Goal: Task Accomplishment & Management: Manage account settings

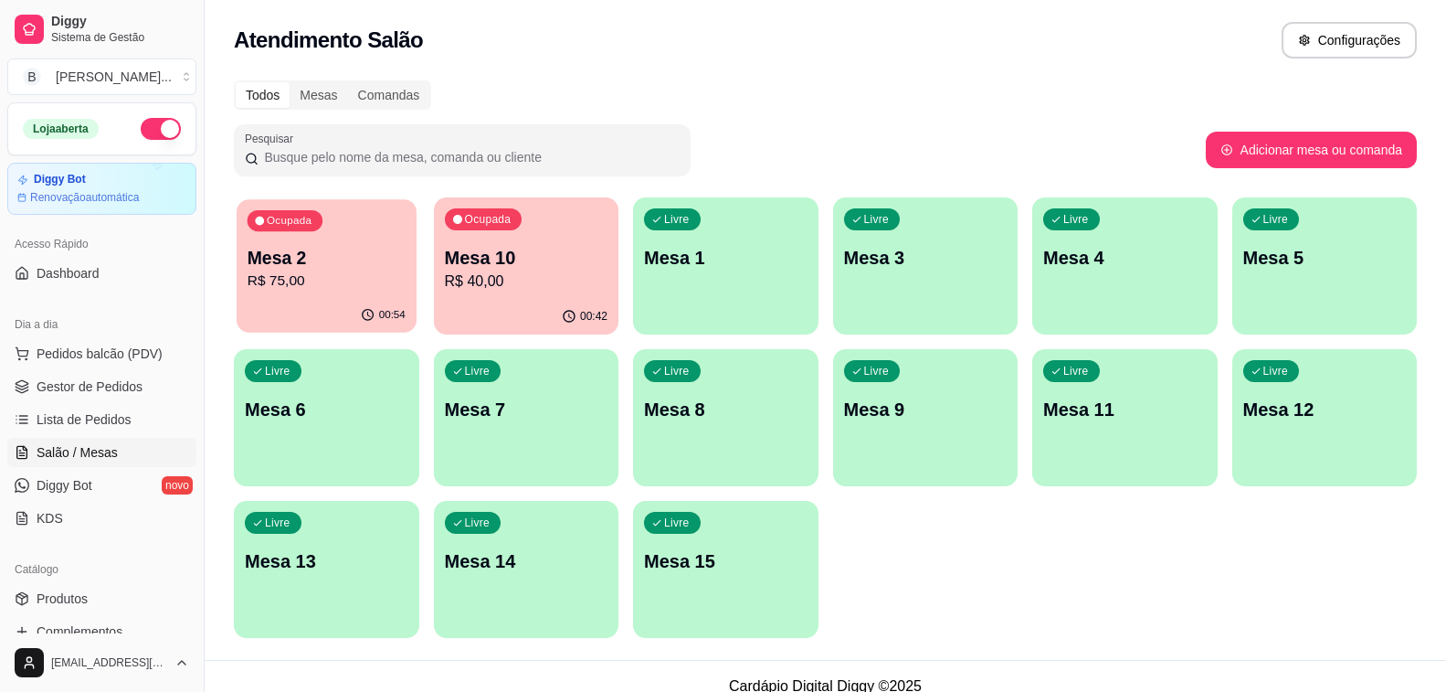
click at [279, 260] on p "Mesa 2" at bounding box center [327, 258] width 158 height 25
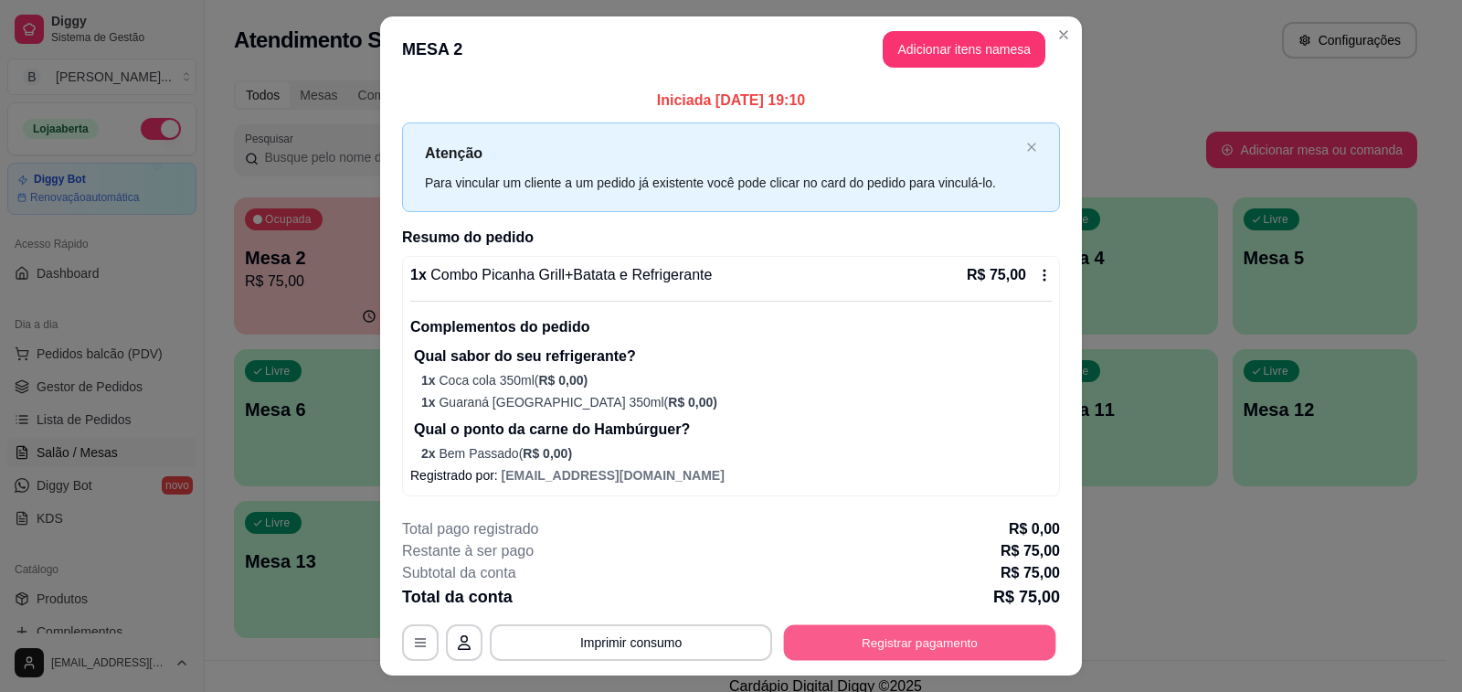
click at [945, 645] on button "Registrar pagamento" at bounding box center [920, 642] width 272 height 36
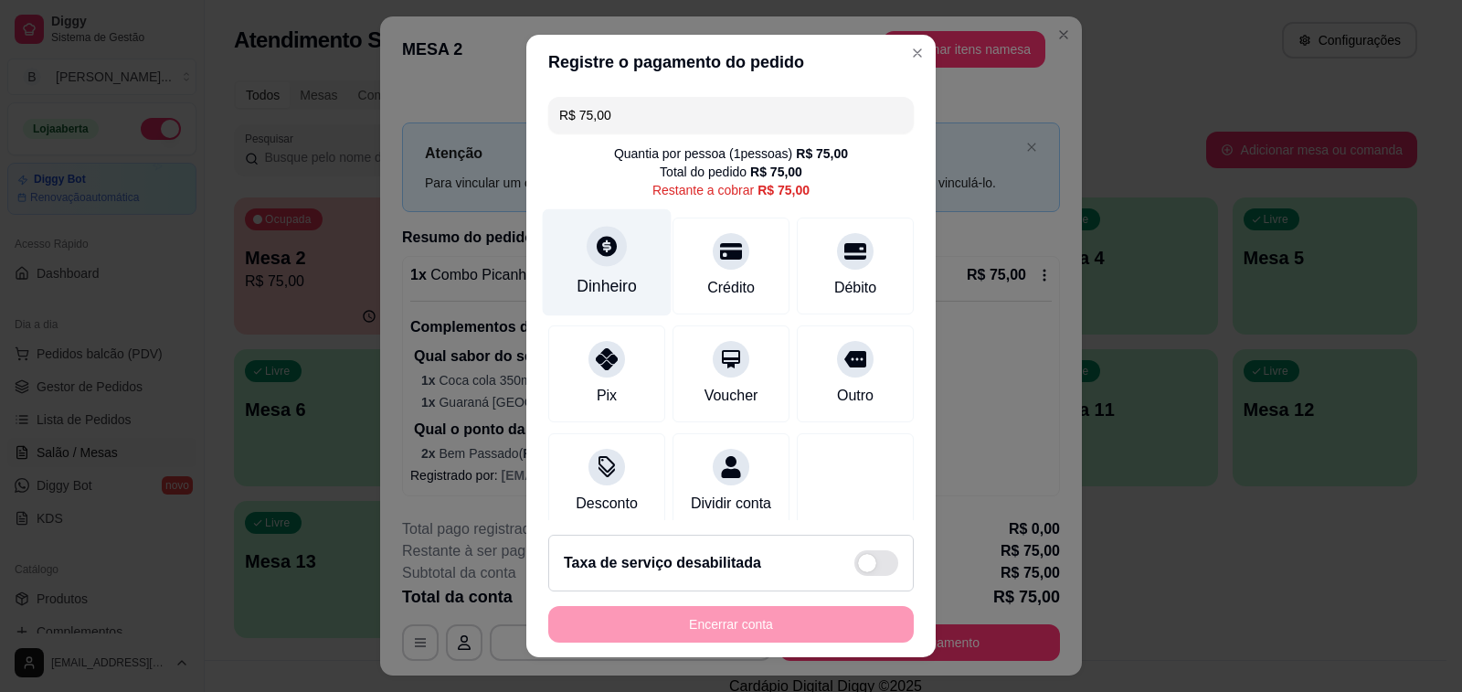
click at [609, 251] on div at bounding box center [607, 246] width 40 height 40
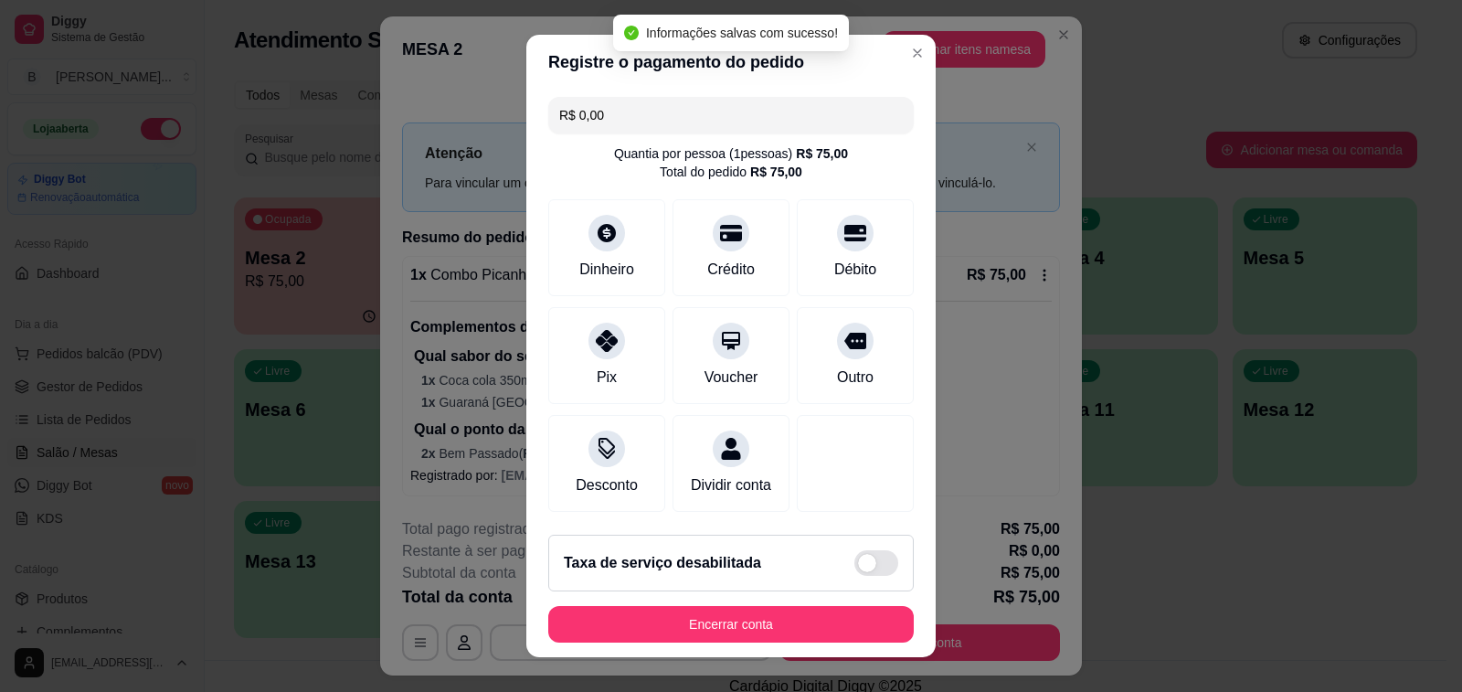
type input "R$ 0,00"
click at [733, 619] on button "Encerrar conta" at bounding box center [730, 624] width 365 height 37
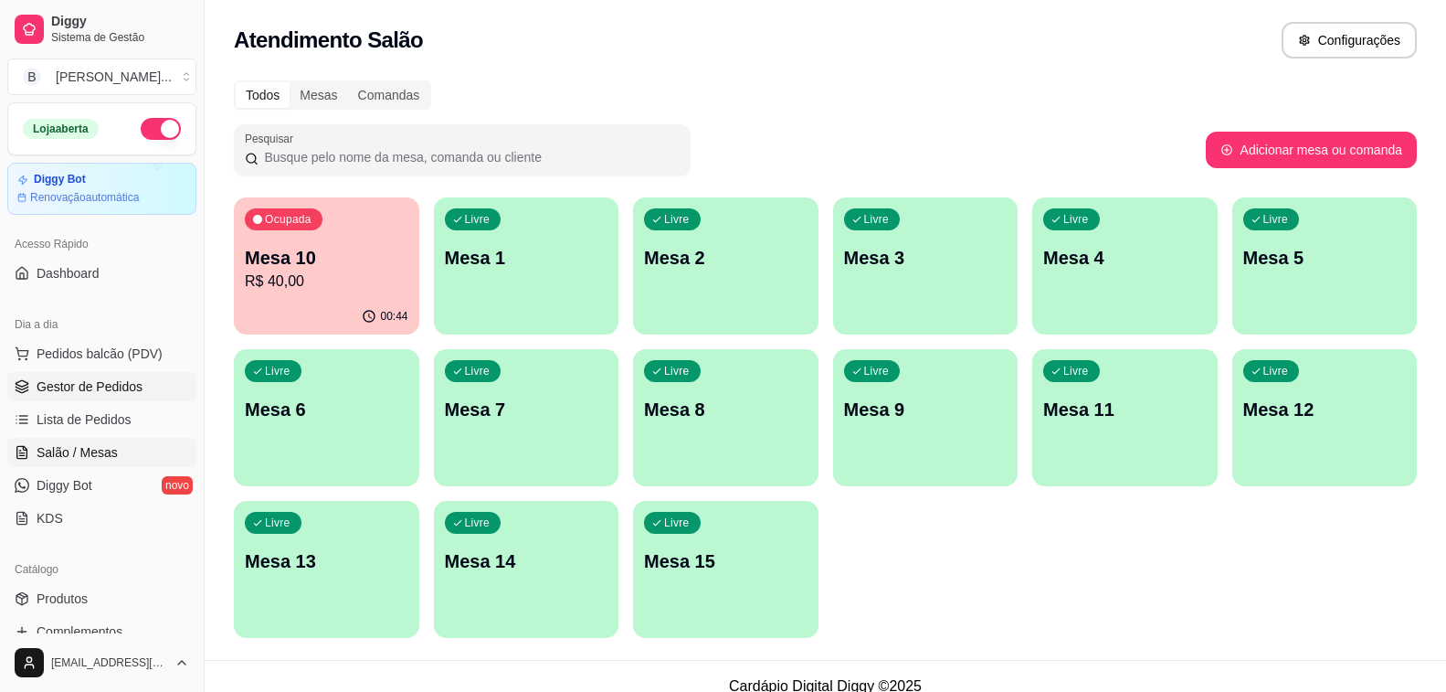
click at [141, 381] on link "Gestor de Pedidos" at bounding box center [101, 386] width 189 height 29
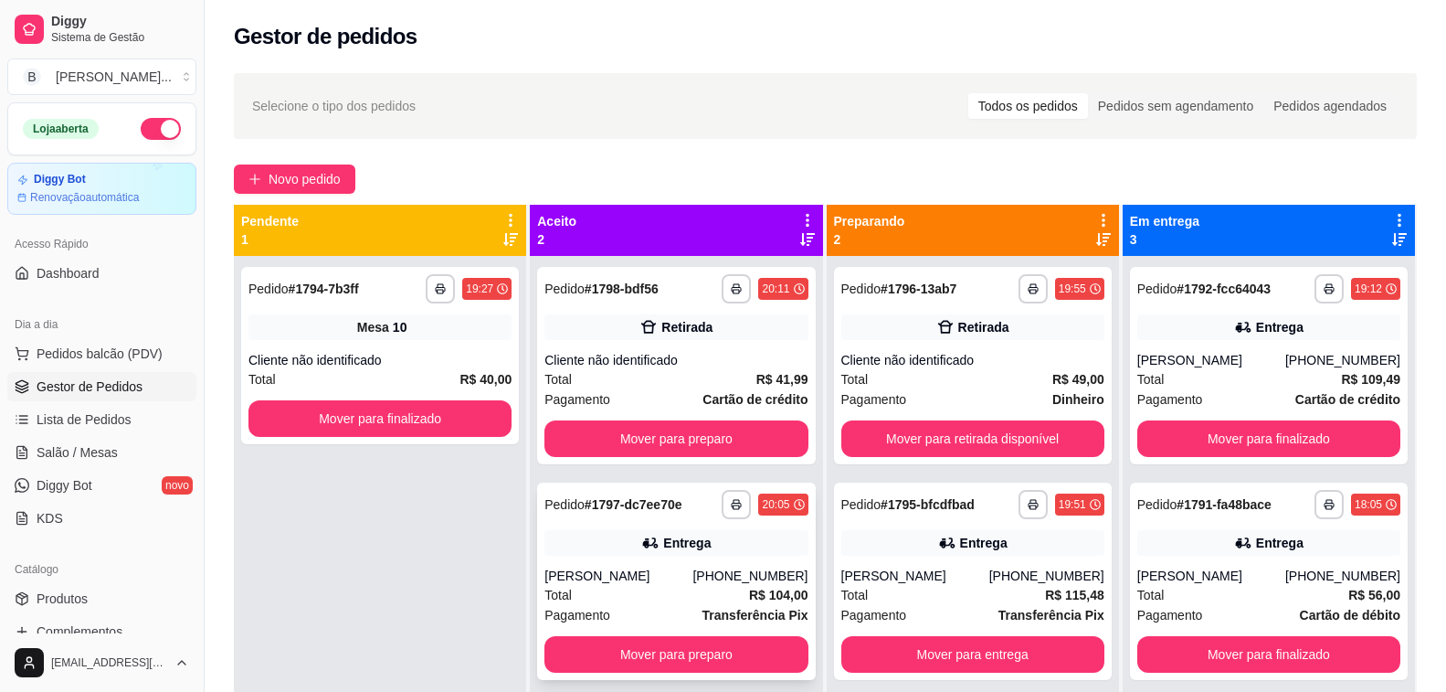
click at [673, 553] on div "Entrega" at bounding box center [676, 543] width 263 height 26
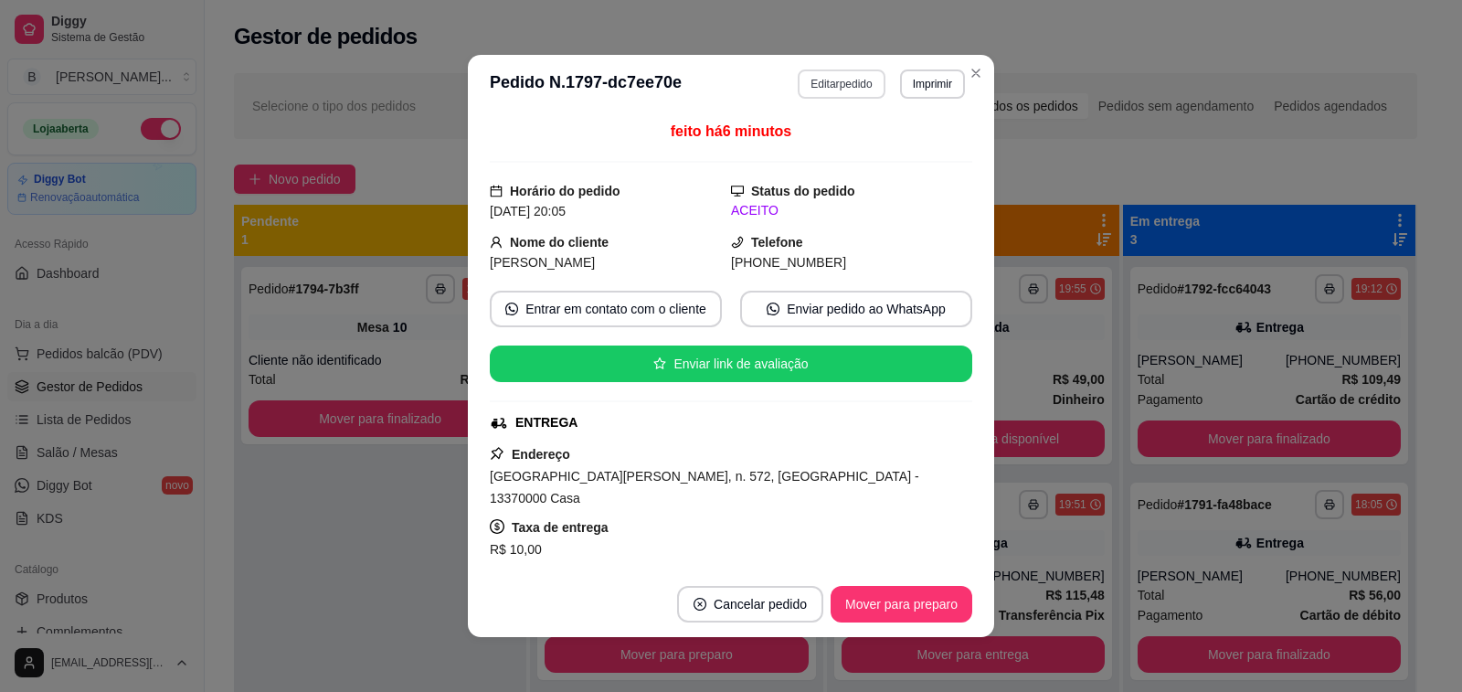
click at [835, 90] on button "Editar pedido" at bounding box center [841, 83] width 87 height 29
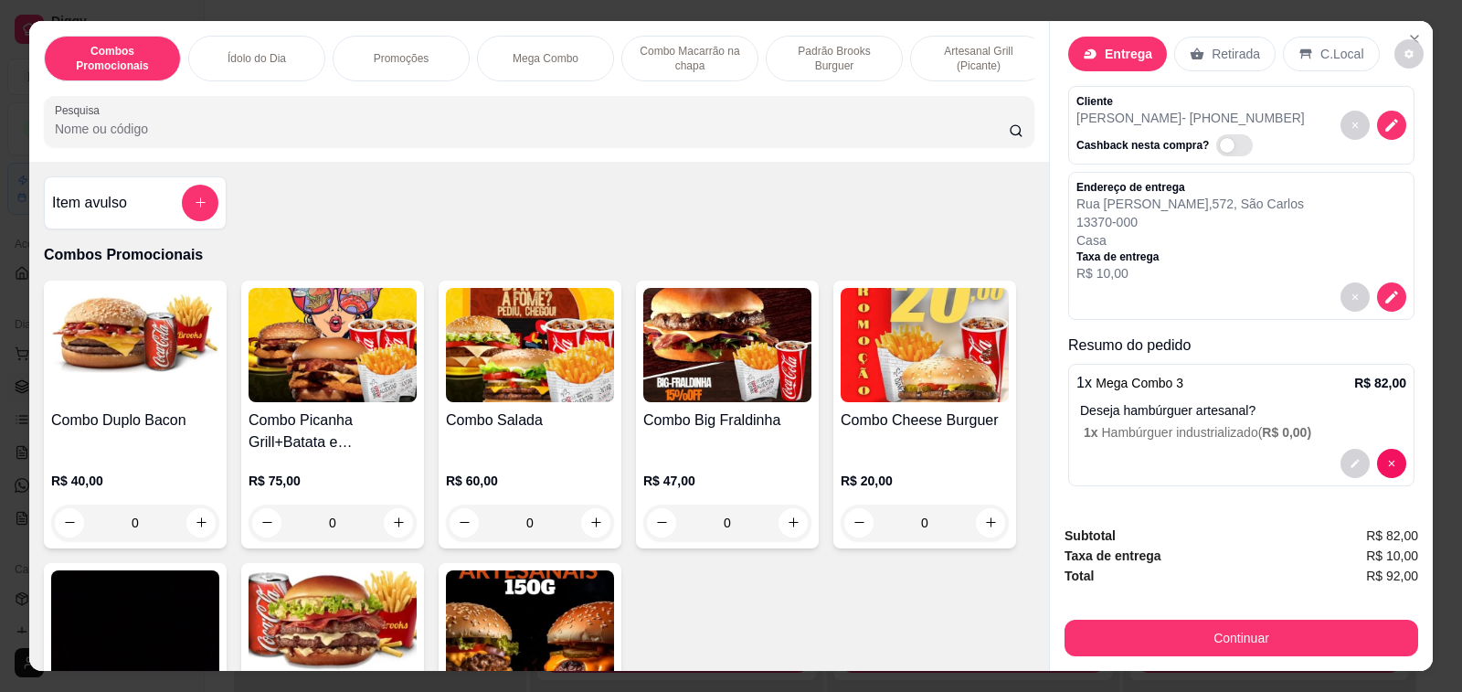
scroll to position [25, 0]
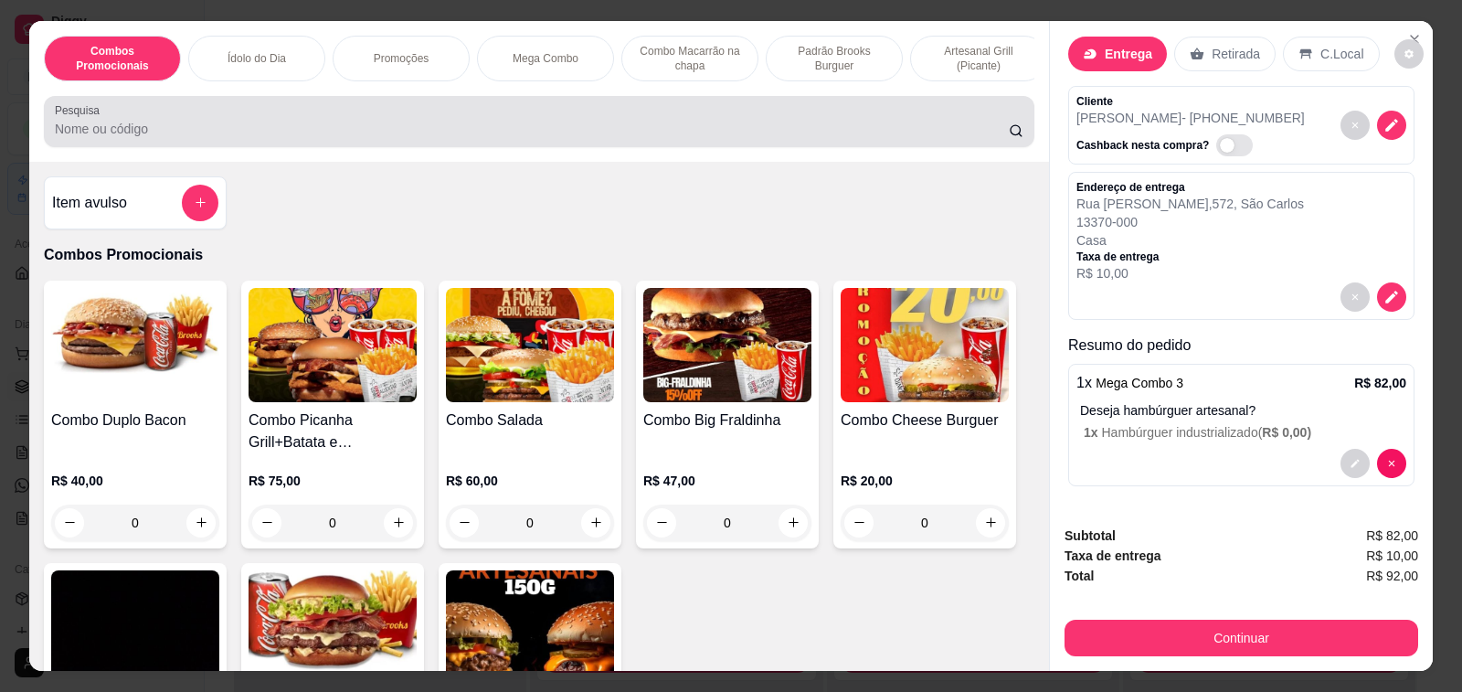
click at [271, 127] on input "Pesquisa" at bounding box center [532, 129] width 954 height 18
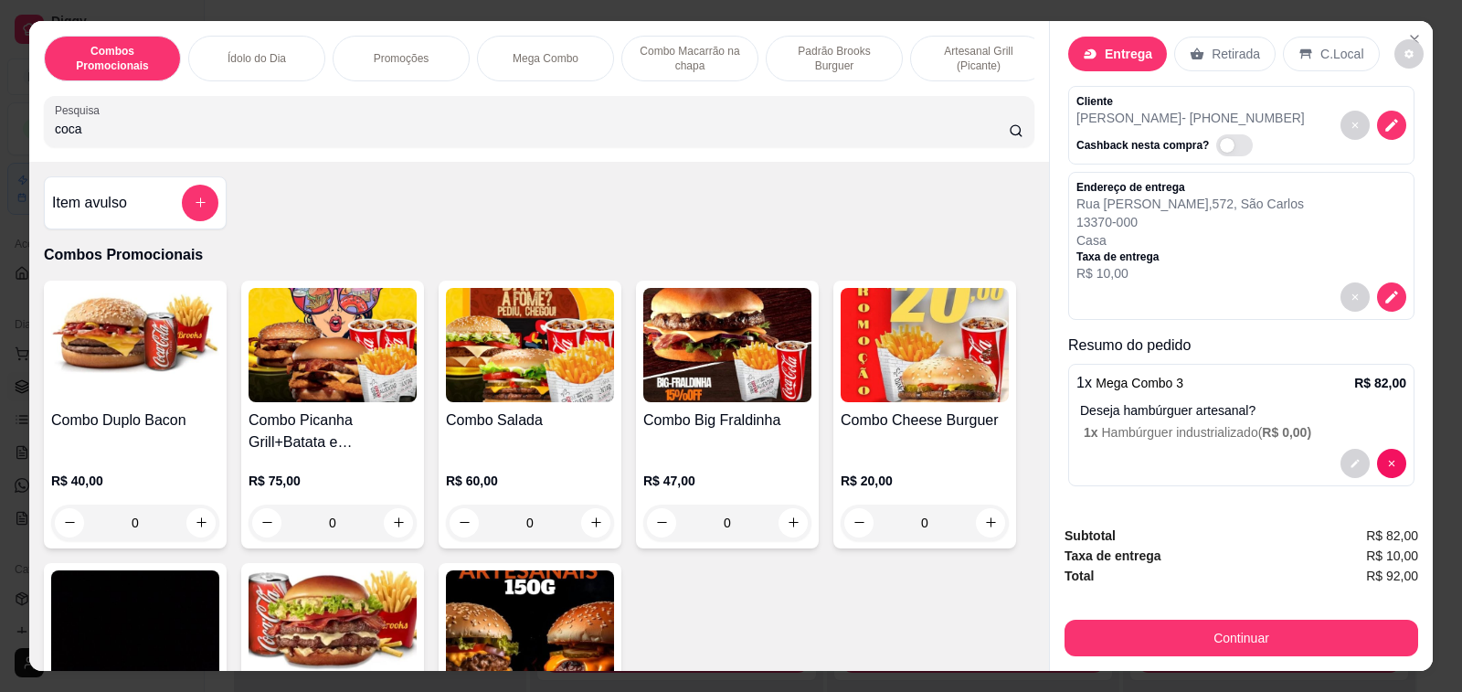
type input "coca"
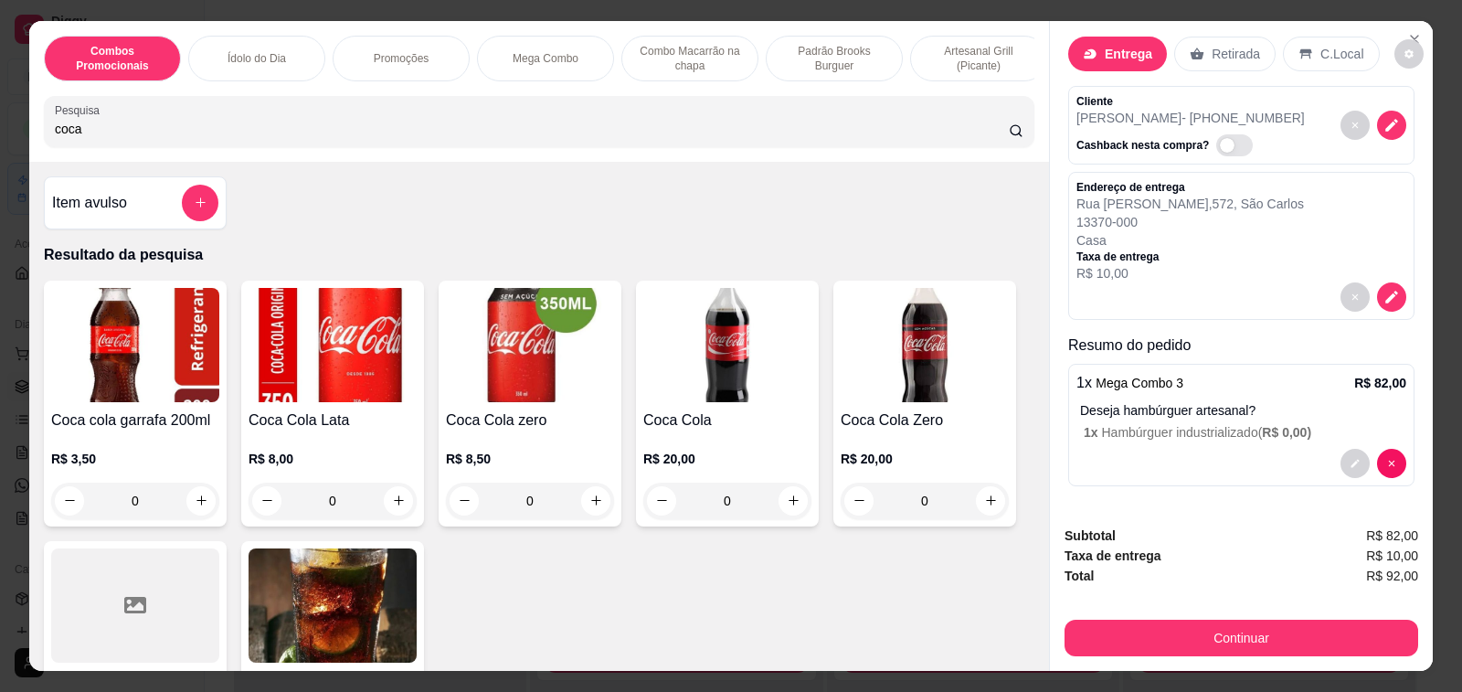
click at [195, 506] on icon "increase-product-quantity" at bounding box center [202, 500] width 14 height 14
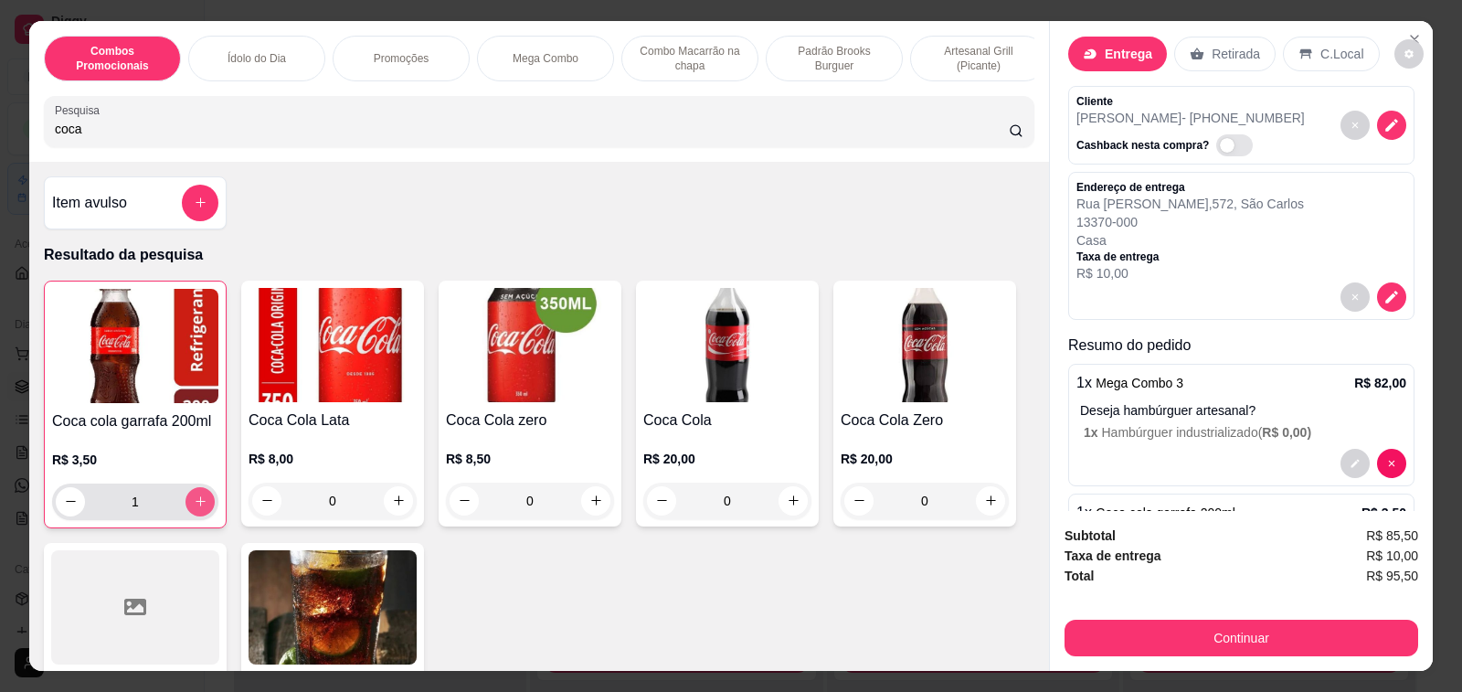
type input "1"
click at [195, 506] on icon "increase-product-quantity" at bounding box center [201, 501] width 14 height 14
type input "2"
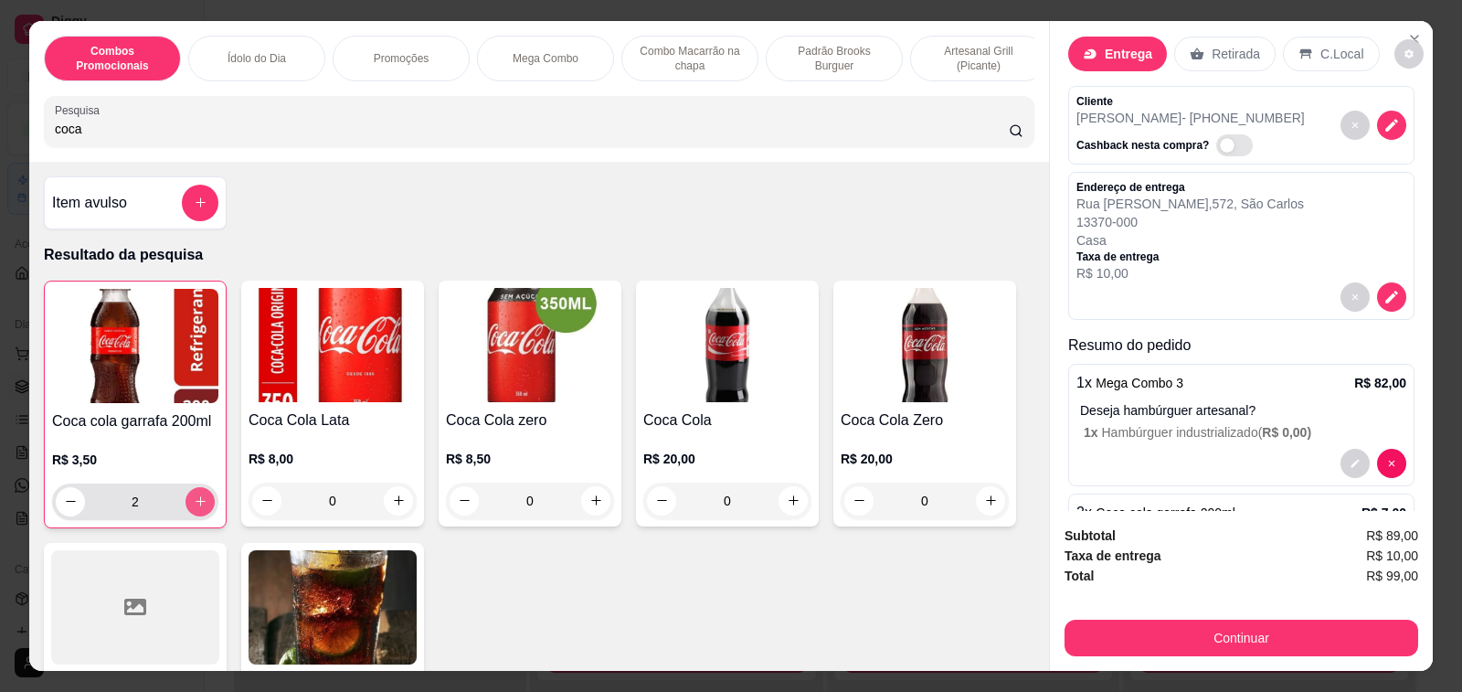
scroll to position [107, 0]
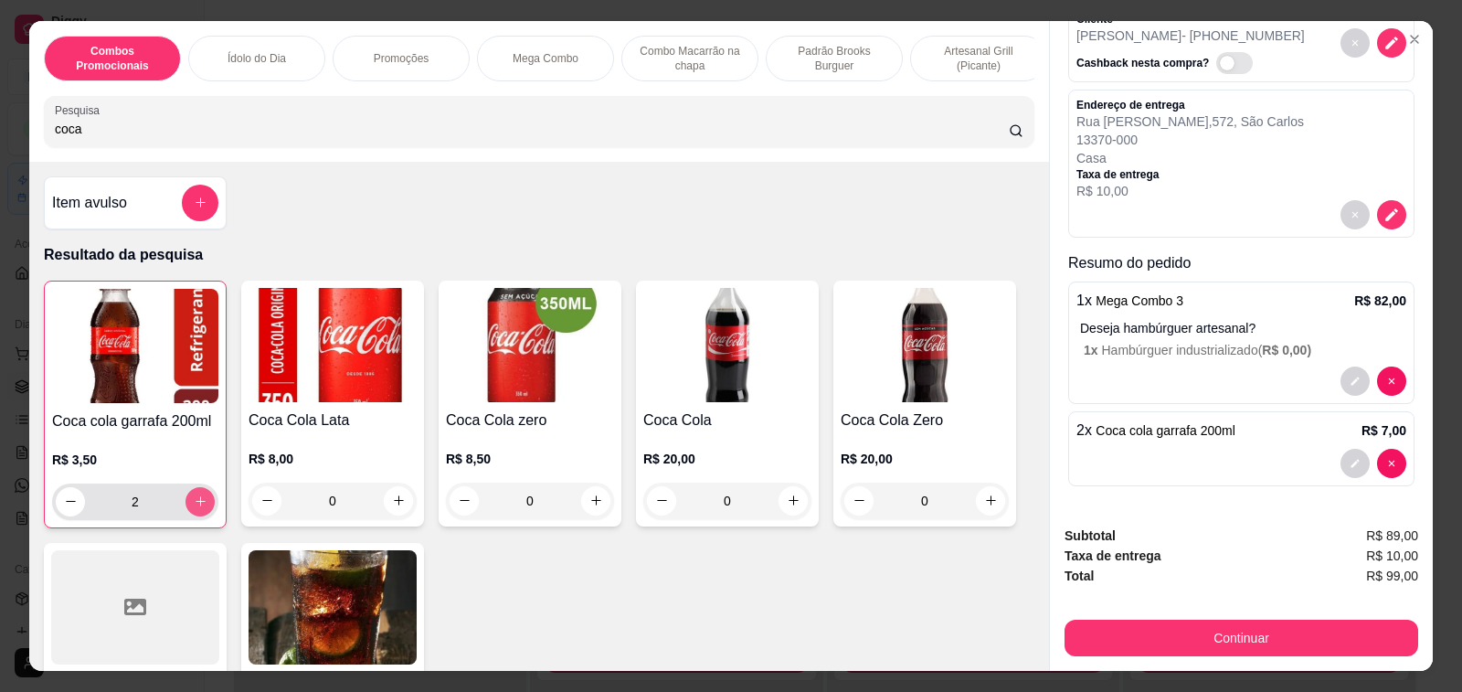
click at [195, 506] on icon "increase-product-quantity" at bounding box center [201, 501] width 14 height 14
type input "3"
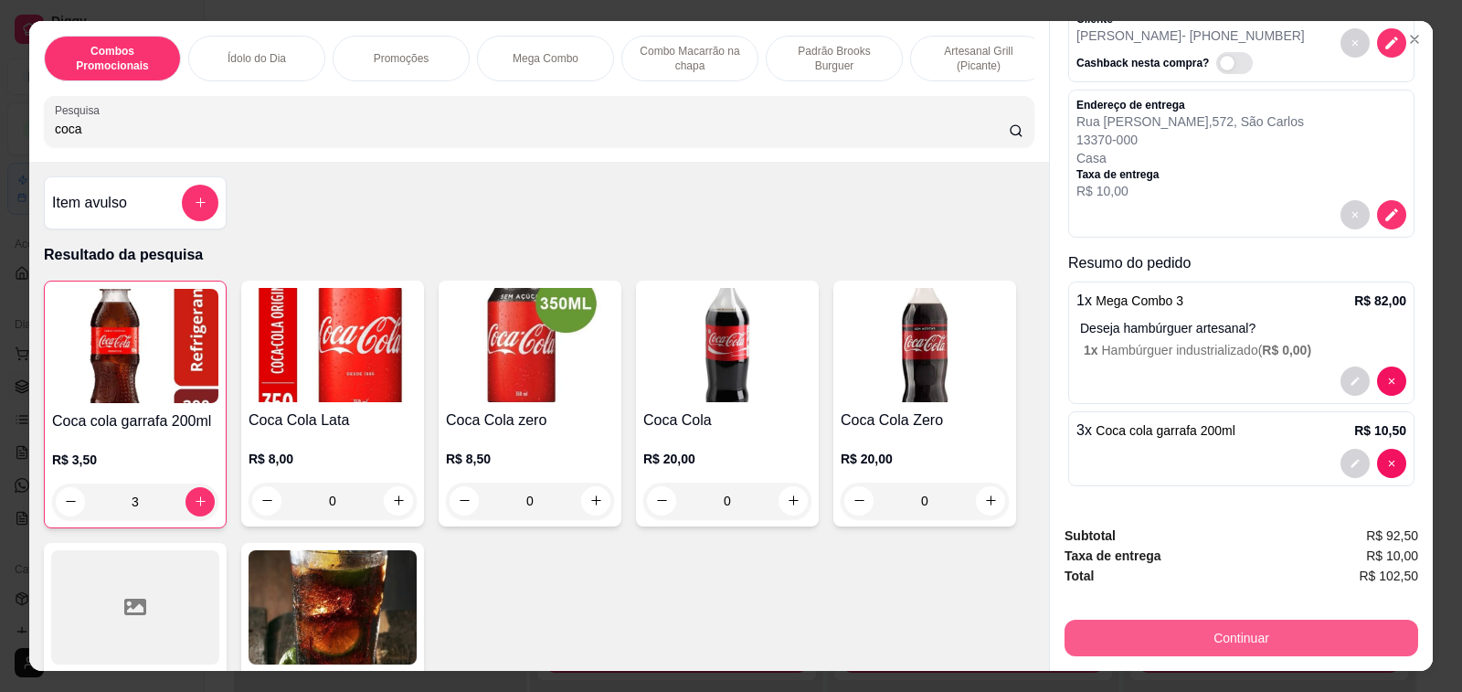
click at [1258, 629] on button "Continuar" at bounding box center [1241, 637] width 354 height 37
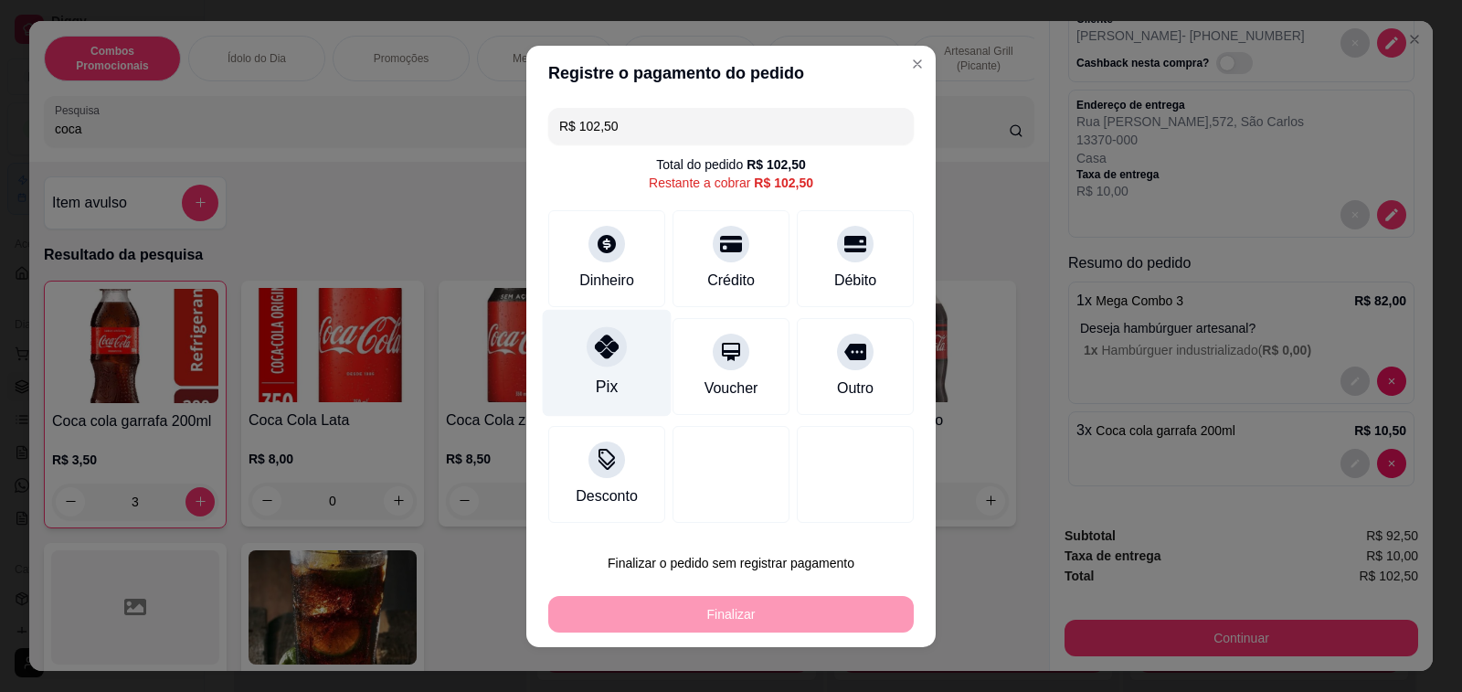
click at [595, 353] on icon at bounding box center [607, 346] width 24 height 24
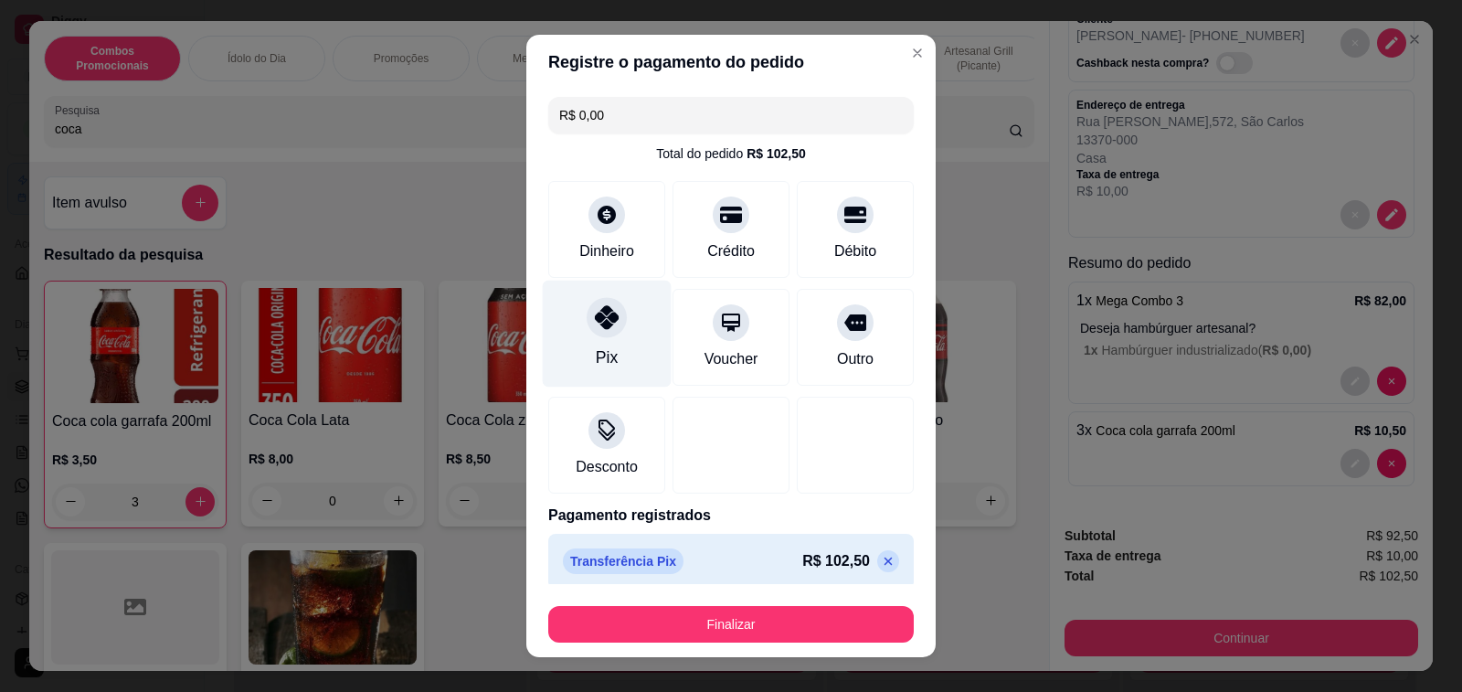
type input "R$ 0,00"
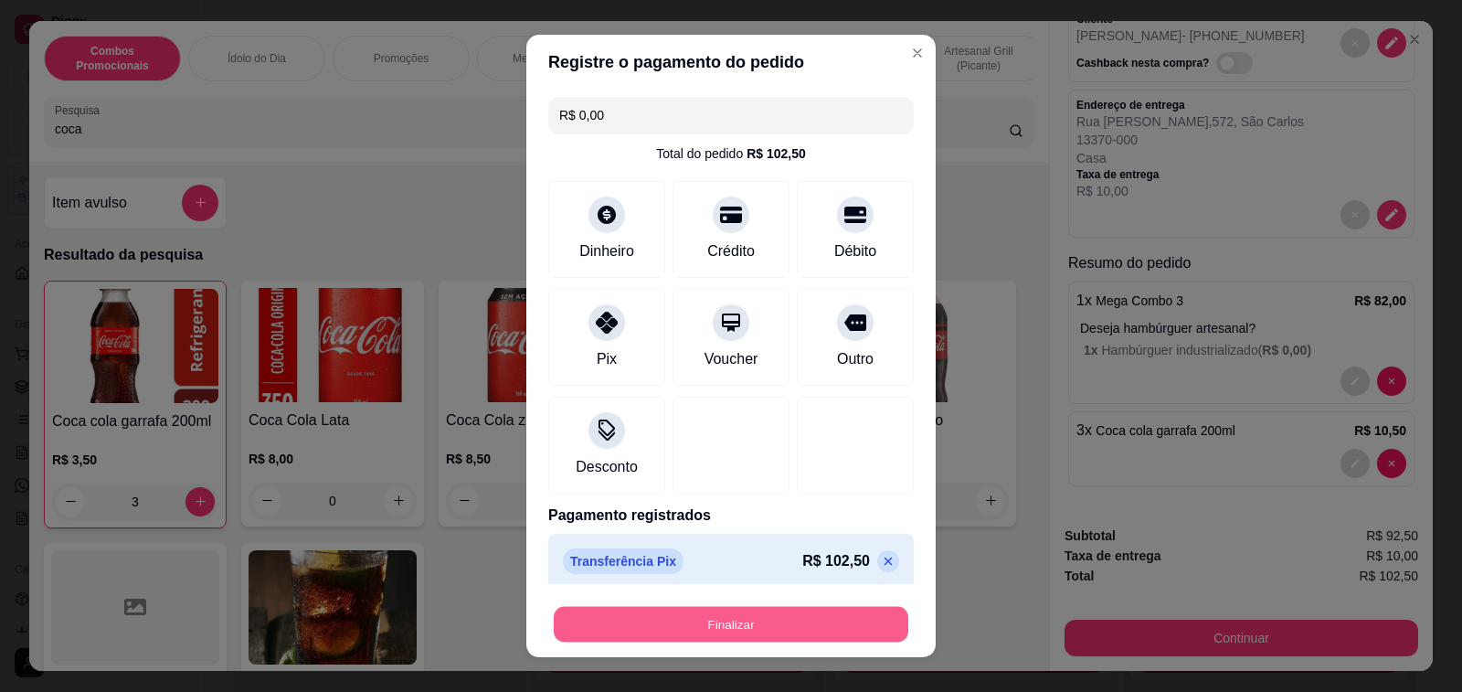
click at [698, 616] on button "Finalizar" at bounding box center [731, 625] width 354 height 36
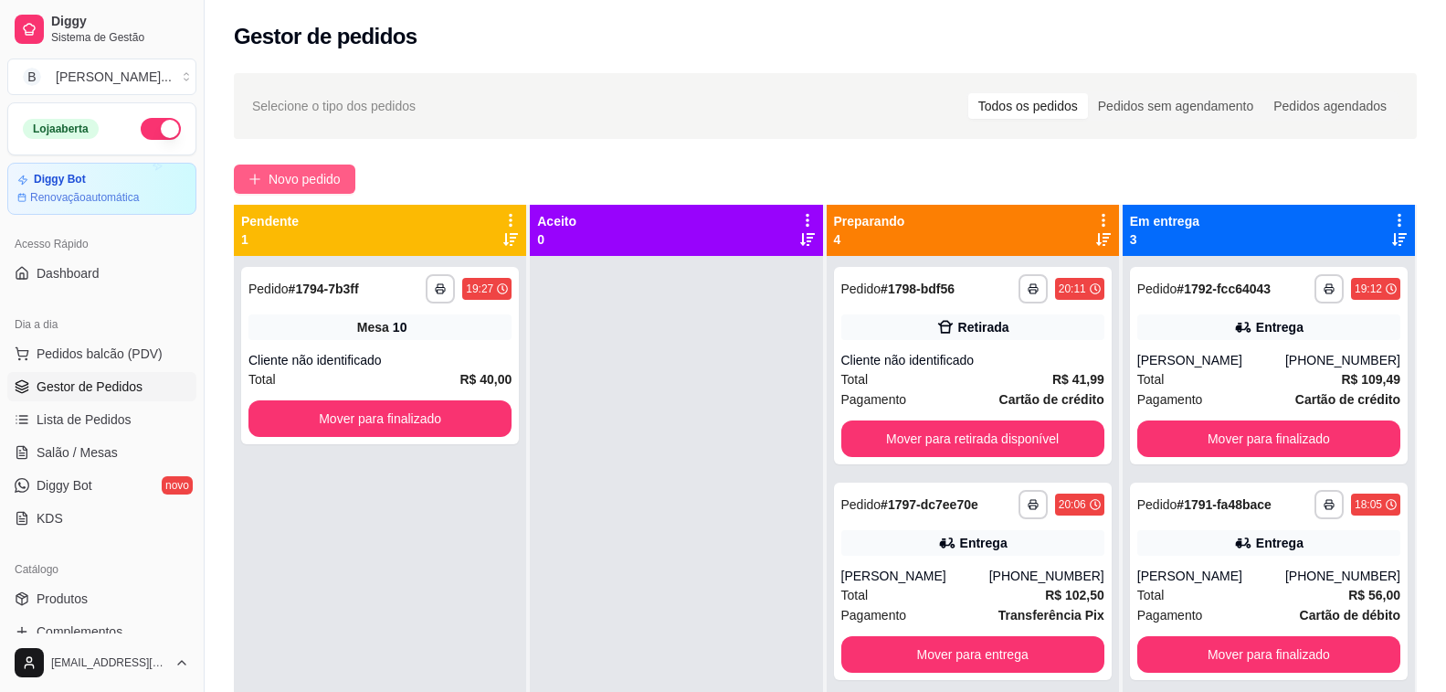
click at [312, 175] on span "Novo pedido" at bounding box center [305, 179] width 72 height 20
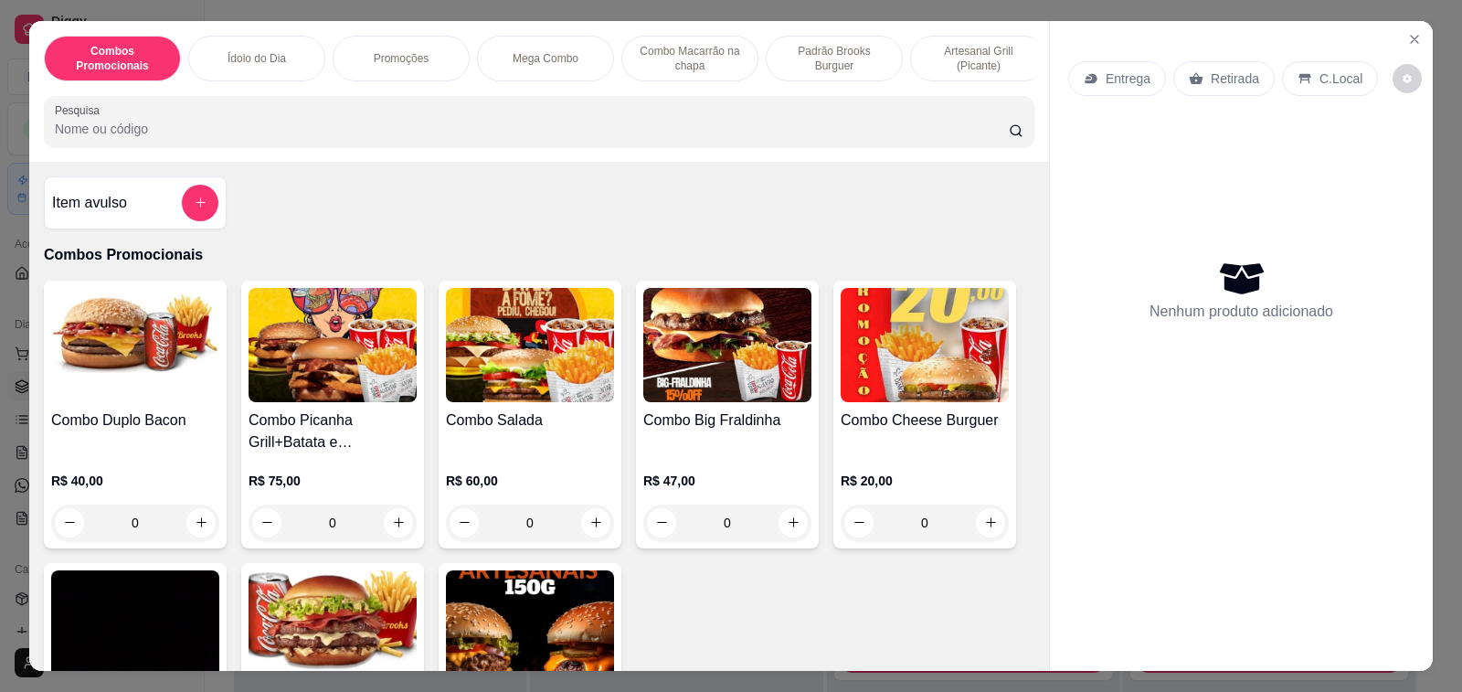
scroll to position [2650, 0]
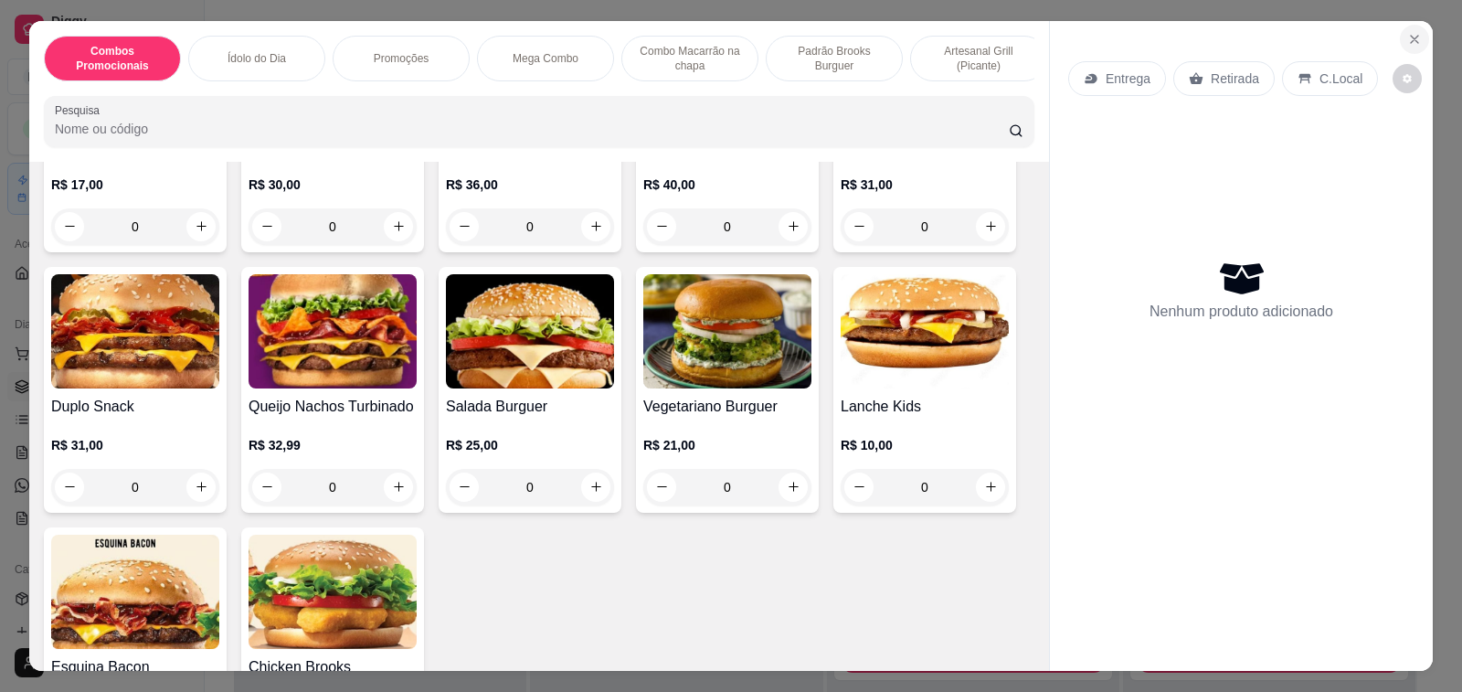
click at [1407, 32] on icon "Close" at bounding box center [1414, 39] width 15 height 15
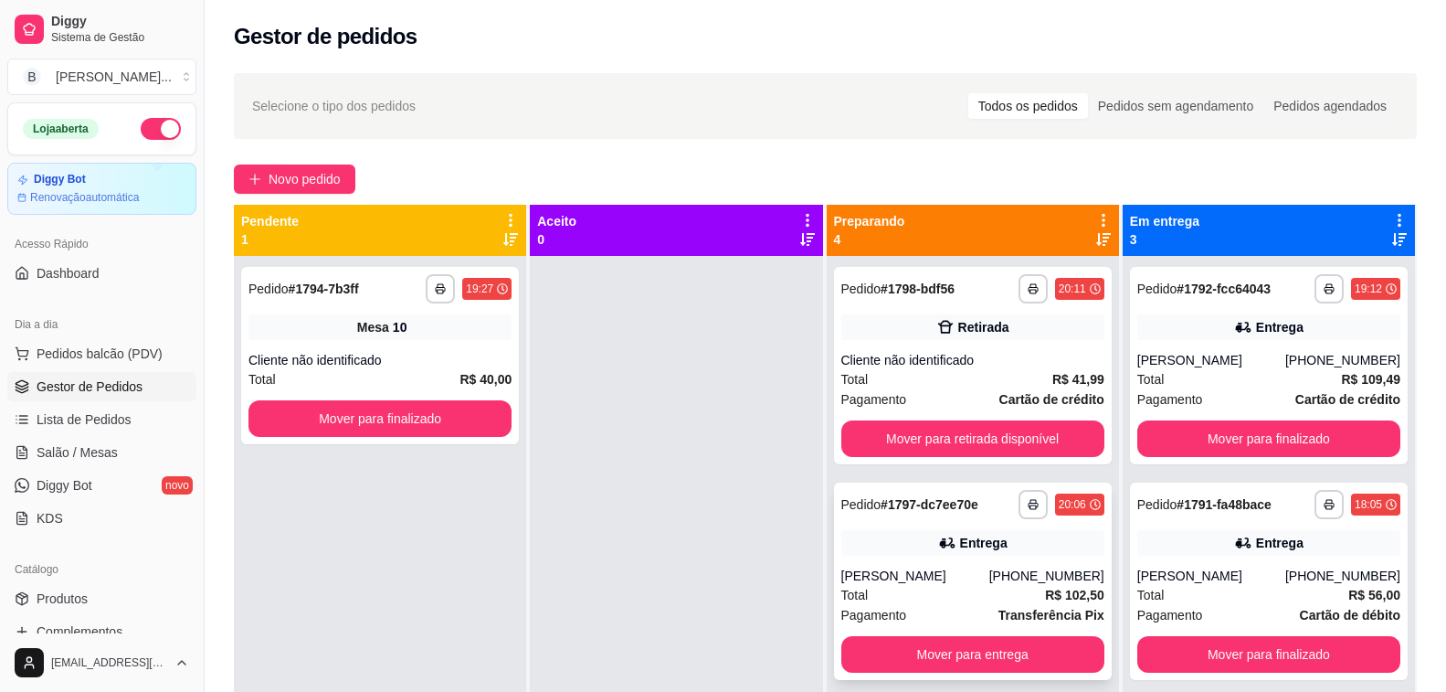
click at [969, 582] on div "[PERSON_NAME]" at bounding box center [915, 575] width 148 height 18
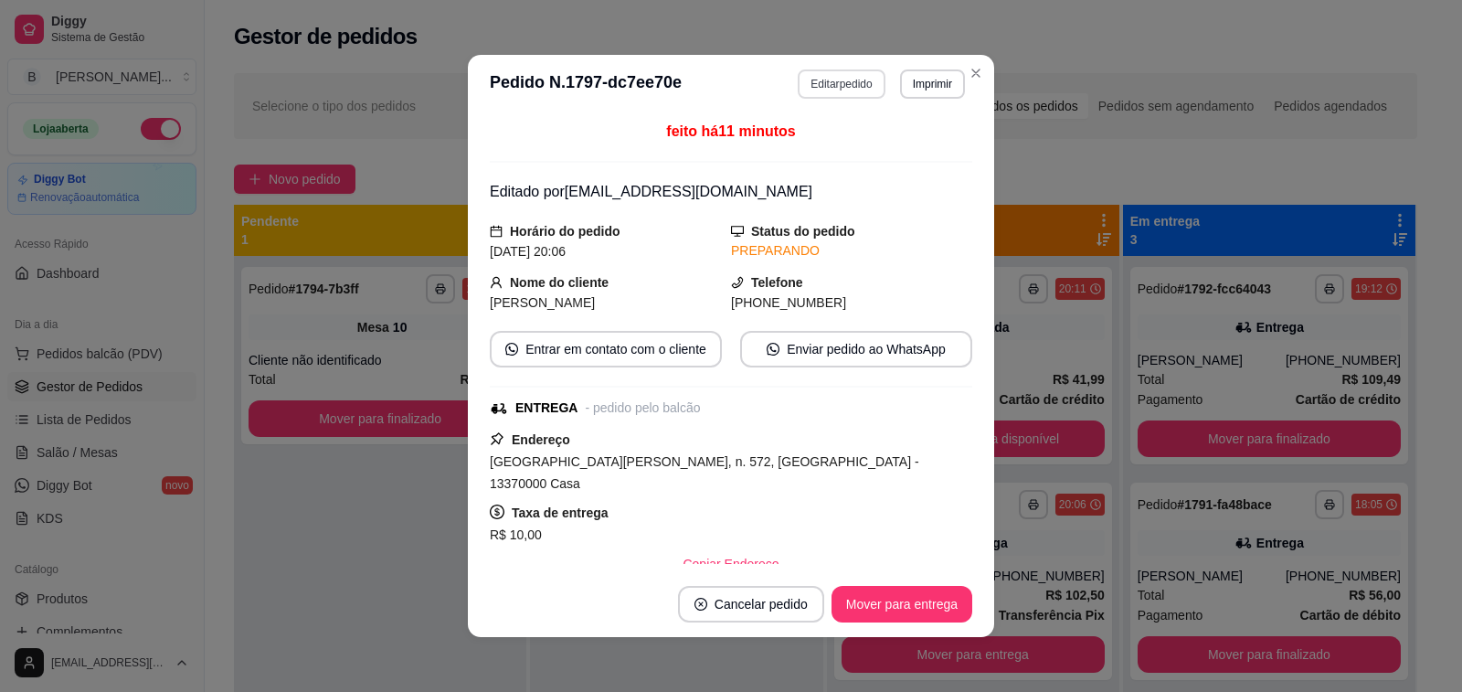
click at [863, 94] on button "Editar pedido" at bounding box center [841, 83] width 87 height 29
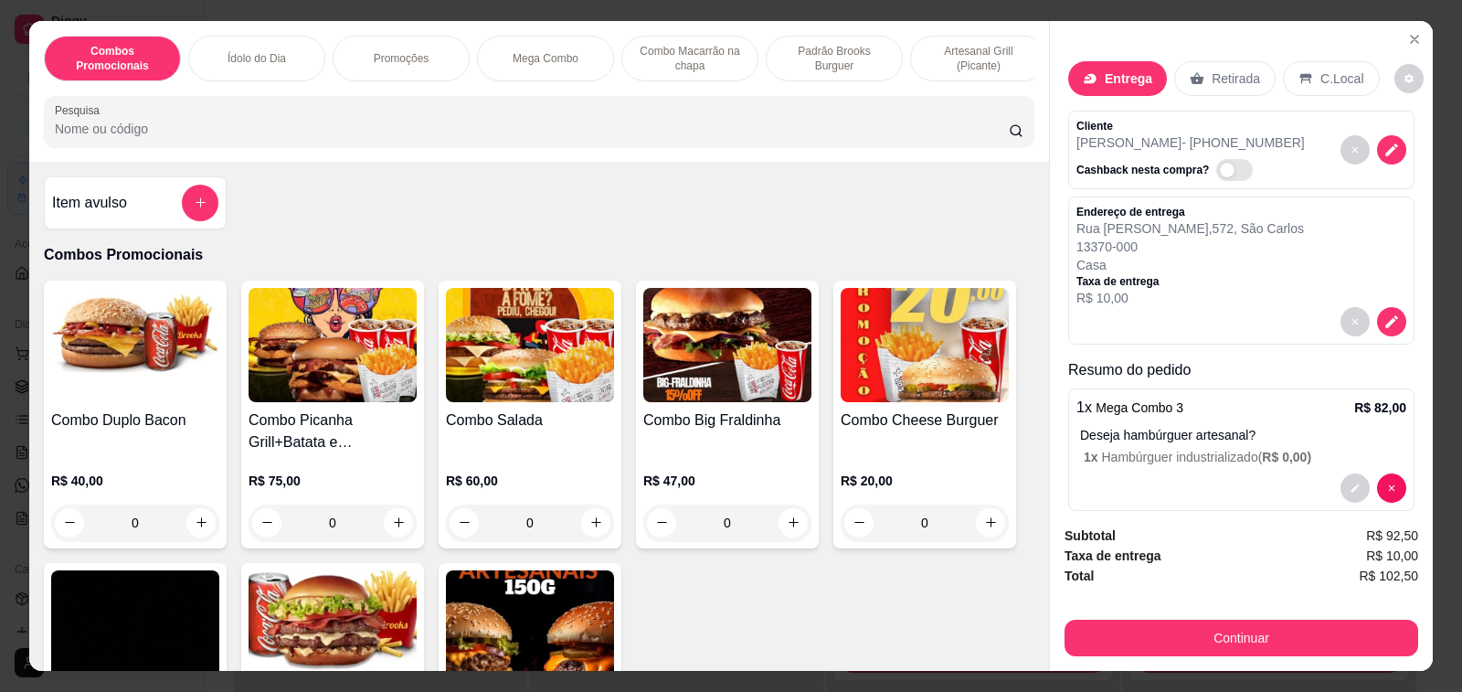
scroll to position [107, 0]
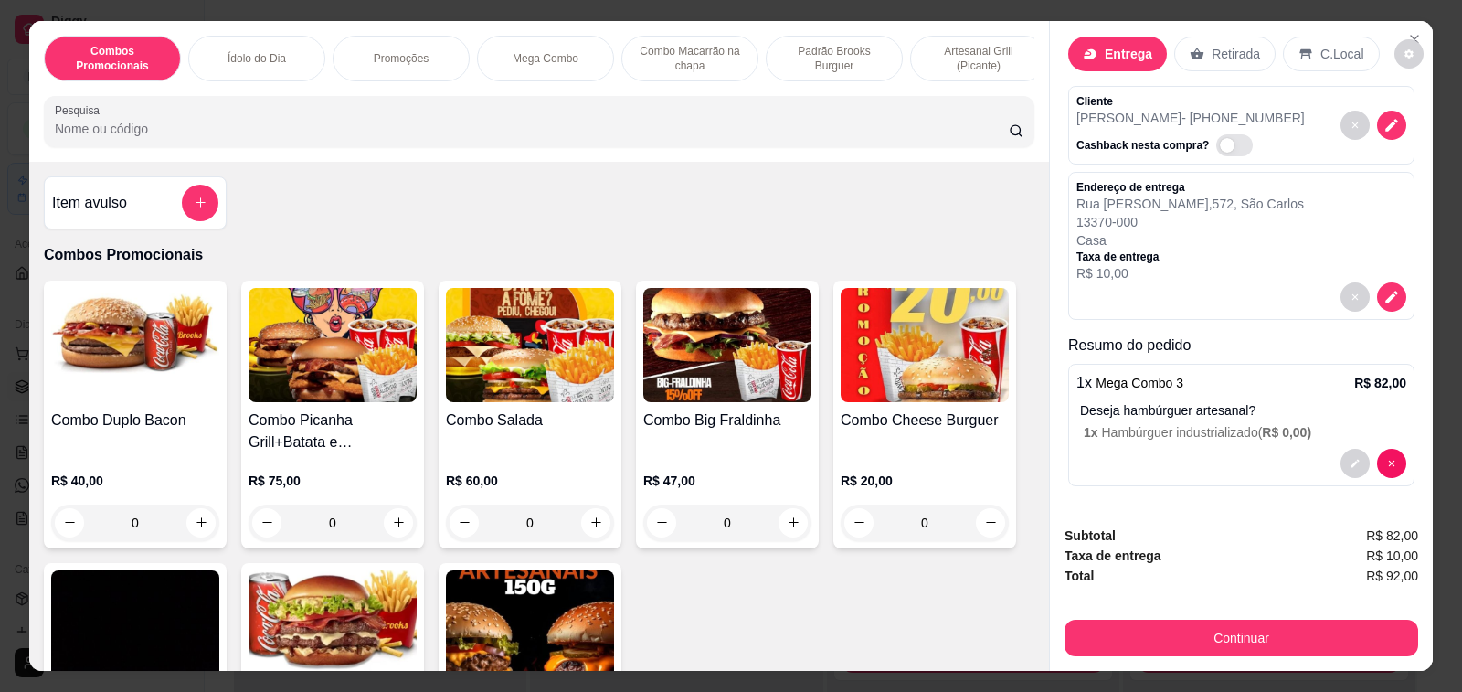
type input "0"
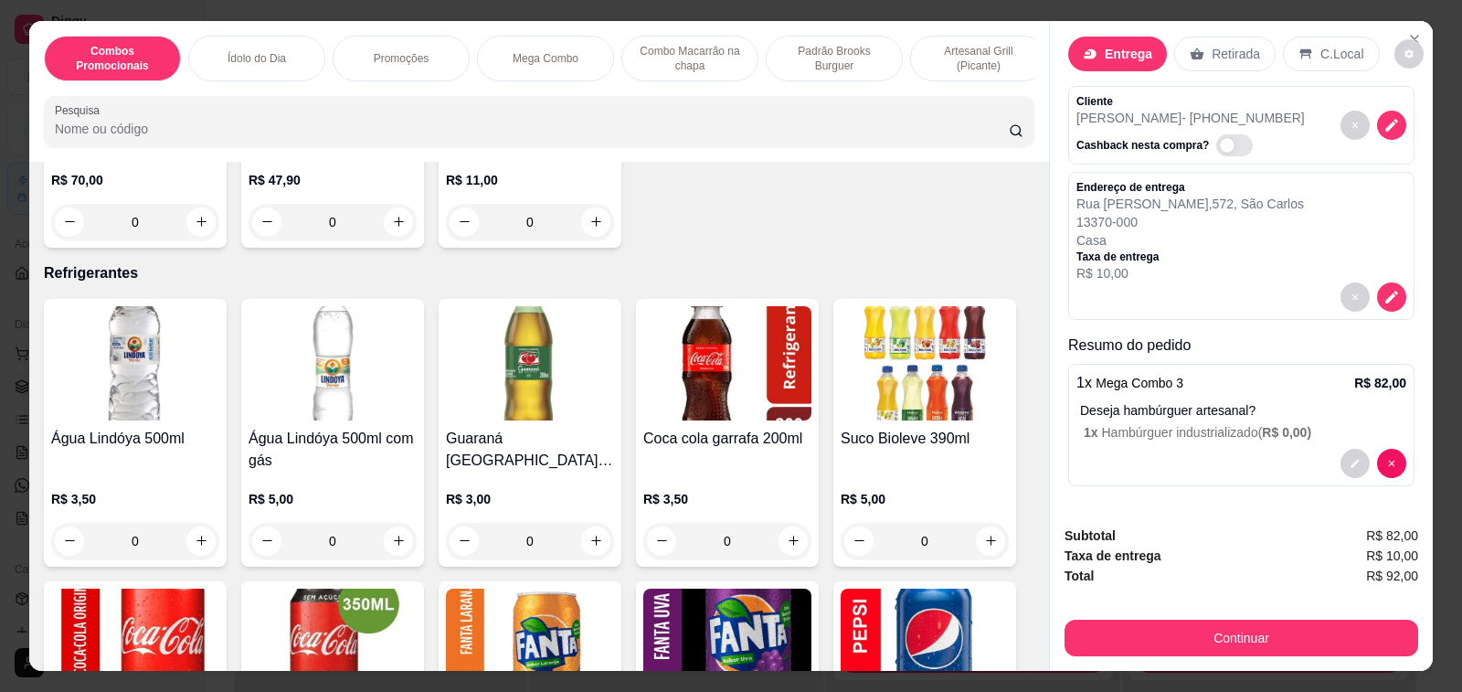
scroll to position [7126, 0]
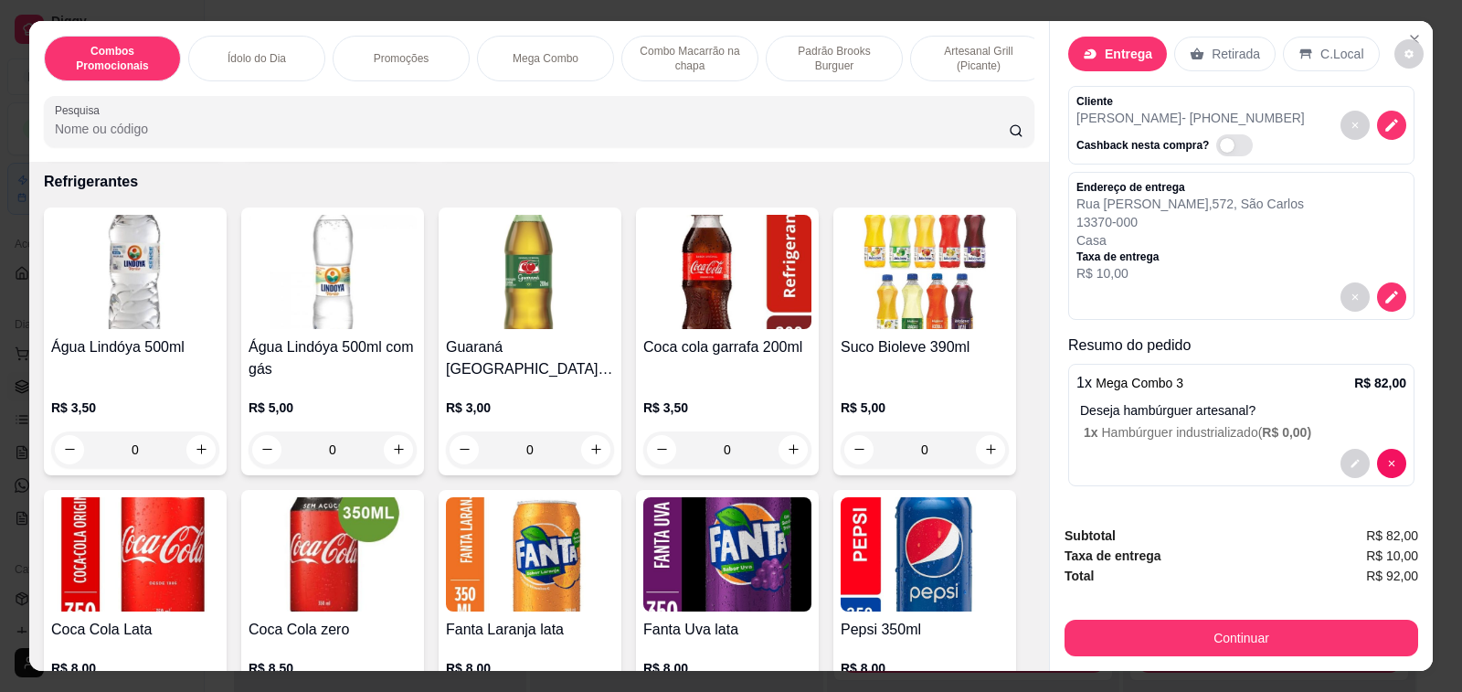
click at [587, 431] on div "0" at bounding box center [530, 449] width 168 height 37
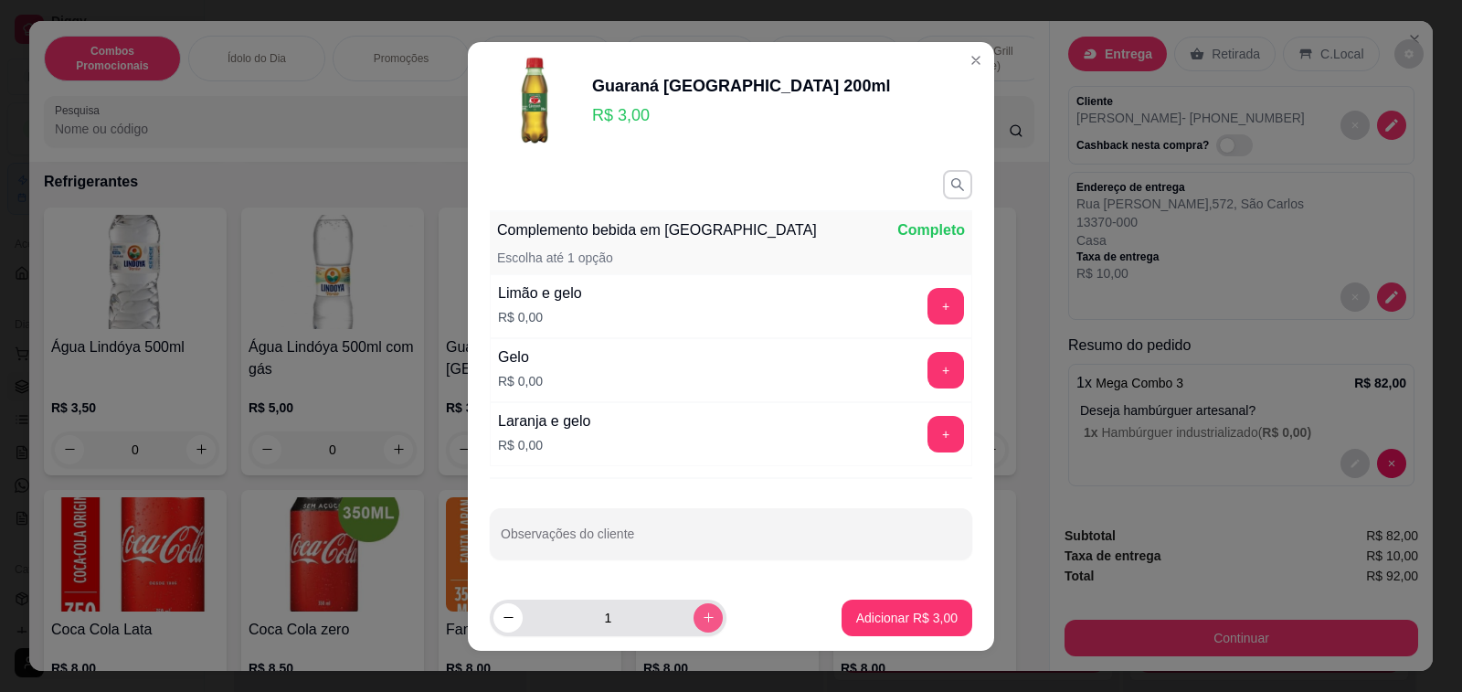
click at [702, 621] on icon "increase-product-quantity" at bounding box center [709, 617] width 14 height 14
type input "3"
click at [904, 627] on button "Adicionar R$ 9,00" at bounding box center [906, 617] width 131 height 37
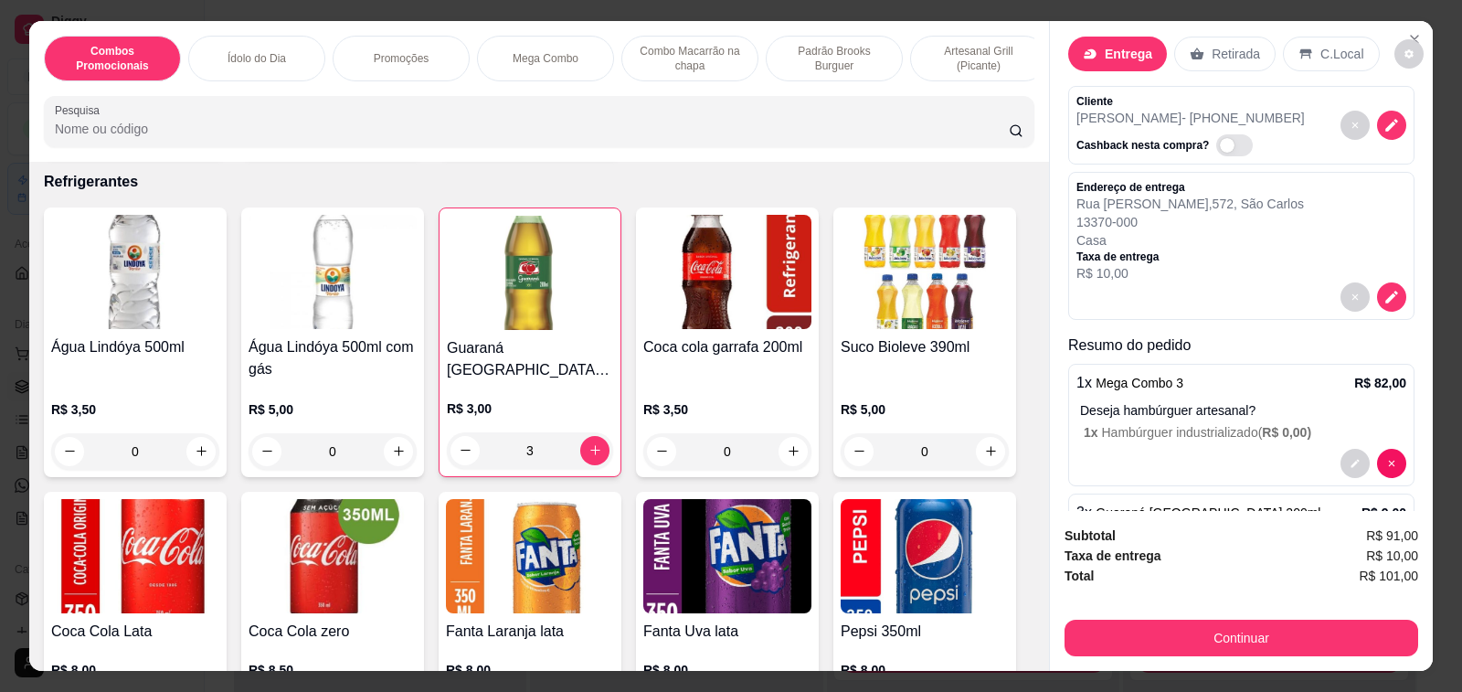
type input "3"
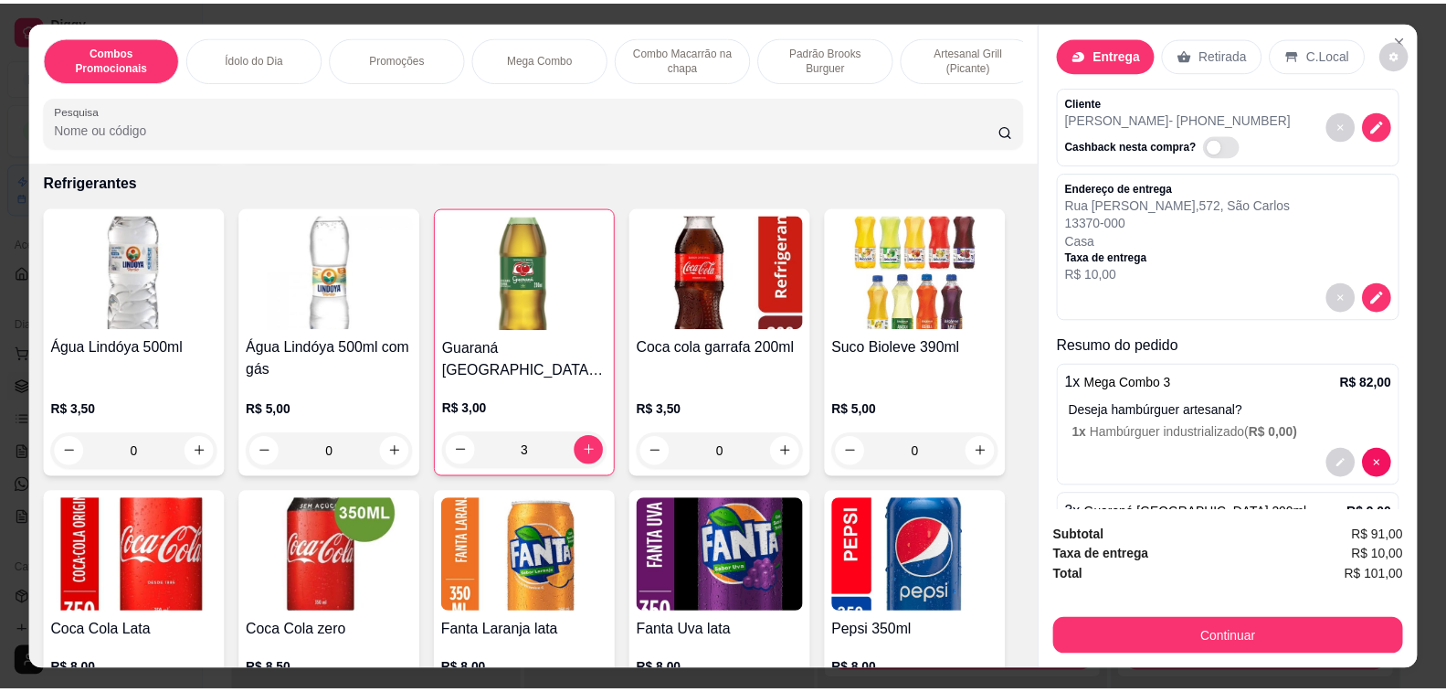
scroll to position [107, 0]
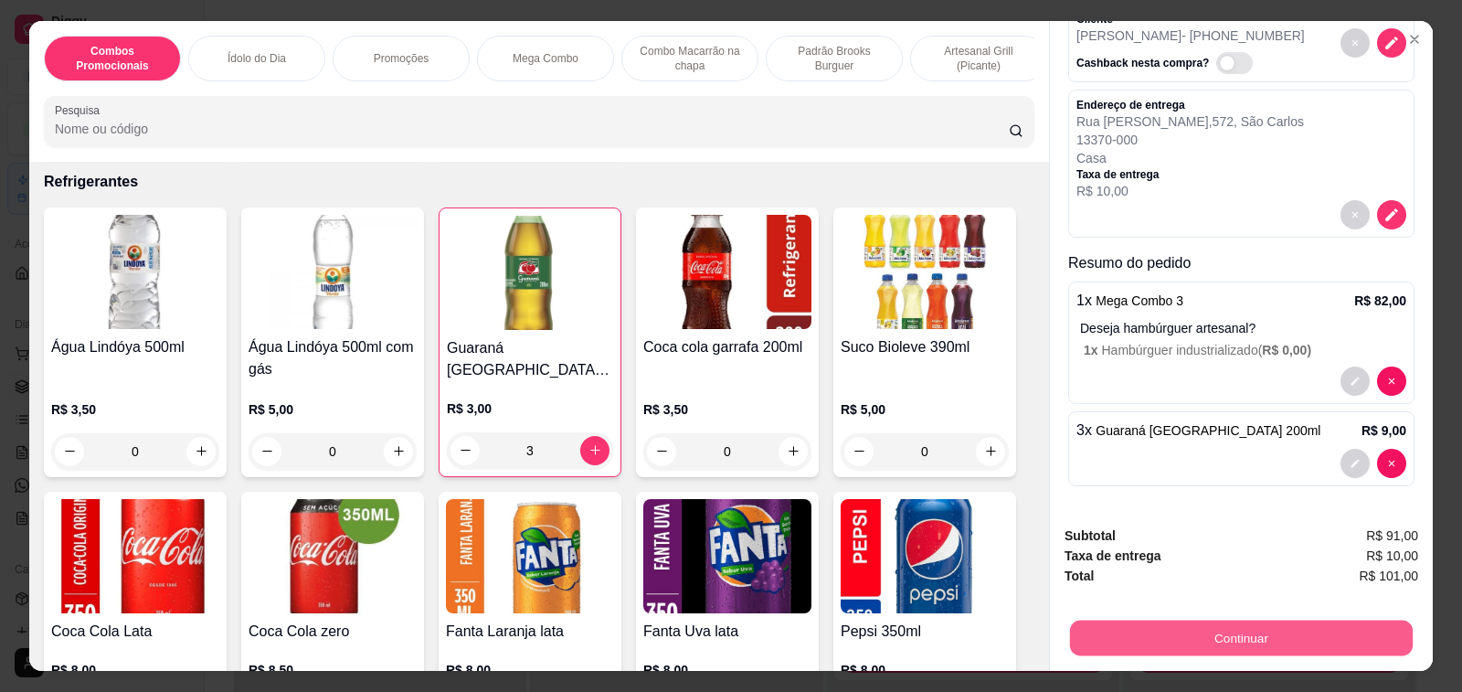
click at [1174, 632] on button "Continuar" at bounding box center [1241, 638] width 343 height 36
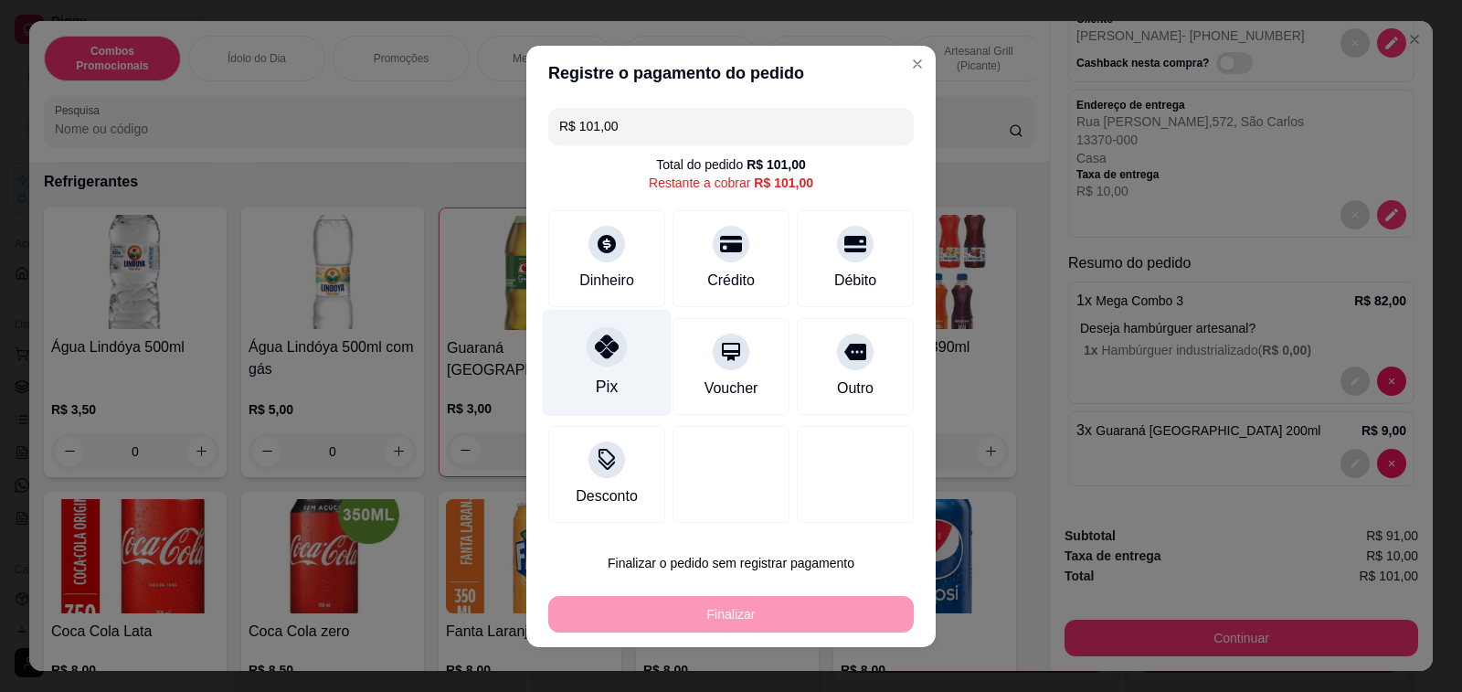
click at [621, 352] on div "Pix" at bounding box center [607, 362] width 129 height 107
type input "R$ 0,00"
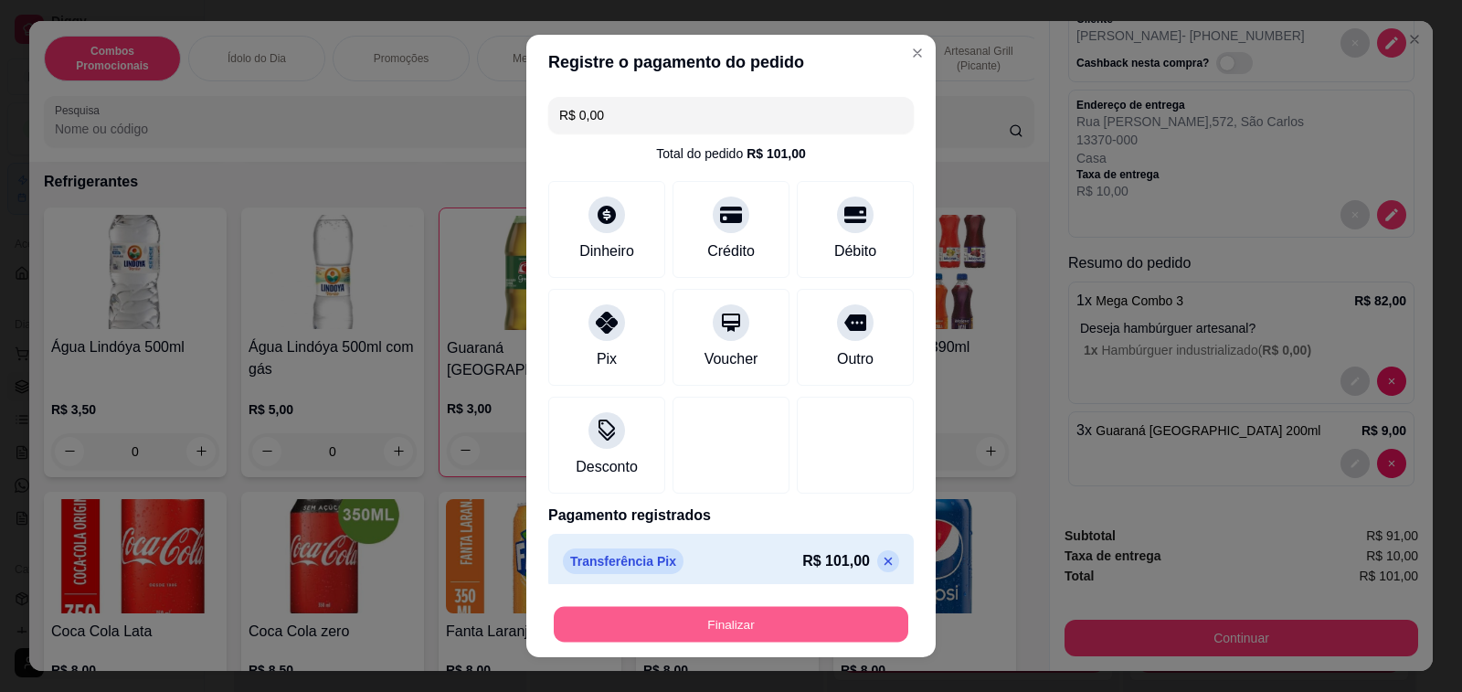
click at [727, 620] on button "Finalizar" at bounding box center [731, 625] width 354 height 36
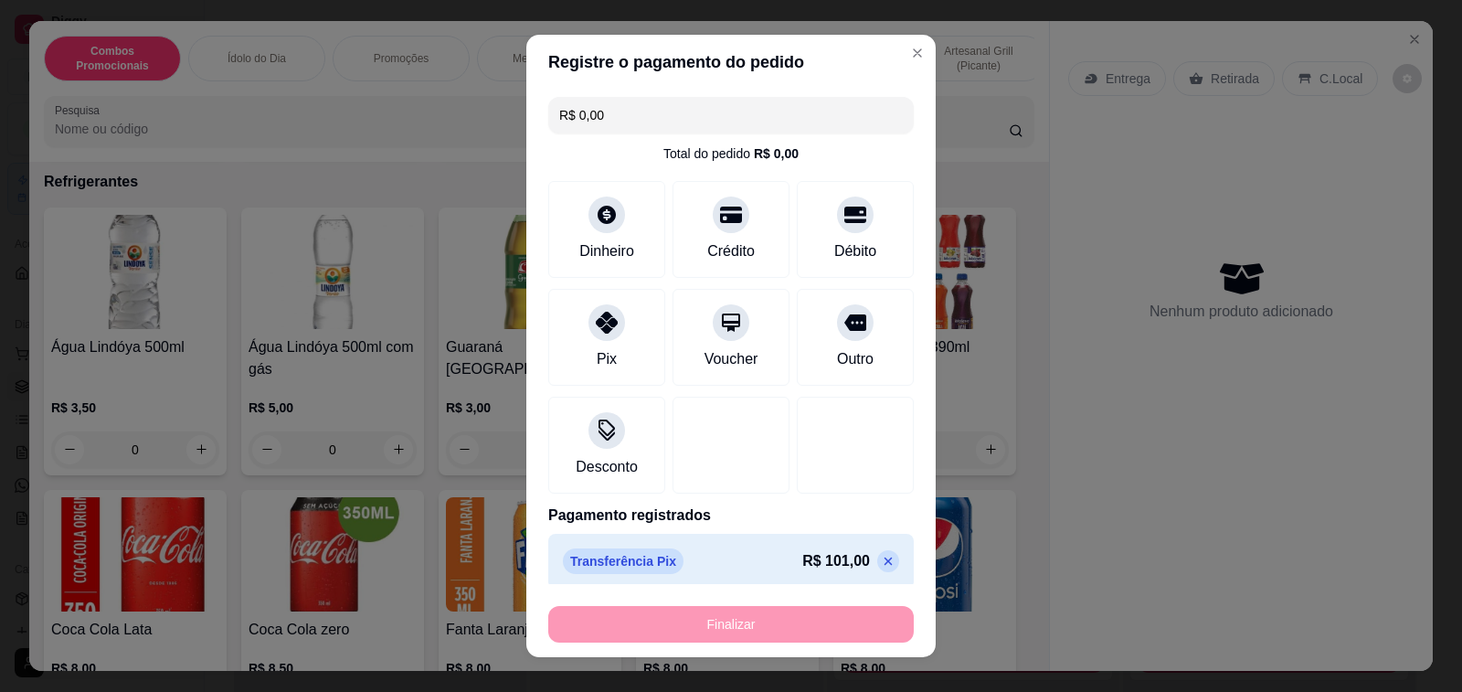
type input "0"
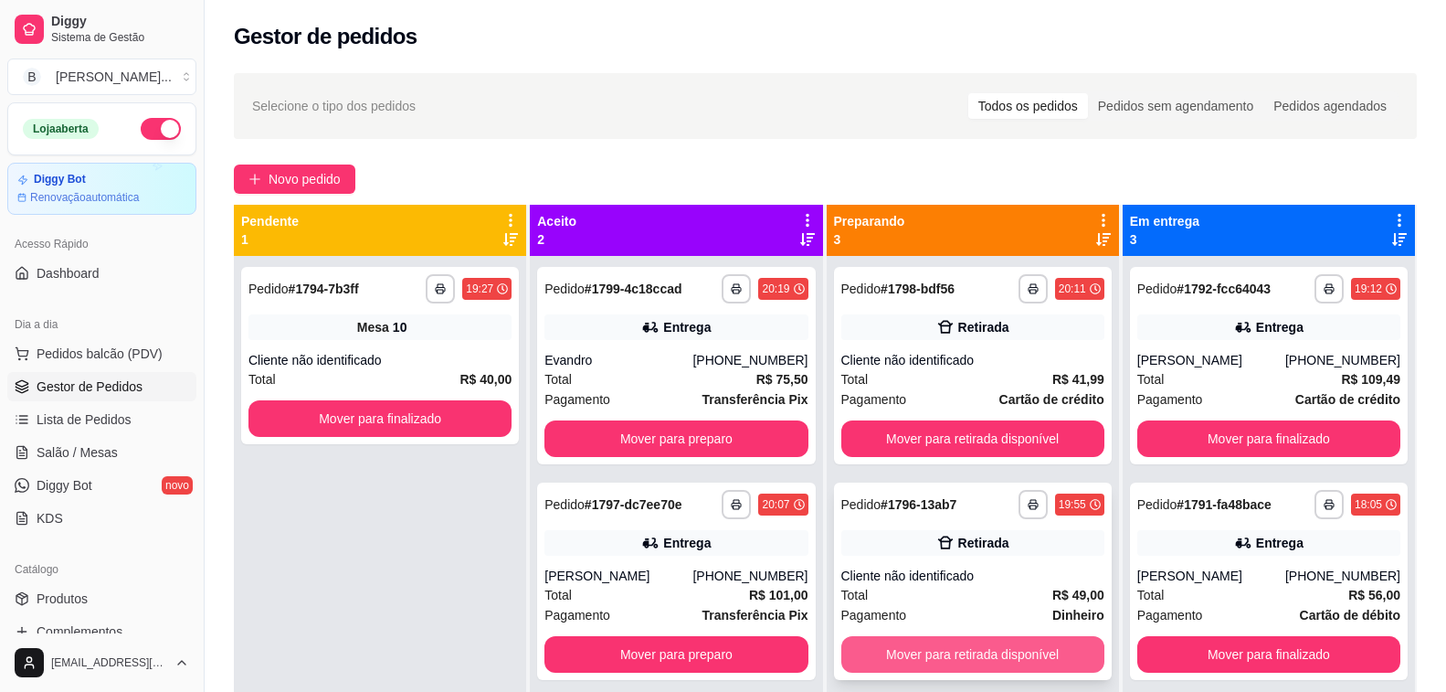
click at [917, 659] on button "Mover para retirada disponível" at bounding box center [972, 654] width 263 height 37
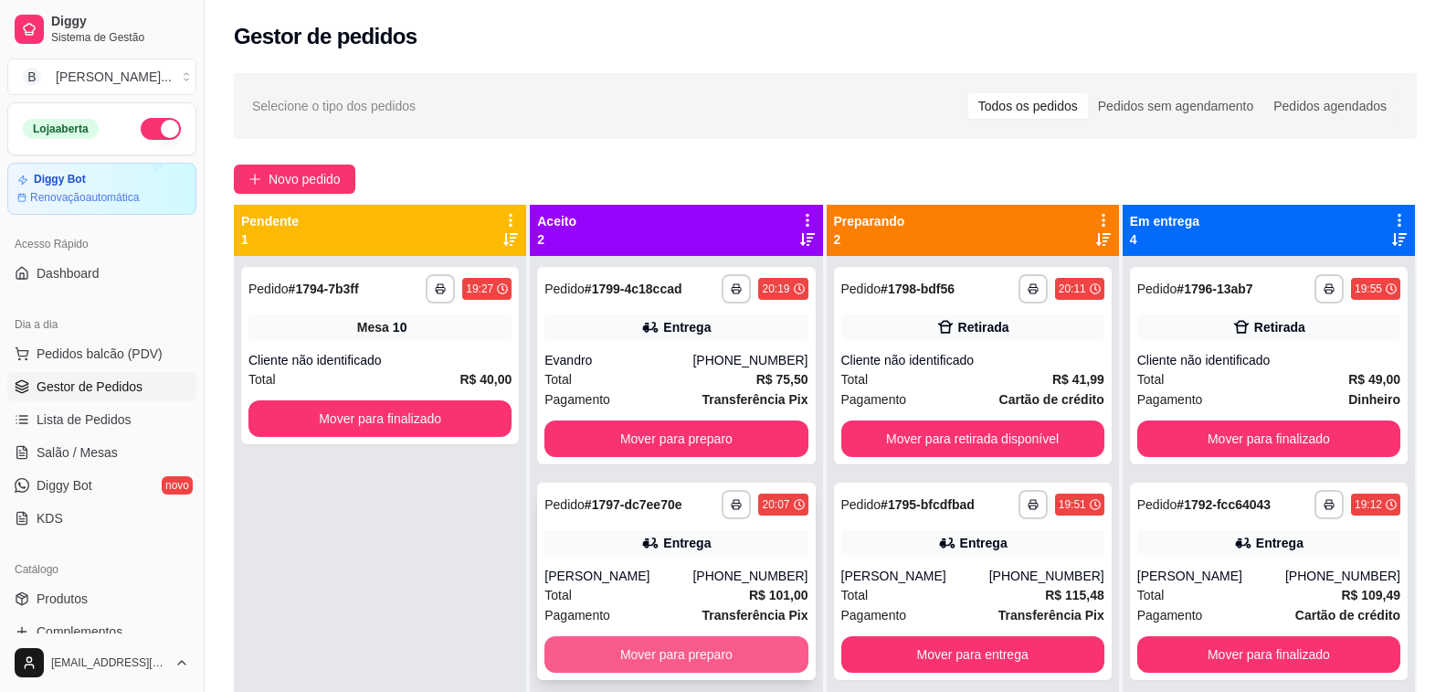
click at [683, 650] on button "Mover para preparo" at bounding box center [676, 654] width 263 height 37
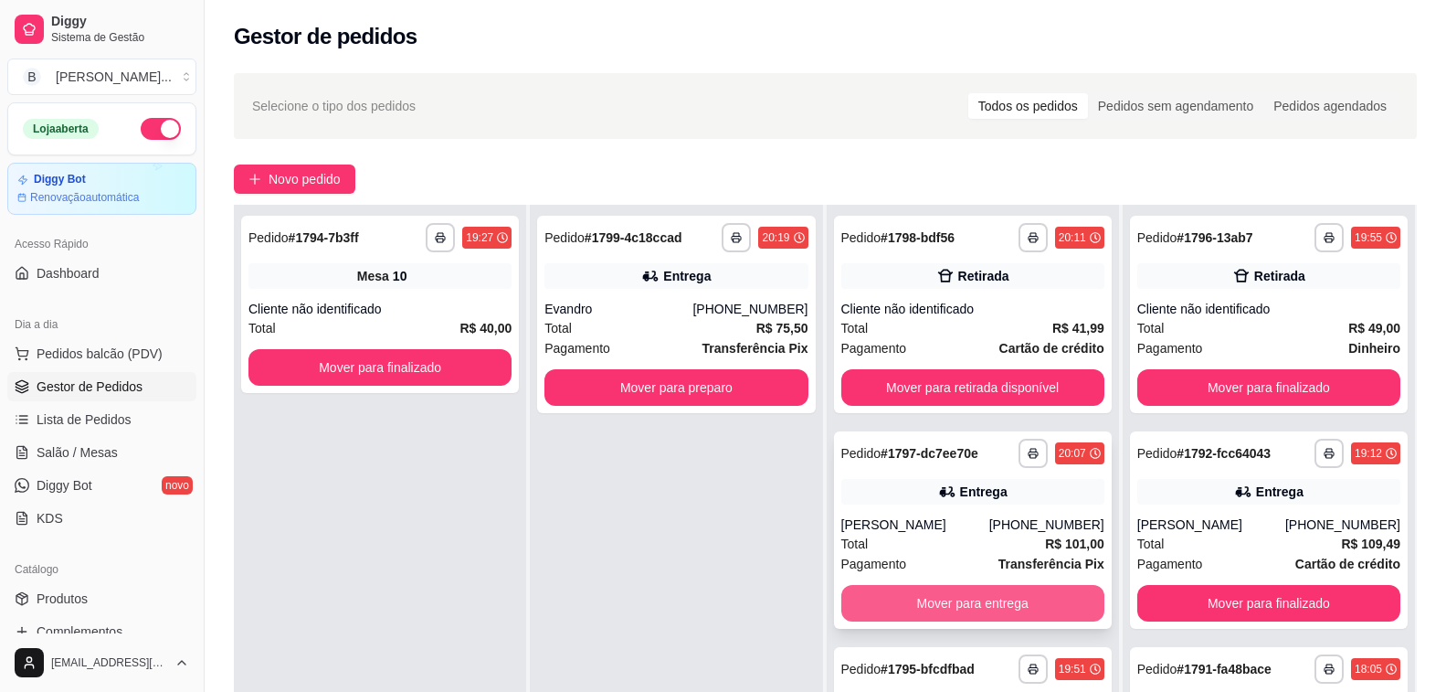
scroll to position [274, 0]
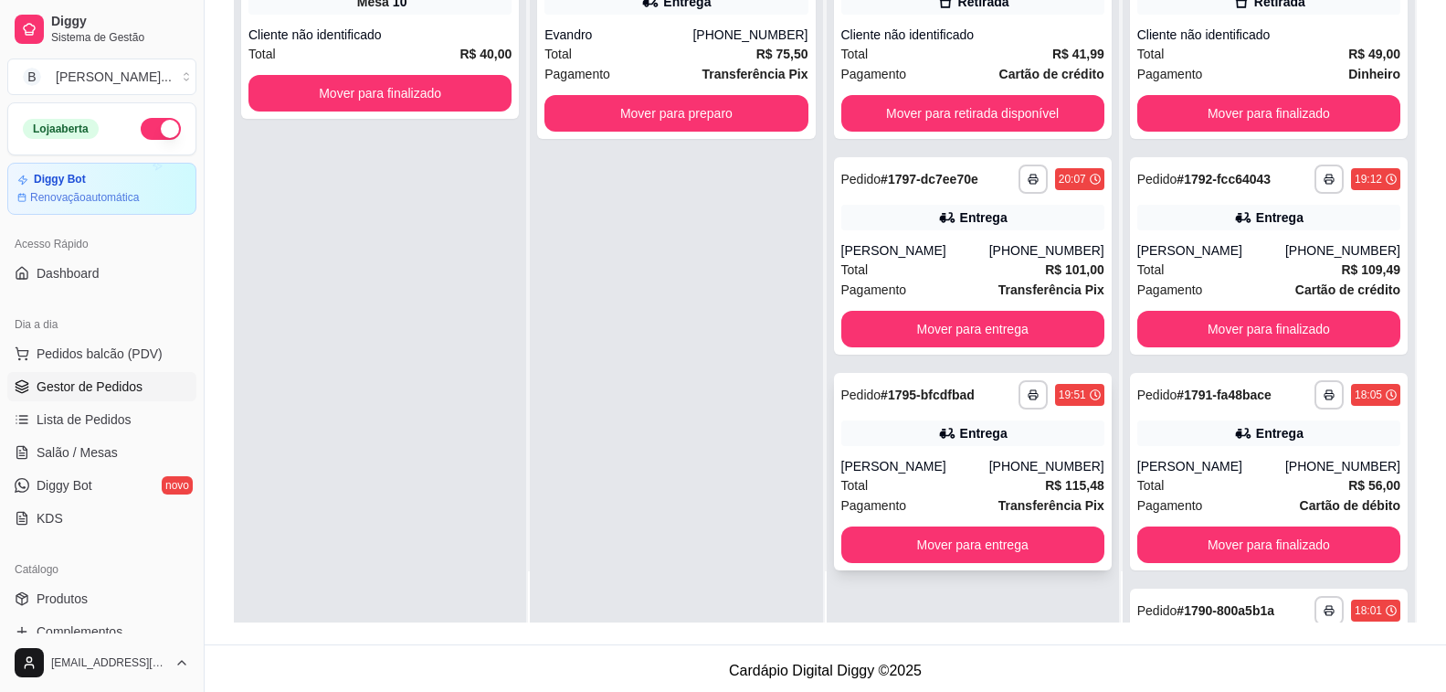
click at [892, 485] on div "Total R$ 115,48" at bounding box center [972, 485] width 263 height 20
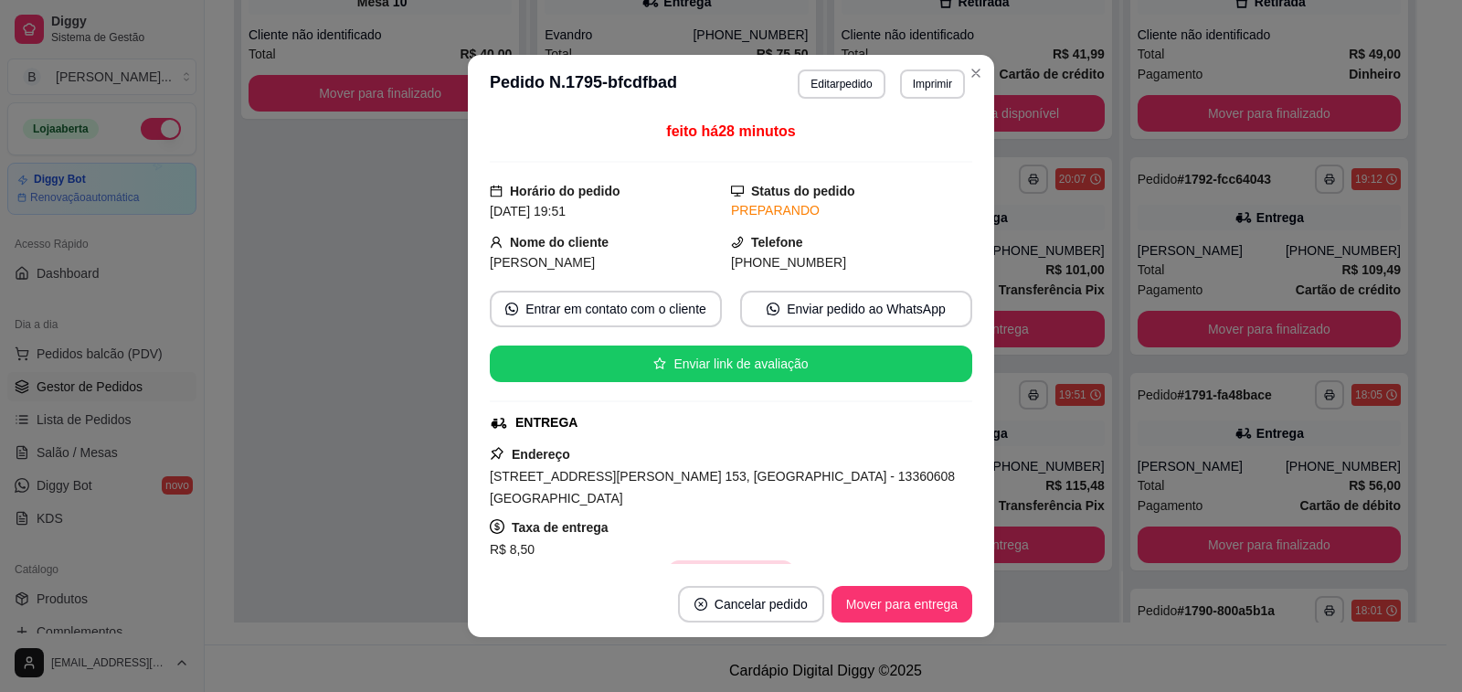
click at [686, 560] on button "Copiar Endereço" at bounding box center [730, 578] width 125 height 37
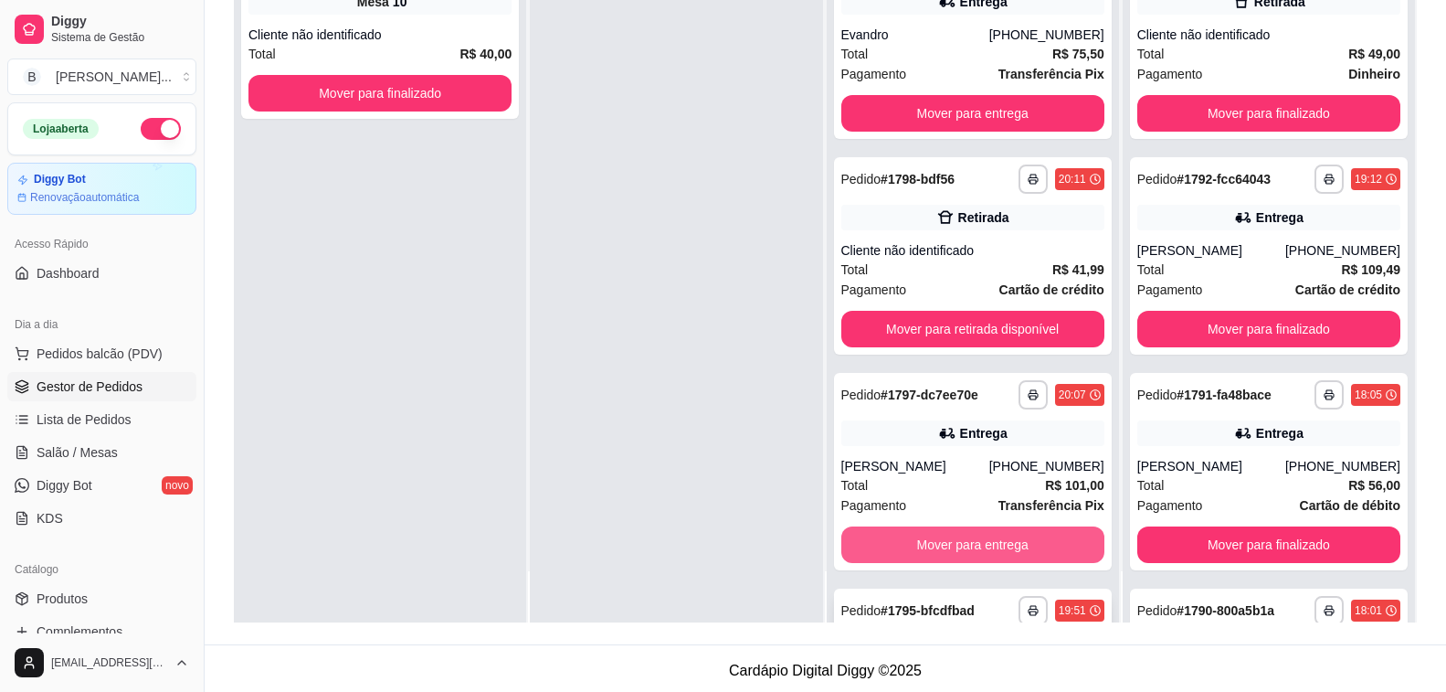
scroll to position [189, 0]
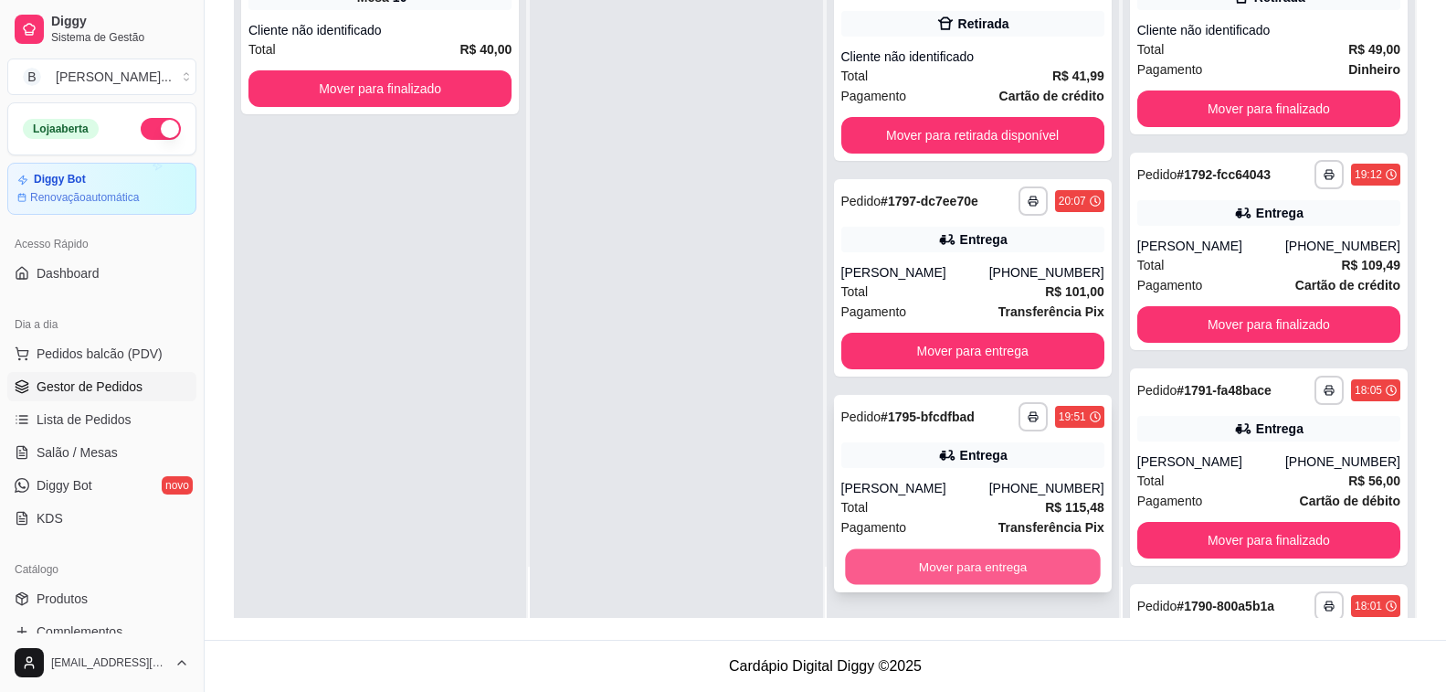
click at [923, 560] on button "Mover para entrega" at bounding box center [973, 567] width 256 height 36
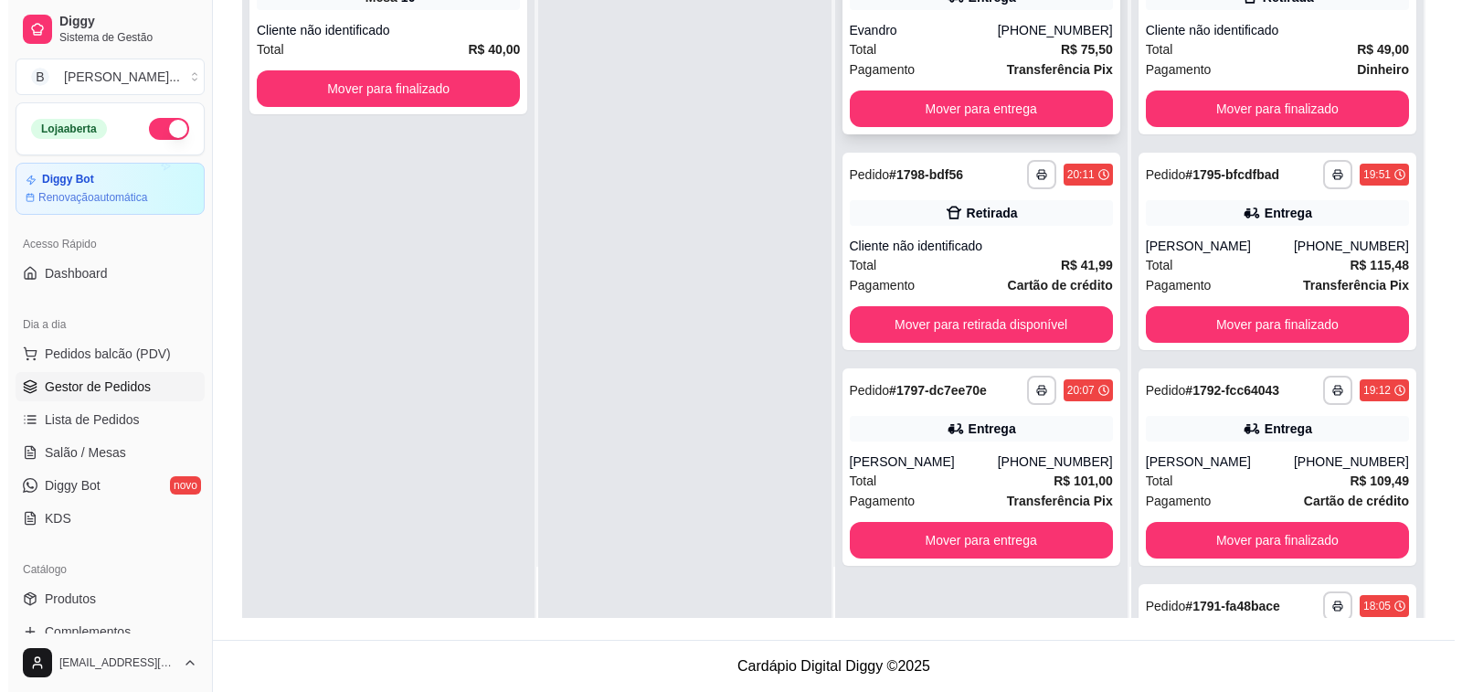
scroll to position [0, 0]
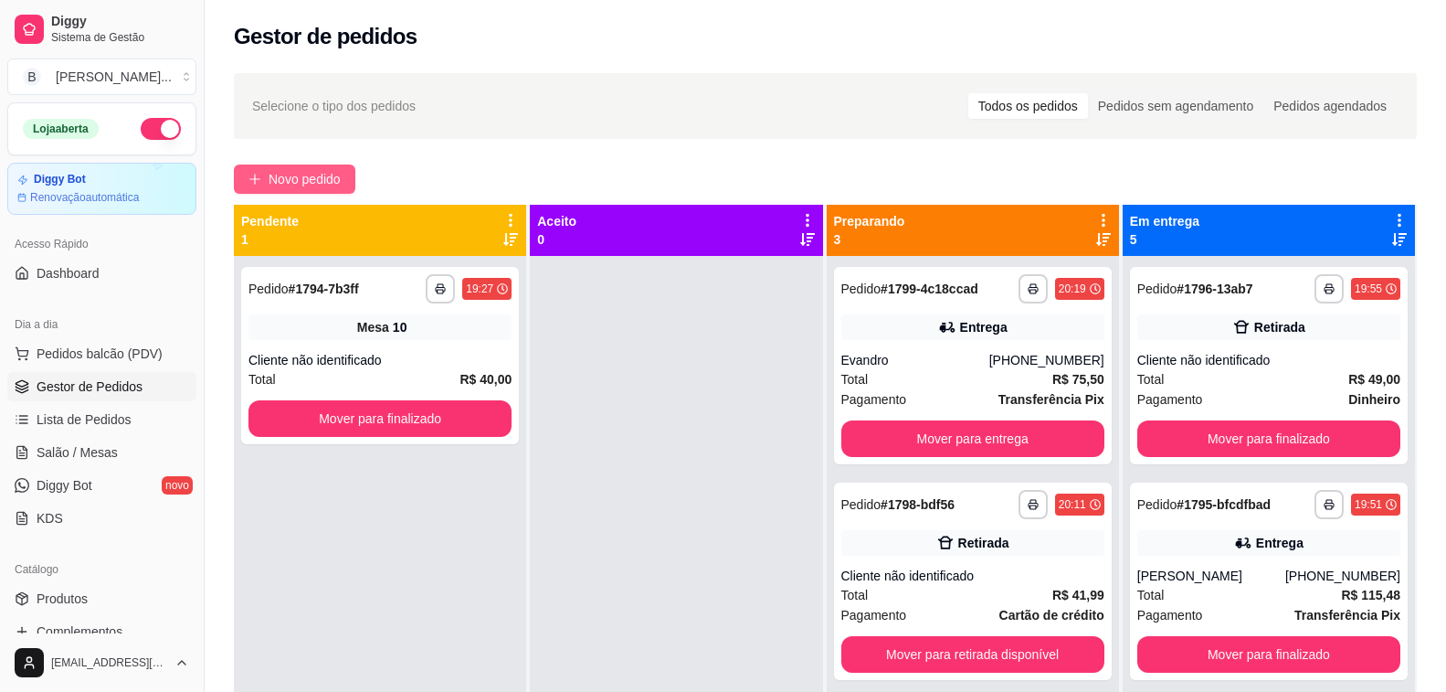
click at [328, 178] on span "Novo pedido" at bounding box center [305, 179] width 72 height 20
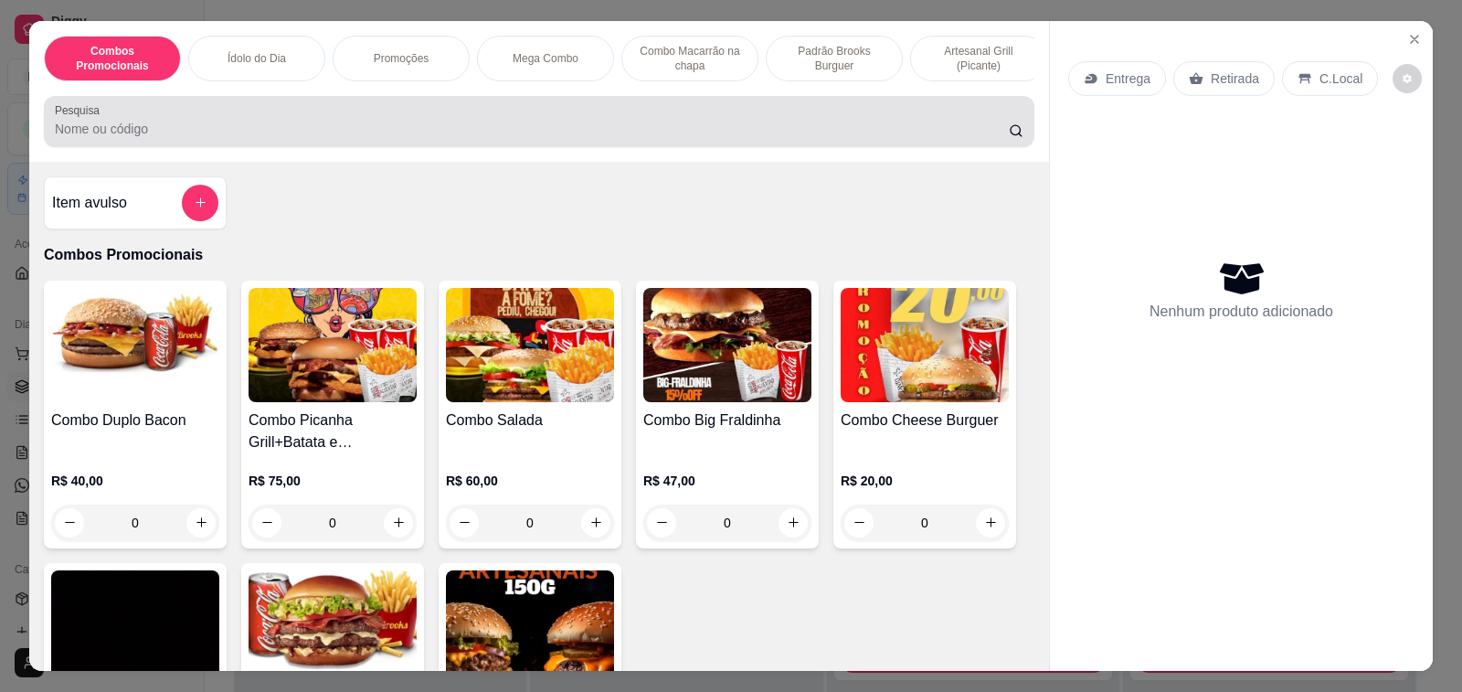
click at [357, 133] on input "Pesquisa" at bounding box center [532, 129] width 954 height 18
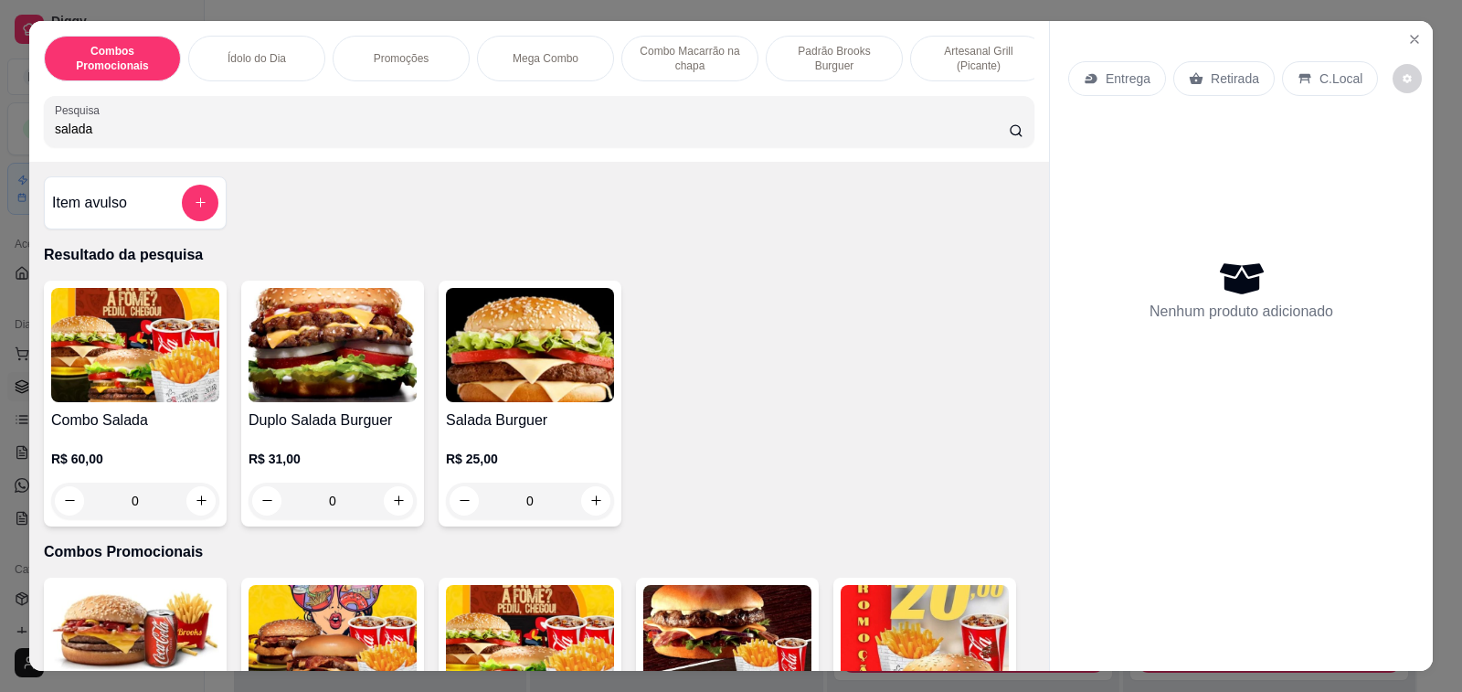
type input "salada"
click at [516, 431] on h4 "Salada Burguer" at bounding box center [530, 420] width 168 height 22
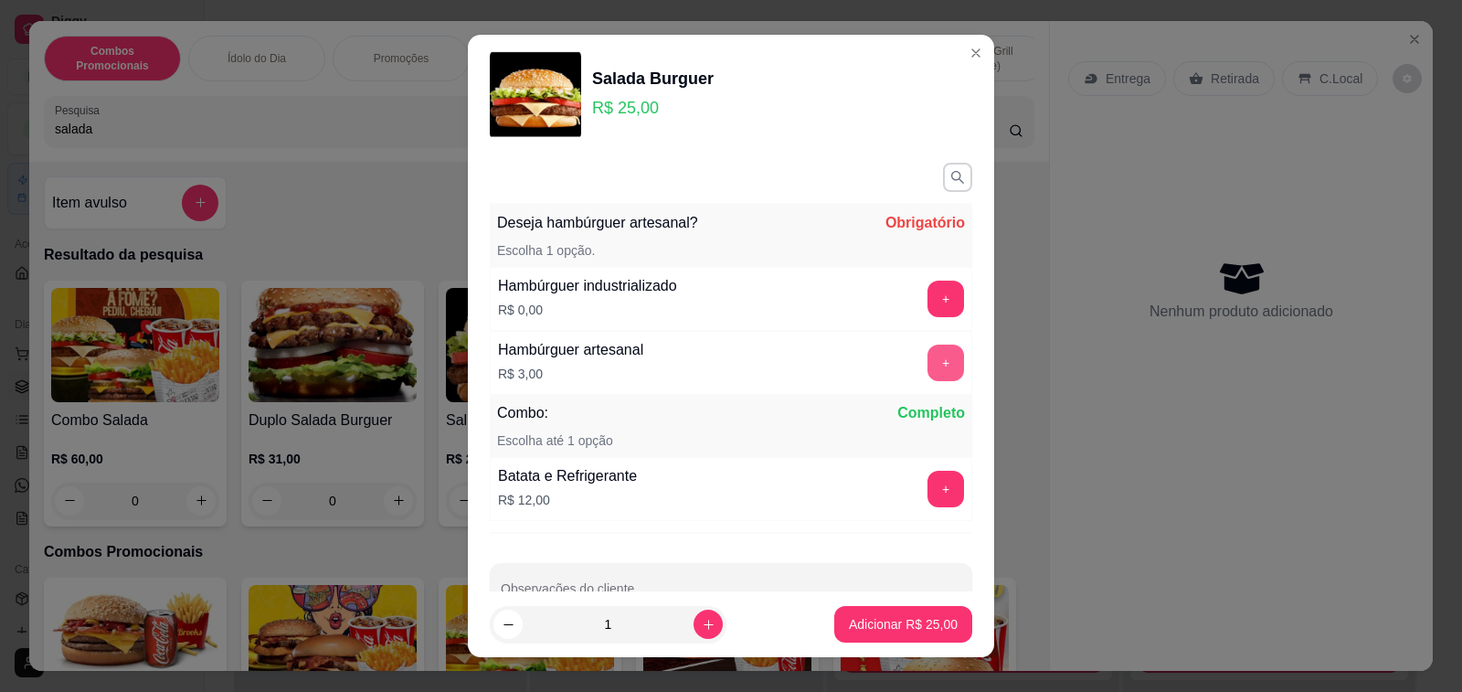
click at [927, 367] on button "+" at bounding box center [945, 362] width 37 height 37
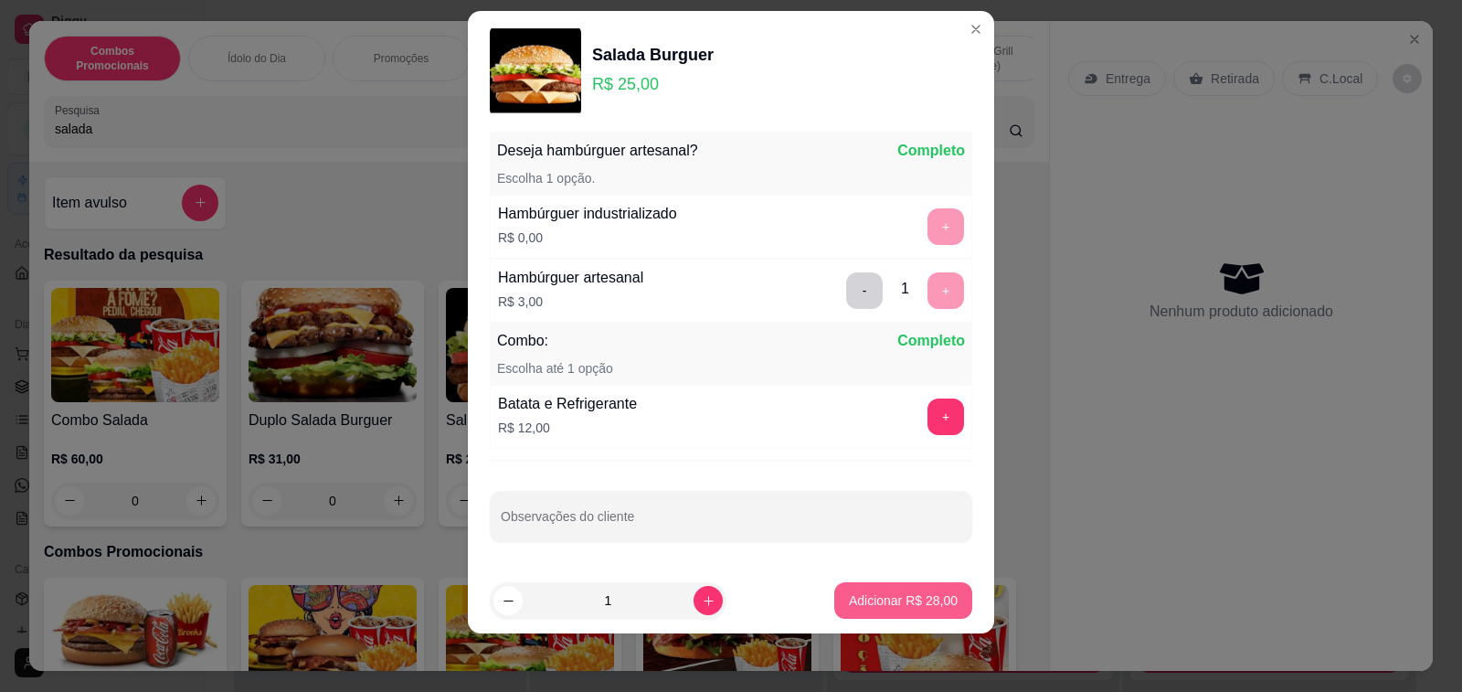
click at [883, 592] on p "Adicionar R$ 28,00" at bounding box center [903, 600] width 109 height 18
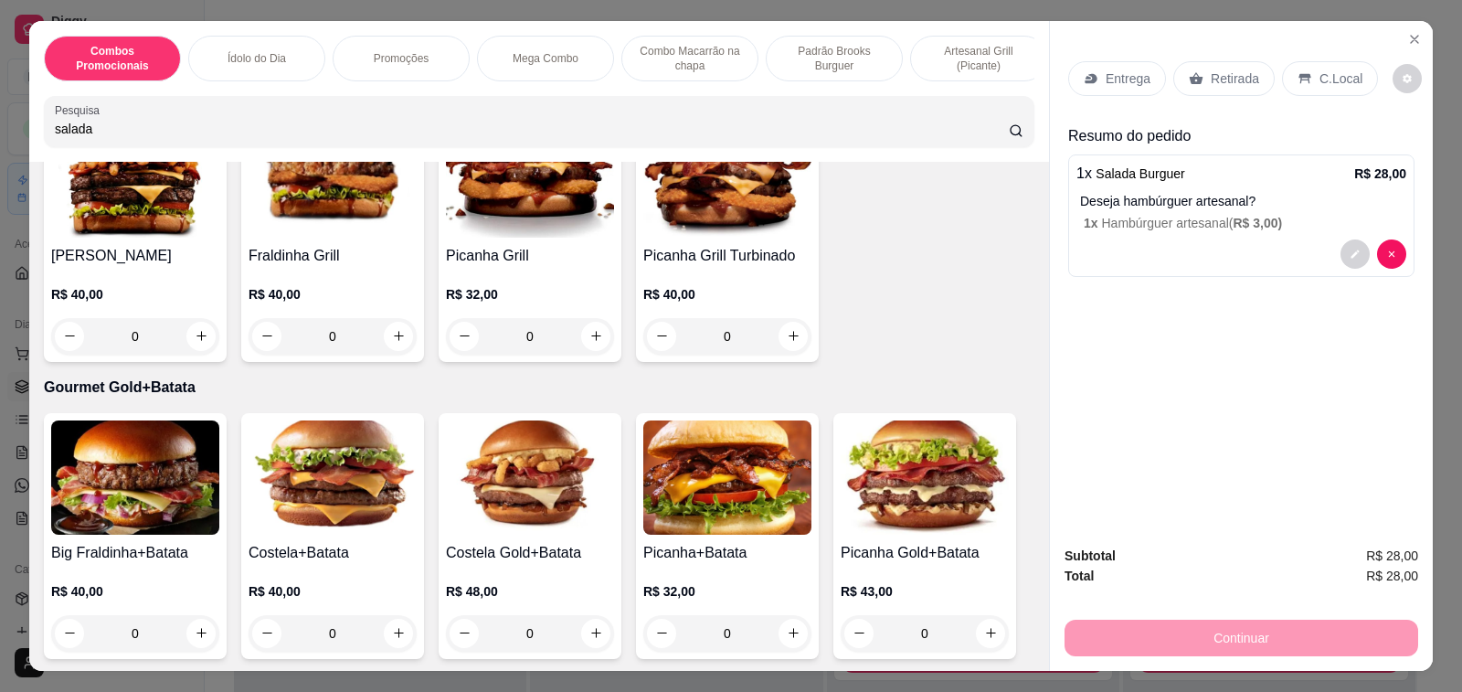
scroll to position [3746, 0]
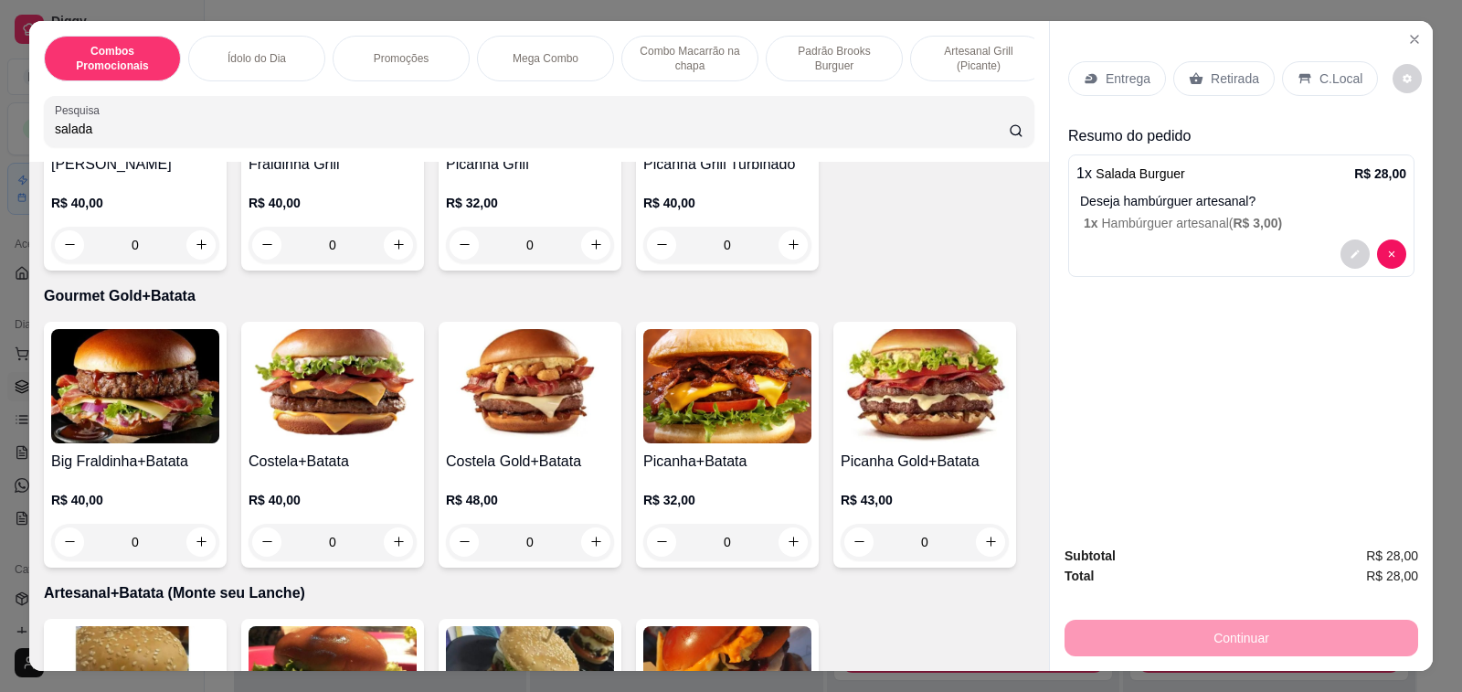
click at [148, 453] on h4 "Big Fraldinha+Batata" at bounding box center [135, 461] width 168 height 22
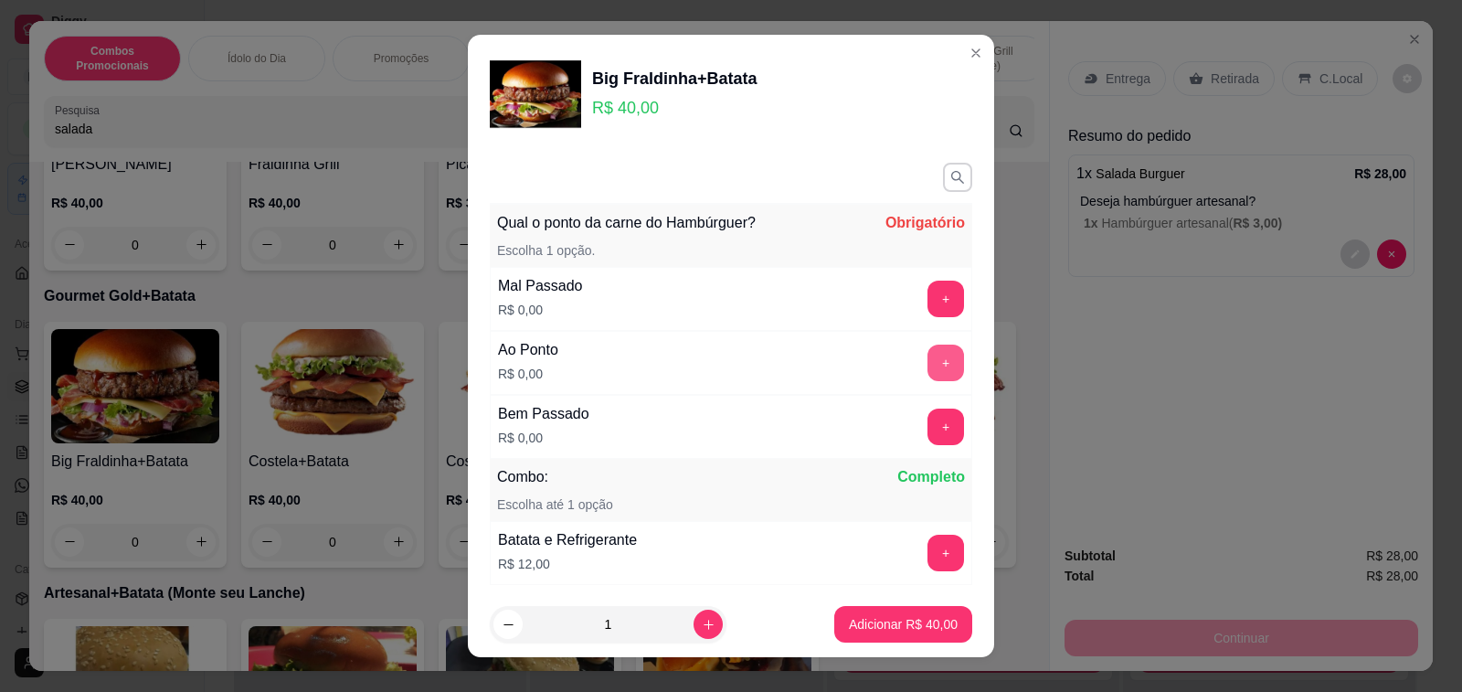
click at [927, 362] on button "+" at bounding box center [945, 362] width 37 height 37
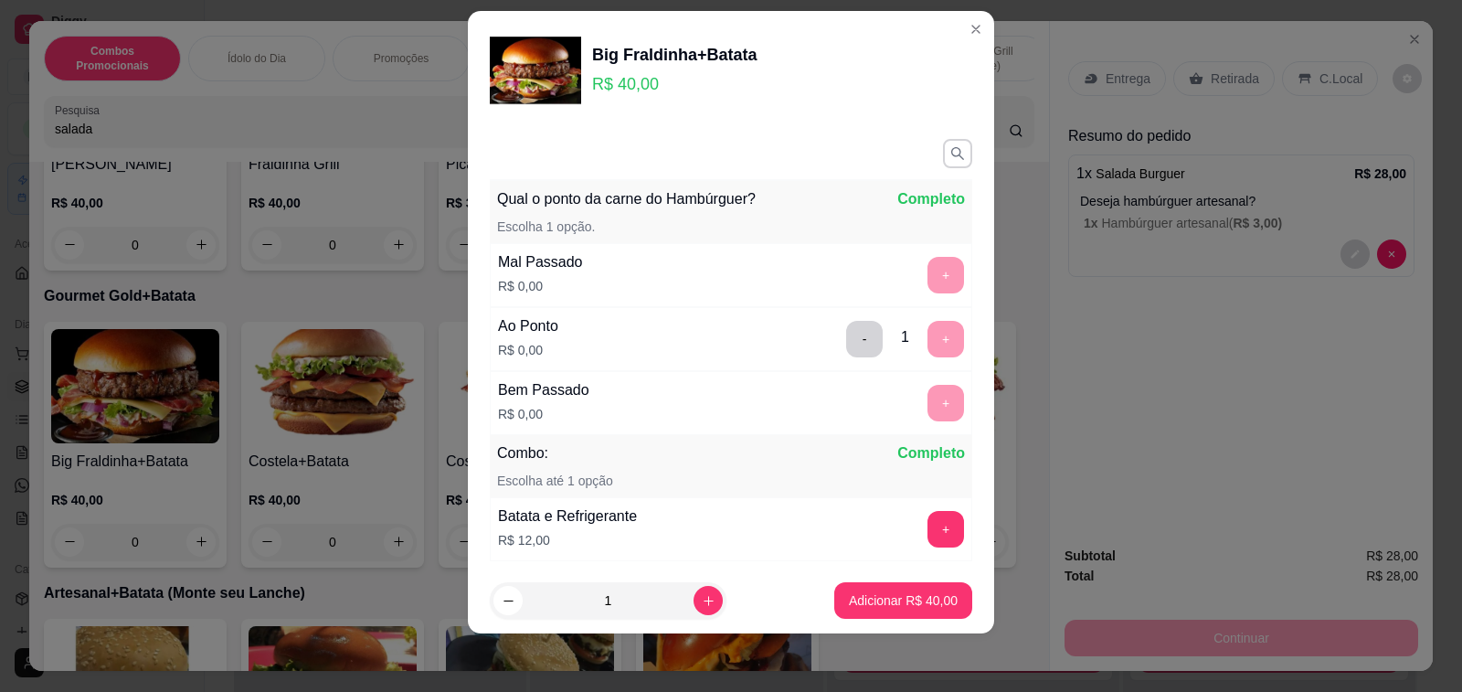
scroll to position [112, 0]
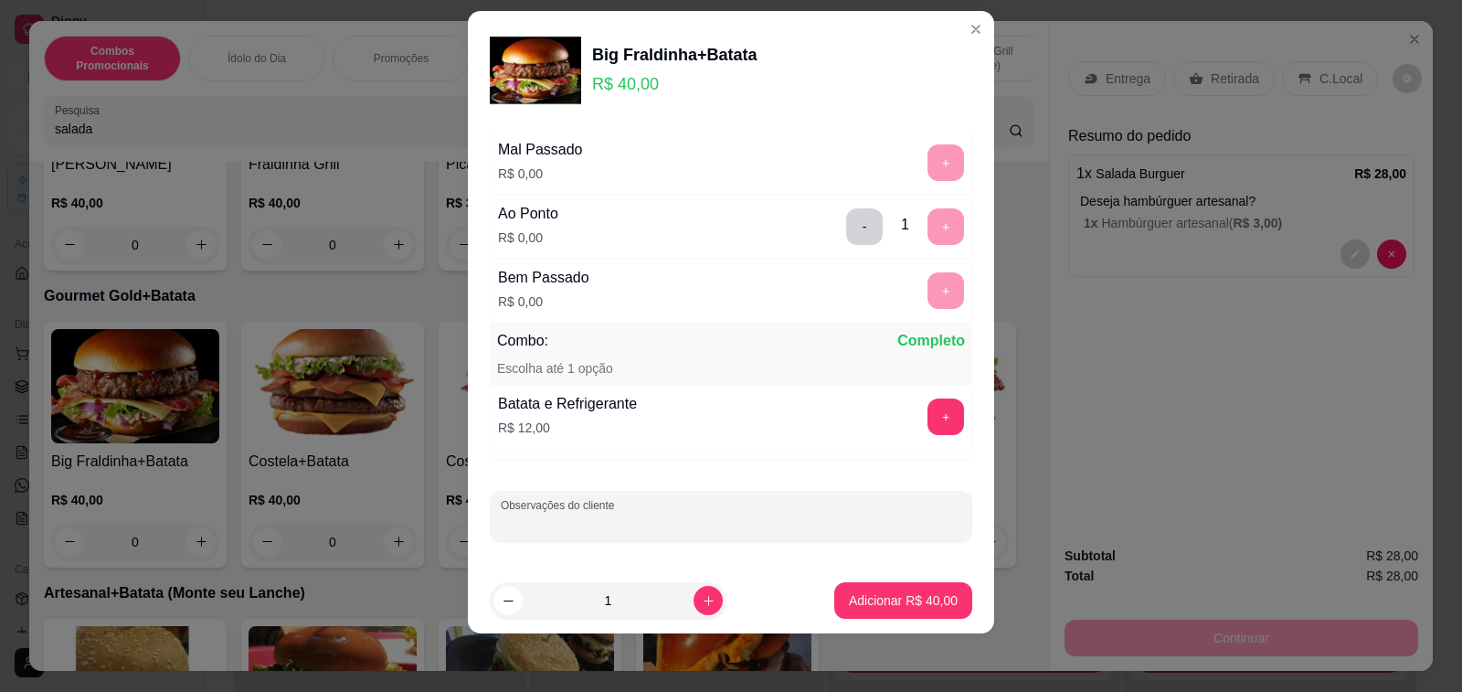
click at [608, 525] on input "Observações do cliente" at bounding box center [731, 523] width 460 height 18
click at [501, 525] on input "hamburguer de 150g" at bounding box center [731, 523] width 460 height 18
type input "Troca por hamburguer de 150g"
click at [921, 601] on p "Adicionar R$ 40,00" at bounding box center [904, 599] width 106 height 17
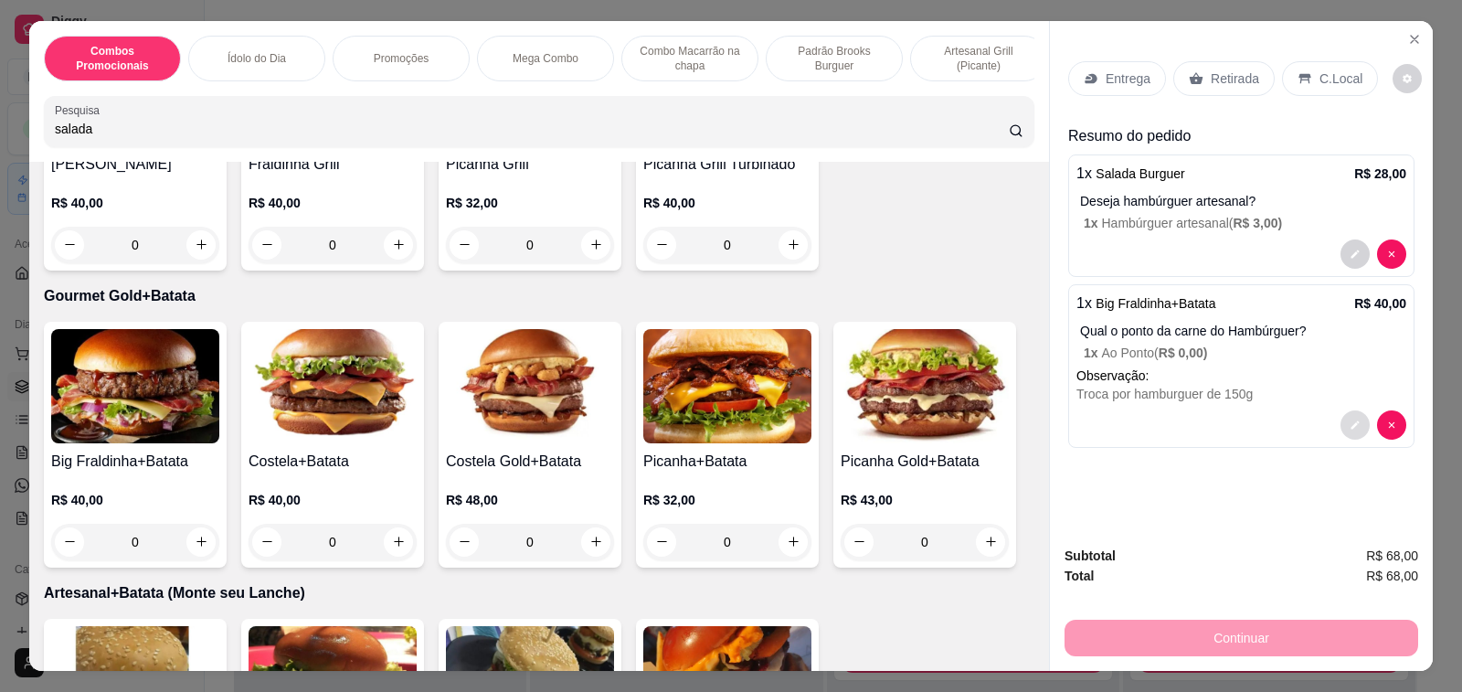
click at [1340, 416] on button "decrease-product-quantity" at bounding box center [1354, 424] width 29 height 29
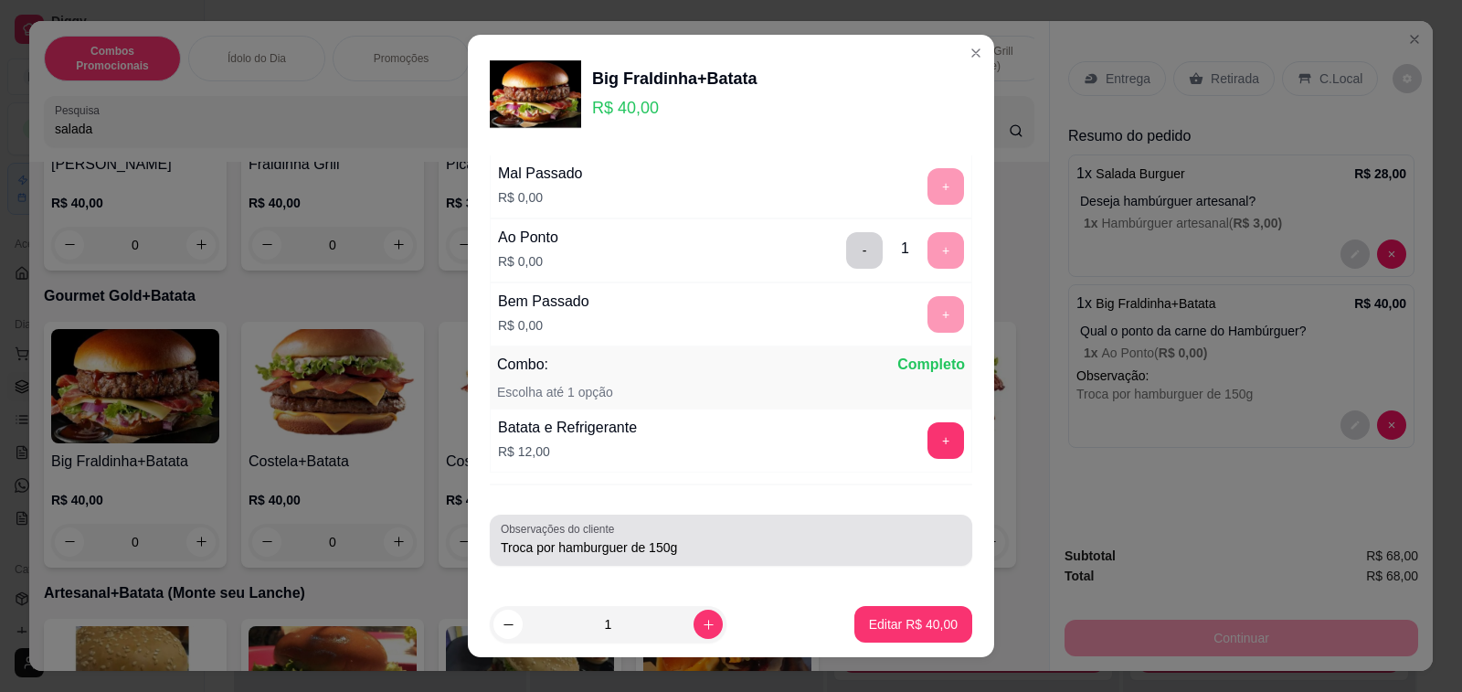
click at [689, 541] on input "Troca por hamburguer de 150g" at bounding box center [731, 547] width 460 height 18
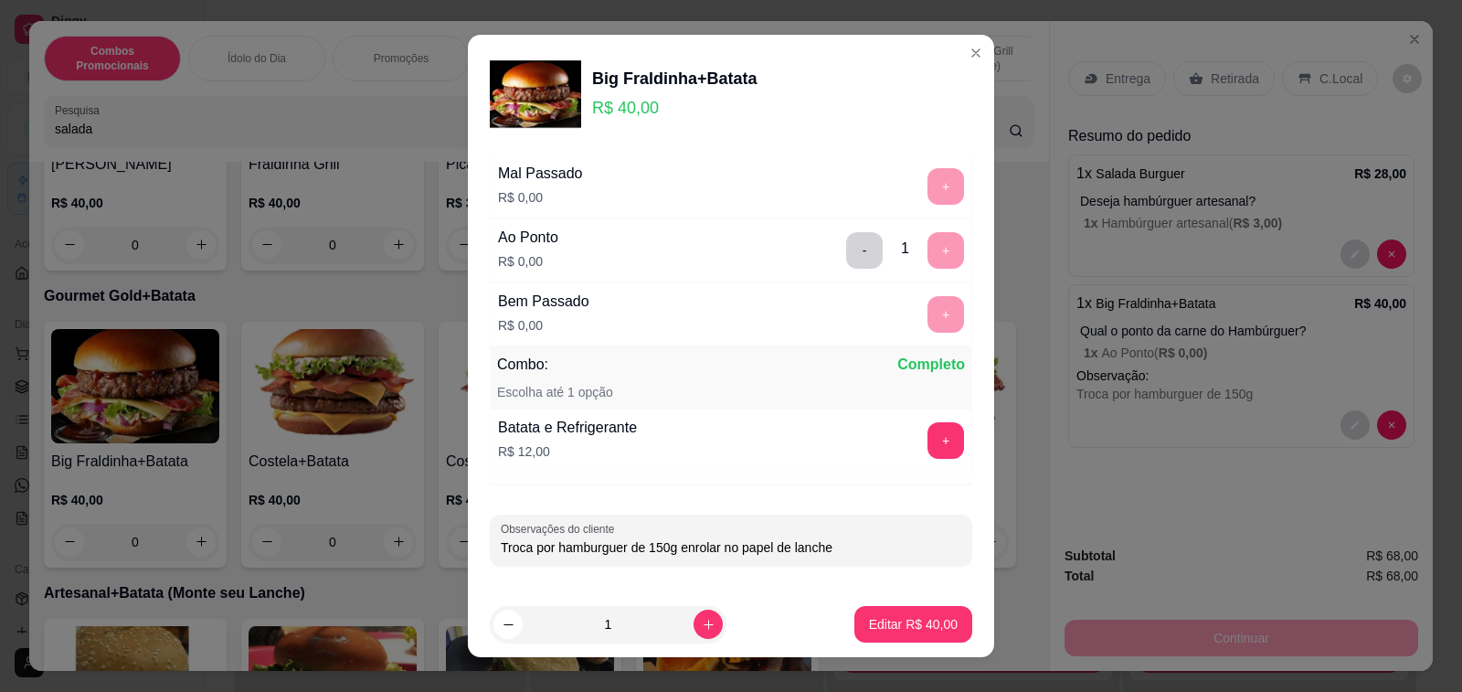
type input "Troca por hamburguer de 150g enrolar no papel de lanche"
click at [905, 624] on p "Editar R$ 40,00" at bounding box center [913, 624] width 89 height 18
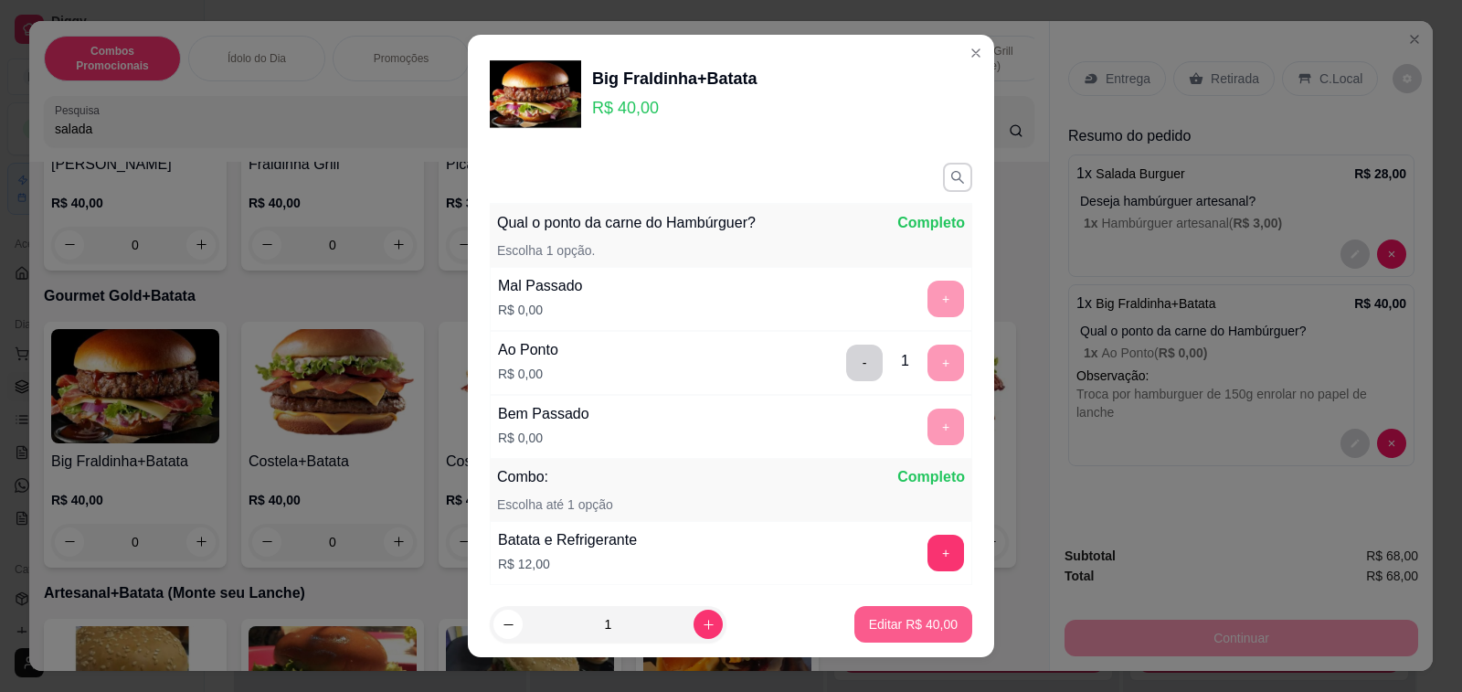
click at [903, 617] on p "Editar R$ 40,00" at bounding box center [913, 624] width 89 height 18
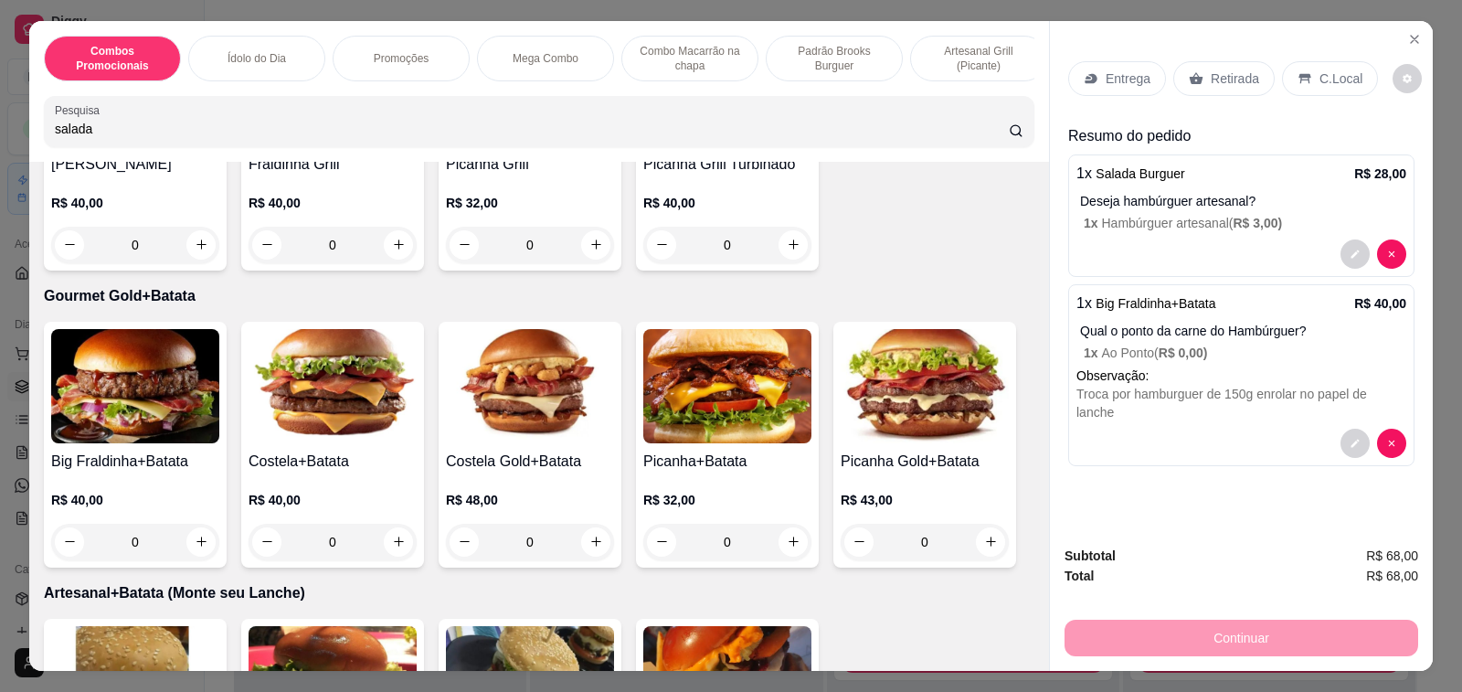
click at [1303, 63] on div "C.Local" at bounding box center [1330, 78] width 96 height 35
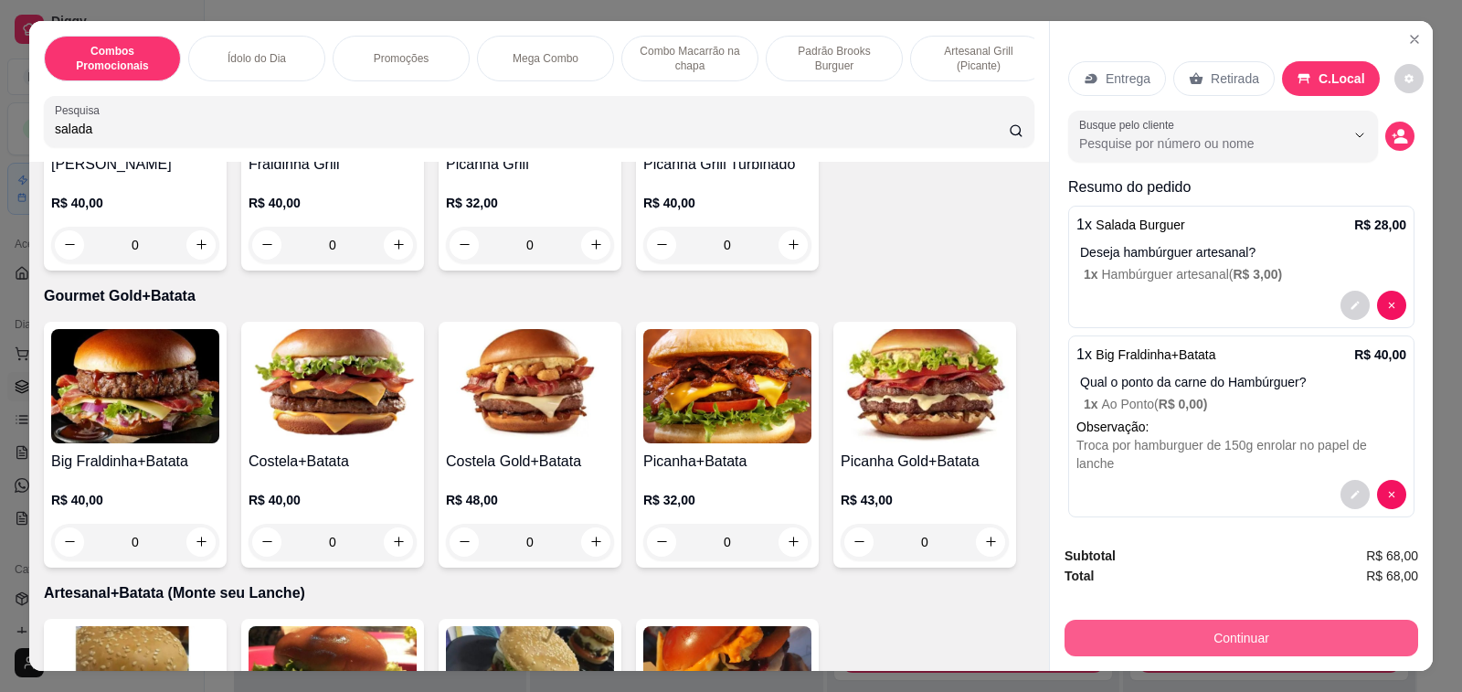
click at [1192, 641] on button "Continuar" at bounding box center [1241, 637] width 354 height 37
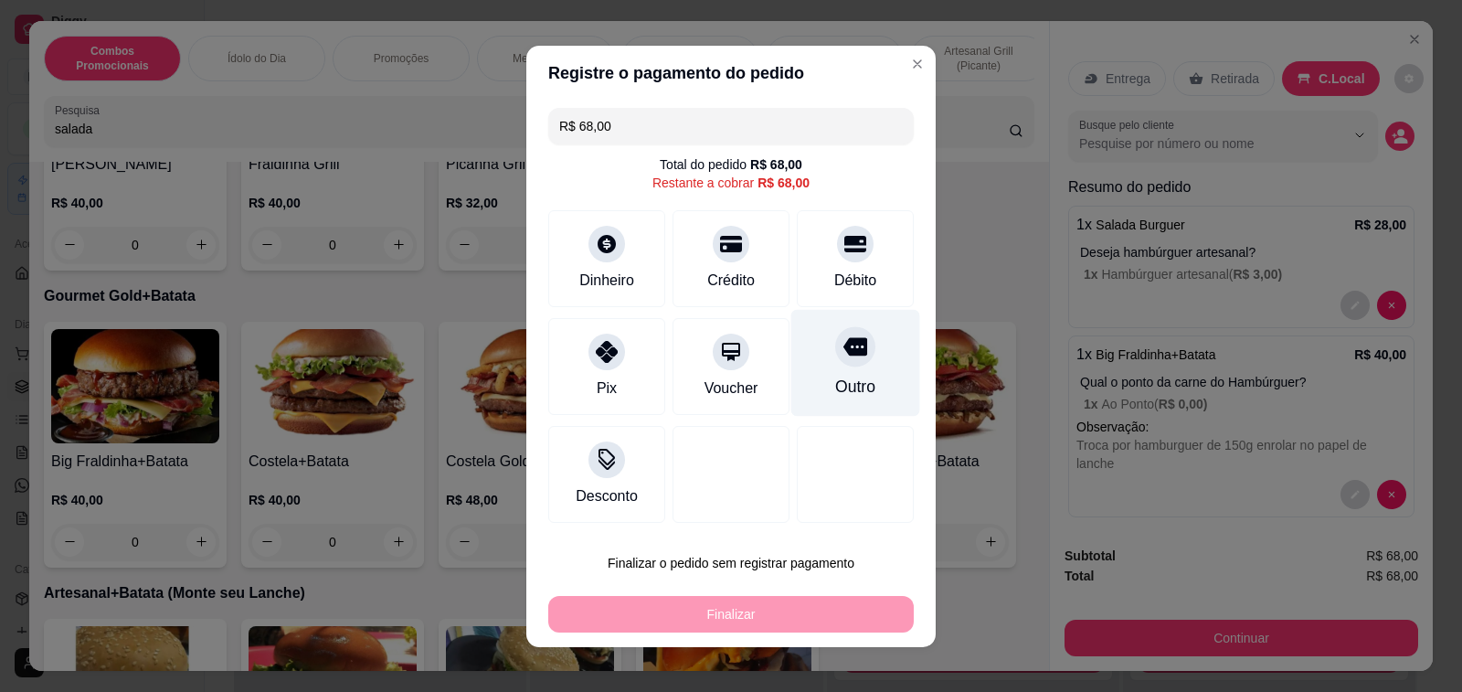
click at [843, 358] on icon at bounding box center [855, 346] width 24 height 24
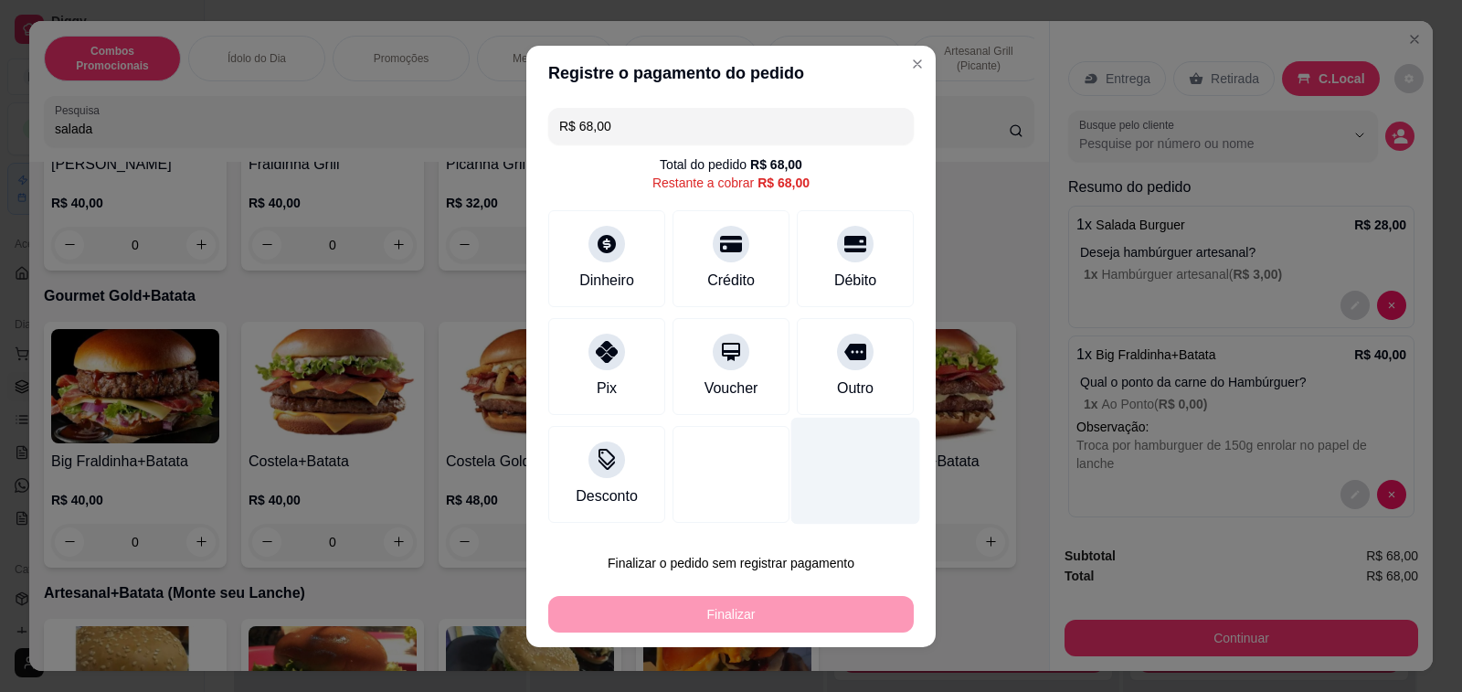
type input "R$ 0,00"
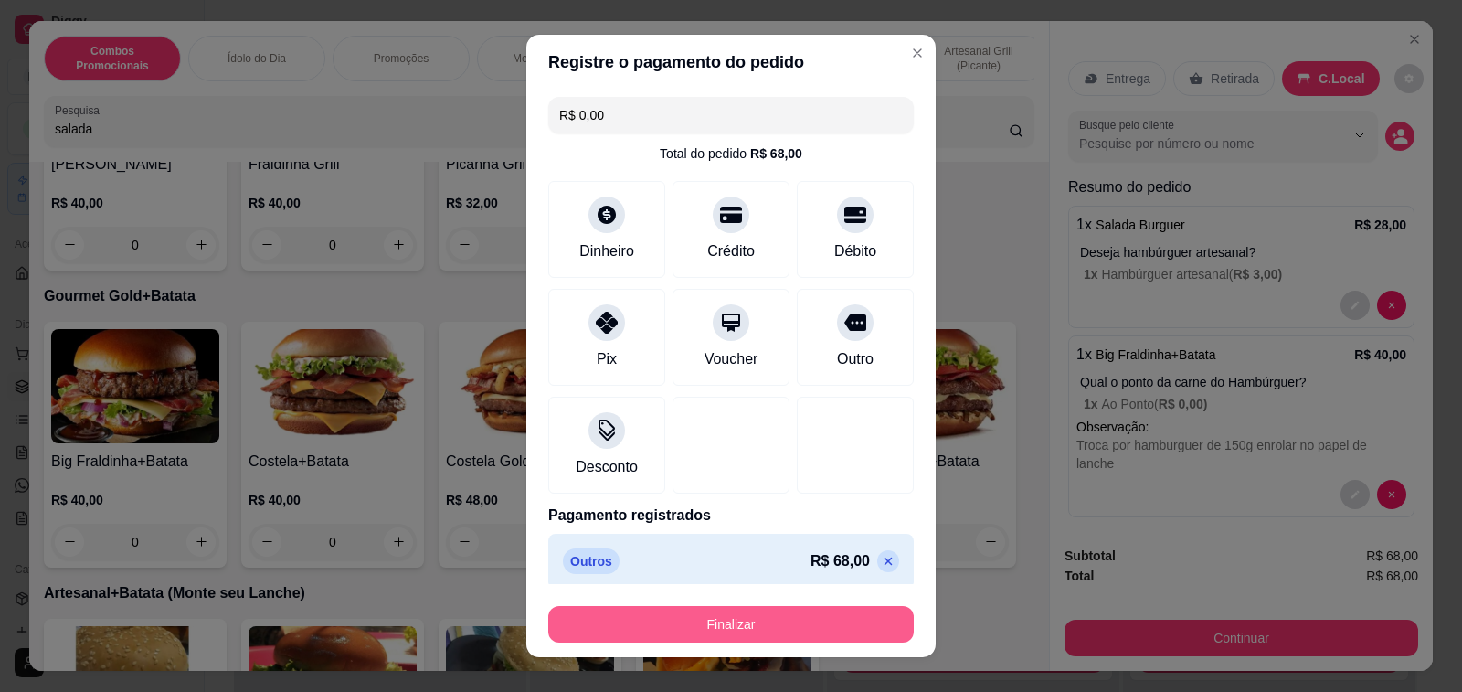
click at [777, 629] on button "Finalizar" at bounding box center [730, 624] width 365 height 37
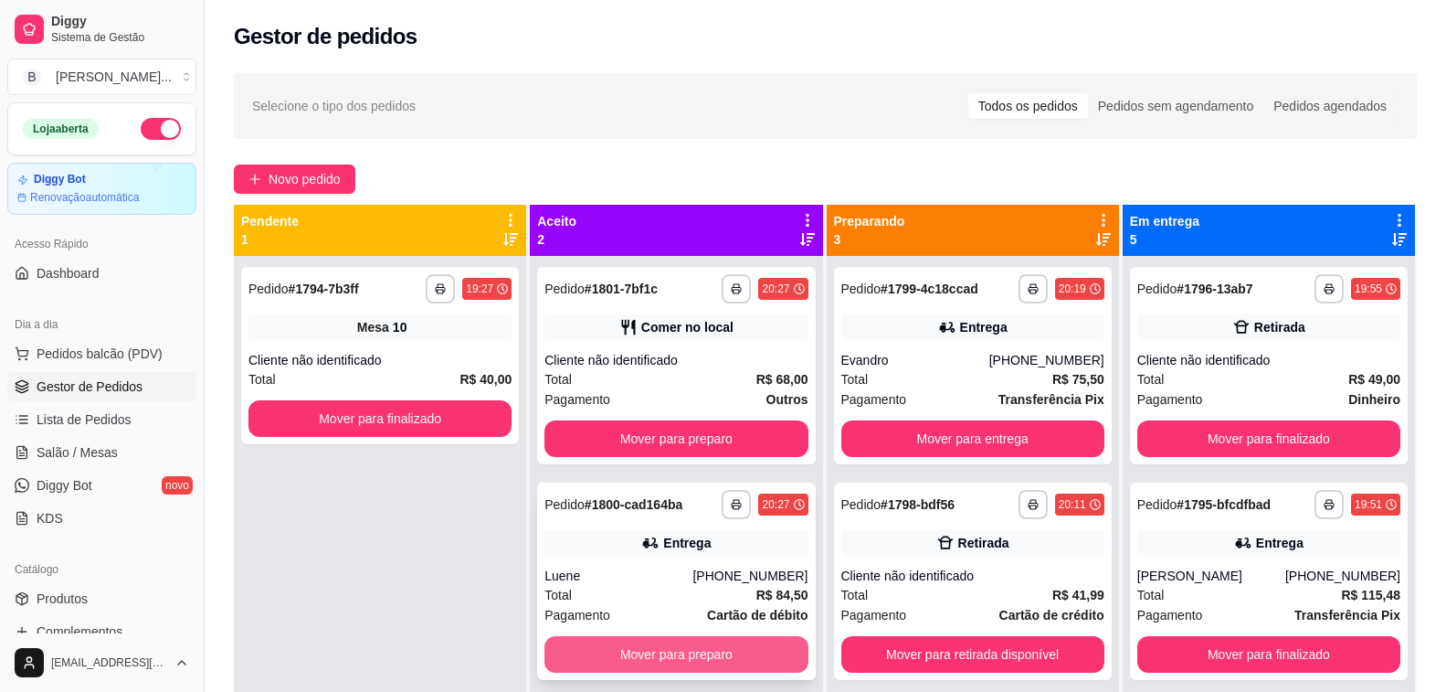
click at [738, 652] on button "Mover para preparo" at bounding box center [676, 654] width 263 height 37
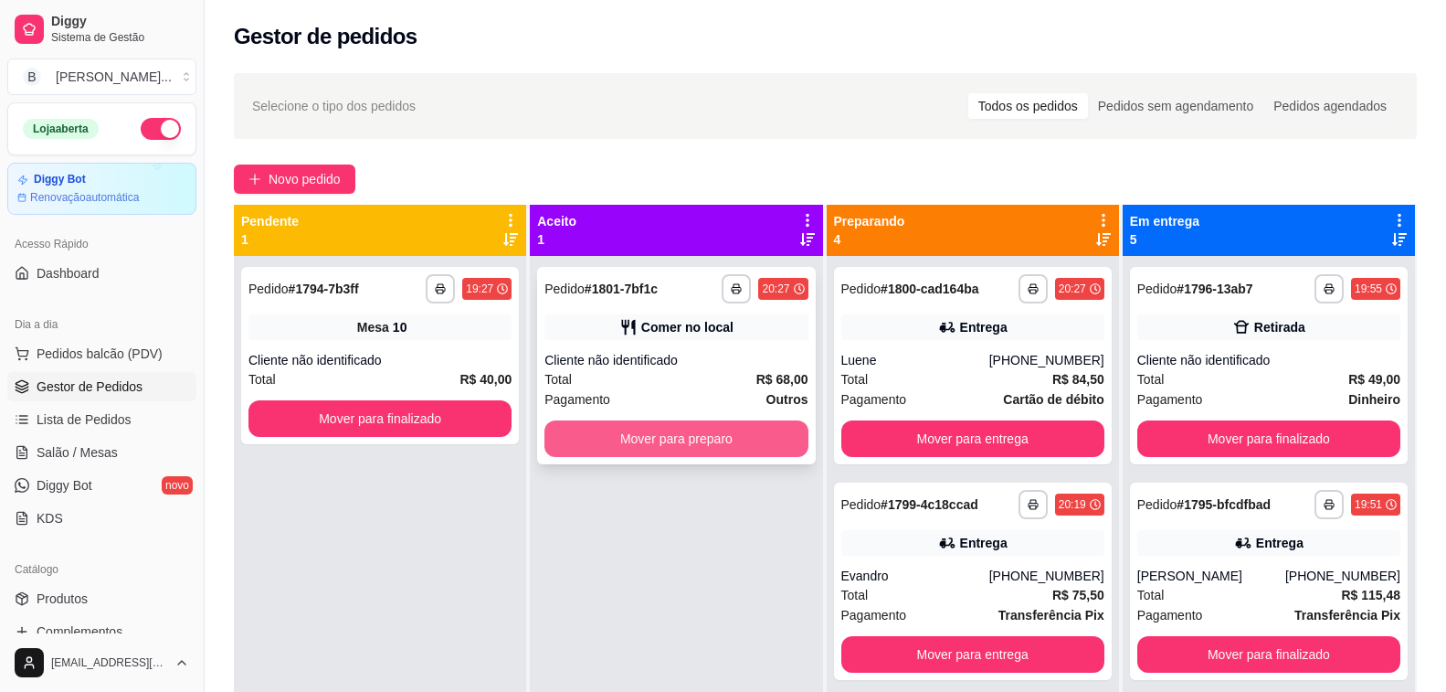
click at [736, 447] on button "Mover para preparo" at bounding box center [676, 438] width 263 height 37
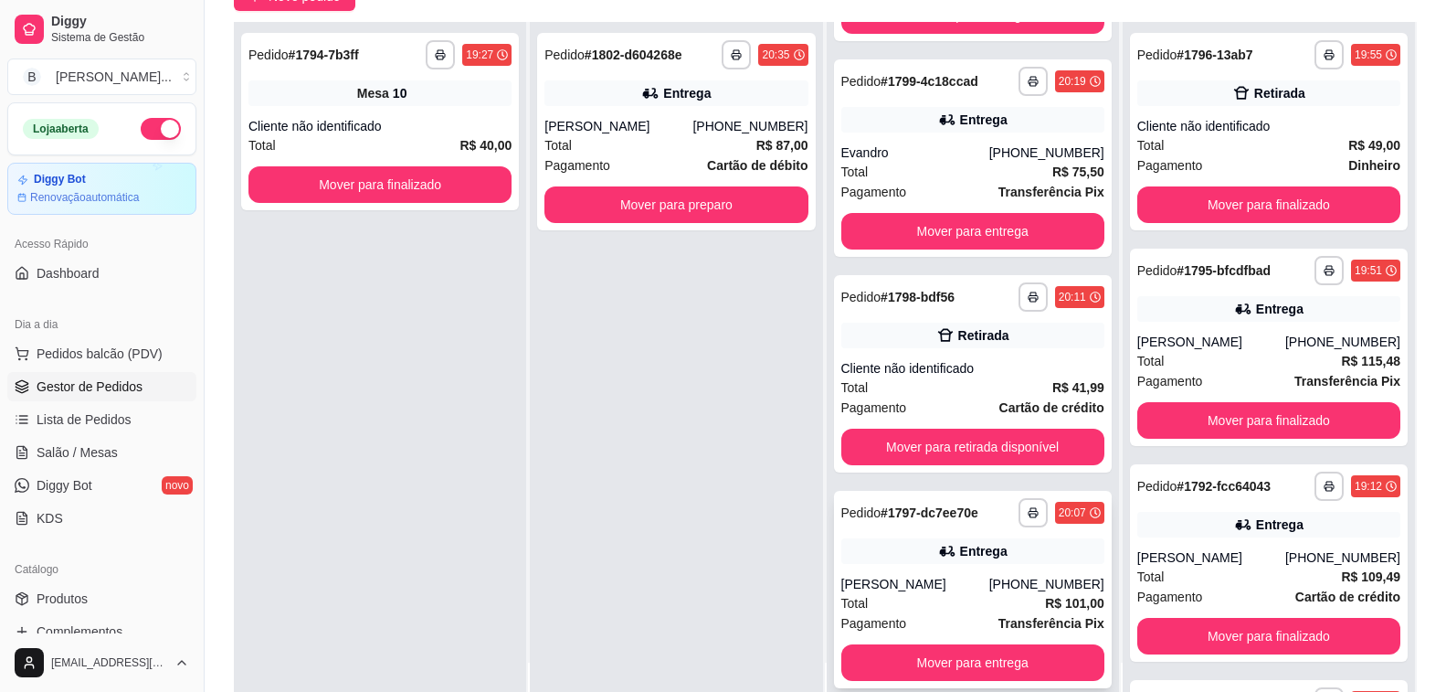
scroll to position [274, 0]
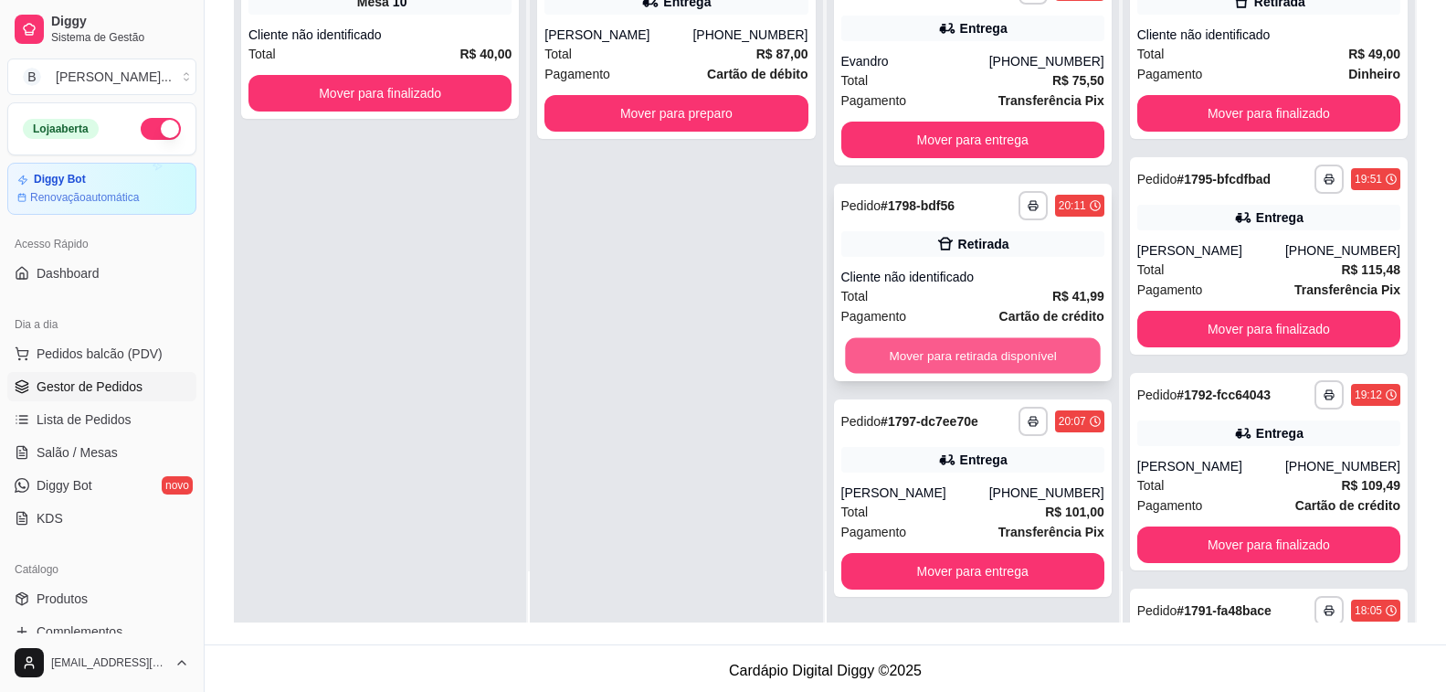
click at [913, 365] on button "Mover para retirada disponível" at bounding box center [973, 356] width 256 height 36
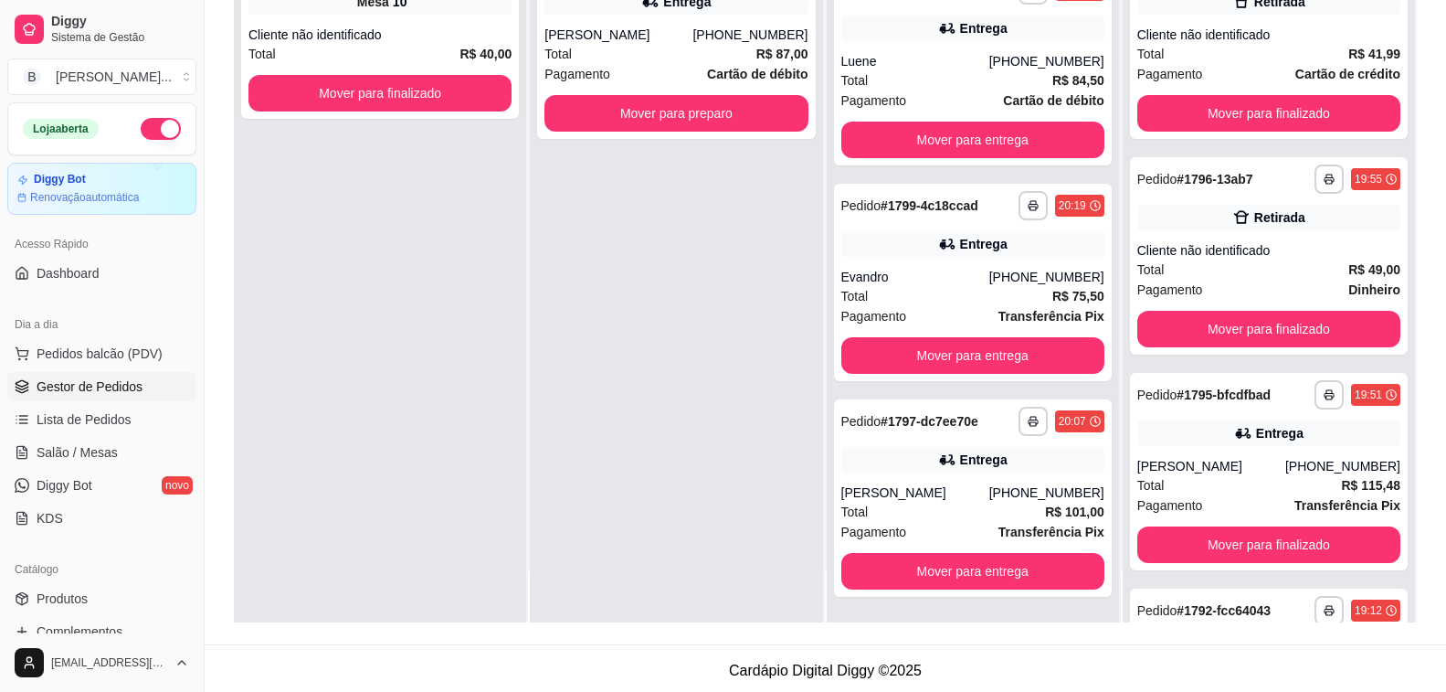
scroll to position [189, 0]
click at [947, 481] on div "**********" at bounding box center [973, 497] width 278 height 197
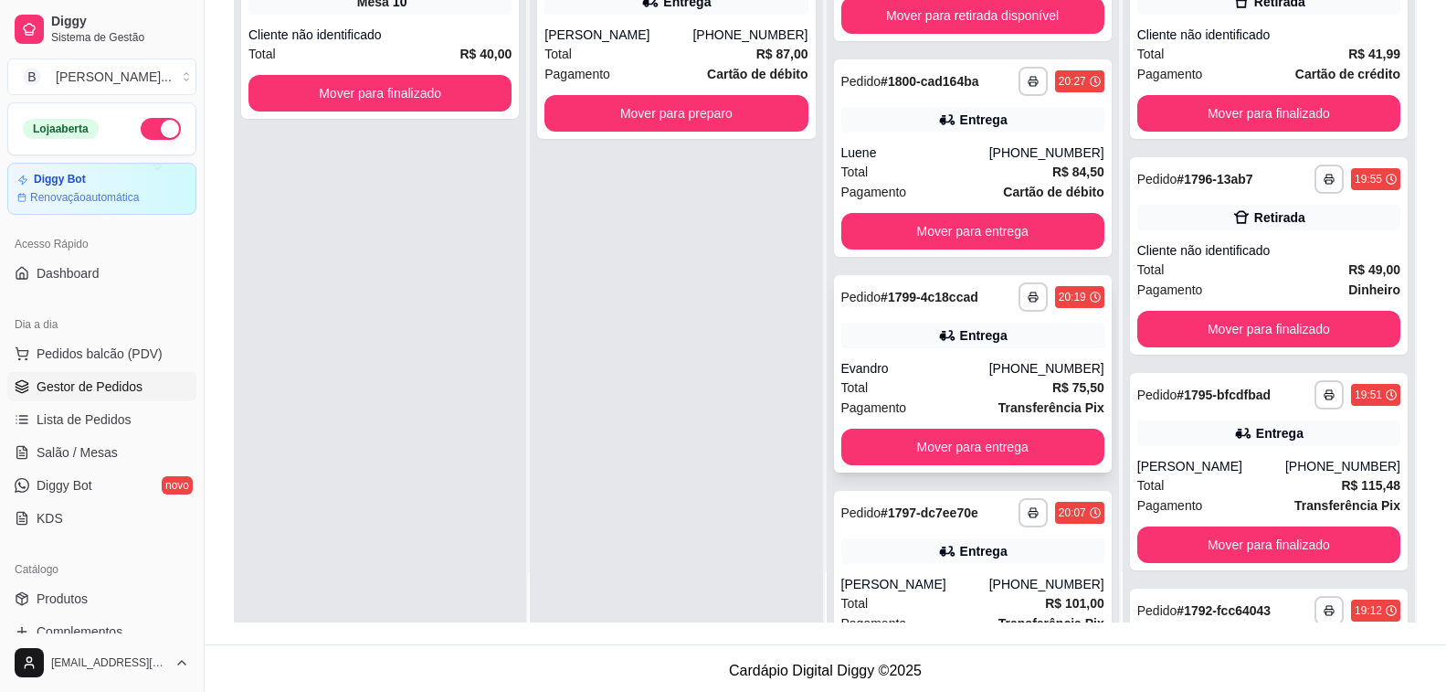
click at [863, 362] on div "Evandro" at bounding box center [915, 368] width 148 height 18
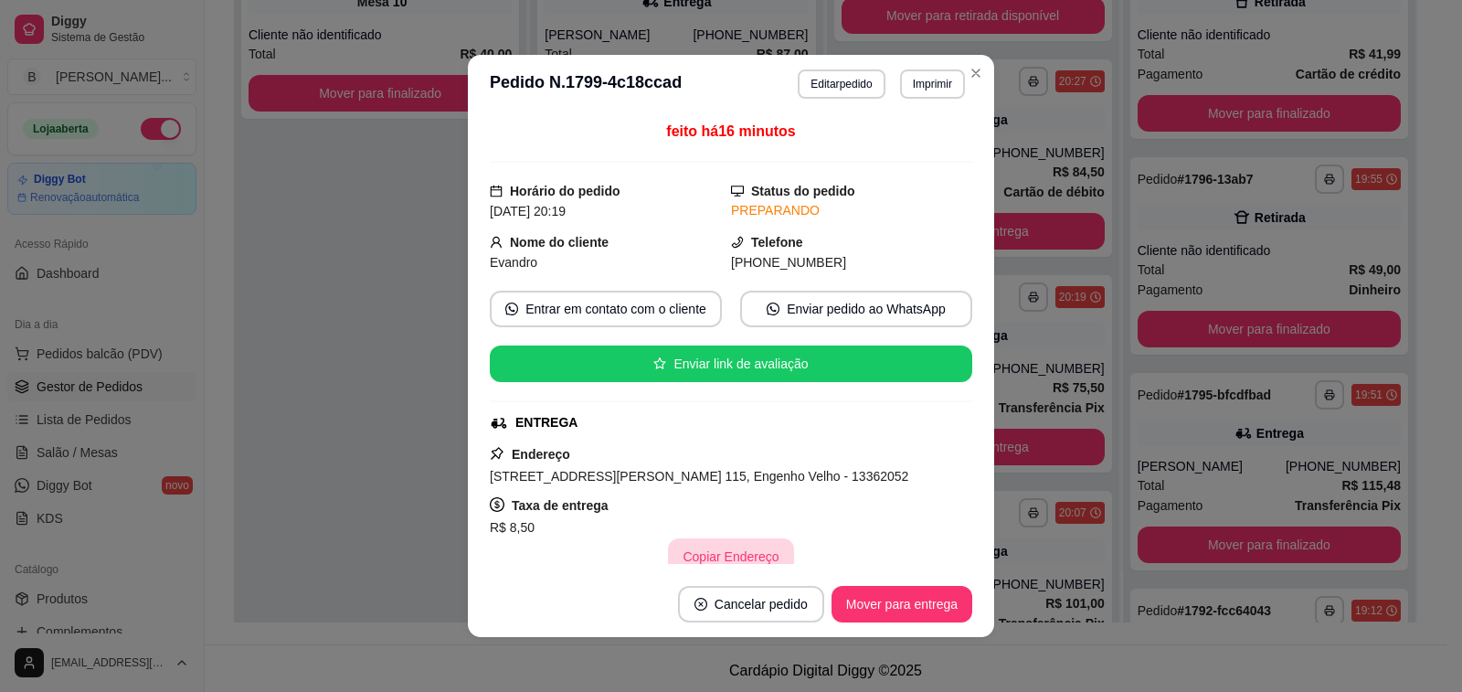
click at [728, 557] on button "Copiar Endereço" at bounding box center [730, 556] width 125 height 37
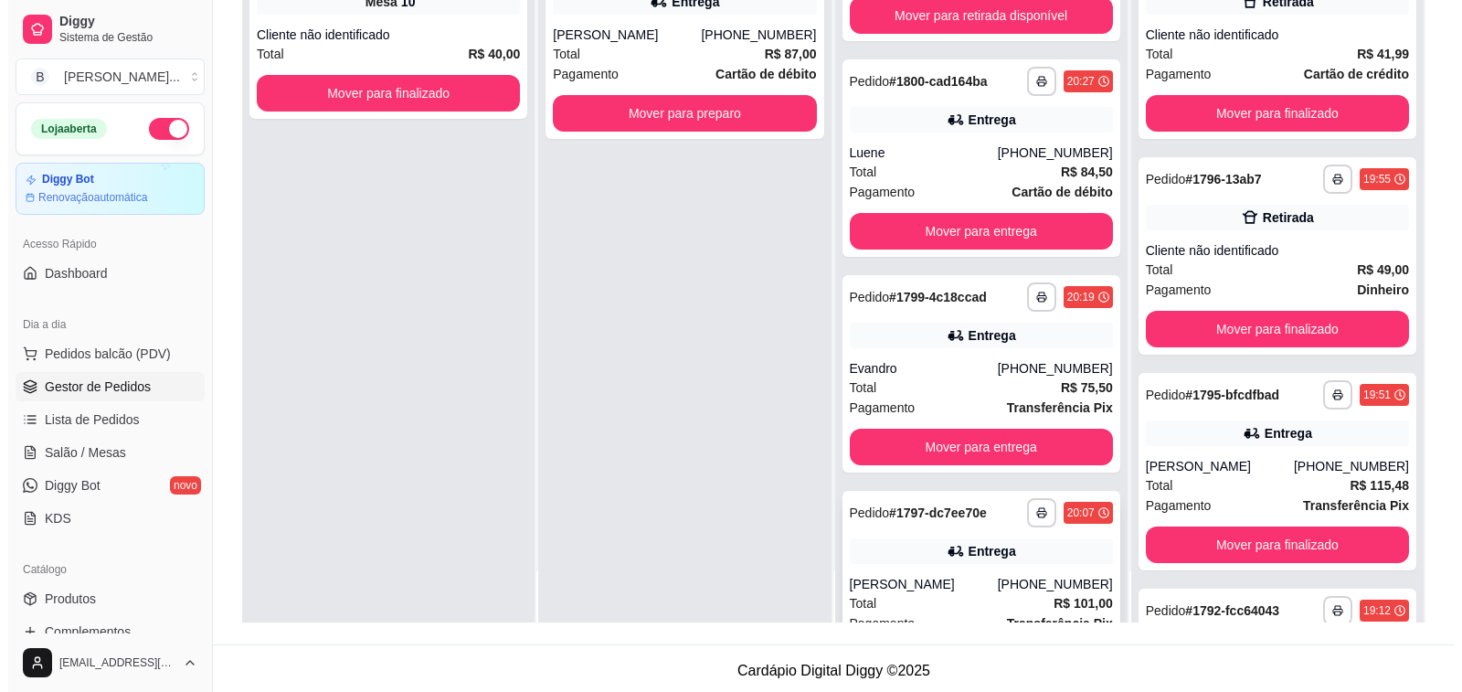
scroll to position [189, 0]
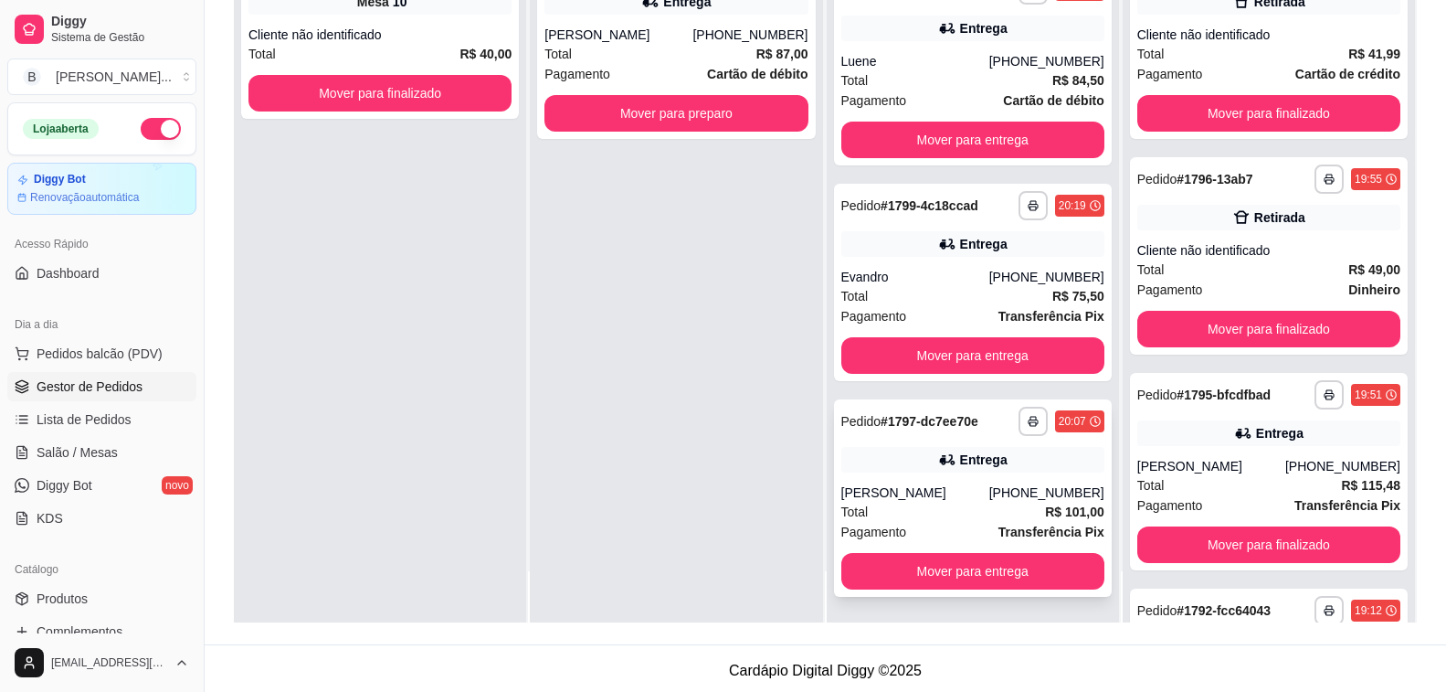
click at [896, 489] on div "[PERSON_NAME]" at bounding box center [915, 492] width 148 height 18
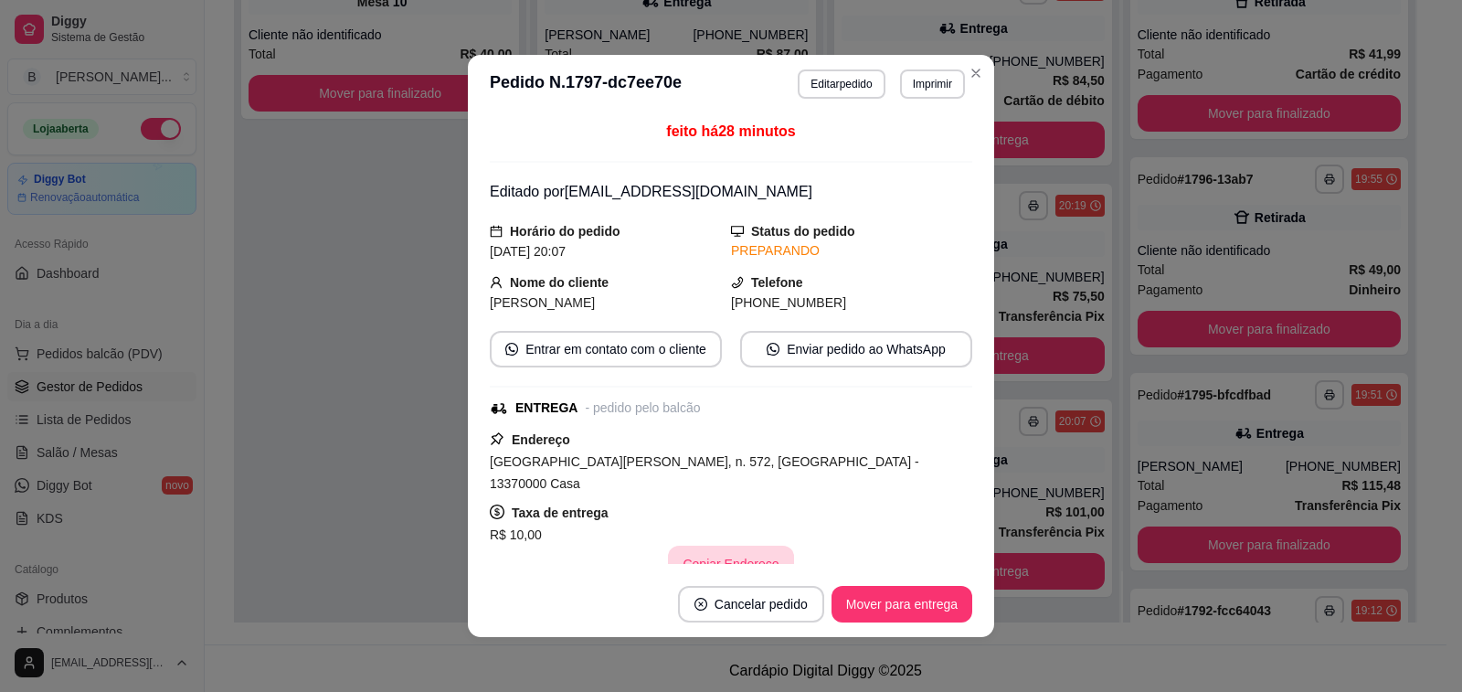
click at [703, 545] on button "Copiar Endereço" at bounding box center [730, 563] width 125 height 37
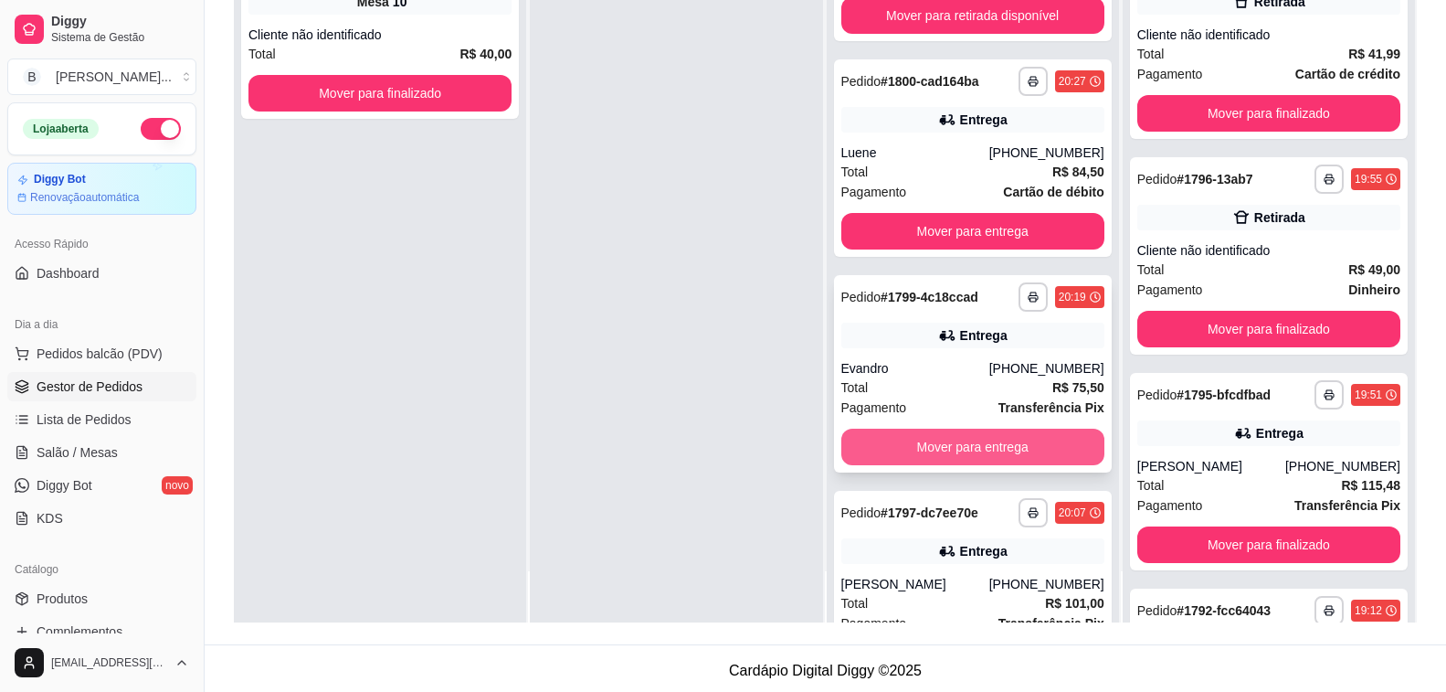
scroll to position [222, 0]
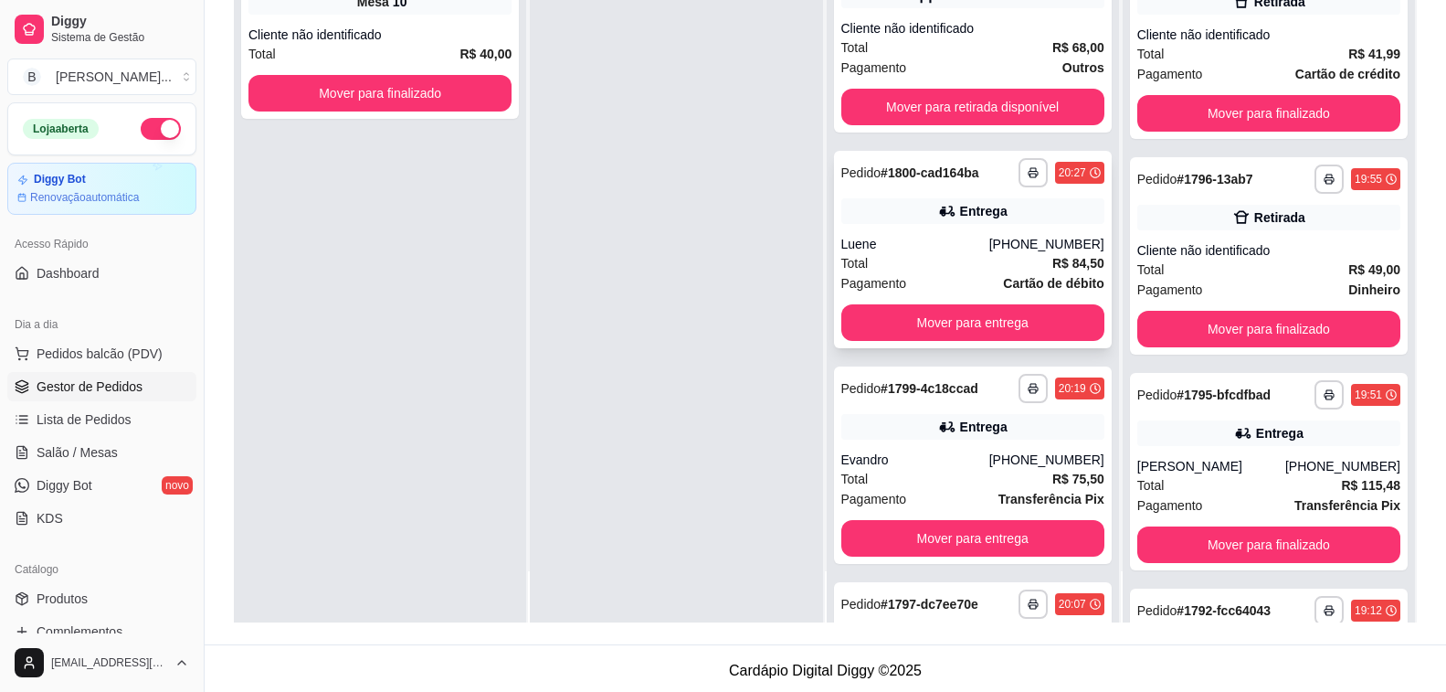
click at [942, 245] on div "Luene" at bounding box center [915, 244] width 148 height 18
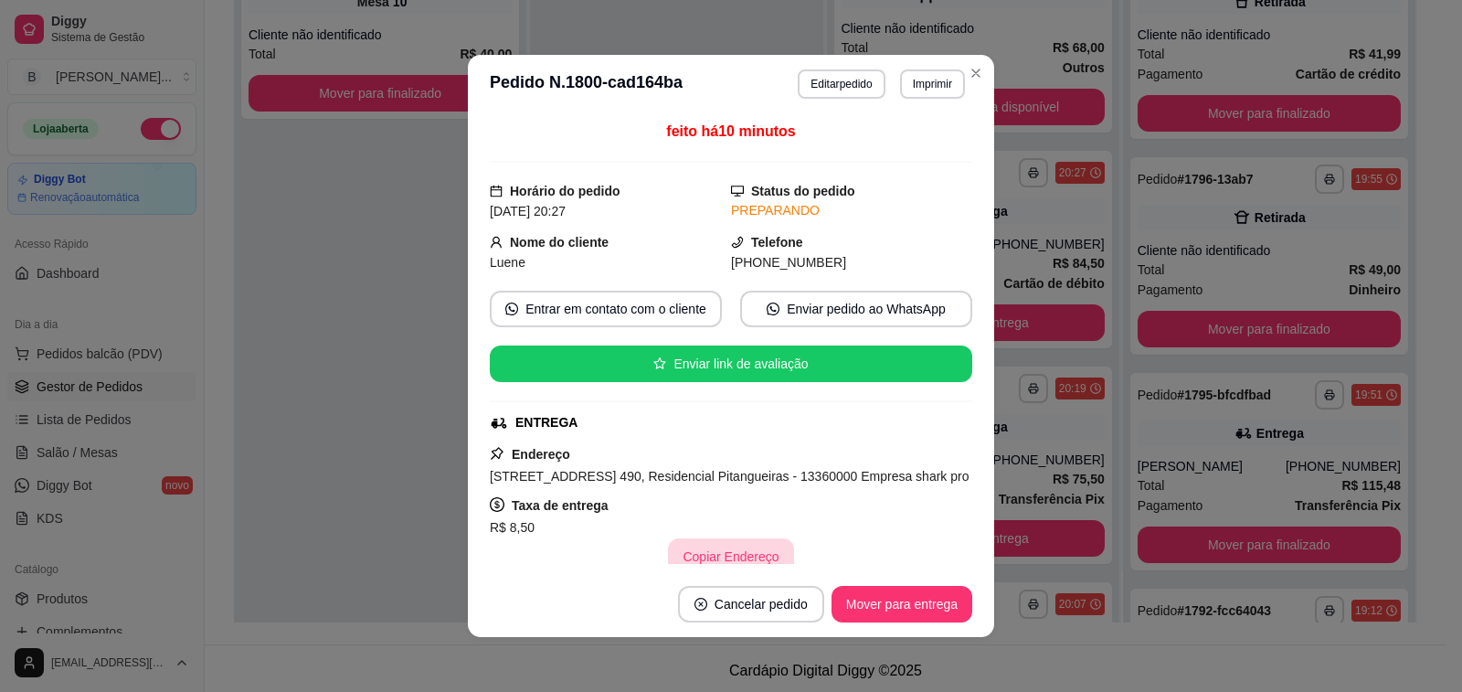
click at [725, 555] on button "Copiar Endereço" at bounding box center [730, 556] width 125 height 37
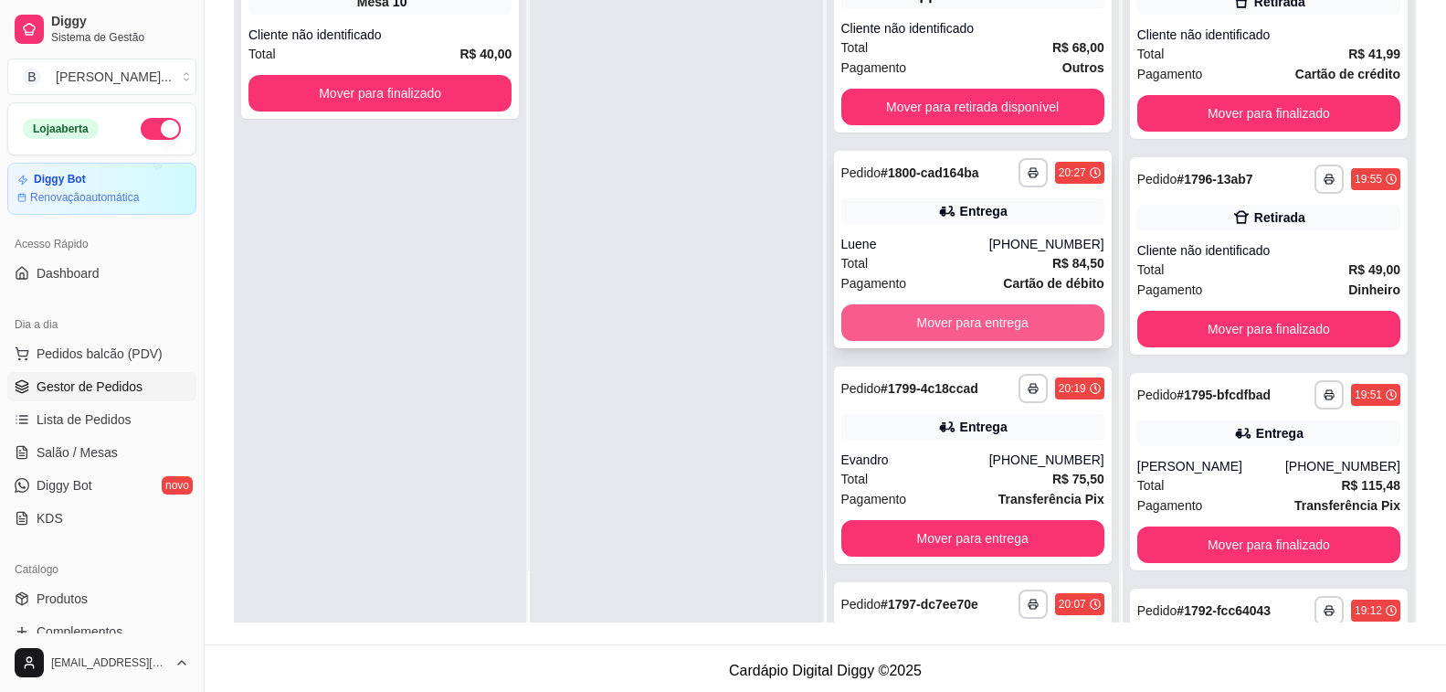
click at [883, 313] on button "Mover para entrega" at bounding box center [972, 322] width 263 height 37
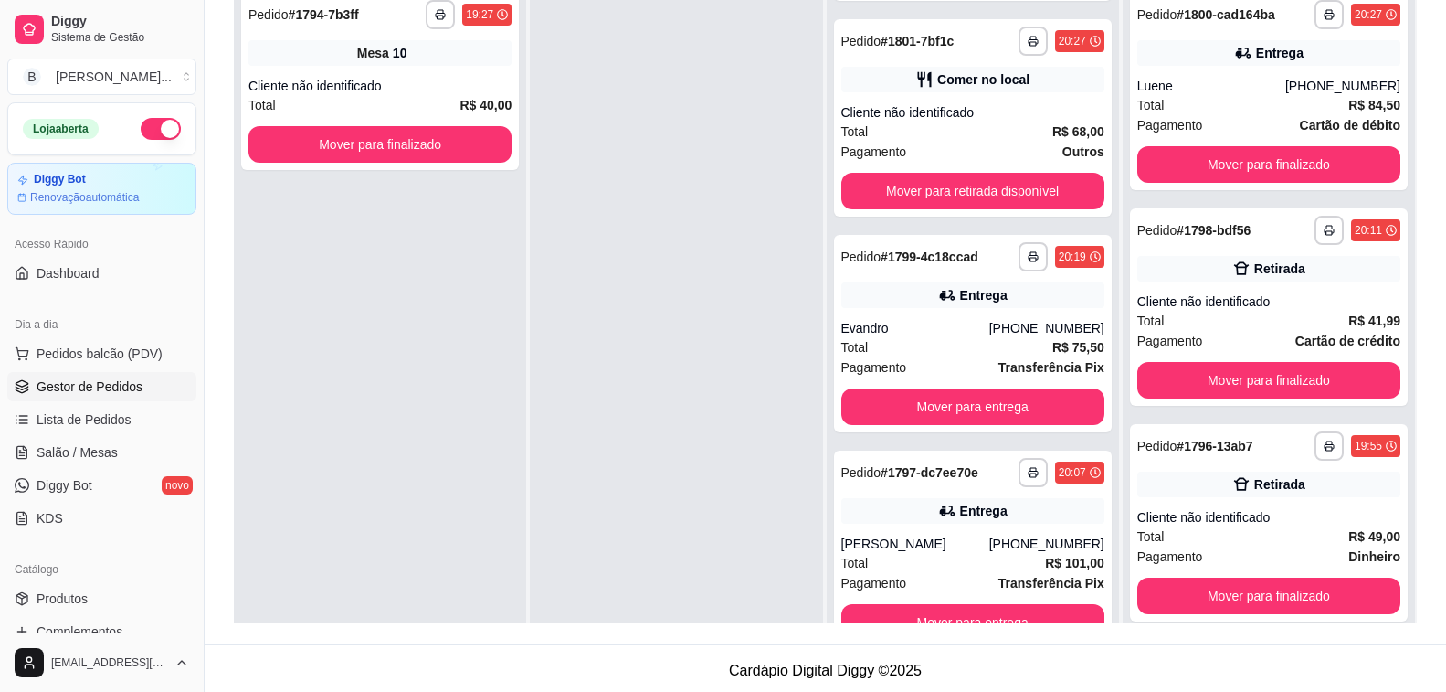
scroll to position [0, 0]
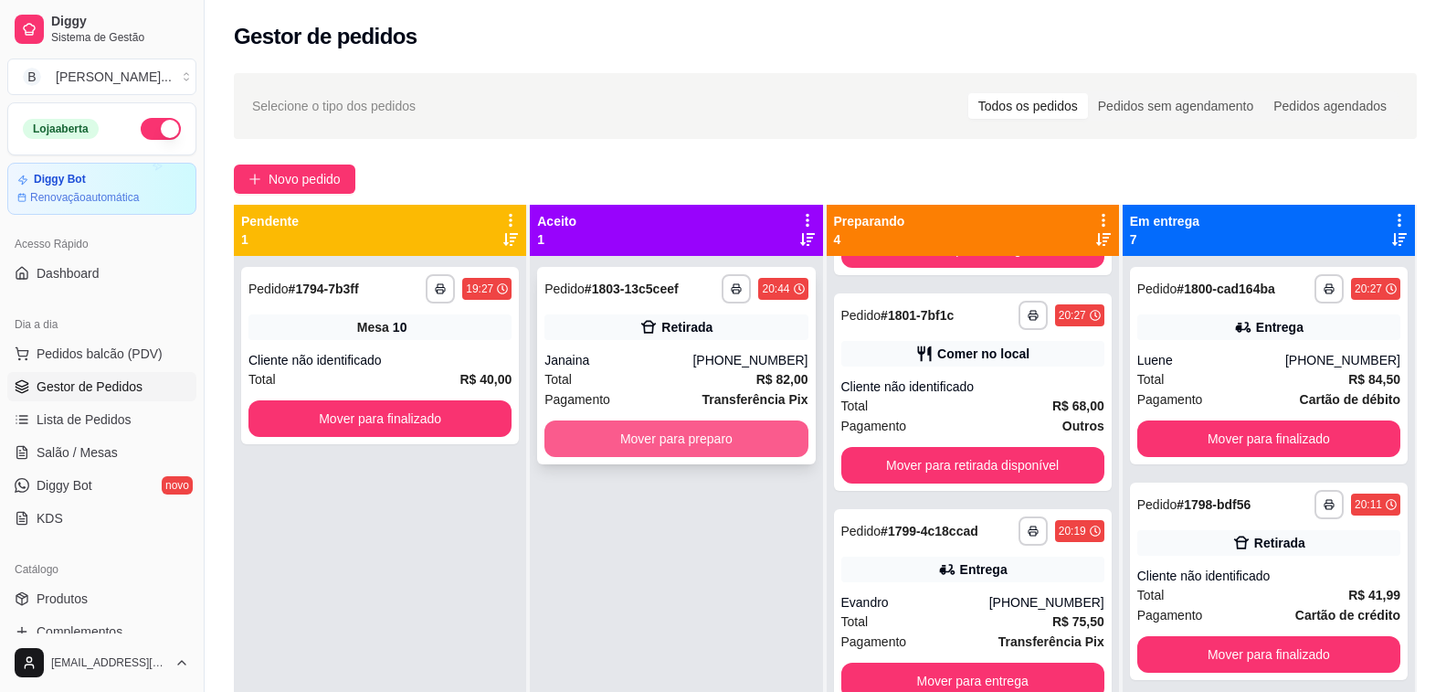
click at [701, 433] on button "Mover para preparo" at bounding box center [676, 438] width 263 height 37
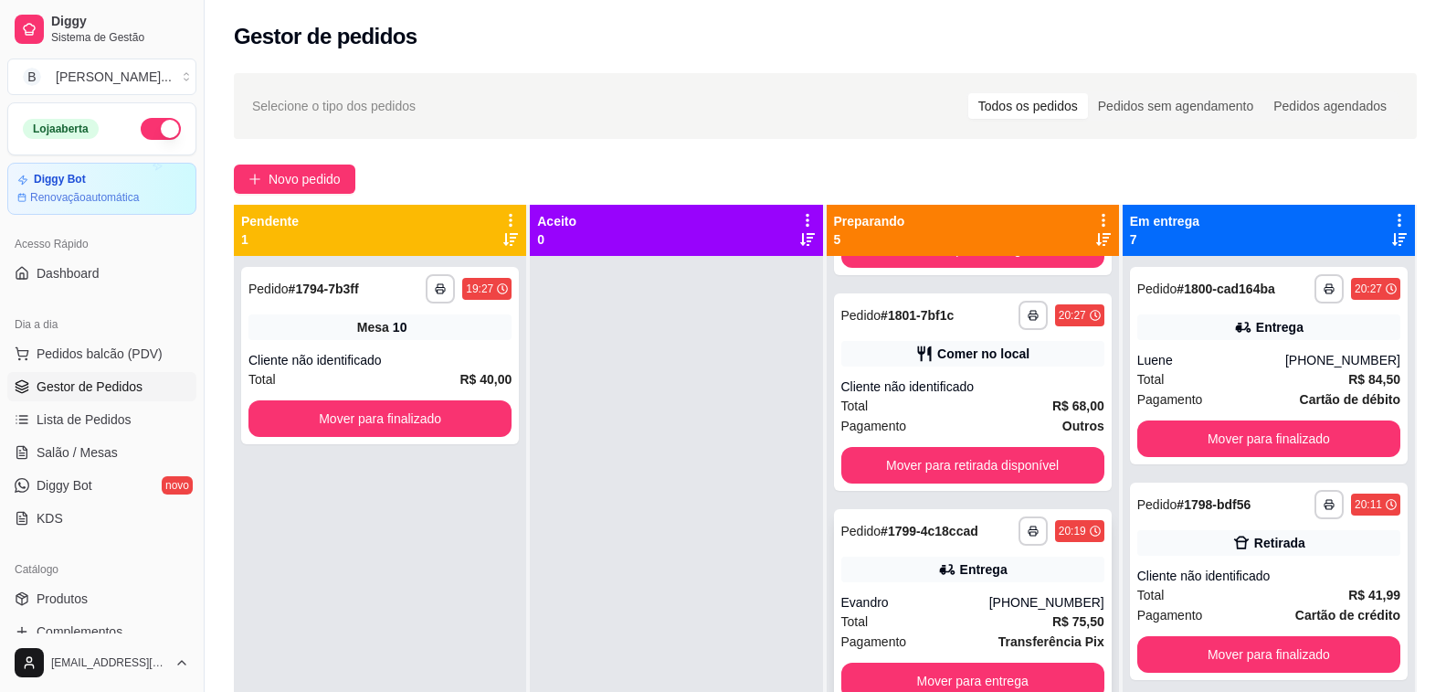
scroll to position [51, 0]
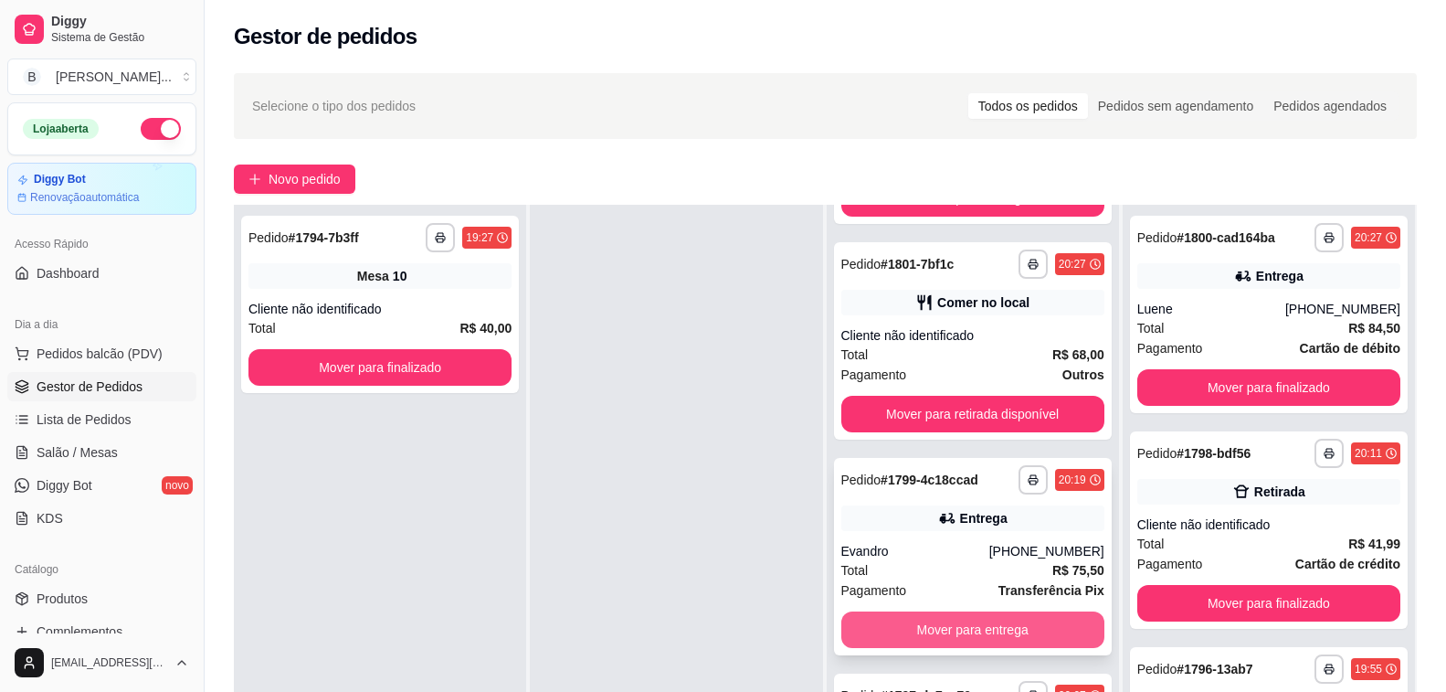
click at [907, 635] on button "Mover para entrega" at bounding box center [972, 629] width 263 height 37
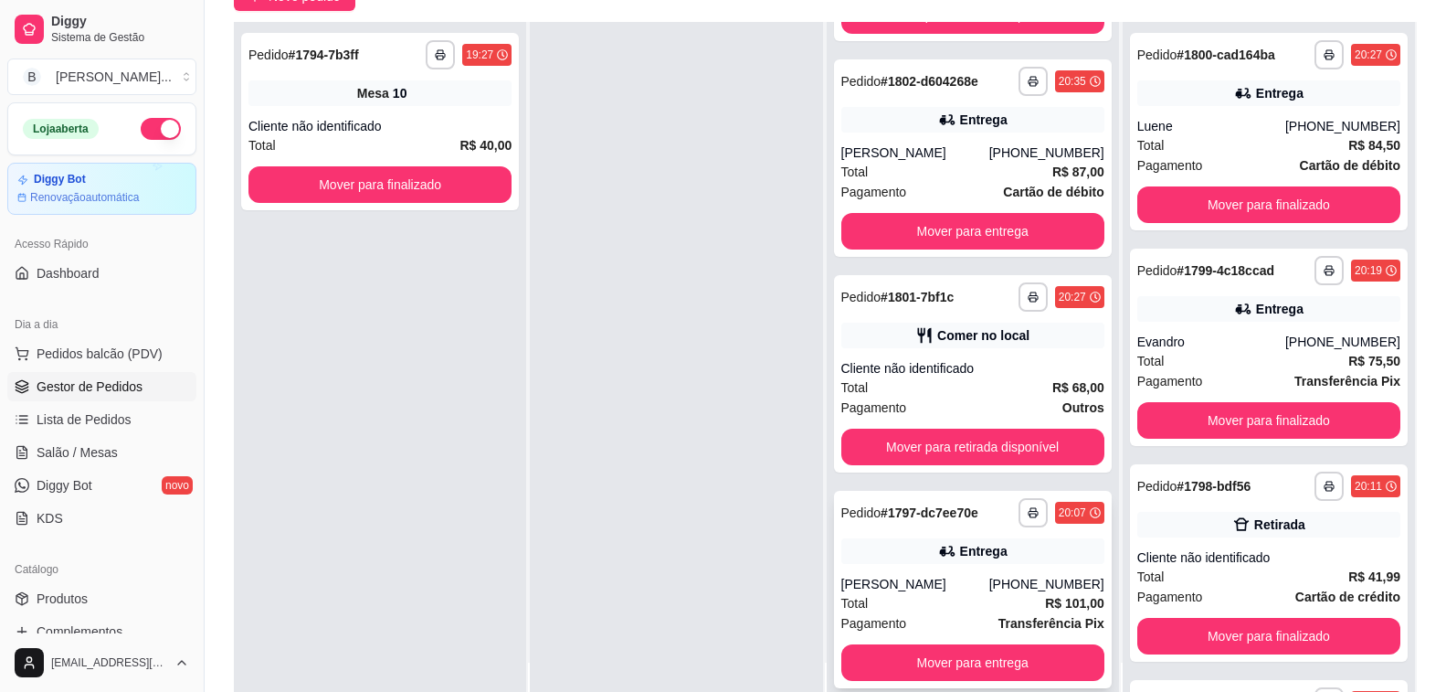
scroll to position [274, 0]
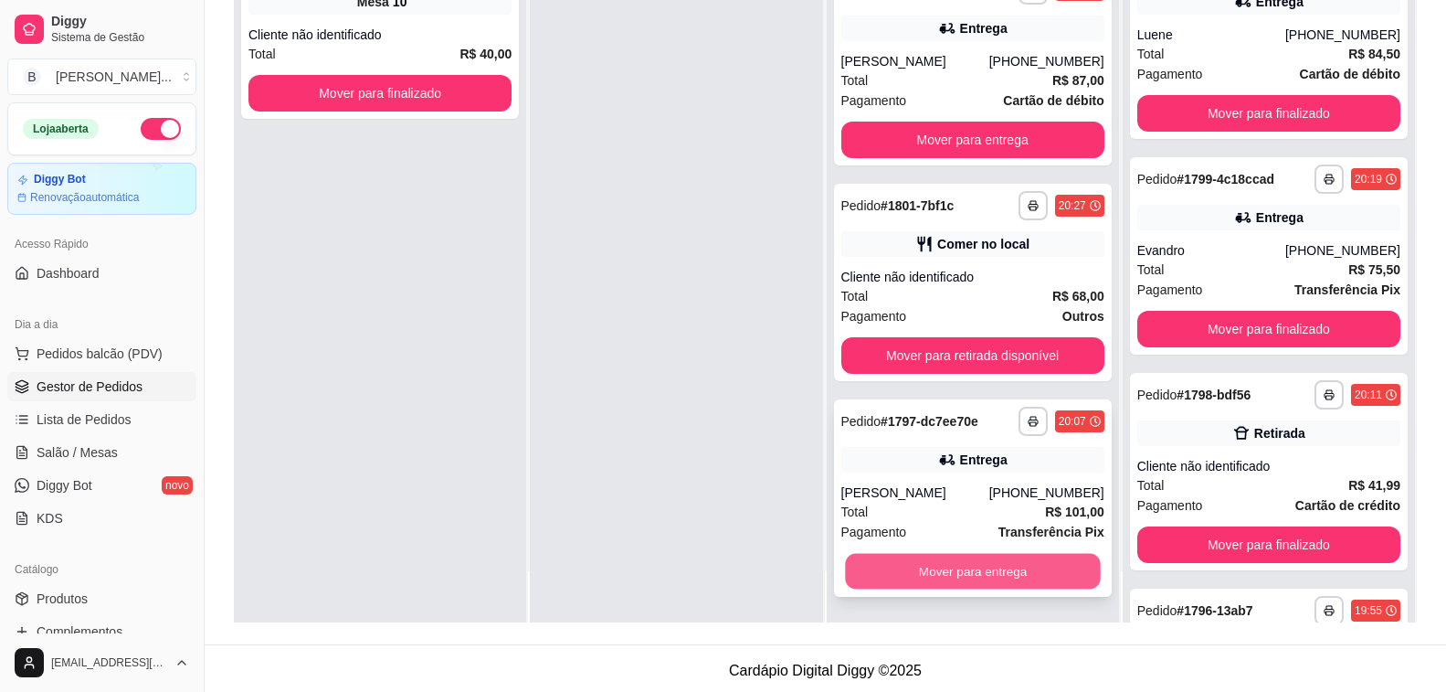
click at [876, 570] on button "Mover para entrega" at bounding box center [973, 572] width 256 height 36
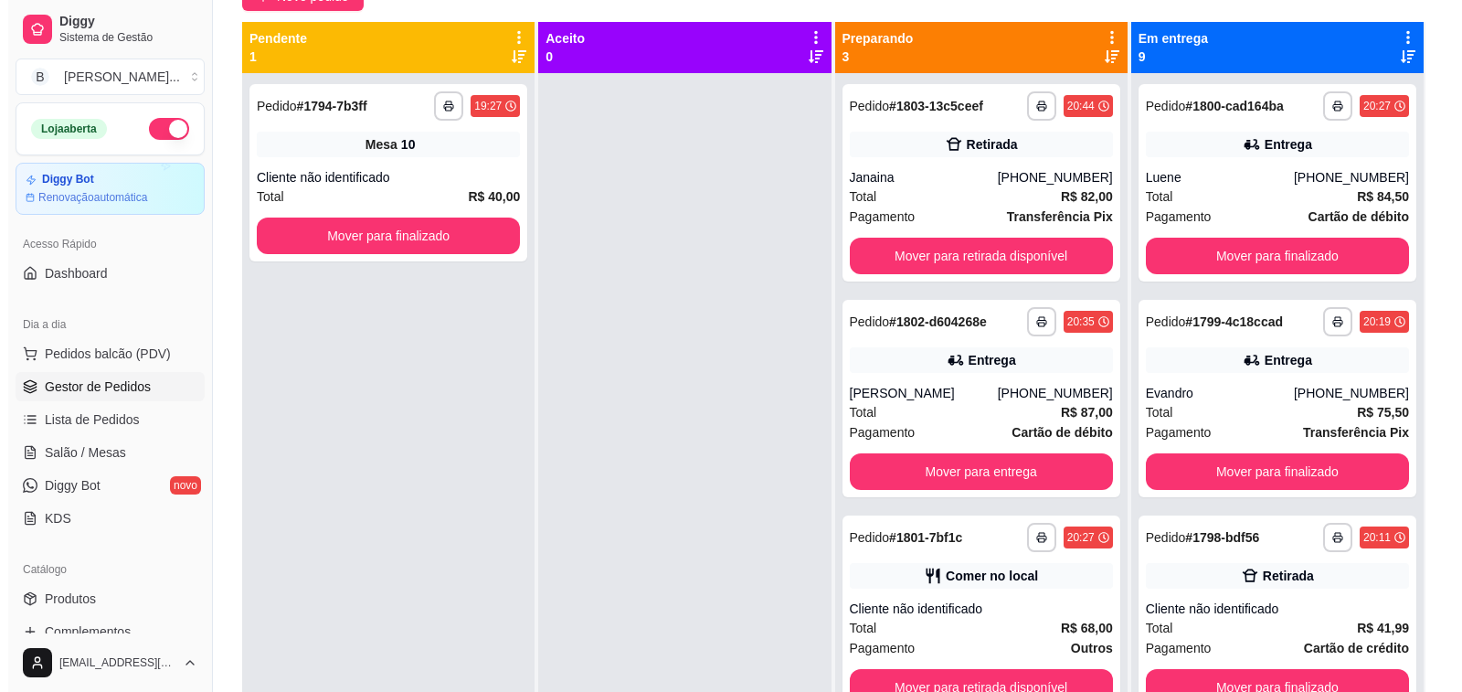
scroll to position [0, 0]
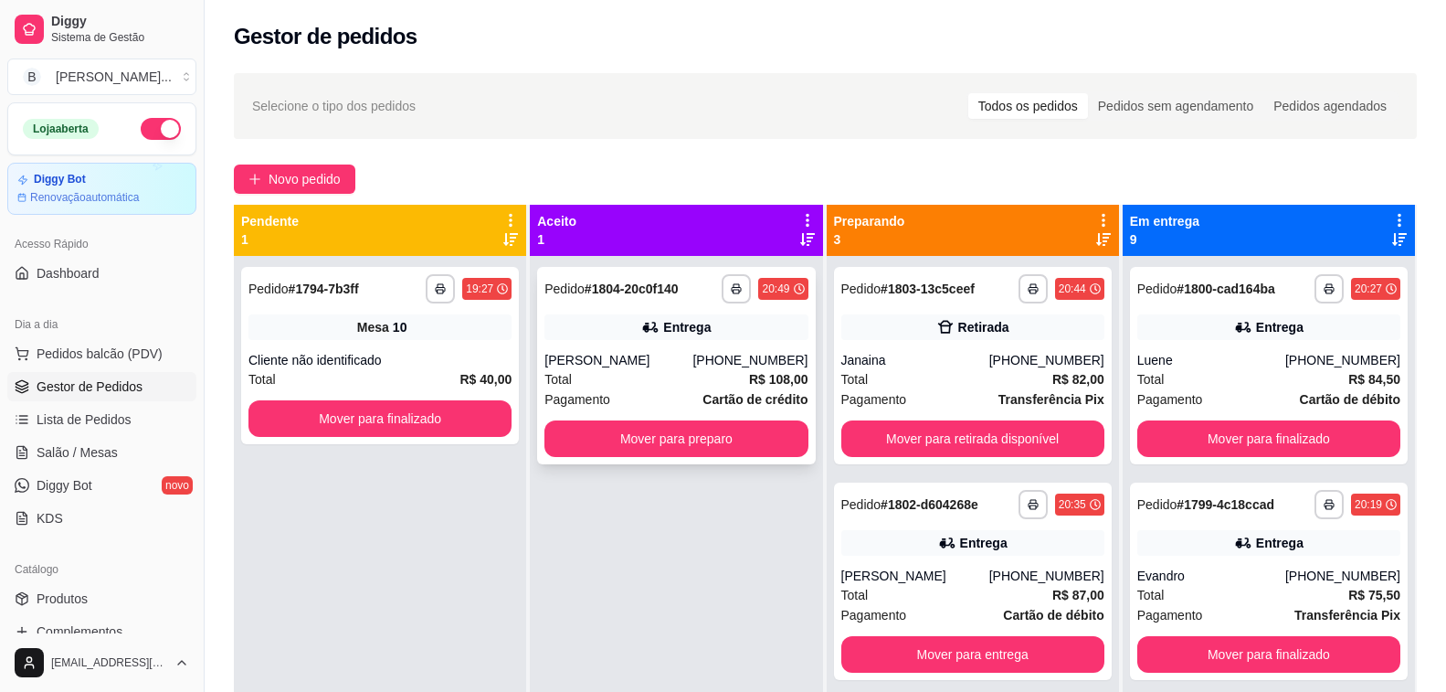
click at [563, 367] on div "[PERSON_NAME]" at bounding box center [619, 360] width 148 height 18
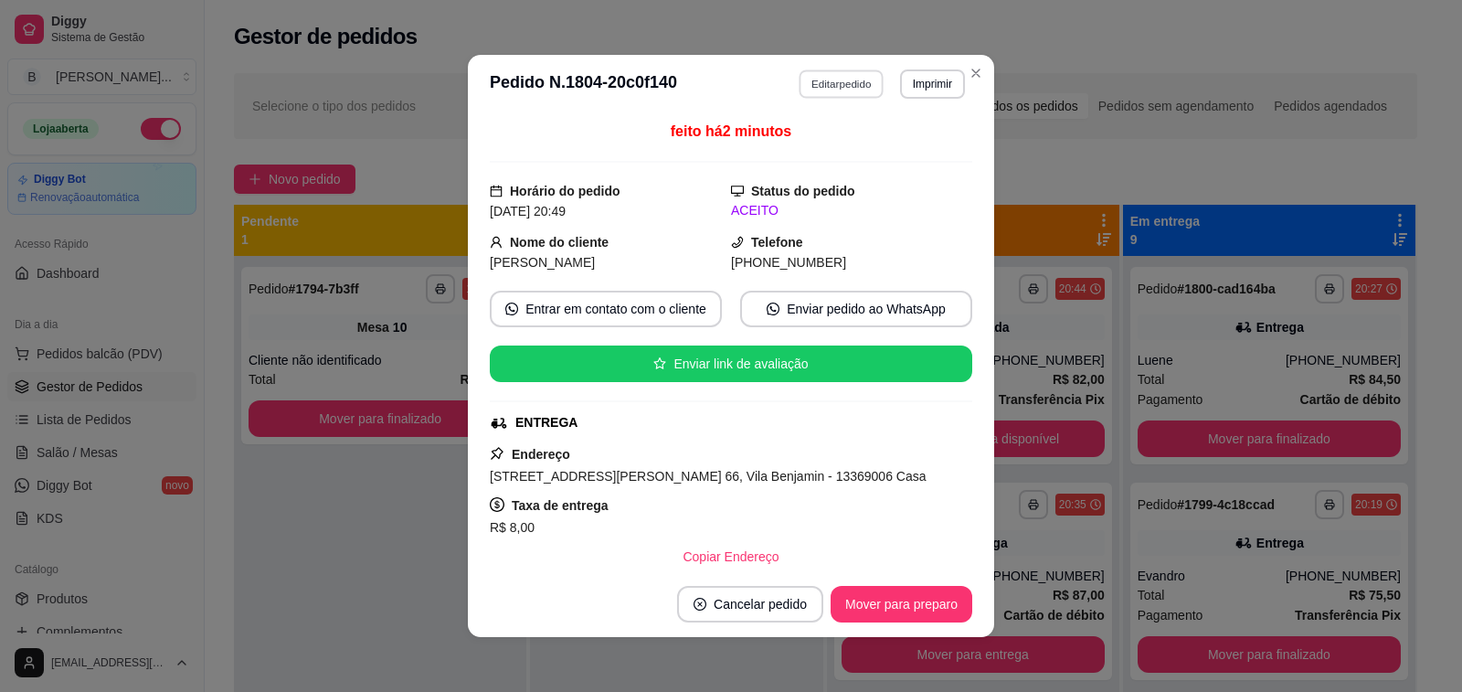
click at [844, 76] on button "Editar pedido" at bounding box center [841, 83] width 85 height 28
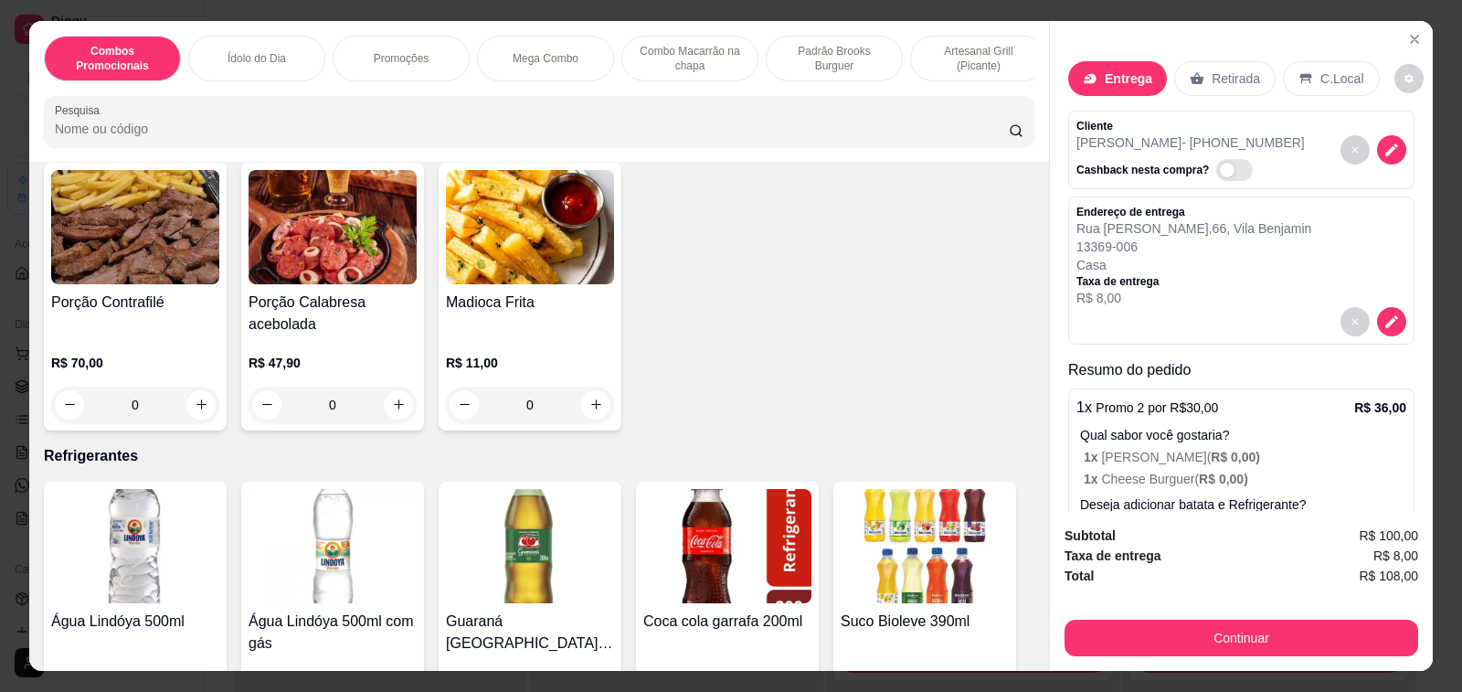
scroll to position [7492, 0]
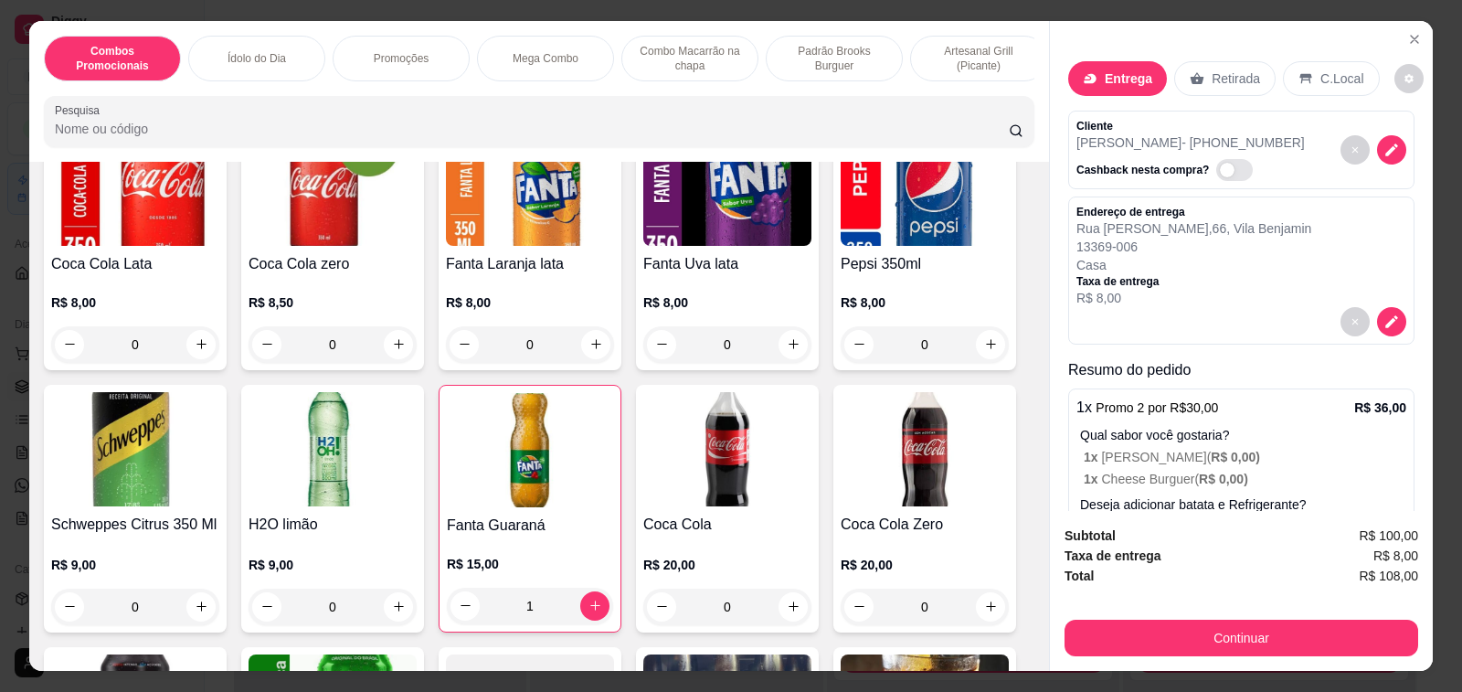
click at [450, 587] on div "1" at bounding box center [530, 605] width 166 height 37
click at [785, 588] on div "0" at bounding box center [727, 606] width 168 height 37
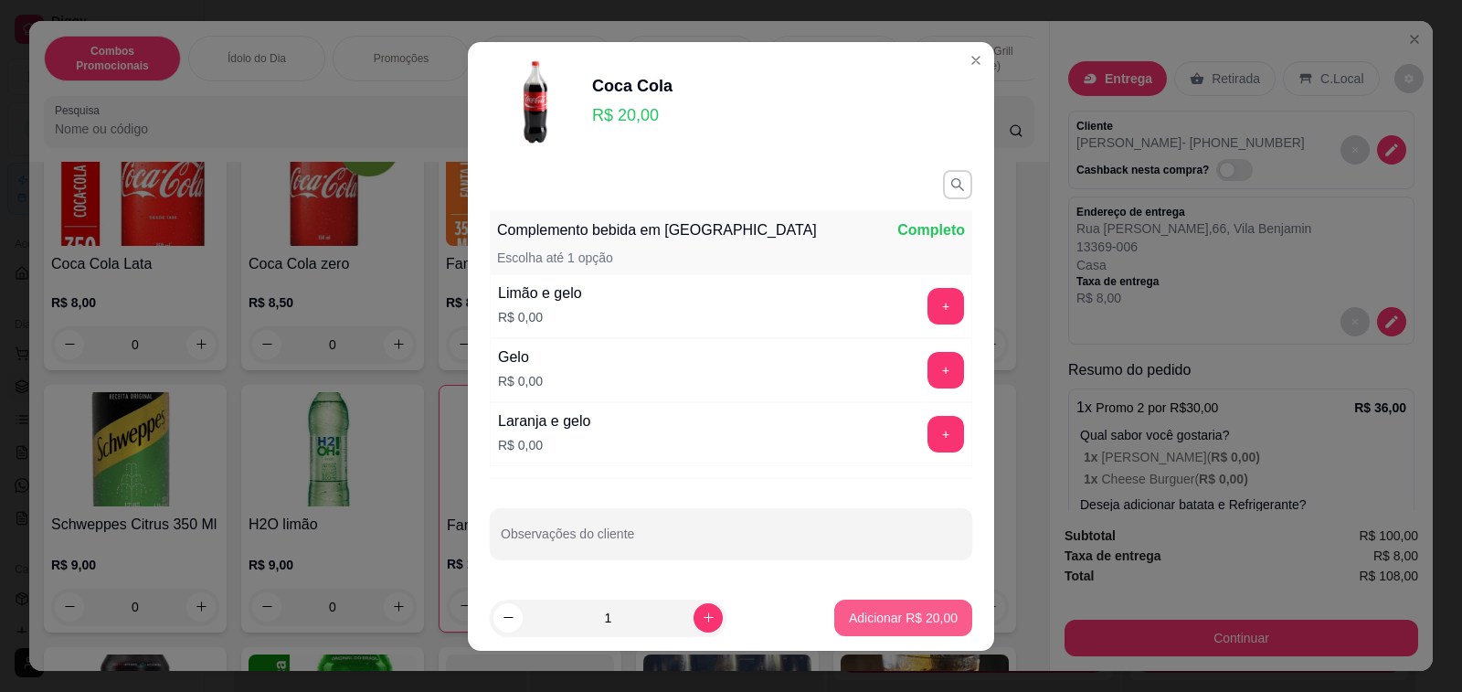
click at [885, 618] on p "Adicionar R$ 20,00" at bounding box center [903, 617] width 109 height 18
type input "1"
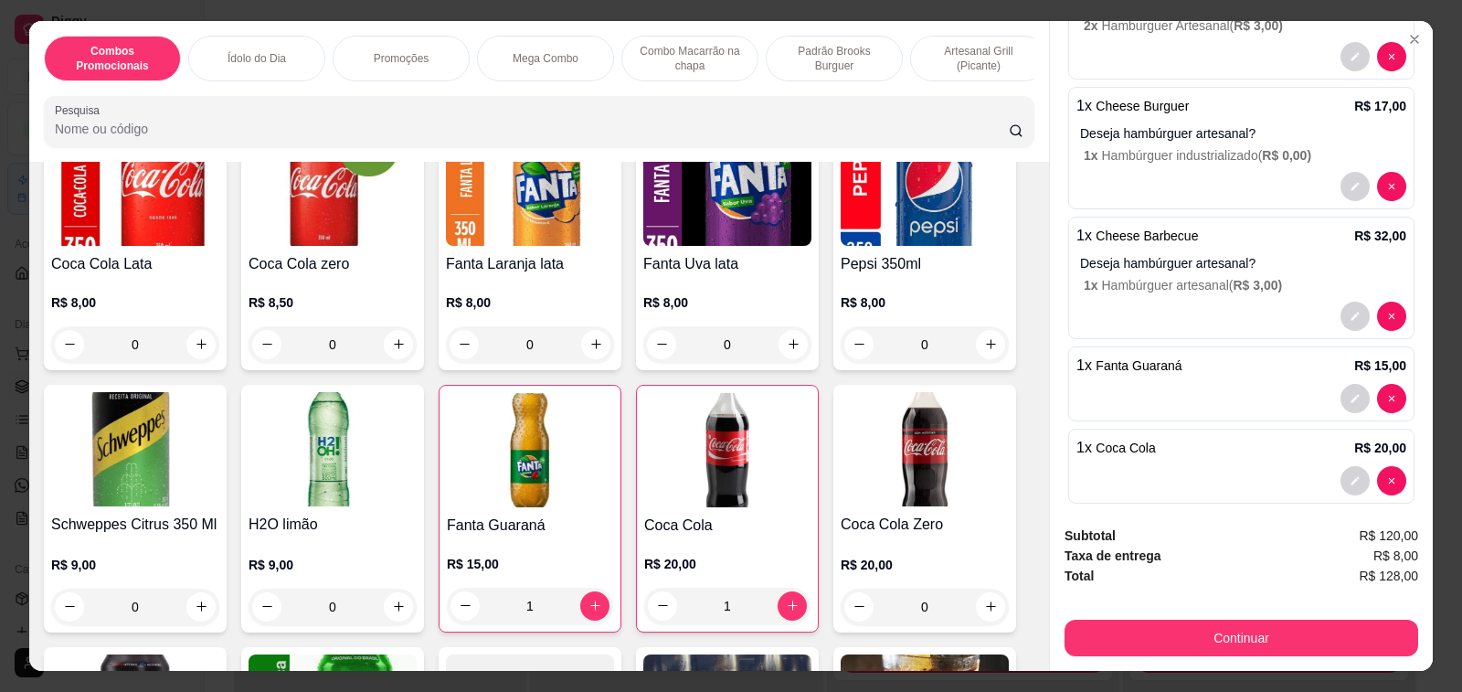
scroll to position [566, 0]
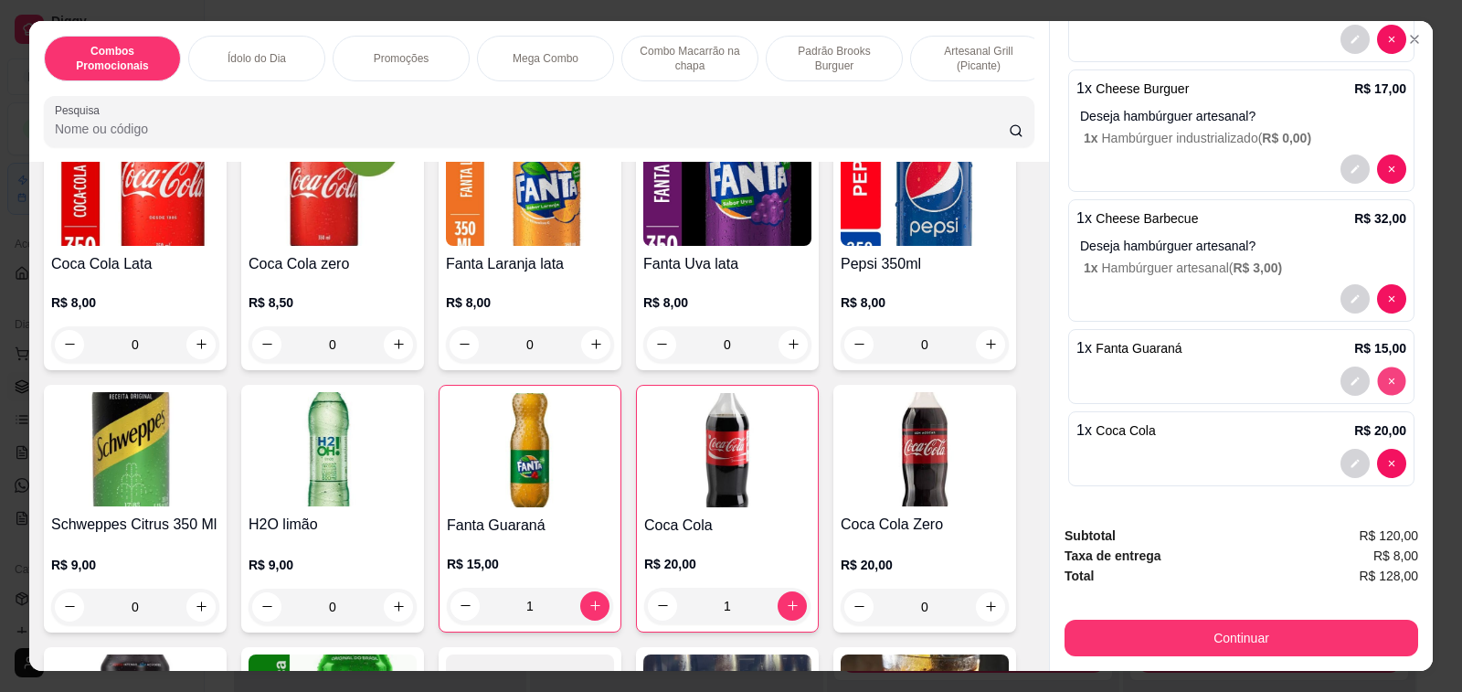
type input "0"
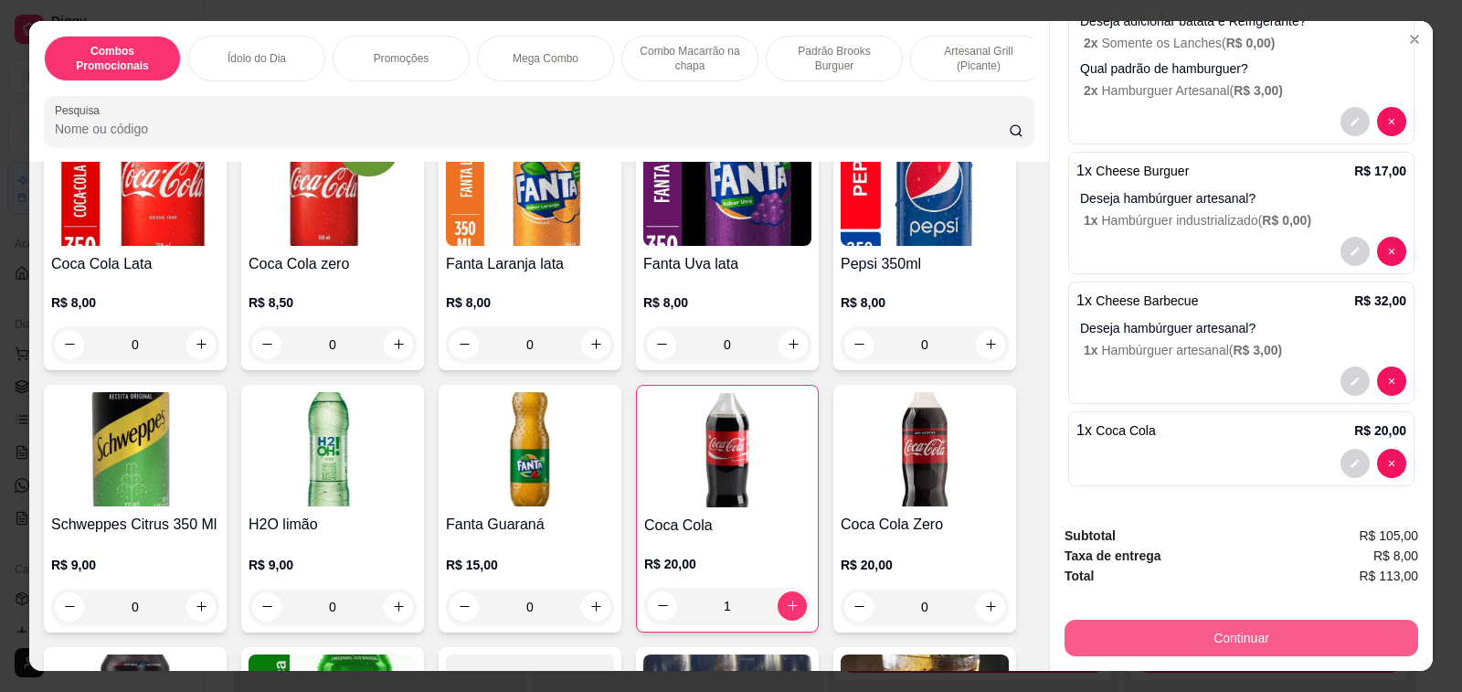
scroll to position [483, 0]
click at [1264, 632] on button "Continuar" at bounding box center [1241, 637] width 354 height 37
click at [1198, 629] on button "Continuar" at bounding box center [1241, 638] width 343 height 36
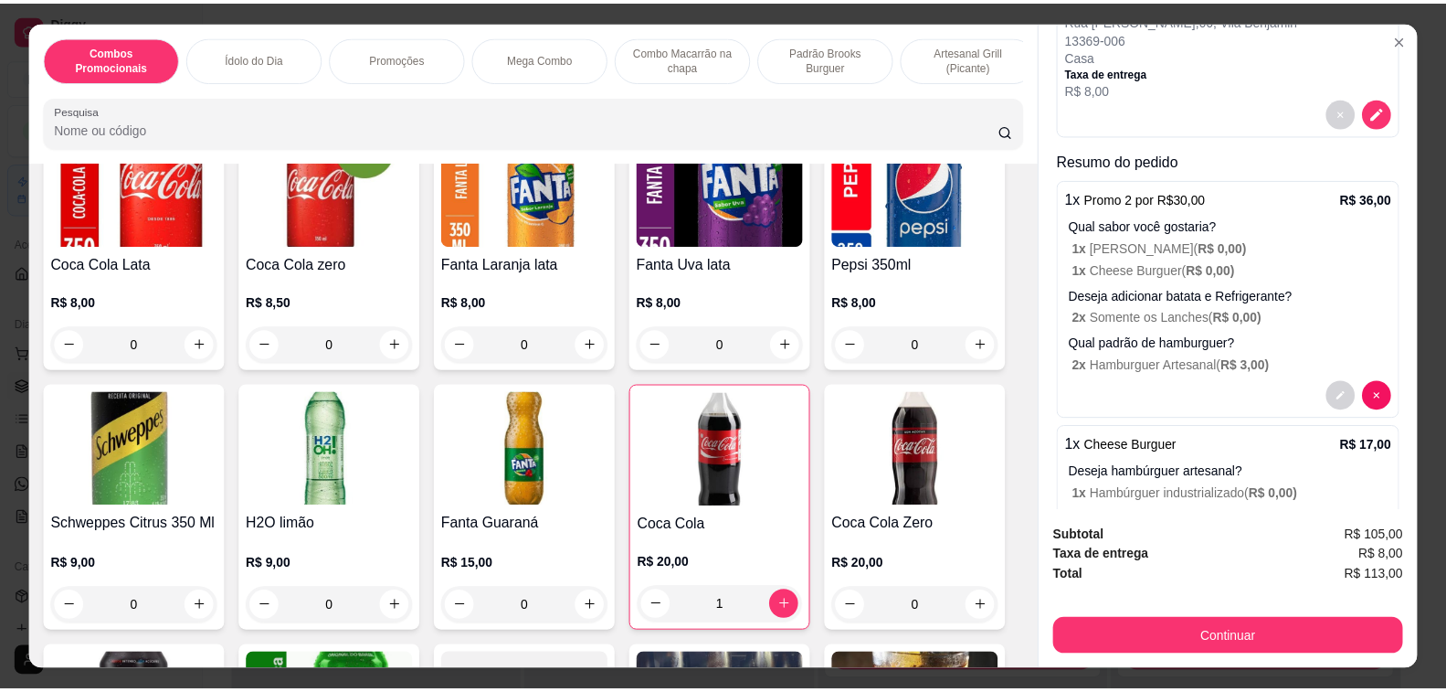
scroll to position [118, 0]
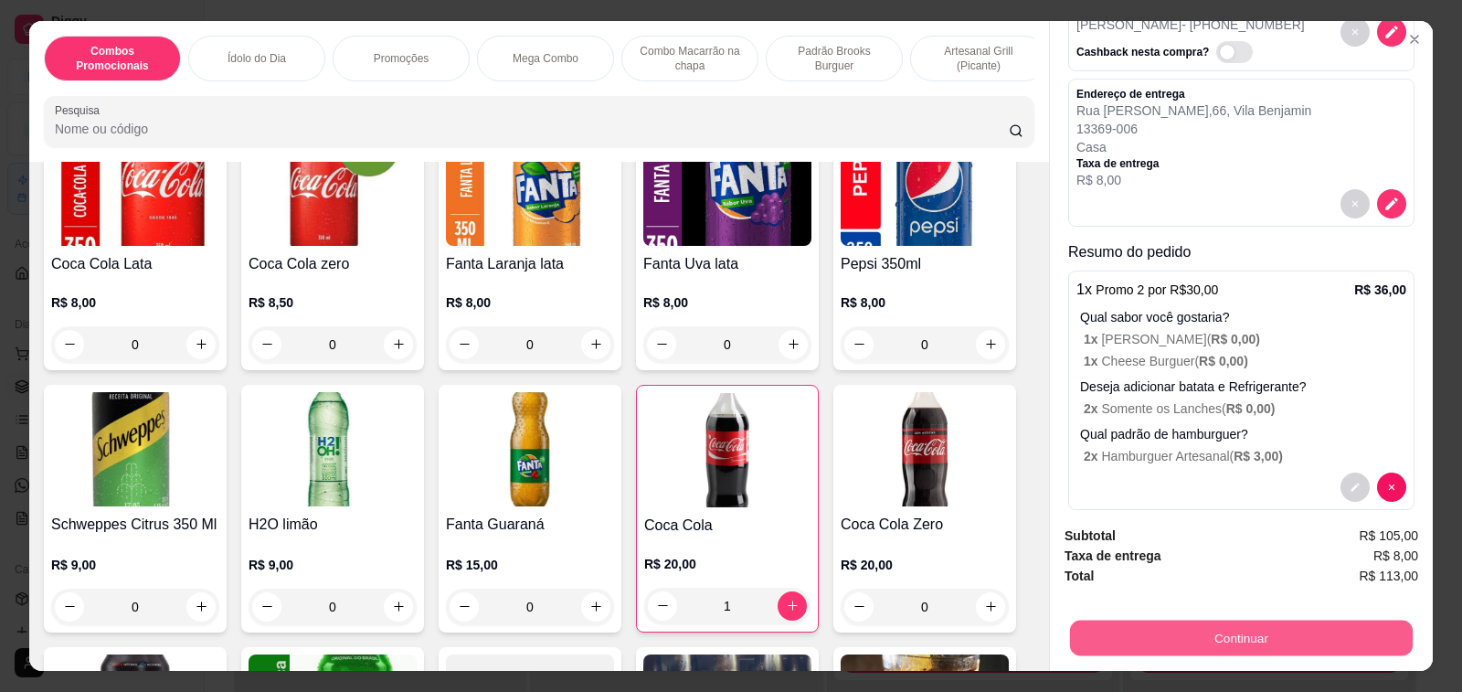
click at [1152, 636] on button "Continuar" at bounding box center [1241, 638] width 343 height 36
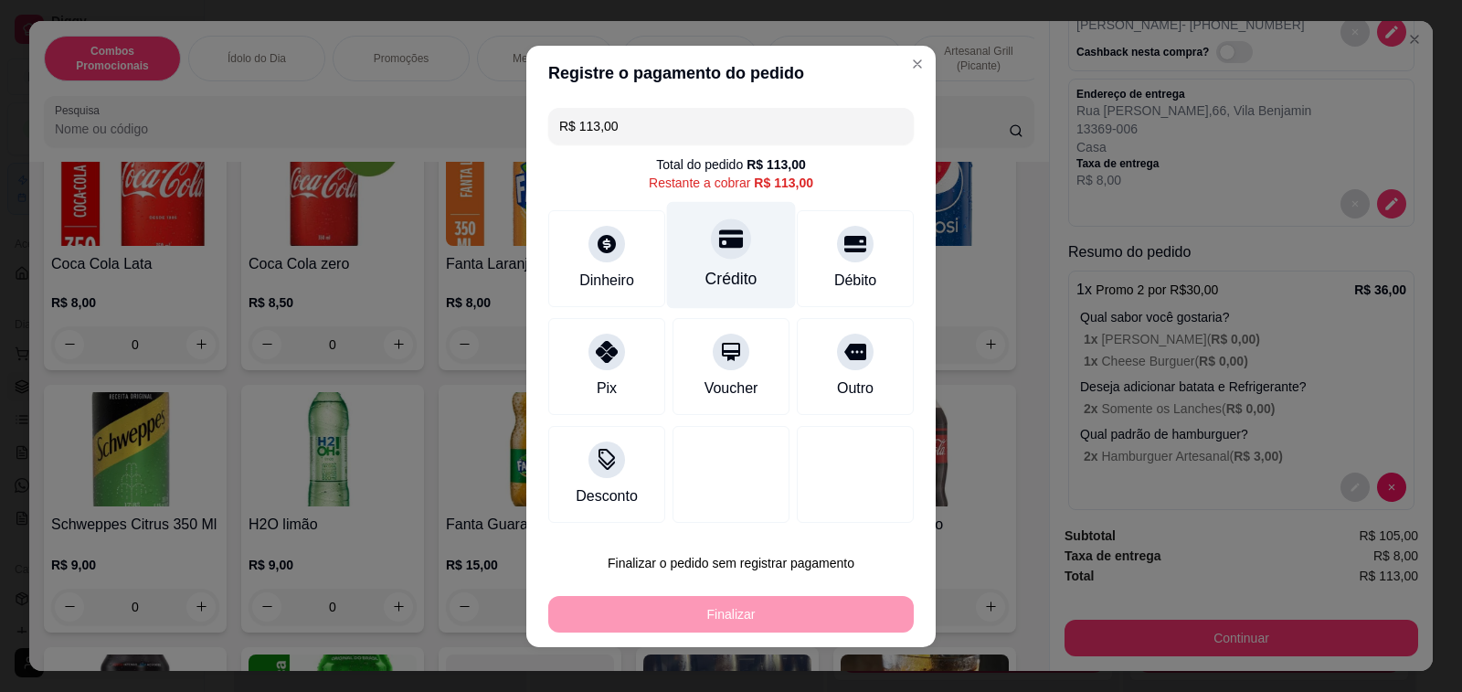
click at [719, 237] on icon at bounding box center [731, 239] width 24 height 24
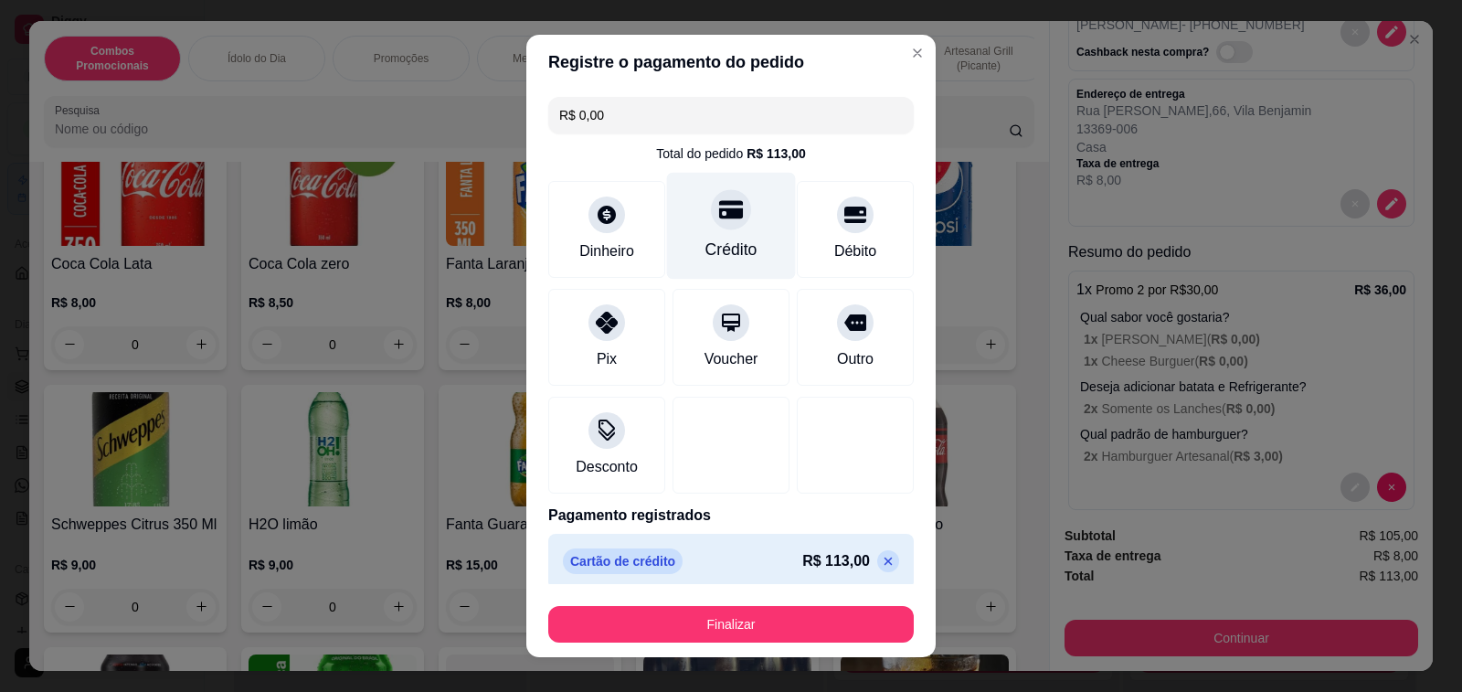
type input "R$ 0,00"
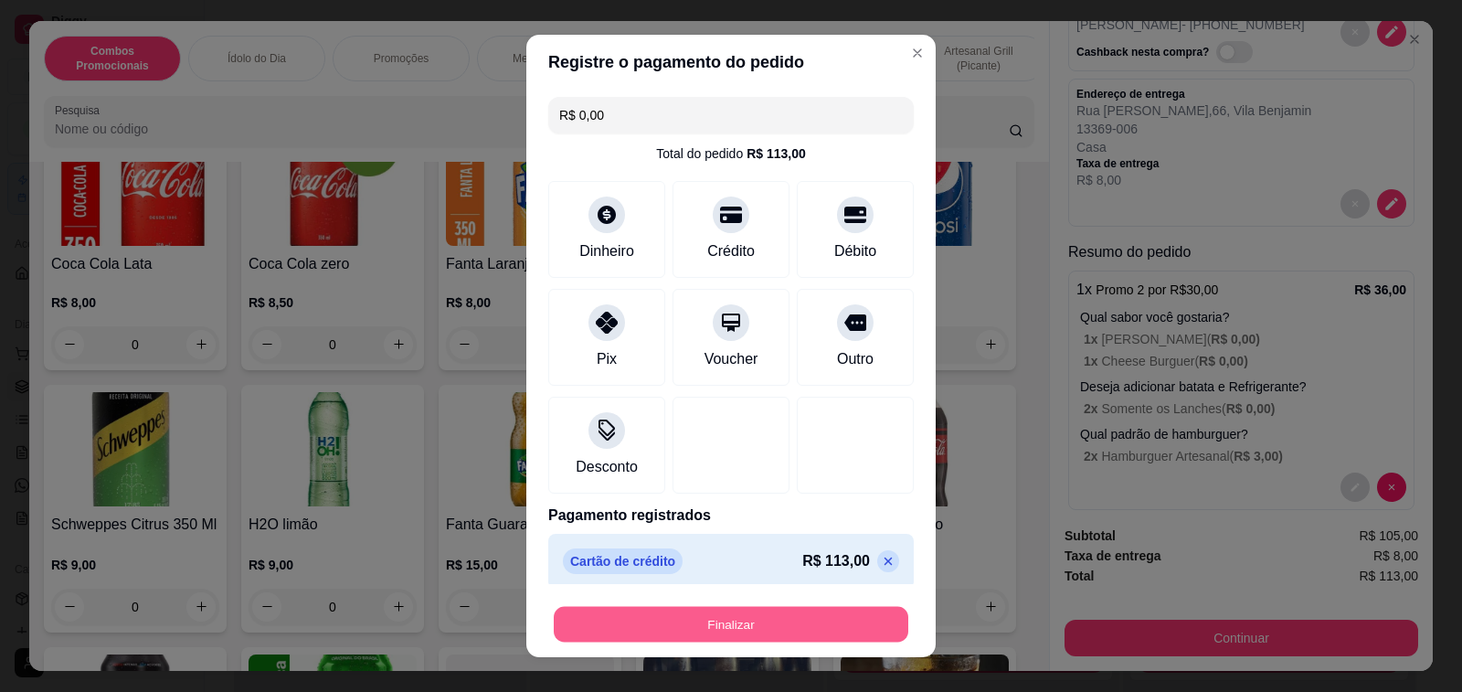
click at [754, 623] on button "Finalizar" at bounding box center [731, 625] width 354 height 36
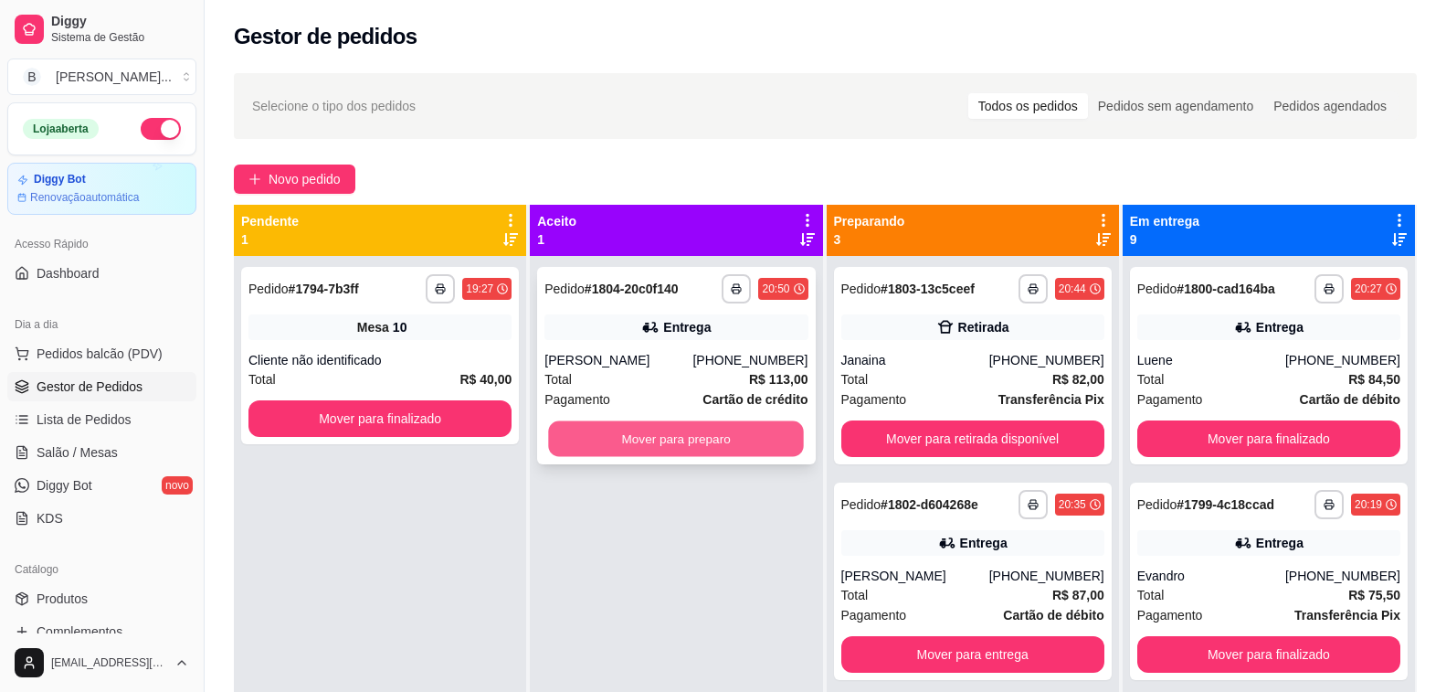
click at [682, 439] on button "Mover para preparo" at bounding box center [677, 439] width 256 height 36
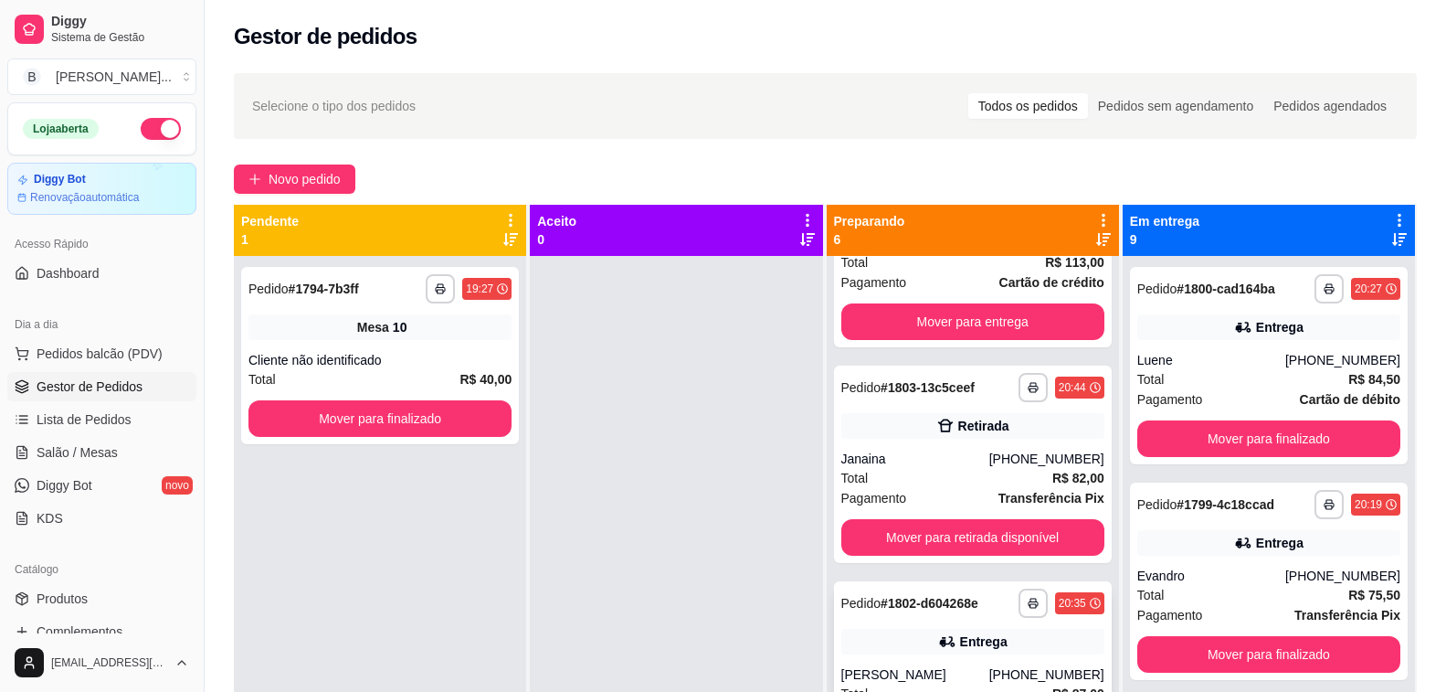
scroll to position [620, 0]
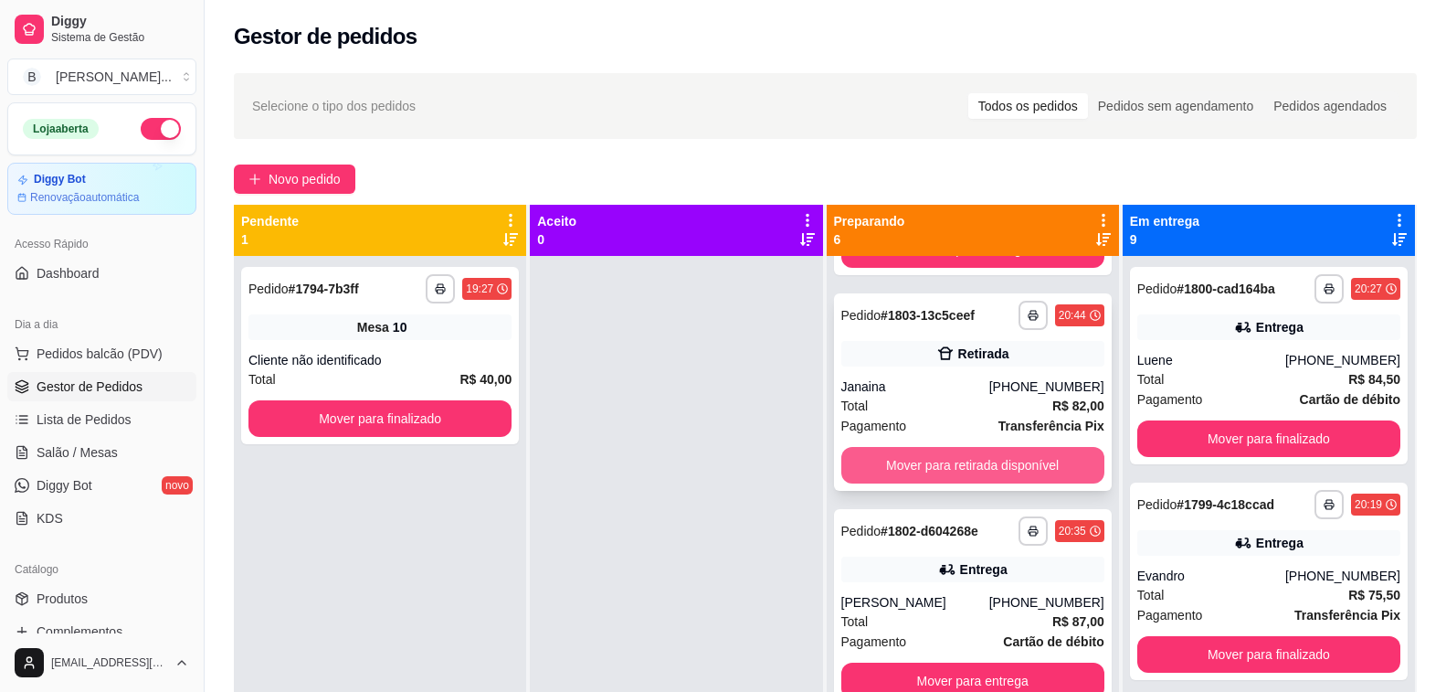
click at [913, 470] on button "Mover para retirada disponível" at bounding box center [972, 465] width 263 height 37
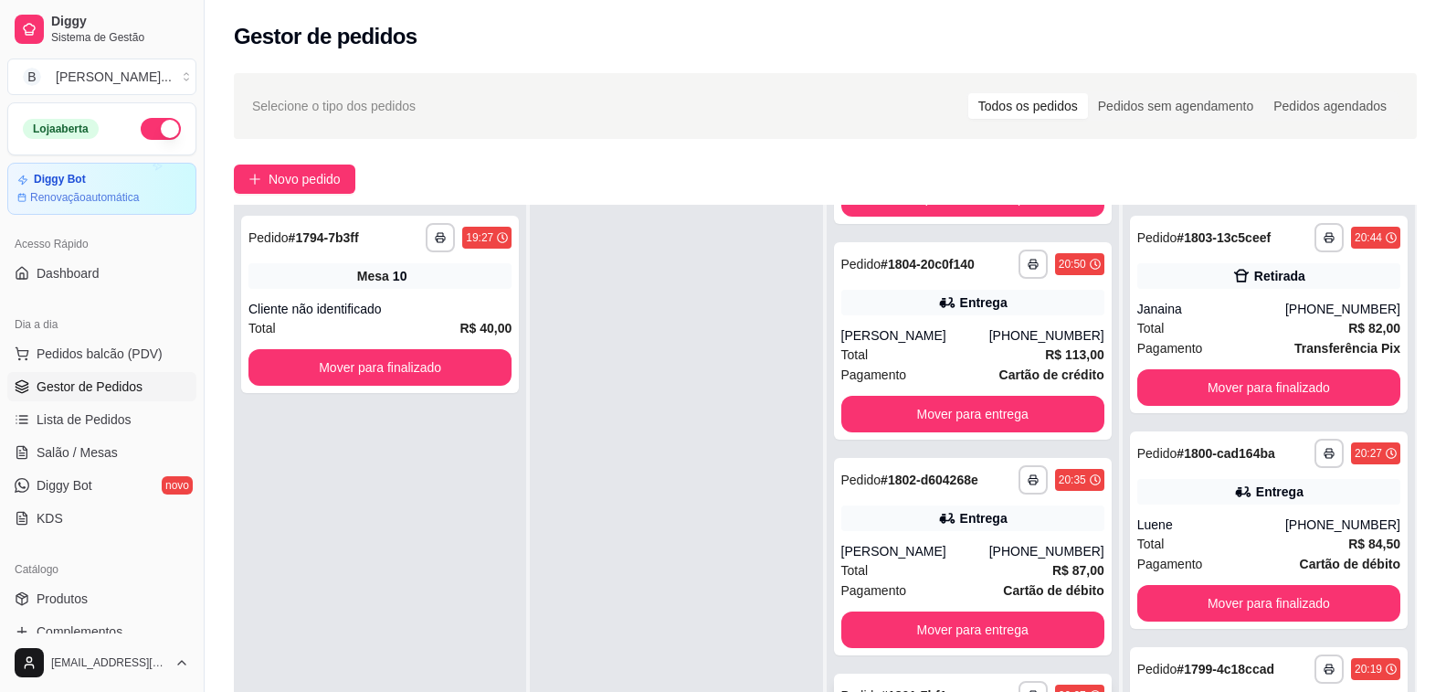
scroll to position [274, 0]
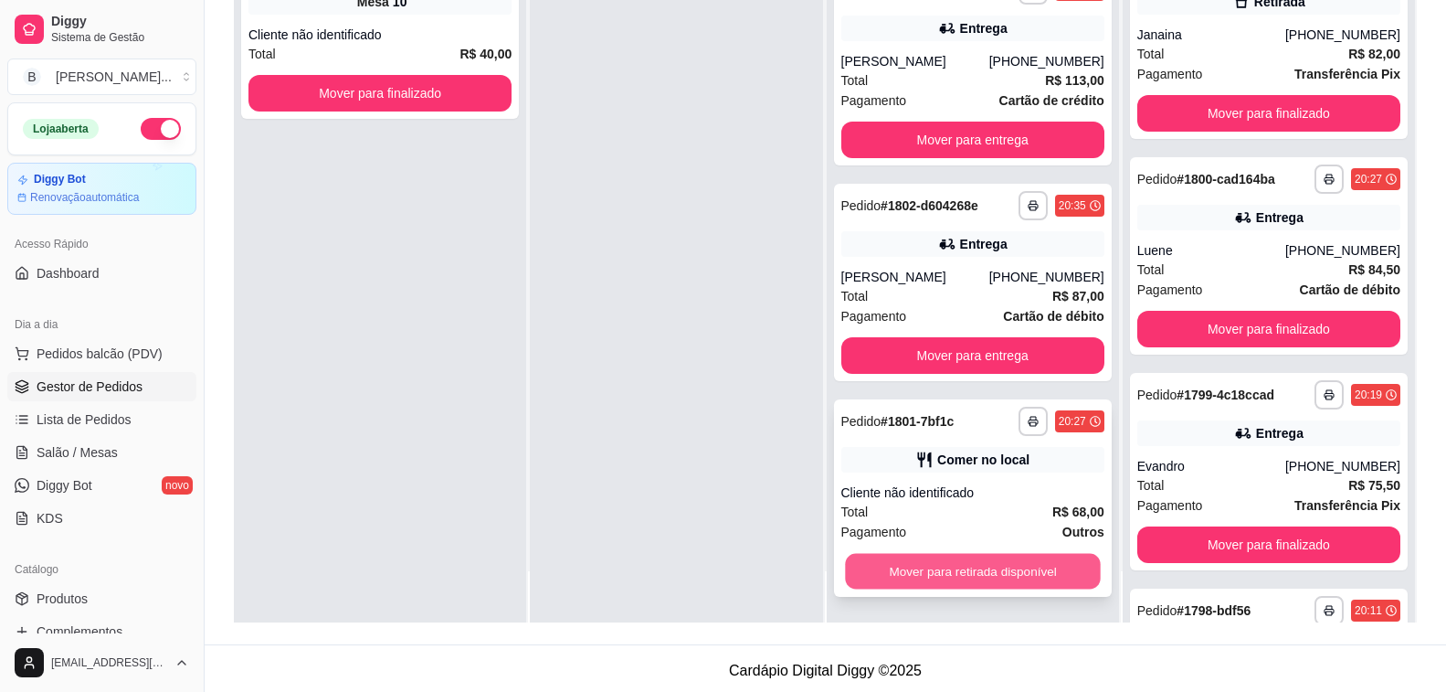
click at [922, 572] on button "Mover para retirada disponível" at bounding box center [973, 572] width 256 height 36
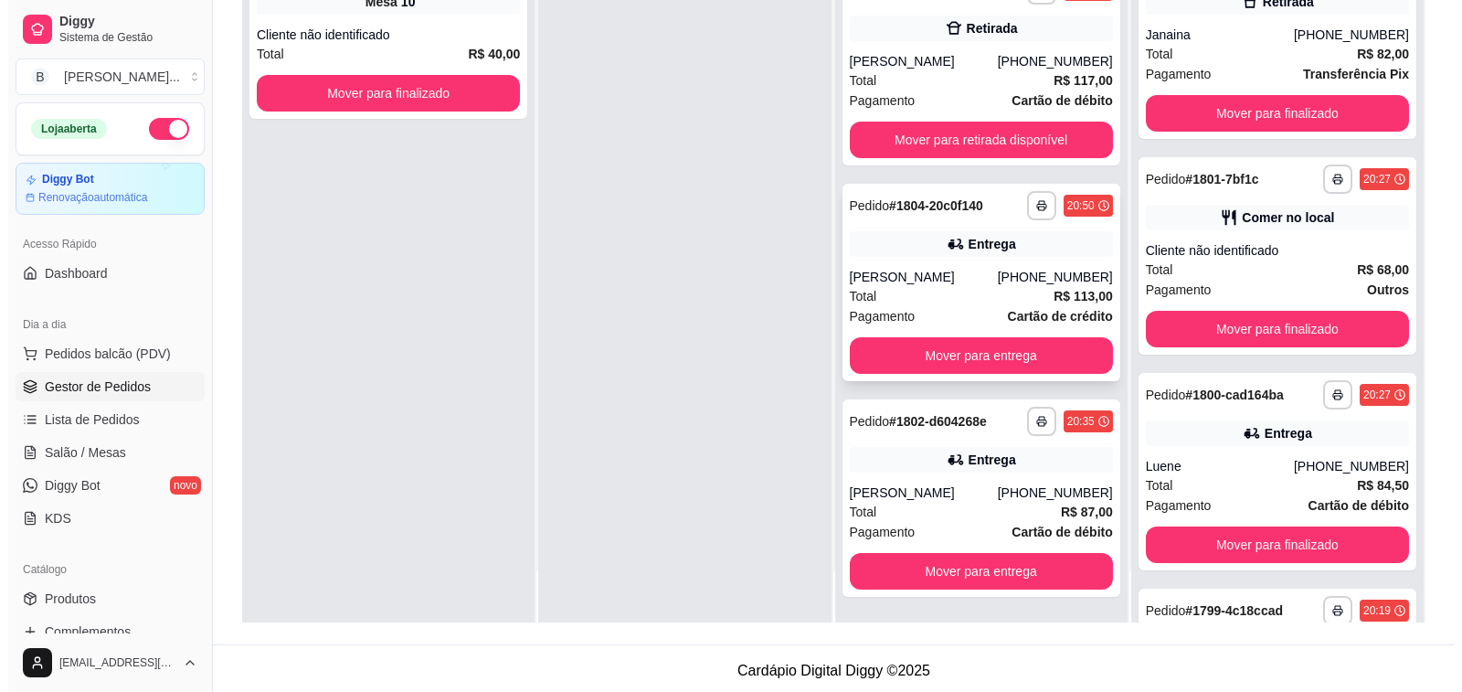
scroll to position [189, 0]
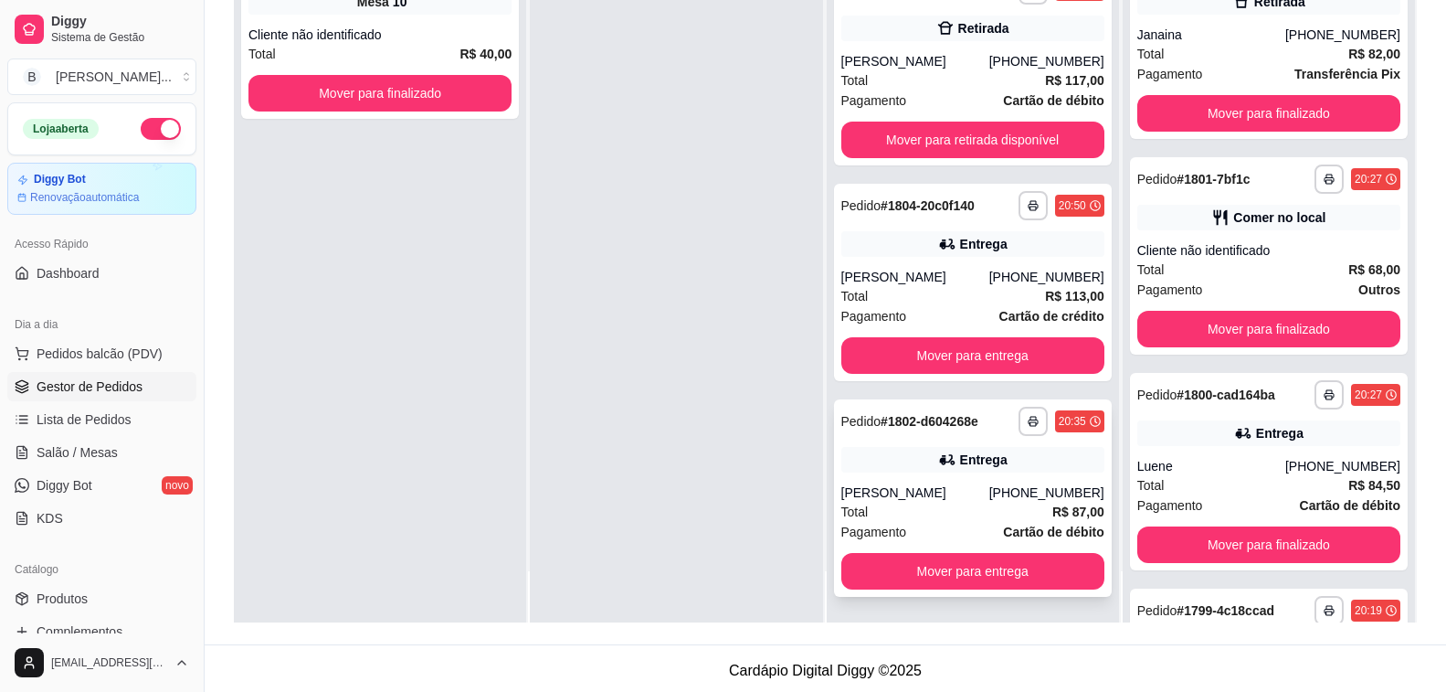
click at [940, 506] on div "Total R$ 87,00" at bounding box center [972, 512] width 263 height 20
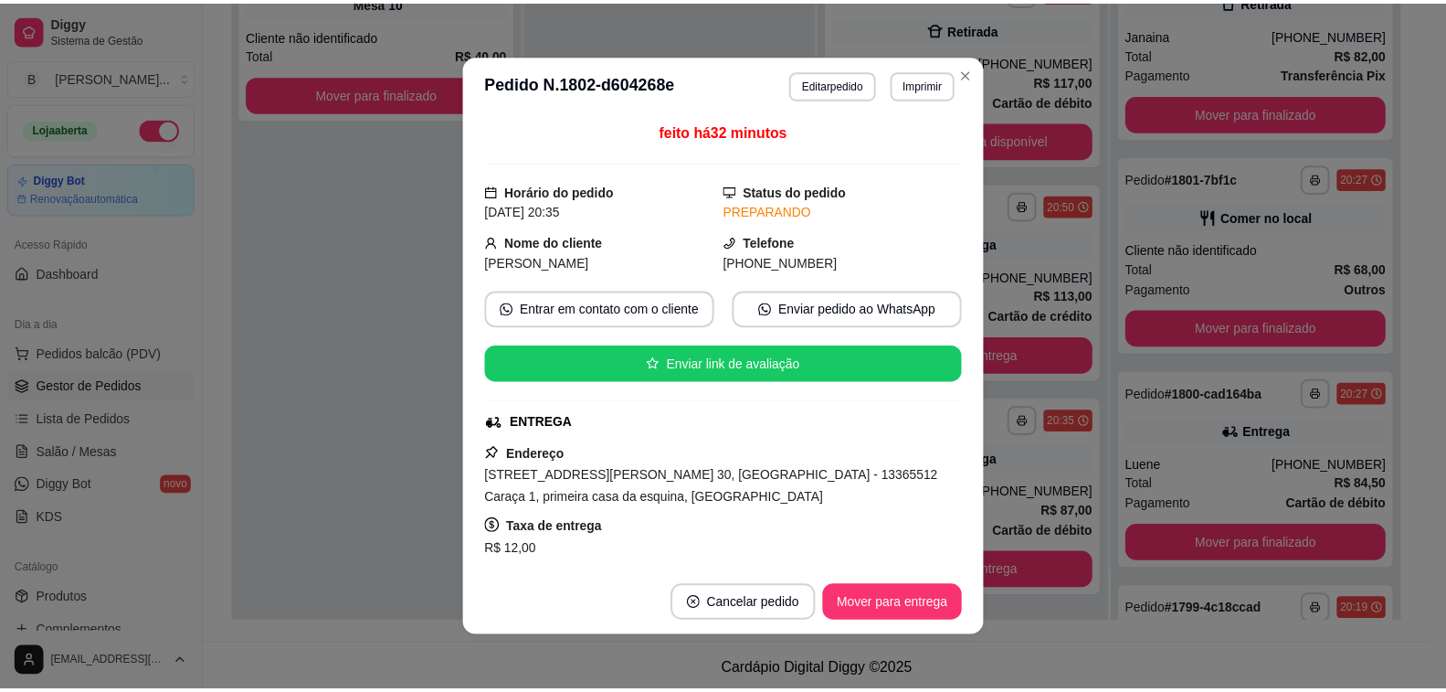
scroll to position [91, 0]
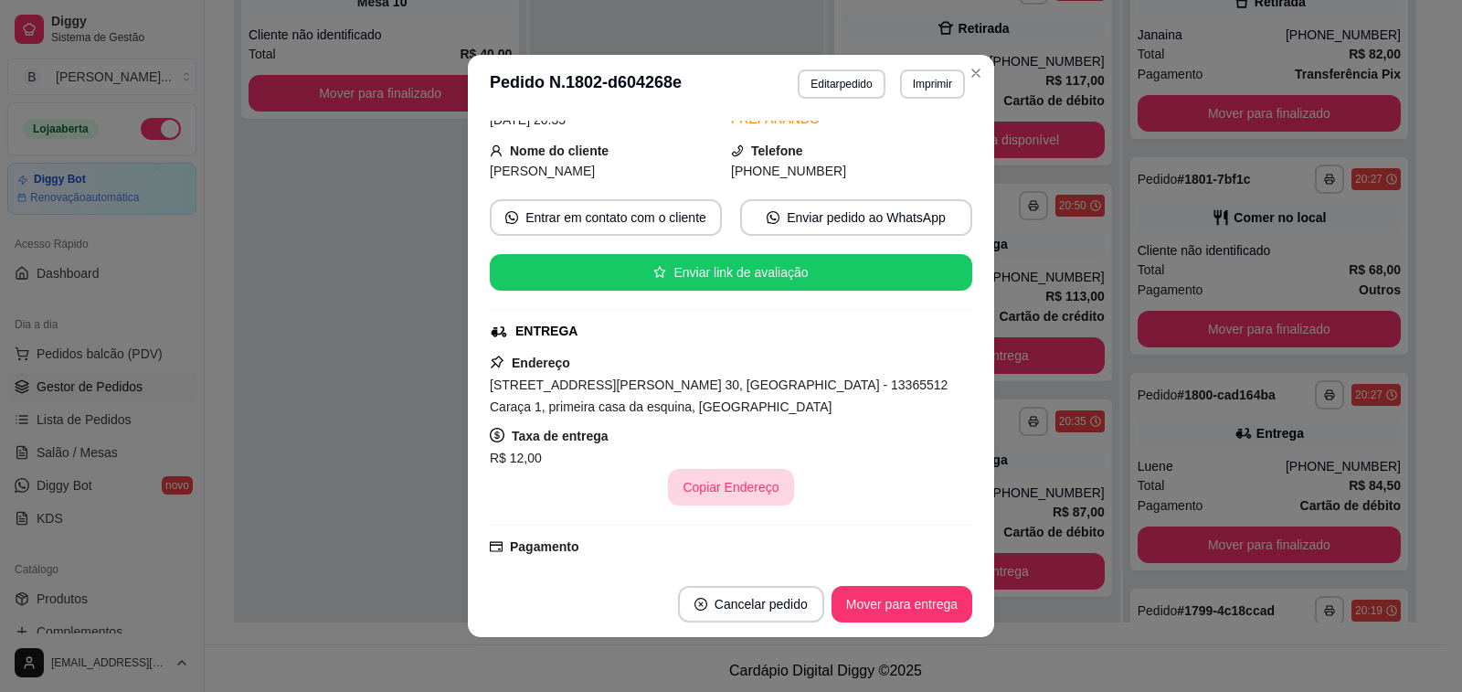
click at [734, 489] on button "Copiar Endereço" at bounding box center [730, 487] width 125 height 37
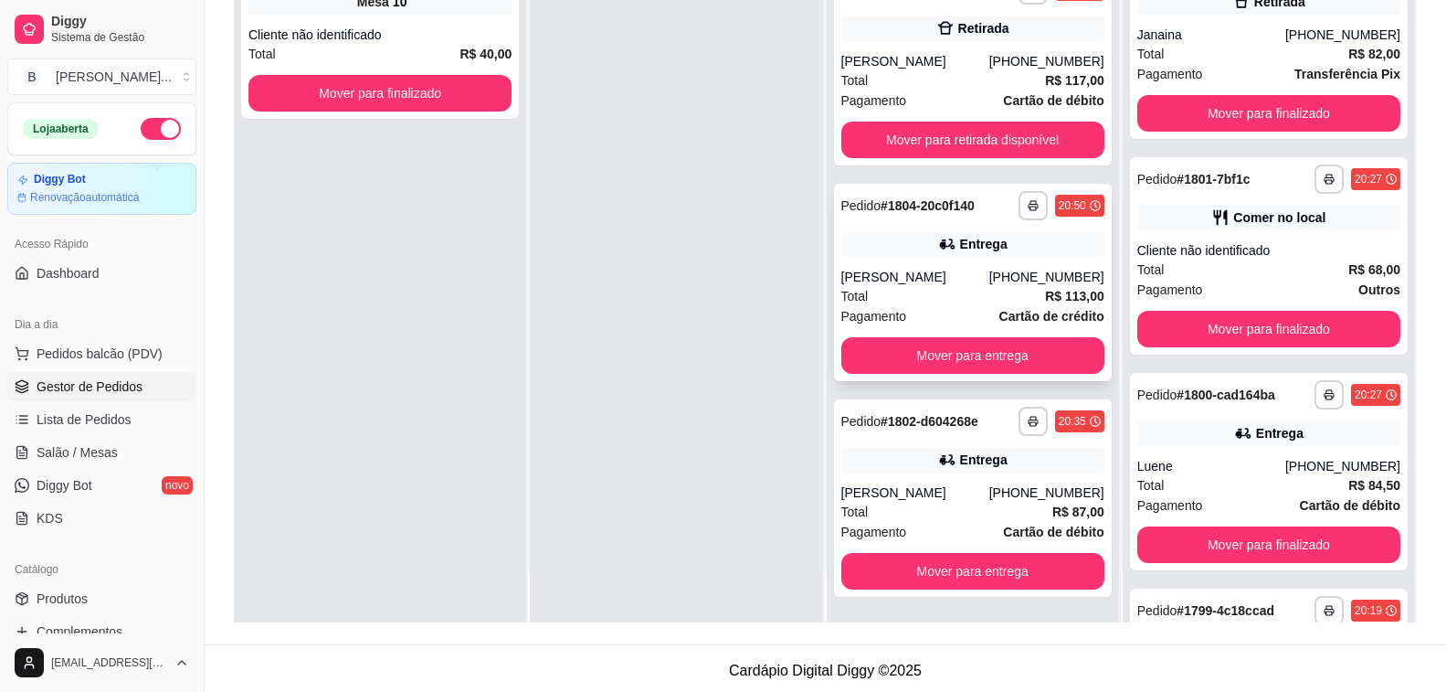
click at [899, 273] on div "[PERSON_NAME]" at bounding box center [915, 277] width 148 height 18
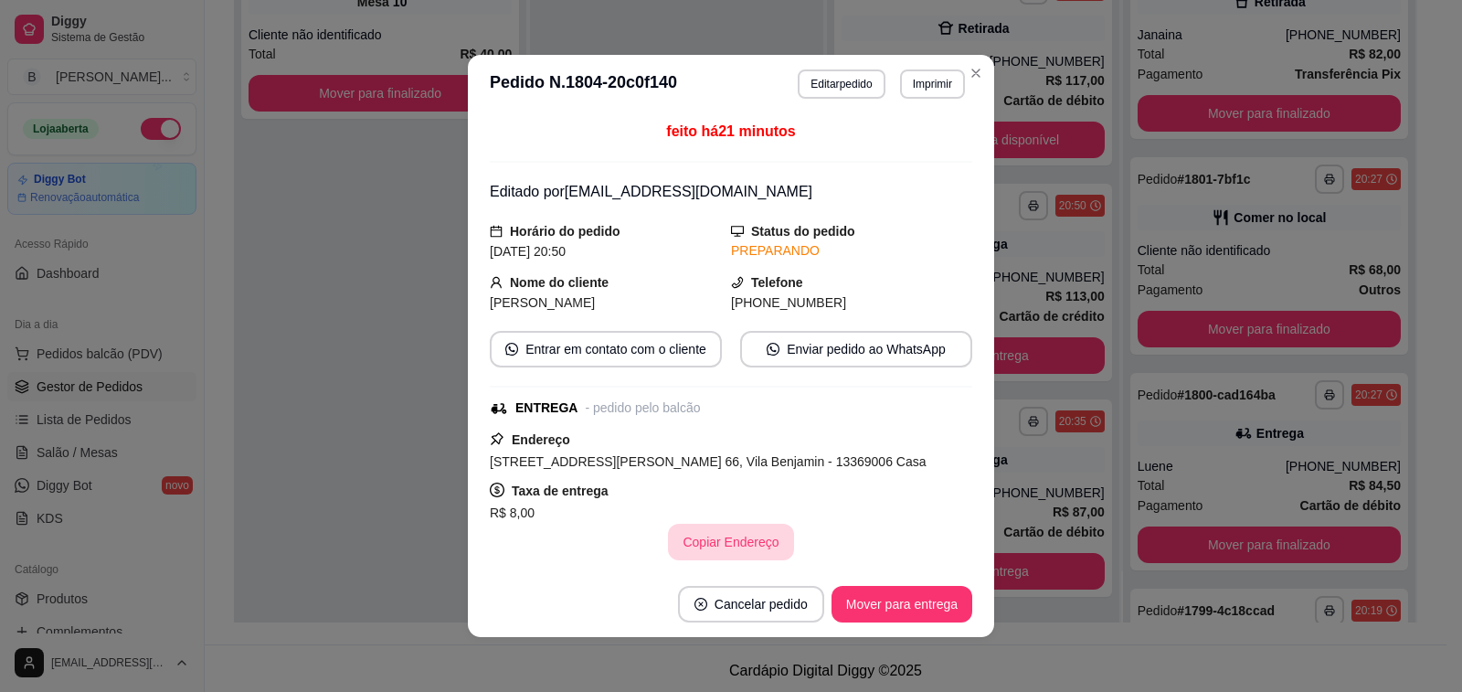
click at [684, 542] on button "Copiar Endereço" at bounding box center [730, 542] width 125 height 37
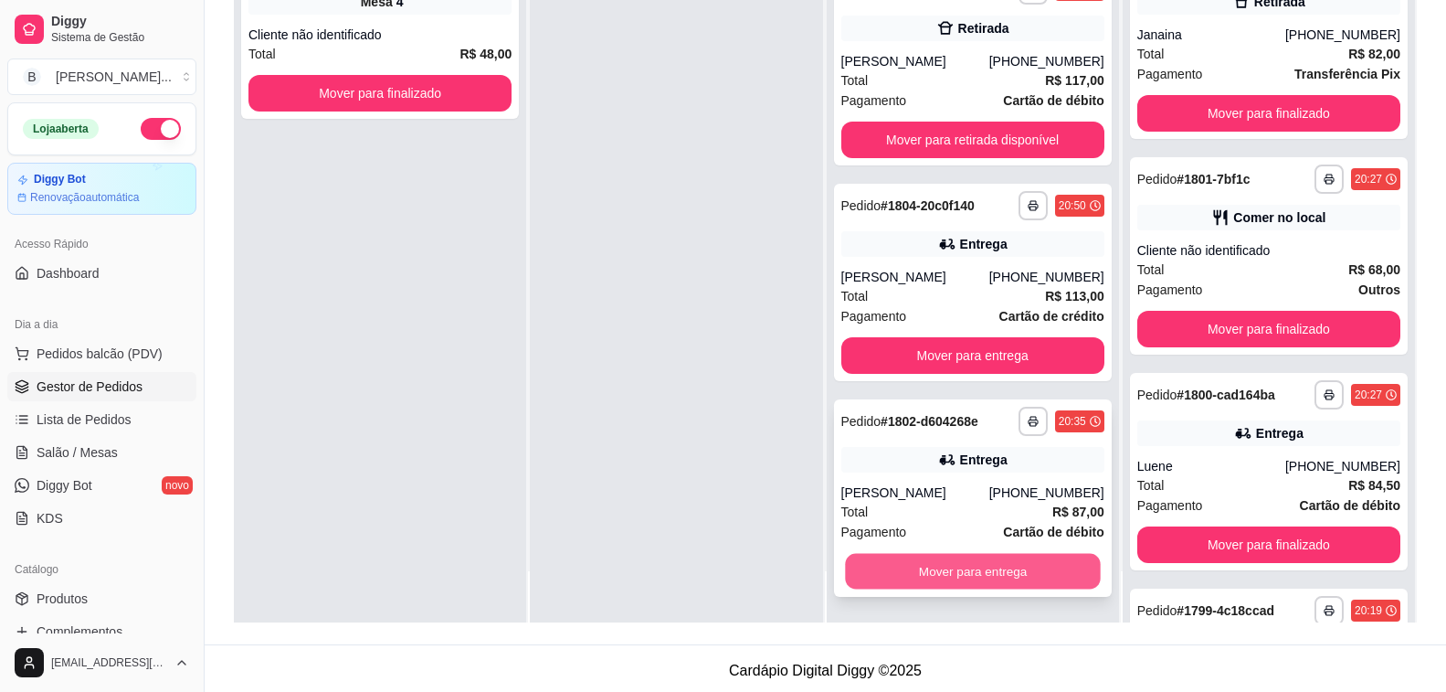
click at [949, 560] on button "Mover para entrega" at bounding box center [973, 572] width 256 height 36
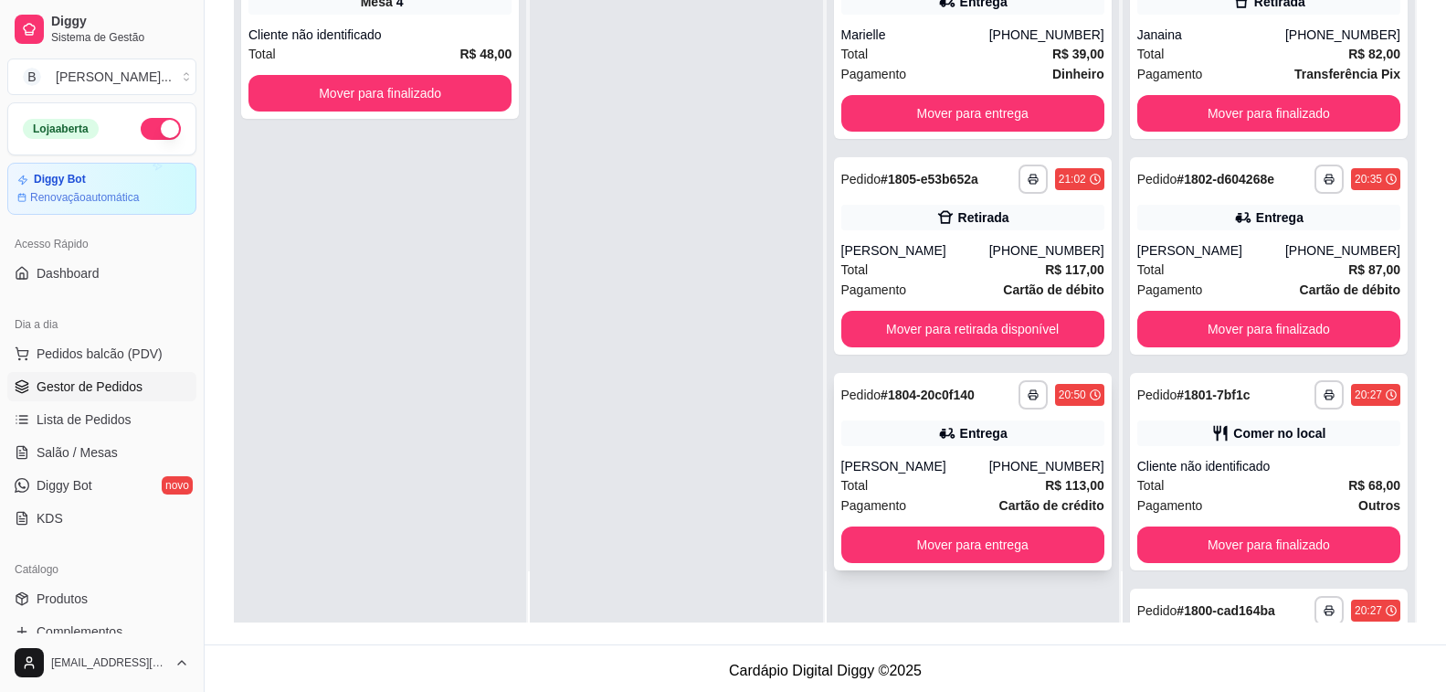
scroll to position [0, 0]
click at [915, 535] on button "Mover para entrega" at bounding box center [972, 544] width 263 height 37
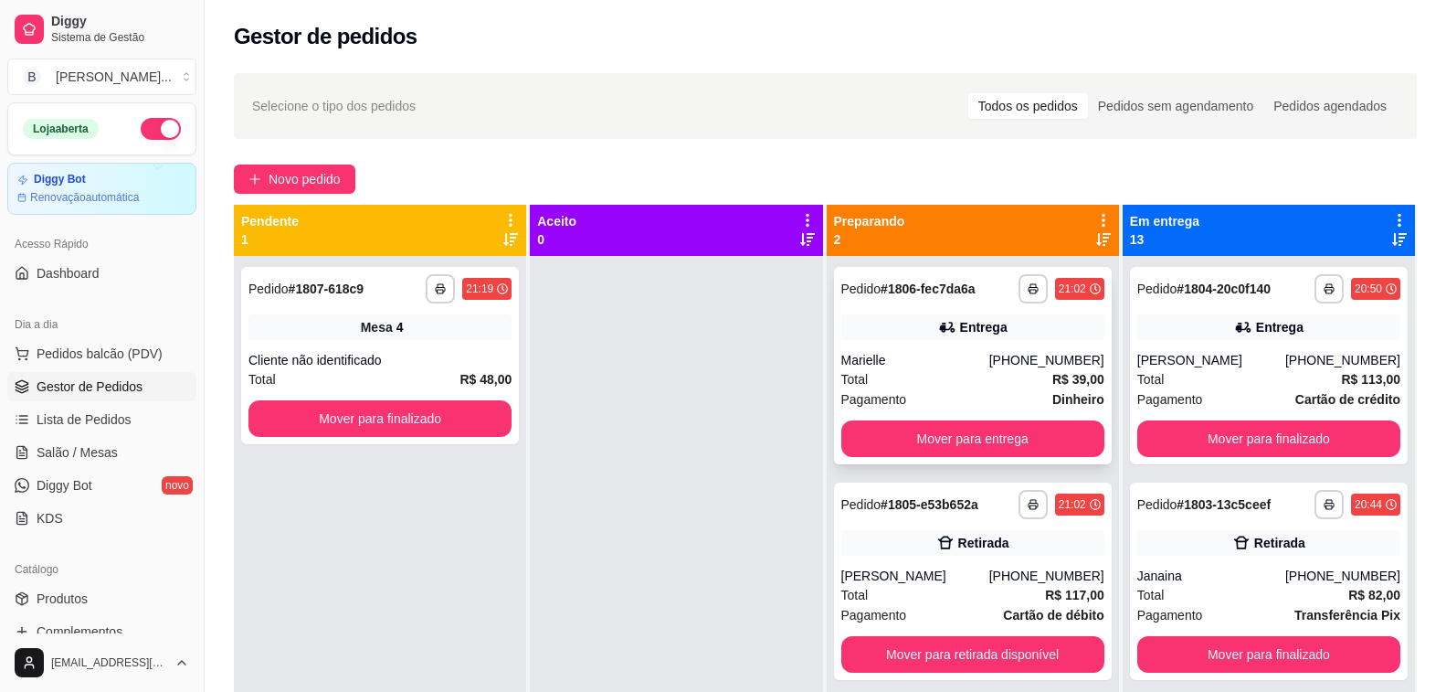
click at [955, 376] on div "Total R$ 39,00" at bounding box center [972, 379] width 263 height 20
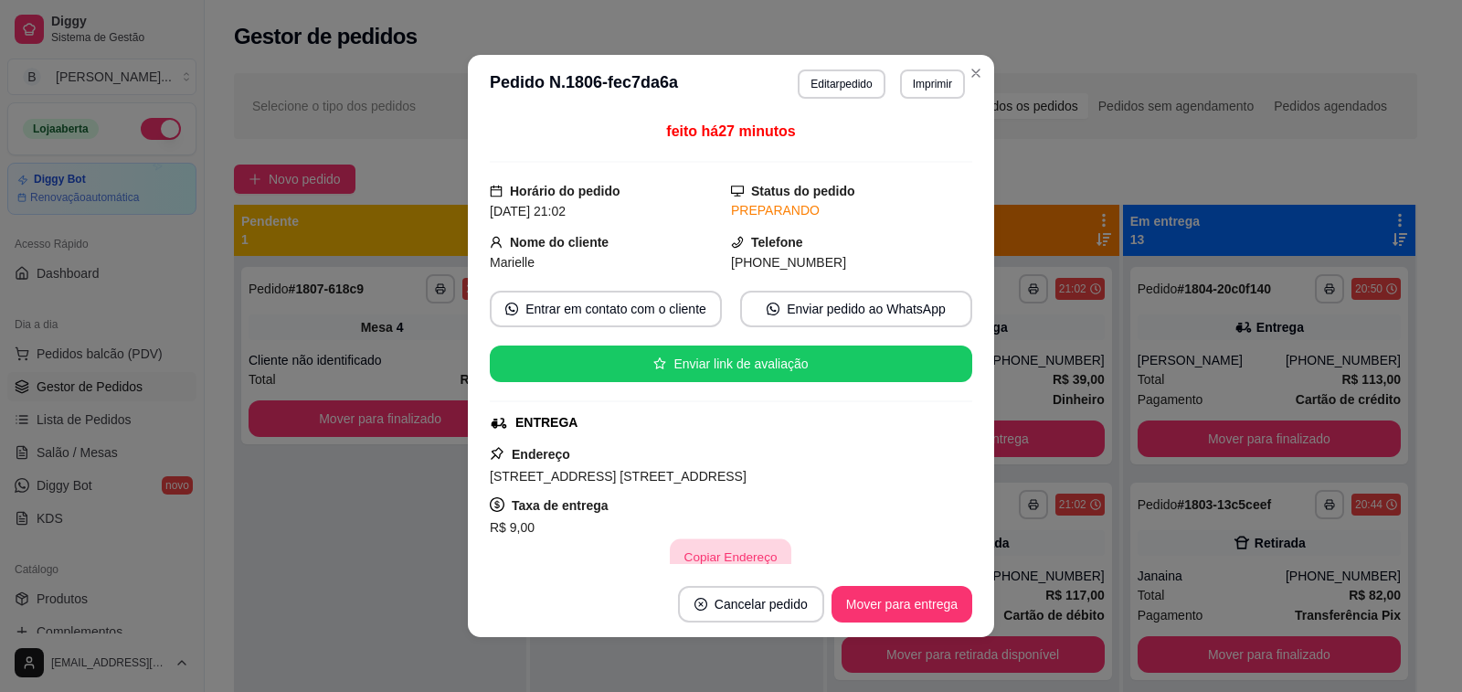
click at [713, 555] on button "Copiar Endereço" at bounding box center [732, 557] width 122 height 36
click at [1105, 130] on div "Selecione o tipo dos pedidos Todos os pedidos Pedidos sem agendamento Pedidos a…" at bounding box center [825, 106] width 1183 height 66
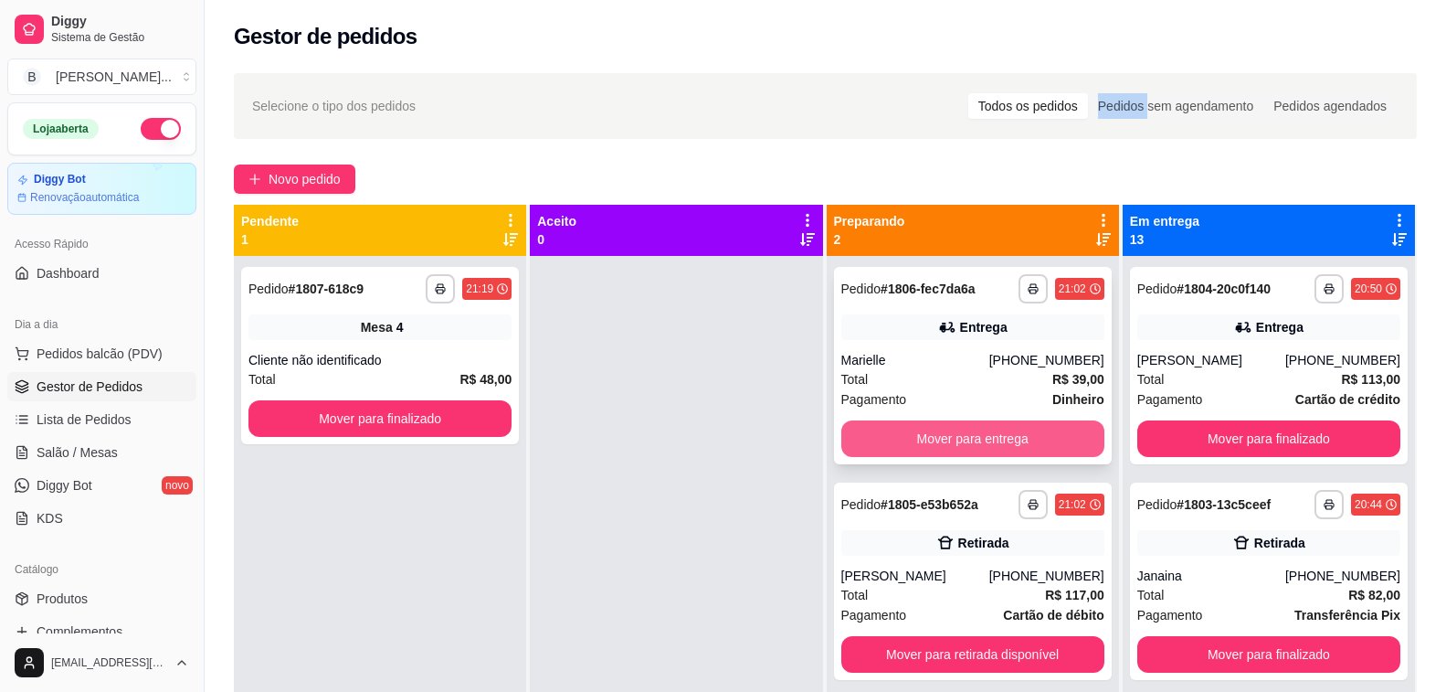
click at [972, 431] on button "Mover para entrega" at bounding box center [972, 438] width 263 height 37
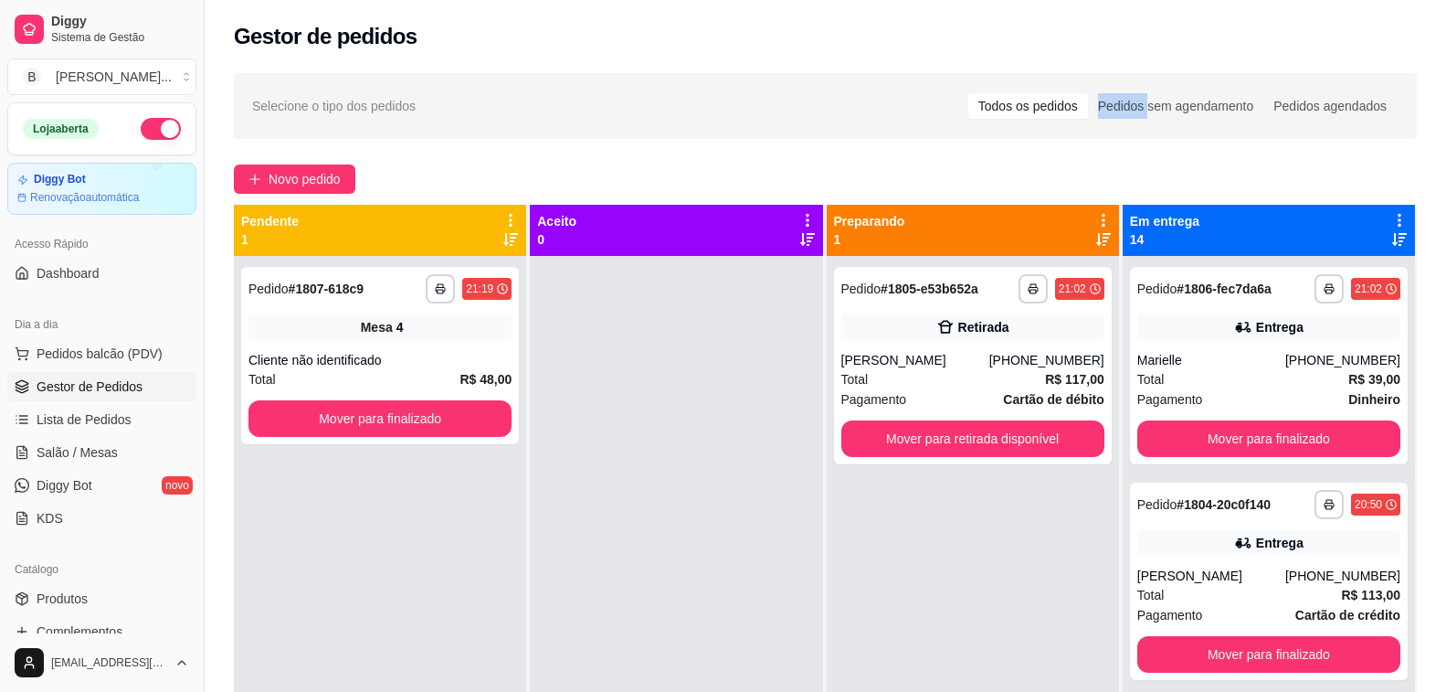
click at [534, 431] on div at bounding box center [676, 602] width 292 height 692
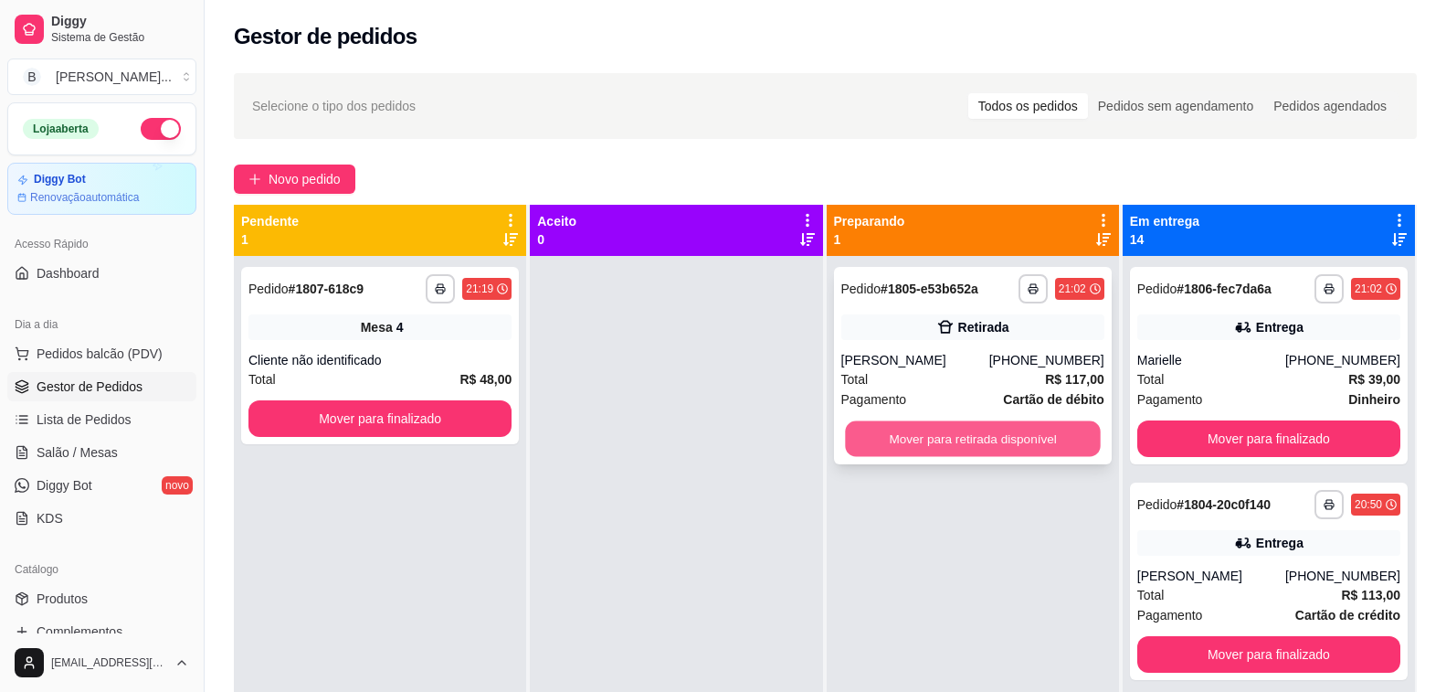
click at [1001, 438] on button "Mover para retirada disponível" at bounding box center [973, 439] width 256 height 36
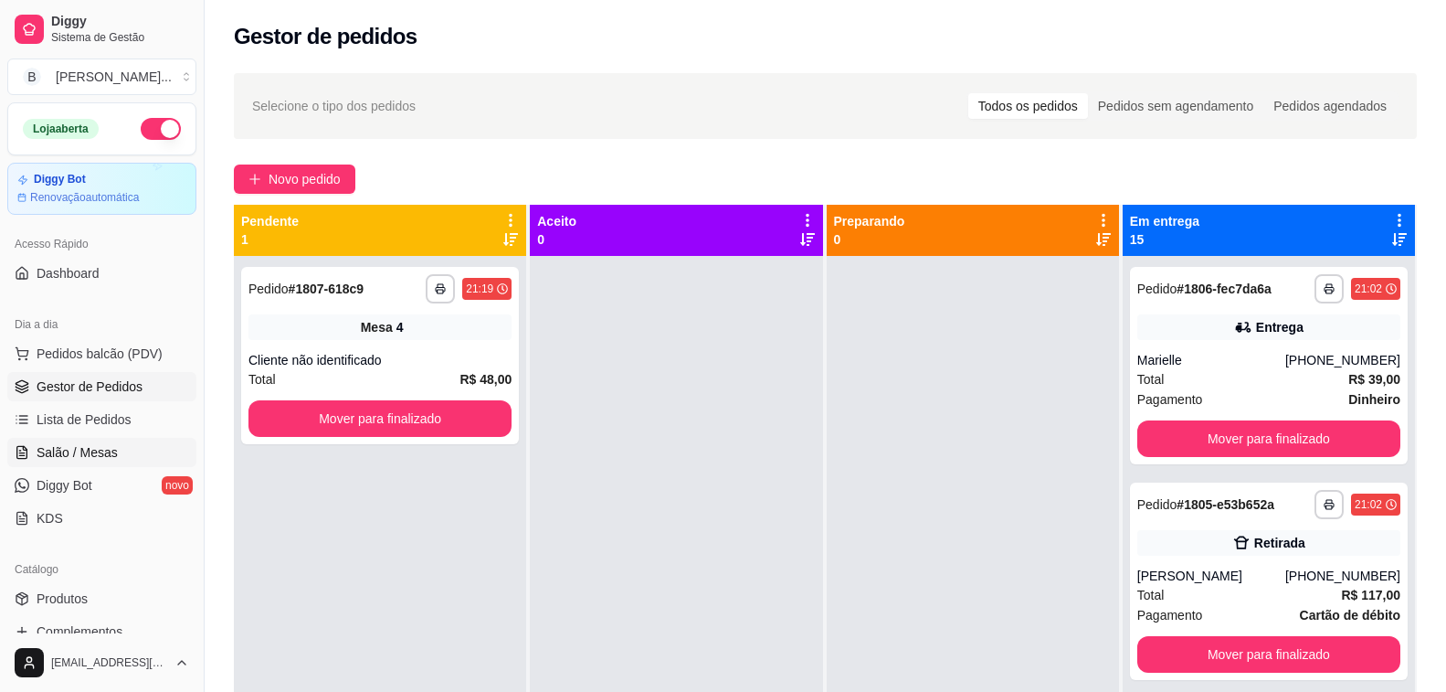
click at [111, 458] on span "Salão / Mesas" at bounding box center [77, 452] width 81 height 18
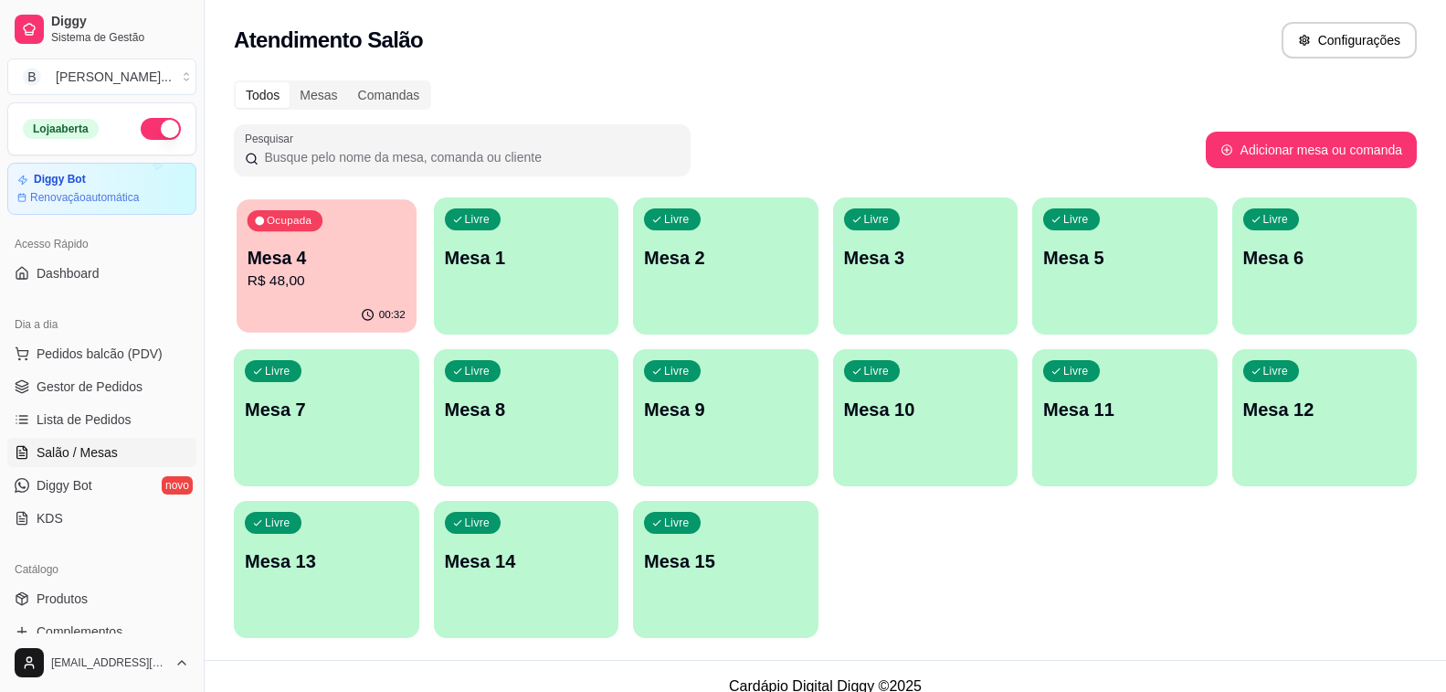
click at [318, 290] on p "R$ 48,00" at bounding box center [327, 280] width 158 height 21
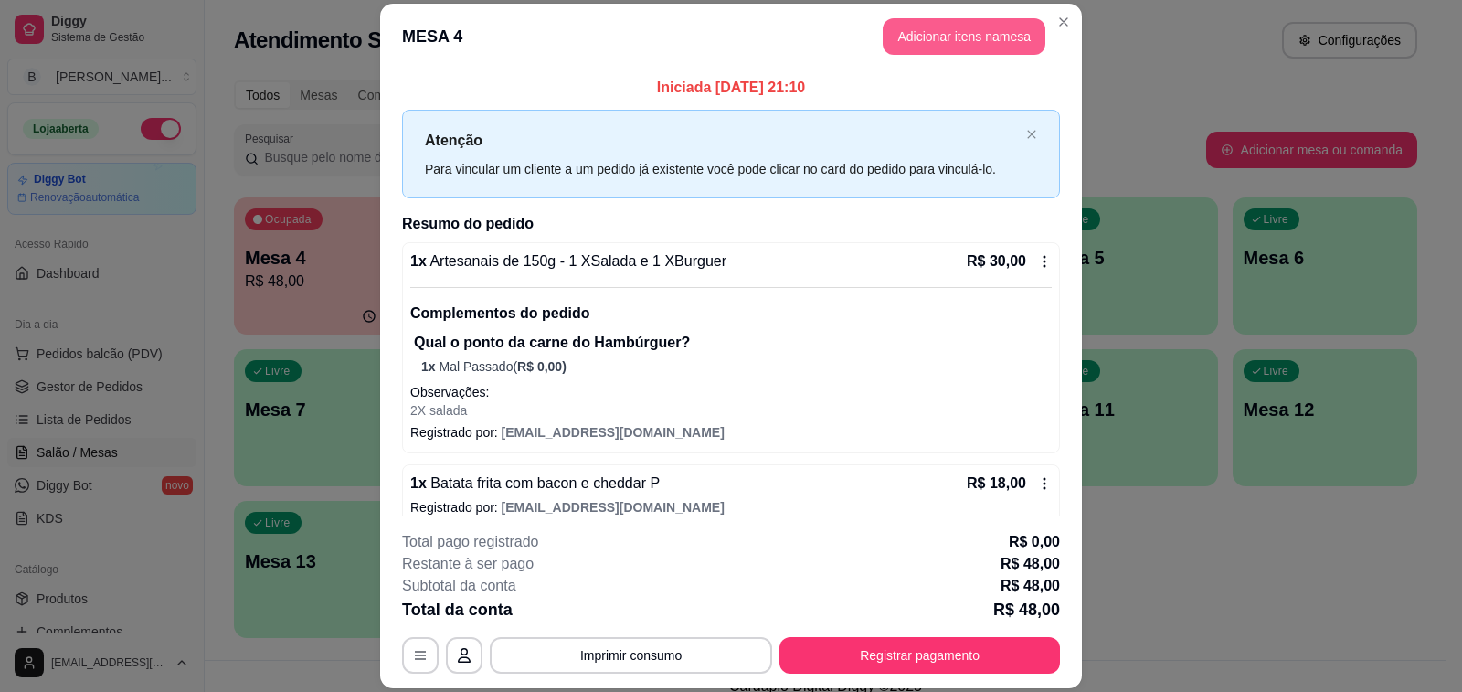
click at [987, 49] on button "Adicionar itens na mesa" at bounding box center [964, 36] width 163 height 37
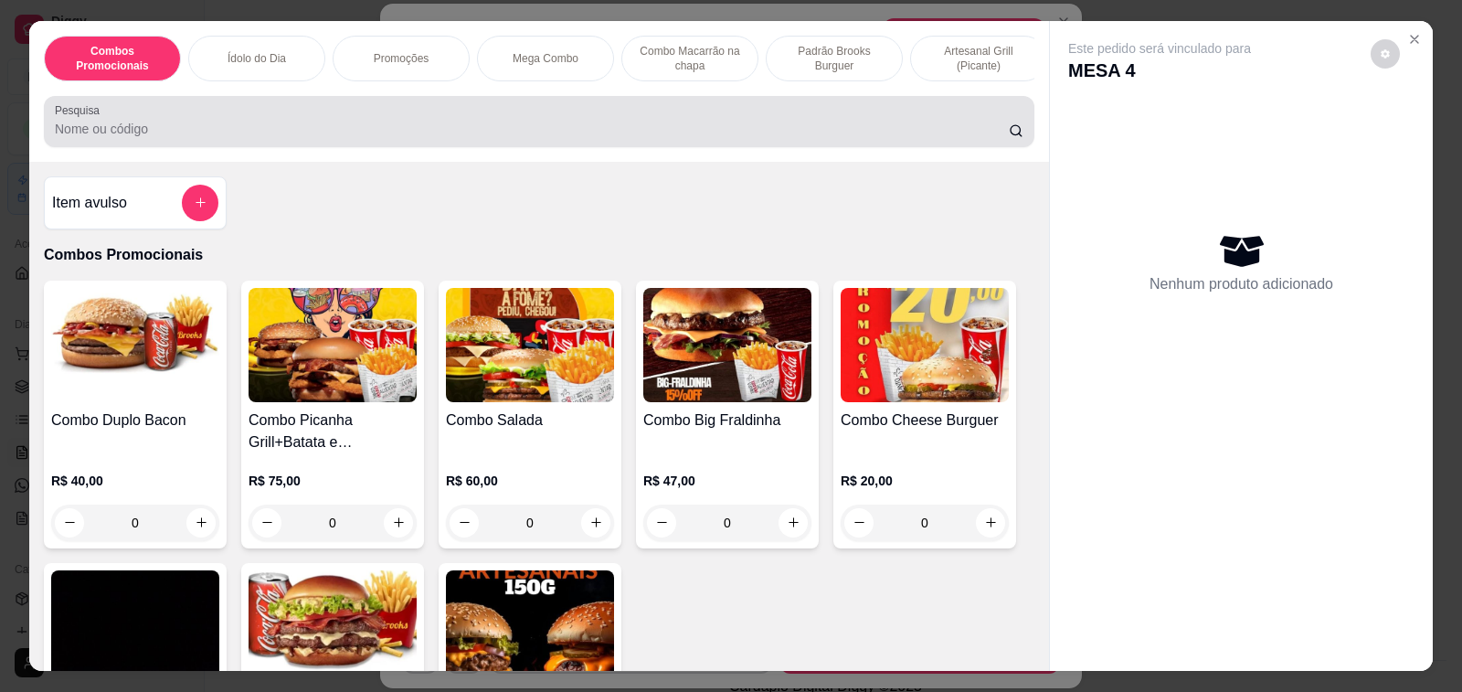
click at [196, 124] on div at bounding box center [539, 121] width 968 height 37
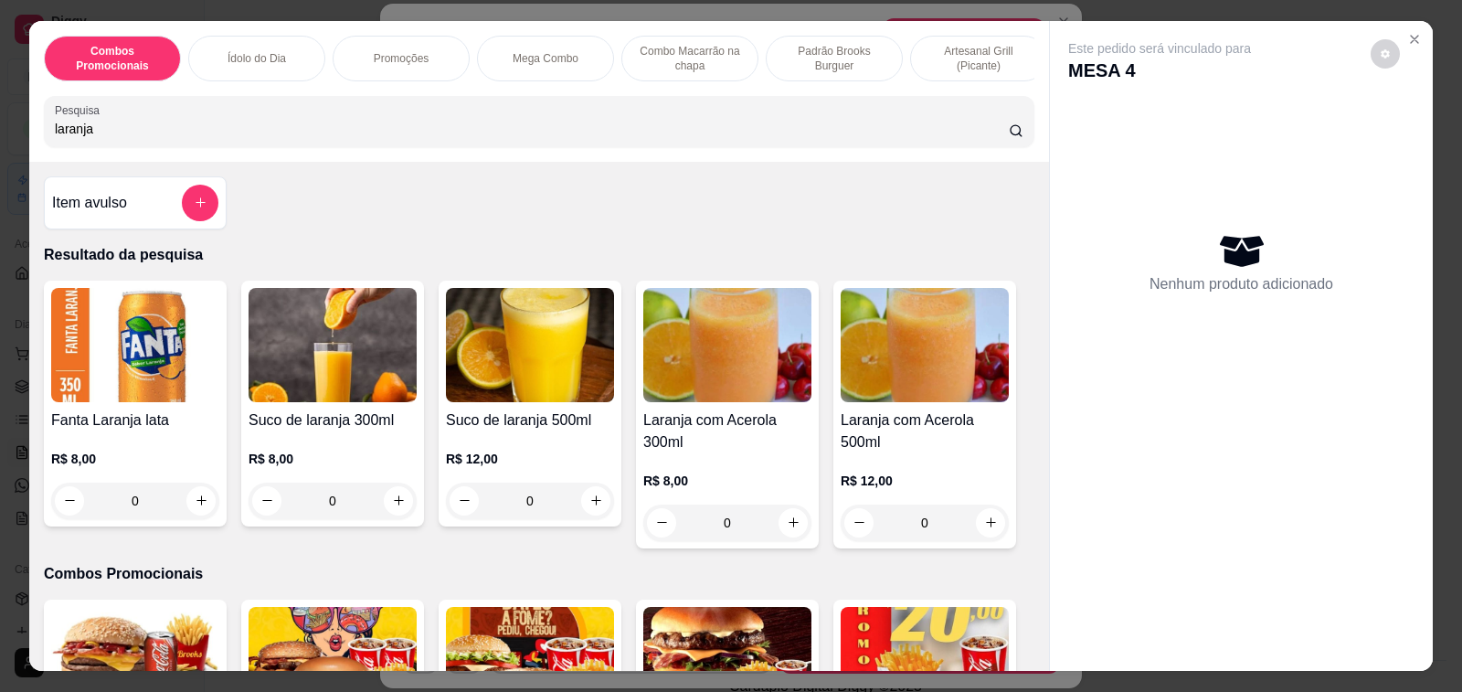
click at [196, 136] on input "laranja" at bounding box center [532, 129] width 954 height 18
type input "laranja"
click at [383, 504] on div "0" at bounding box center [333, 500] width 168 height 37
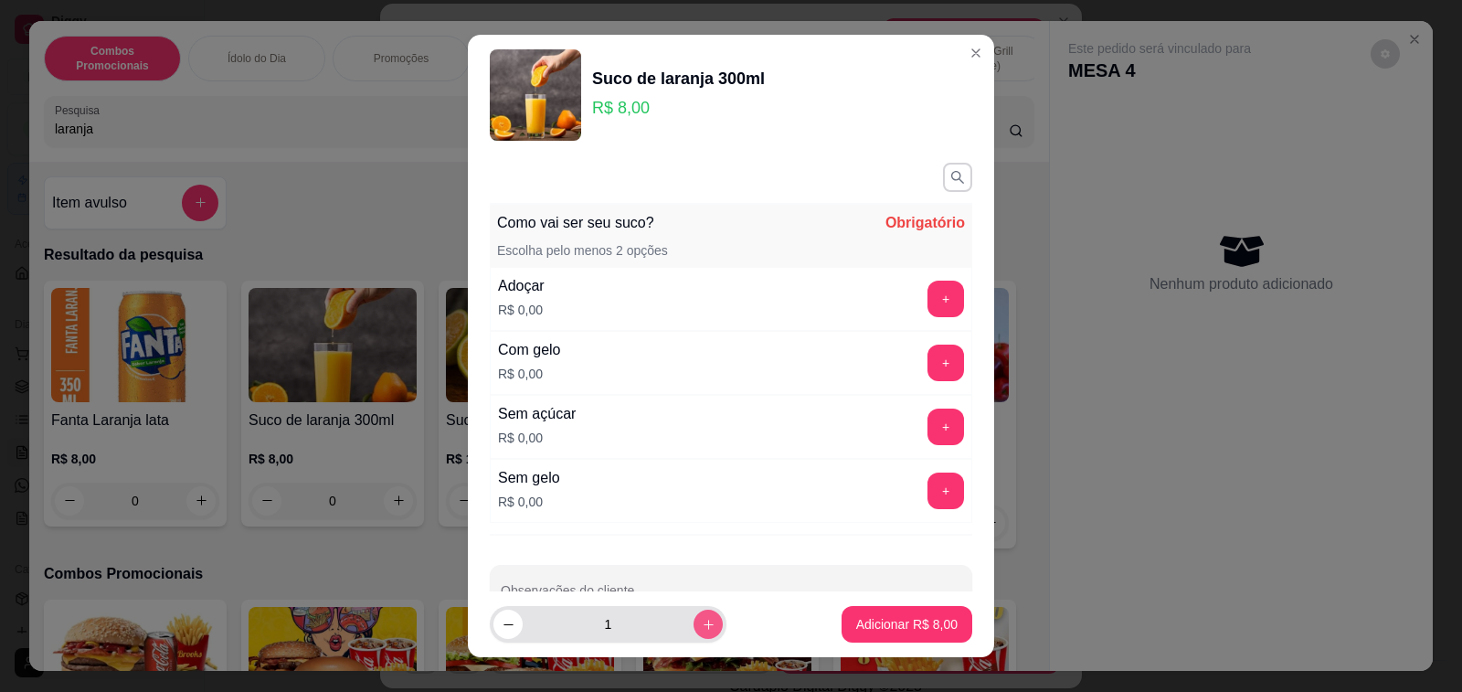
click at [702, 620] on icon "increase-product-quantity" at bounding box center [709, 625] width 14 height 14
type input "2"
click at [927, 436] on button "+" at bounding box center [945, 426] width 37 height 37
click at [927, 492] on button "+" at bounding box center [945, 490] width 37 height 37
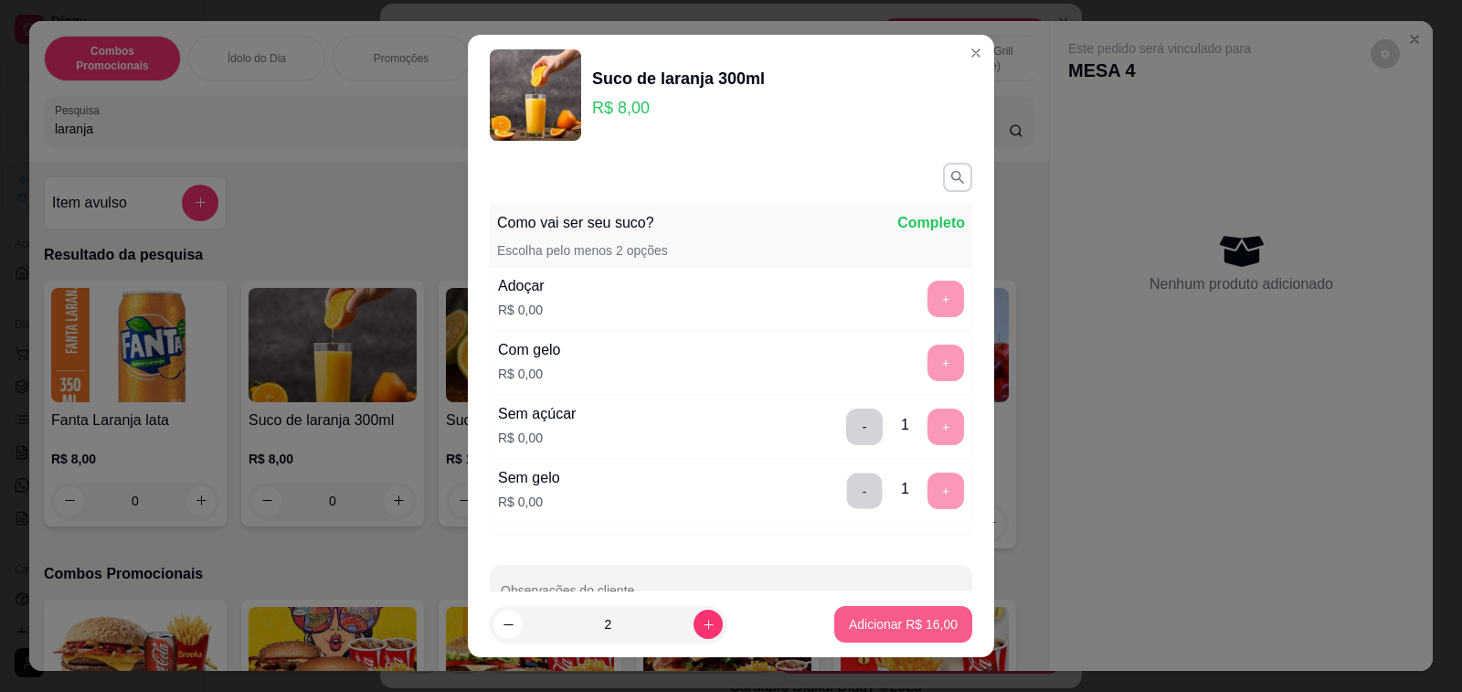
click at [847, 493] on button "-" at bounding box center [865, 490] width 36 height 36
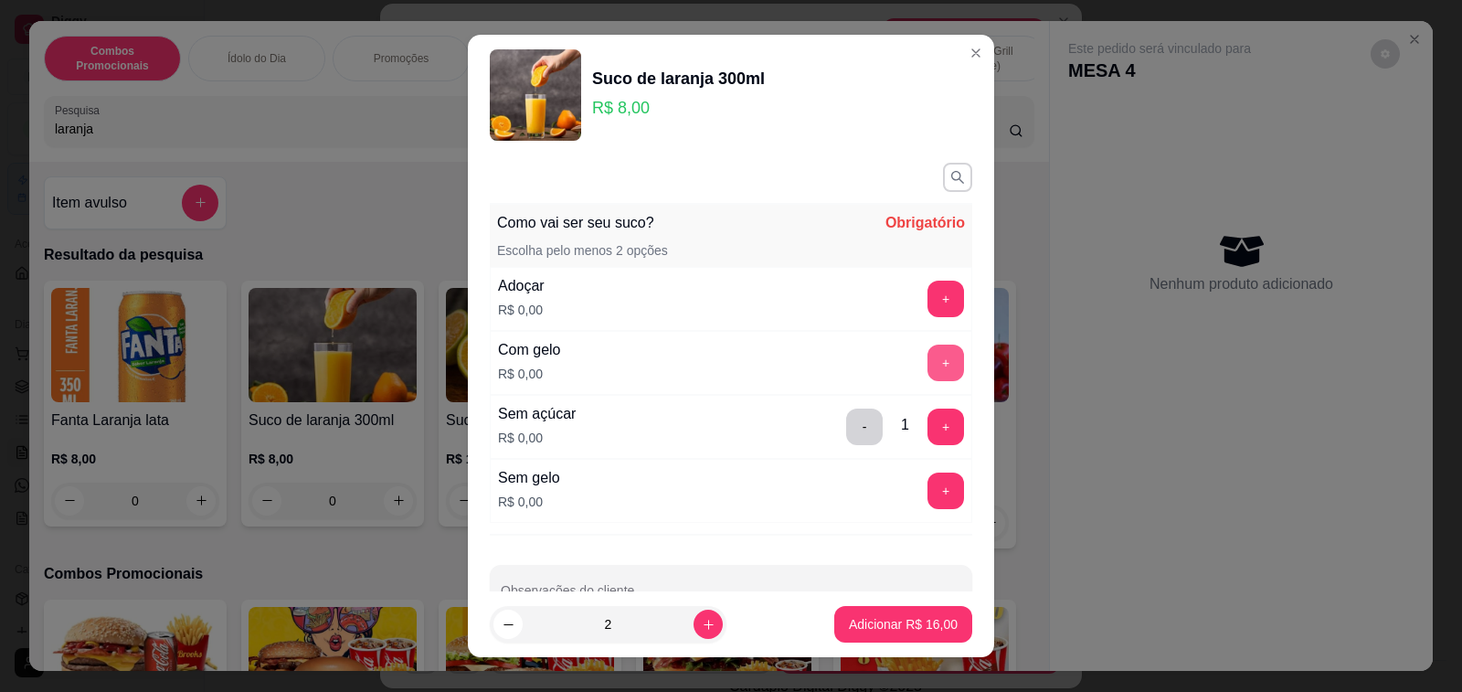
click at [927, 364] on button "+" at bounding box center [945, 362] width 37 height 37
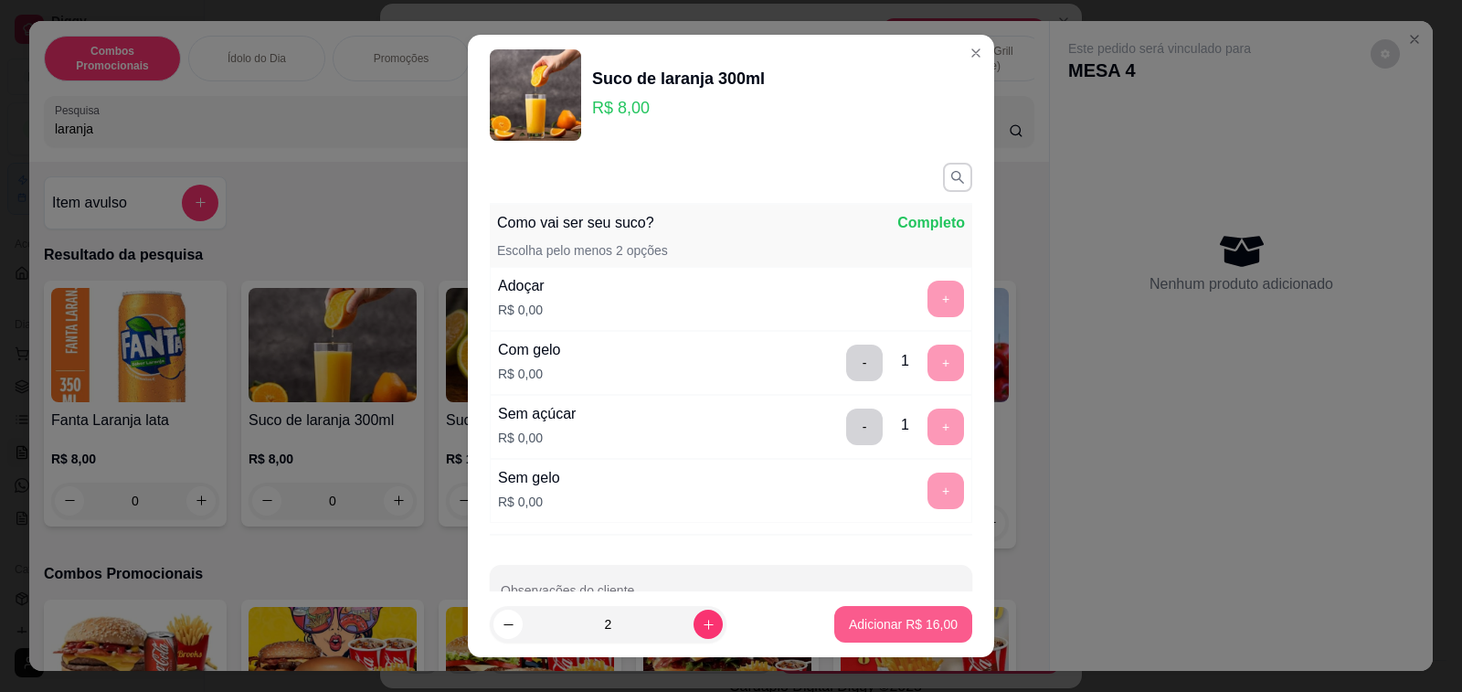
click at [875, 626] on p "Adicionar R$ 16,00" at bounding box center [903, 624] width 109 height 18
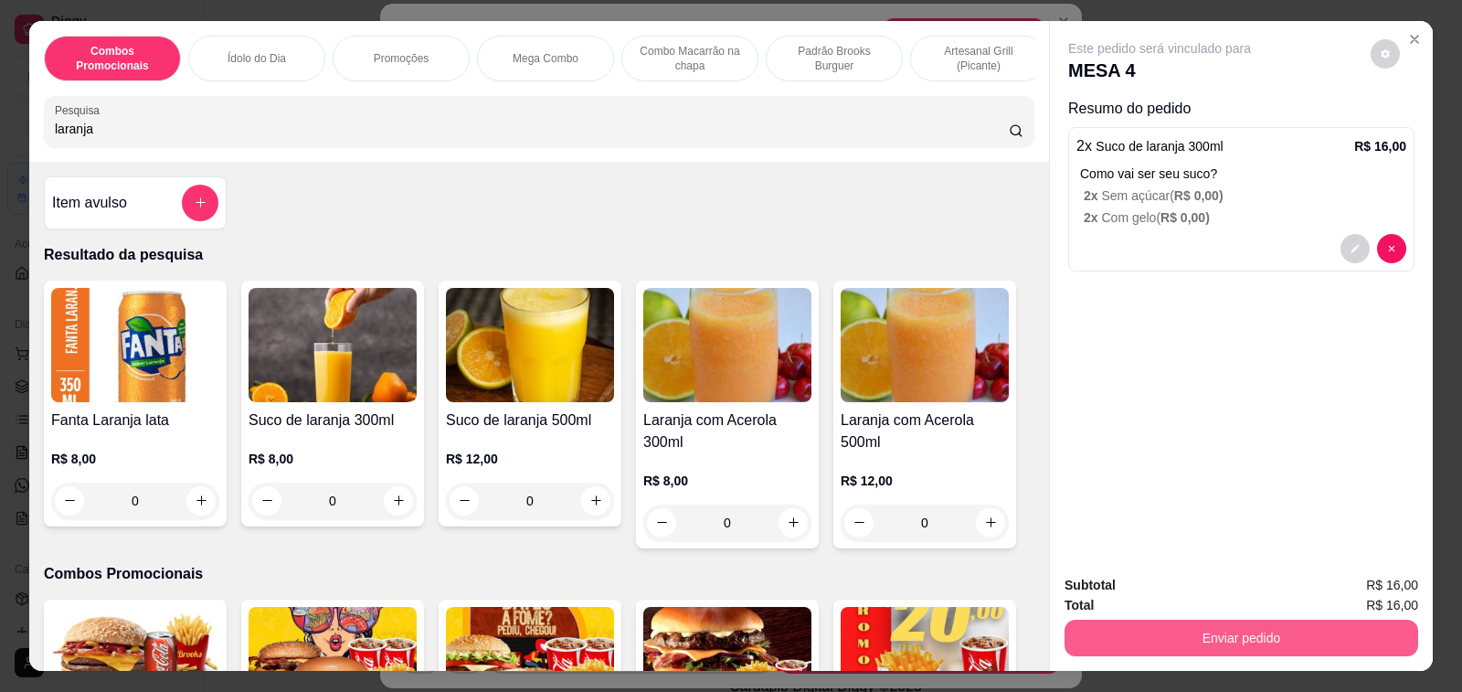
click at [1214, 635] on button "Enviar pedido" at bounding box center [1241, 637] width 354 height 37
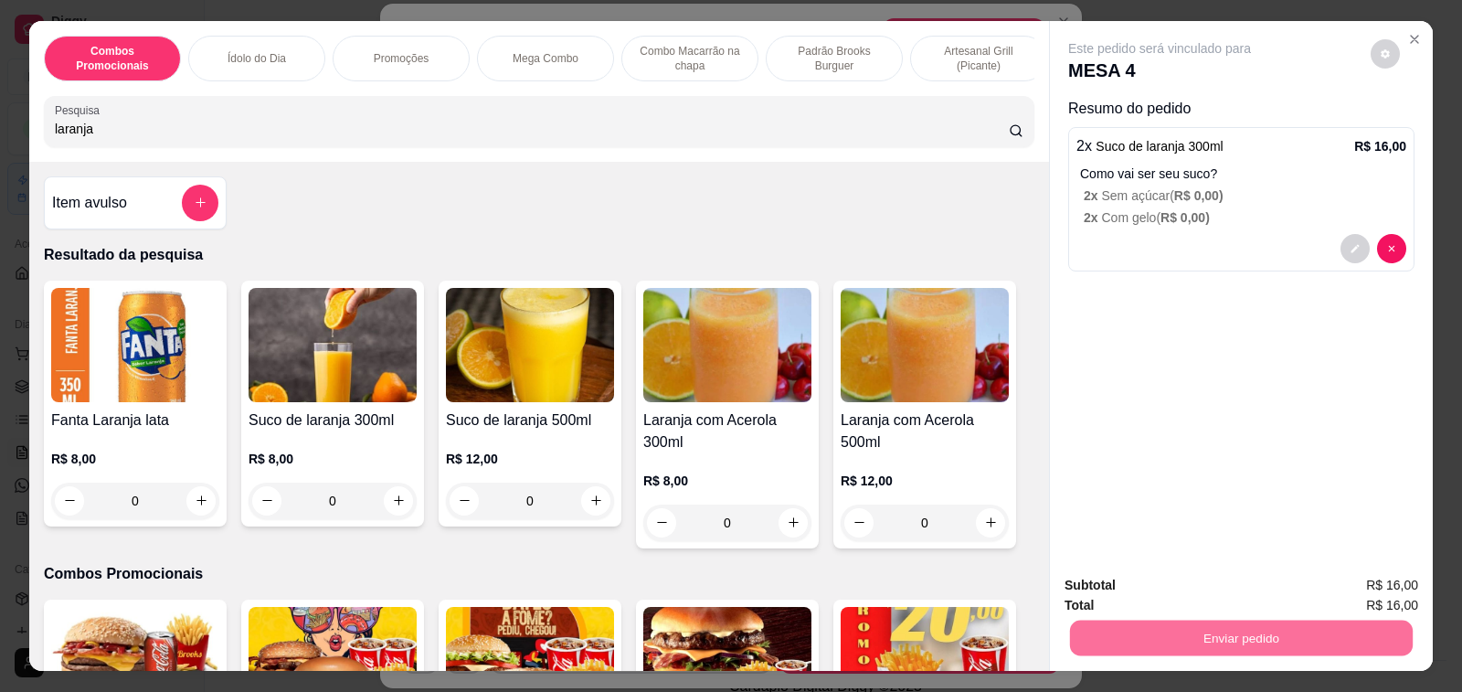
click at [1401, 589] on button "Enviar pedido" at bounding box center [1369, 585] width 103 height 35
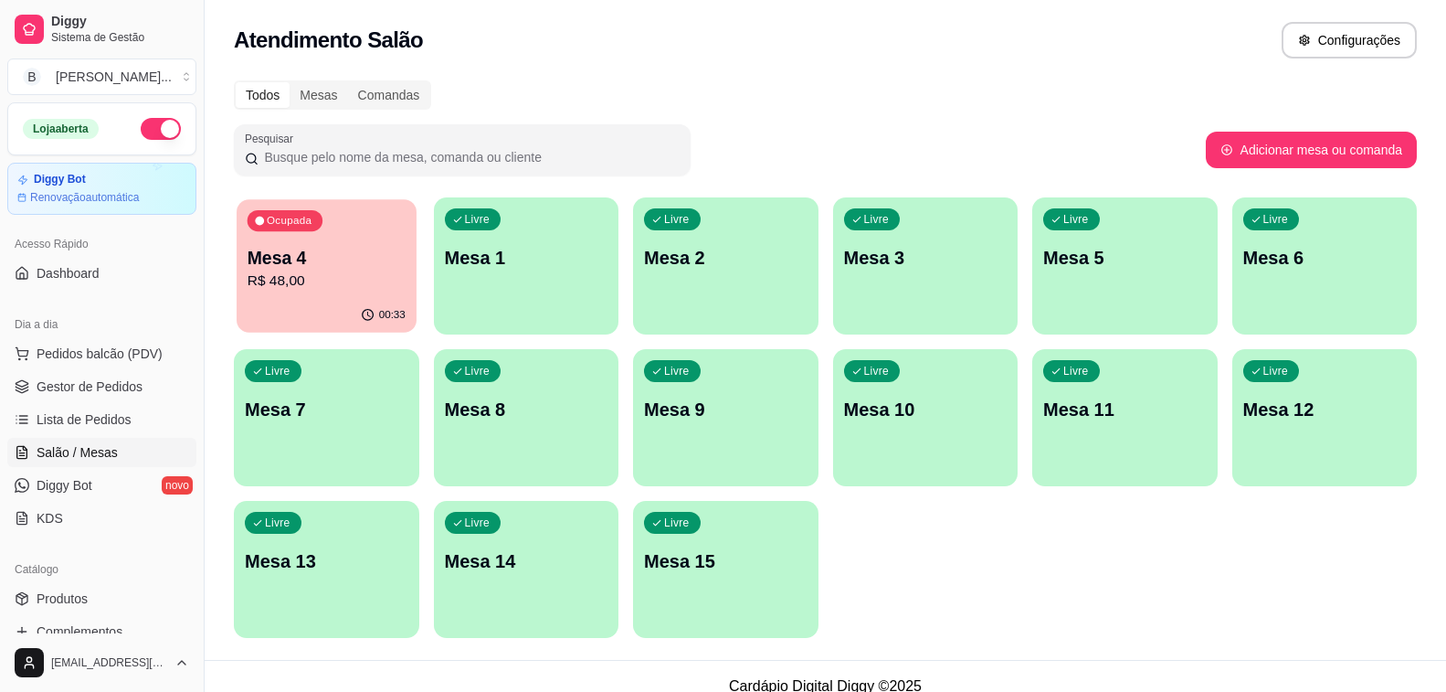
click at [251, 300] on div "00:33" at bounding box center [326, 315] width 179 height 35
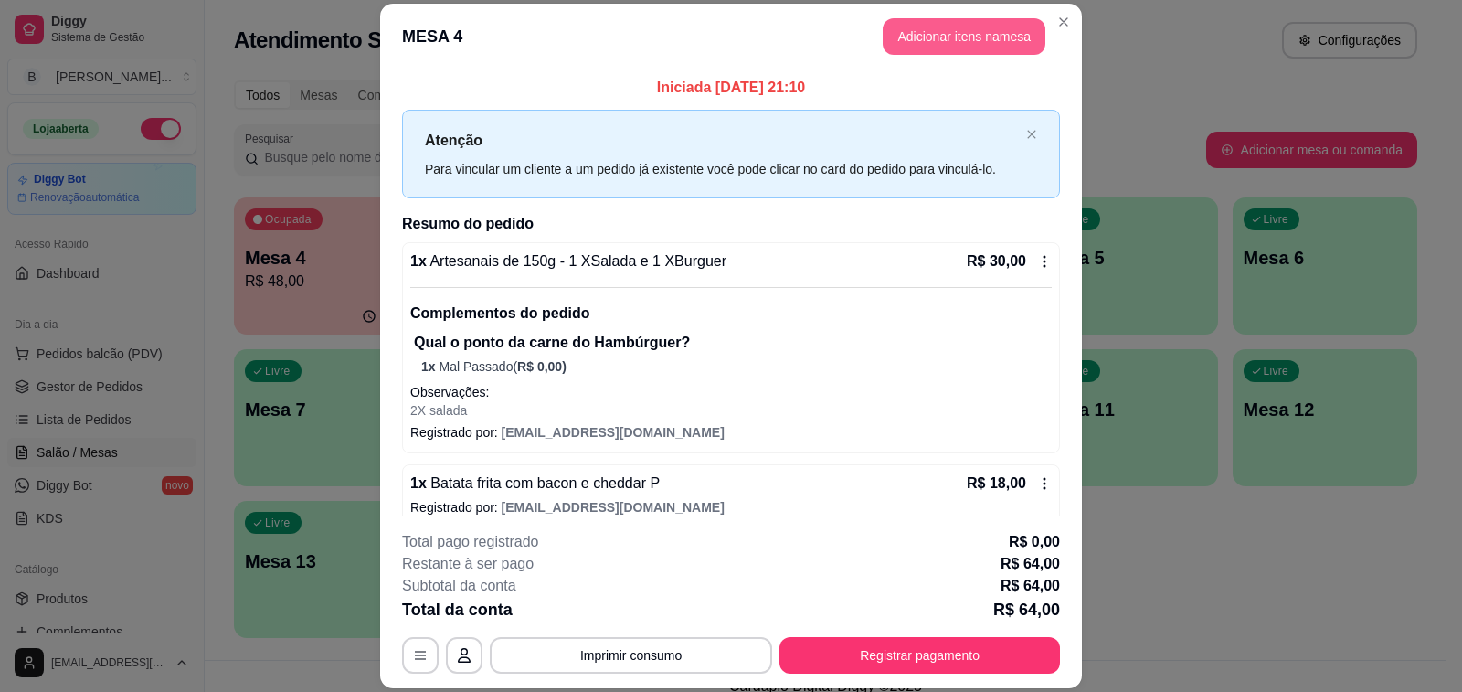
click at [978, 36] on button "Adicionar itens na mesa" at bounding box center [964, 36] width 163 height 37
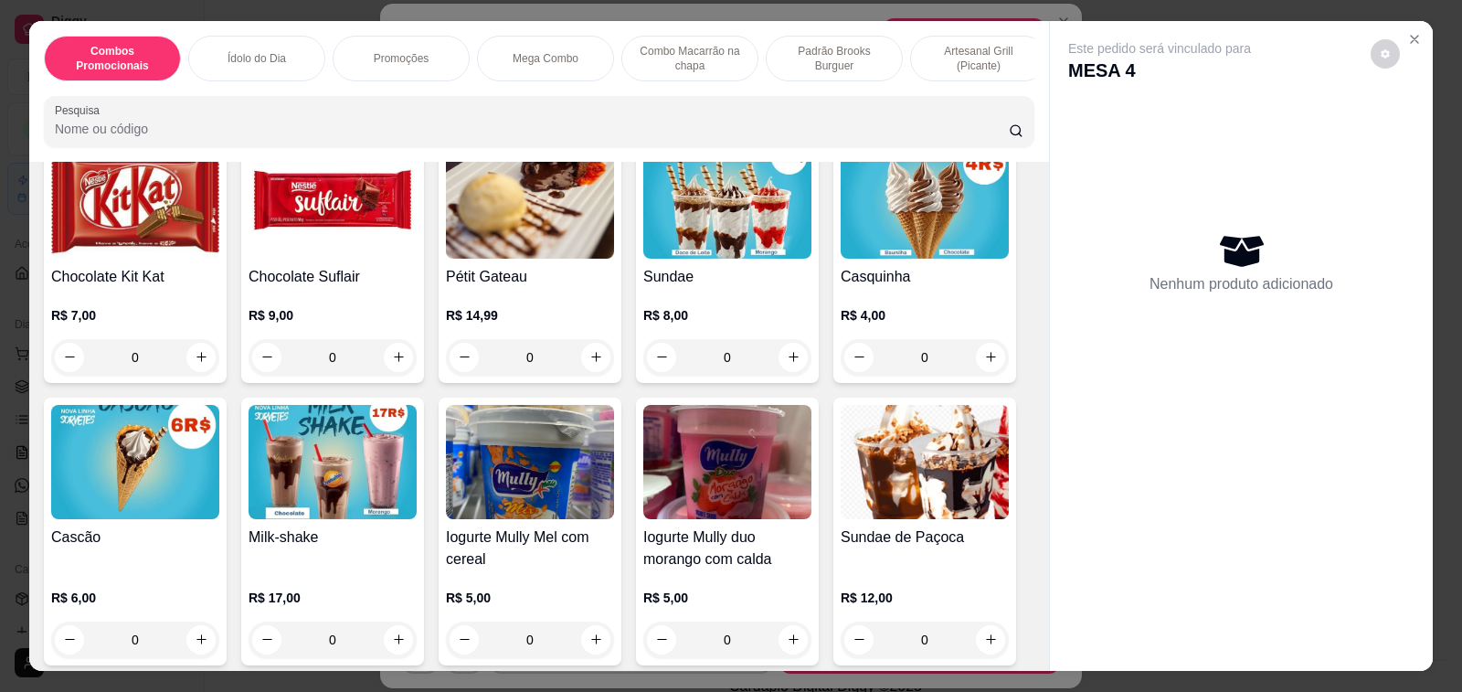
scroll to position [10141, 0]
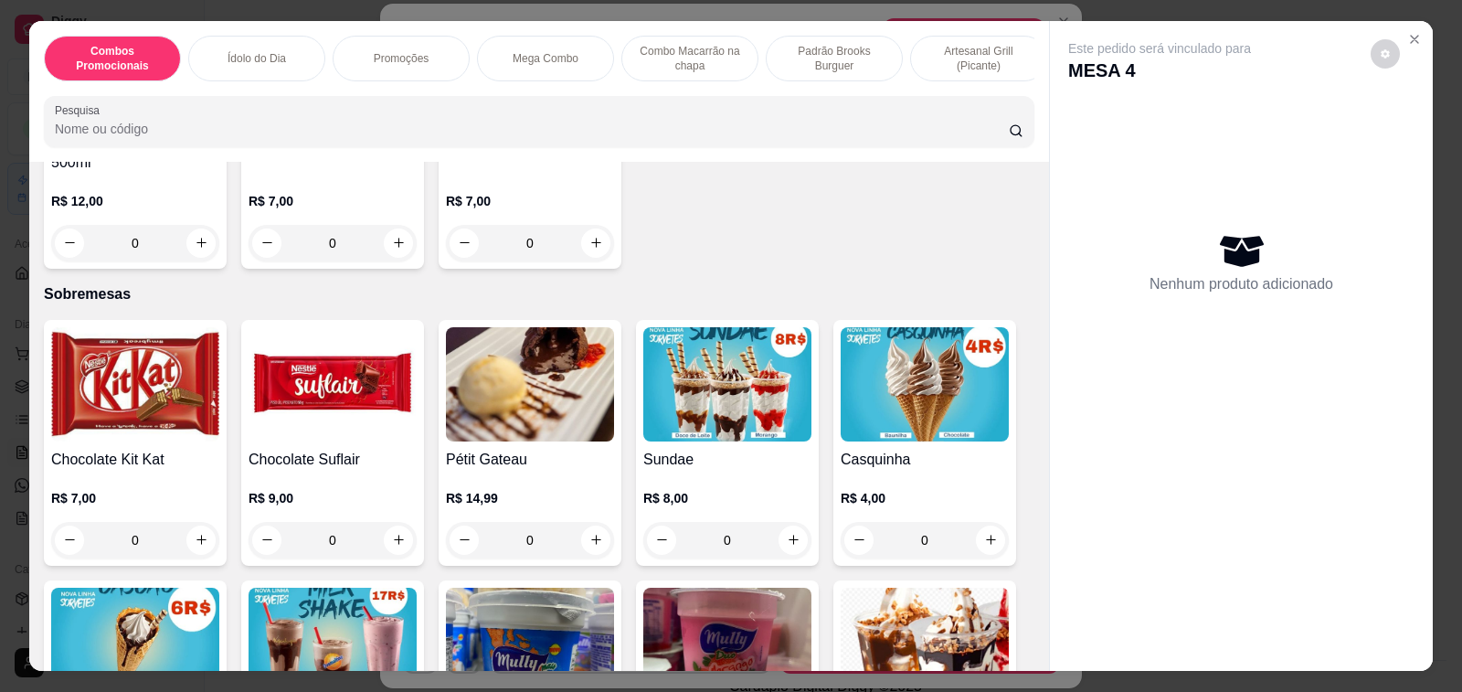
click at [906, 449] on h4 "Casquinha" at bounding box center [925, 460] width 168 height 22
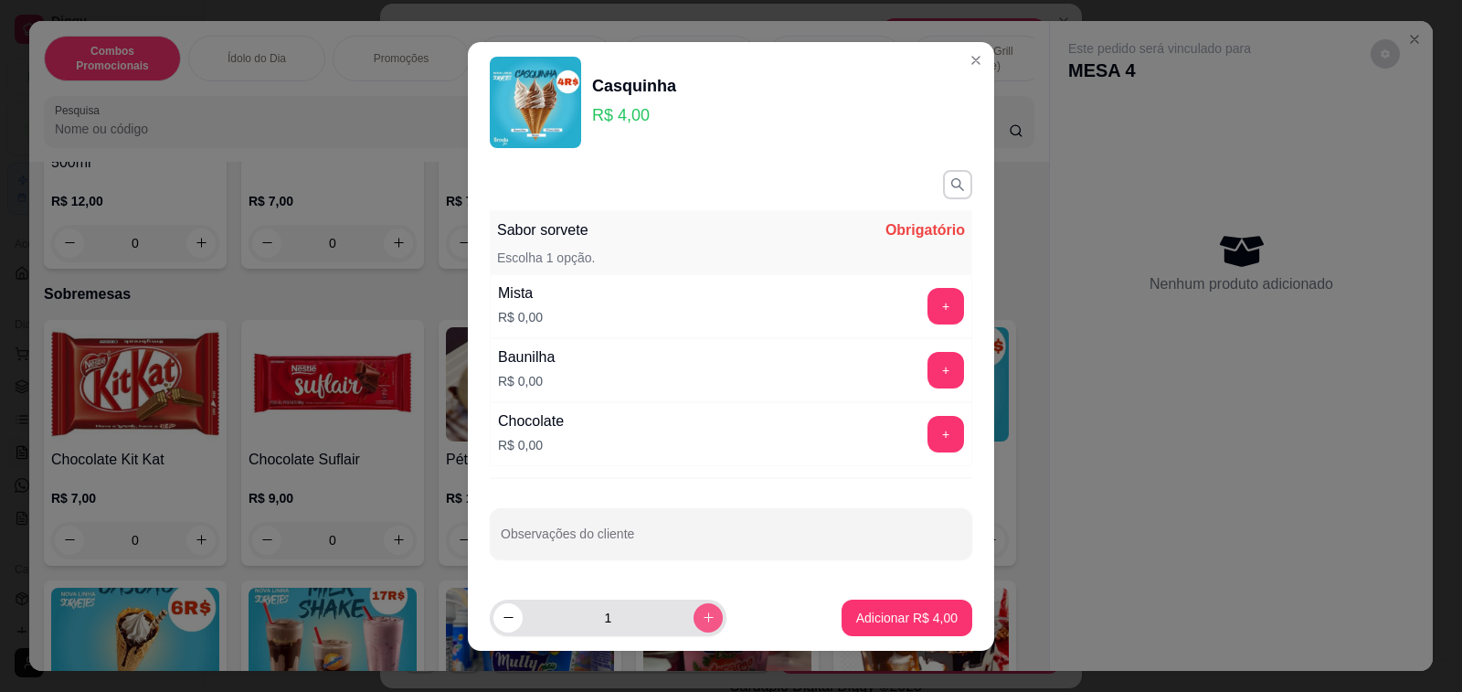
click at [702, 615] on icon "increase-product-quantity" at bounding box center [709, 617] width 14 height 14
type input "2"
click at [927, 305] on button "+" at bounding box center [945, 306] width 37 height 37
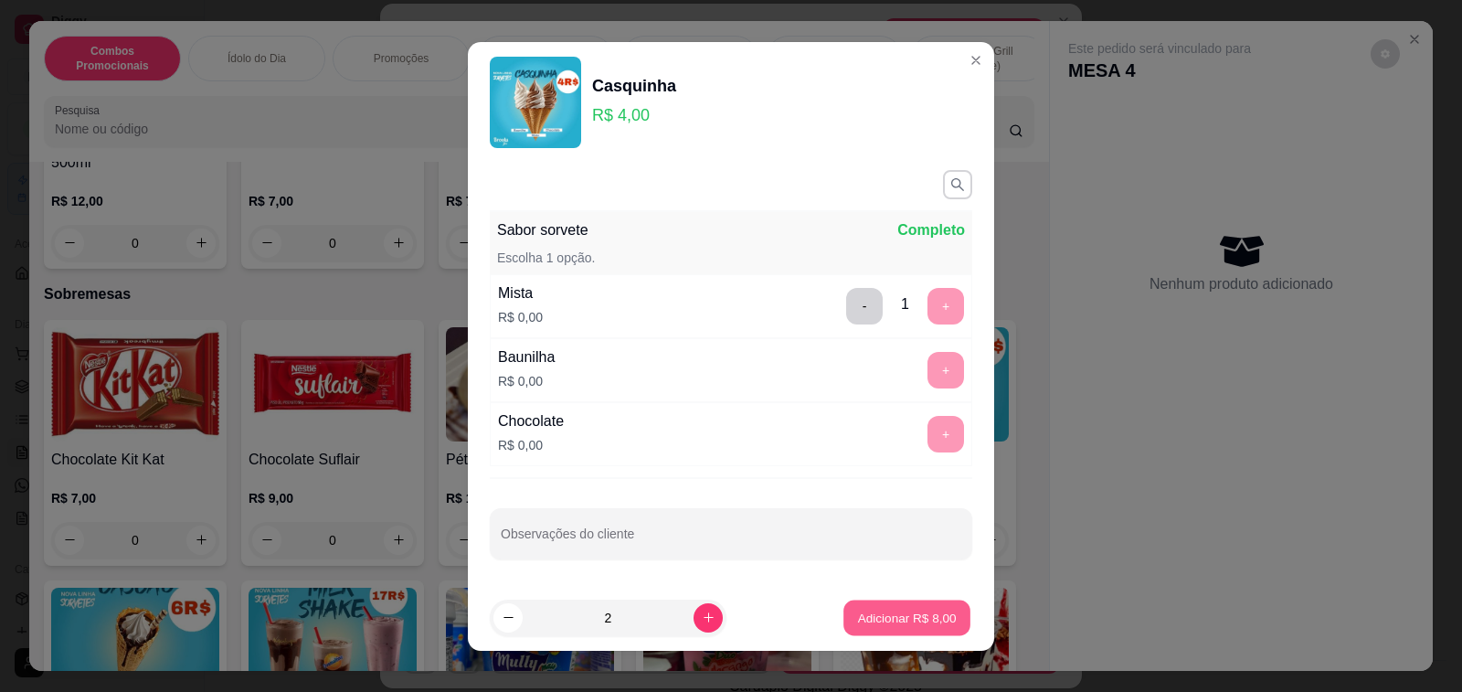
click at [909, 622] on p "Adicionar R$ 8,00" at bounding box center [906, 616] width 99 height 17
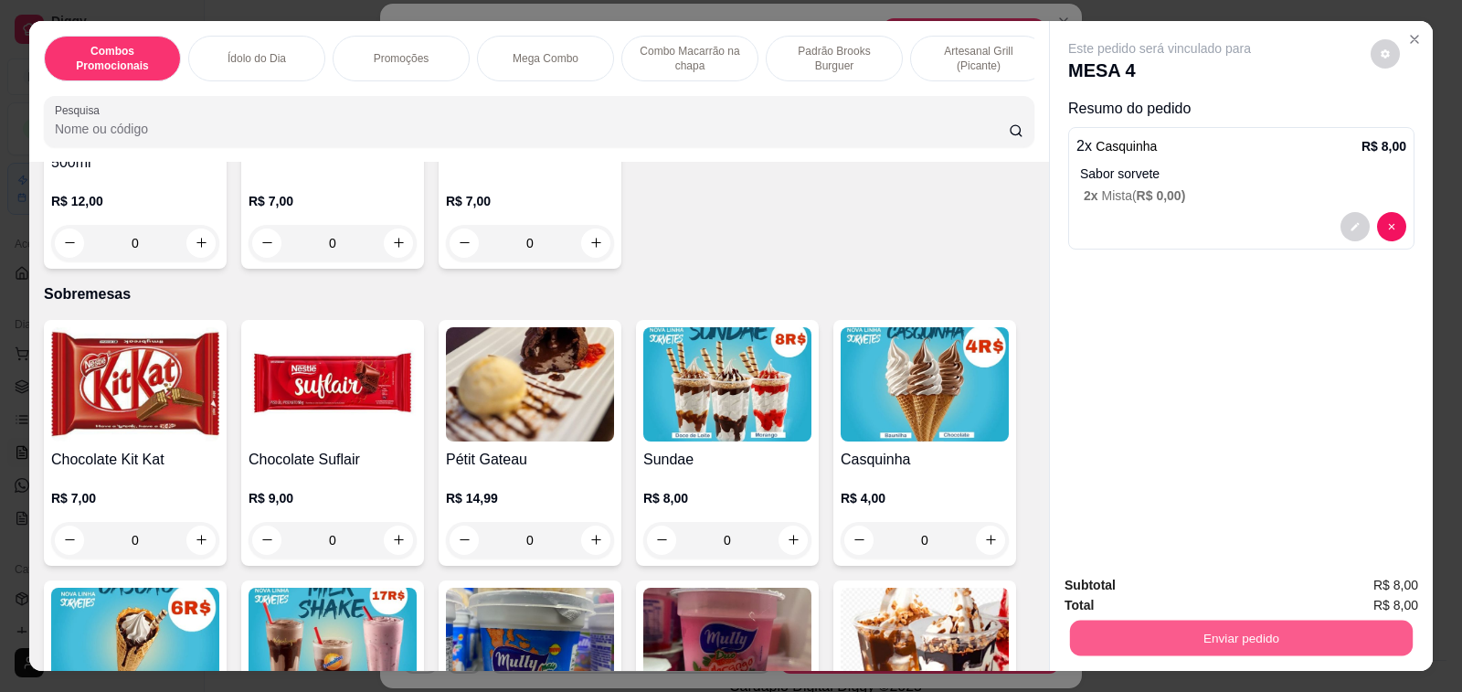
click at [1190, 624] on button "Enviar pedido" at bounding box center [1241, 638] width 343 height 36
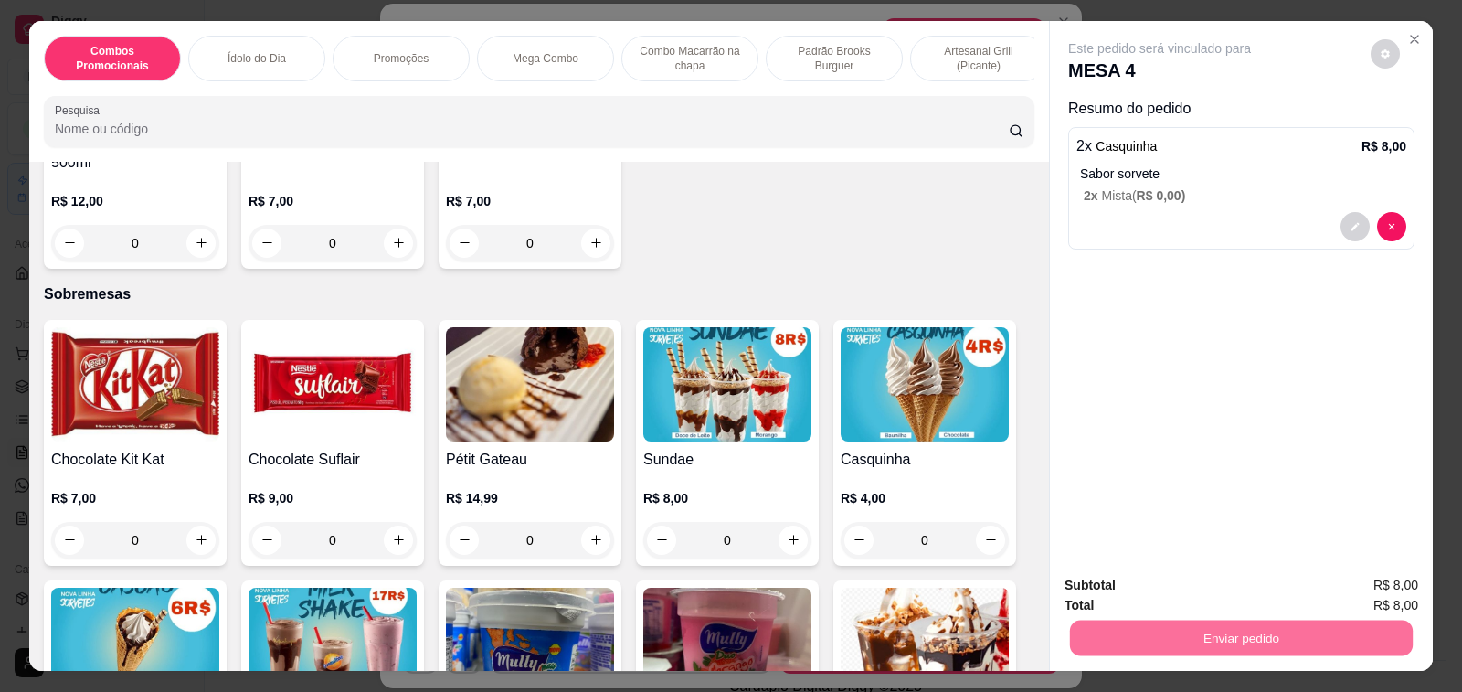
click at [1370, 588] on button "Enviar pedido" at bounding box center [1369, 585] width 103 height 35
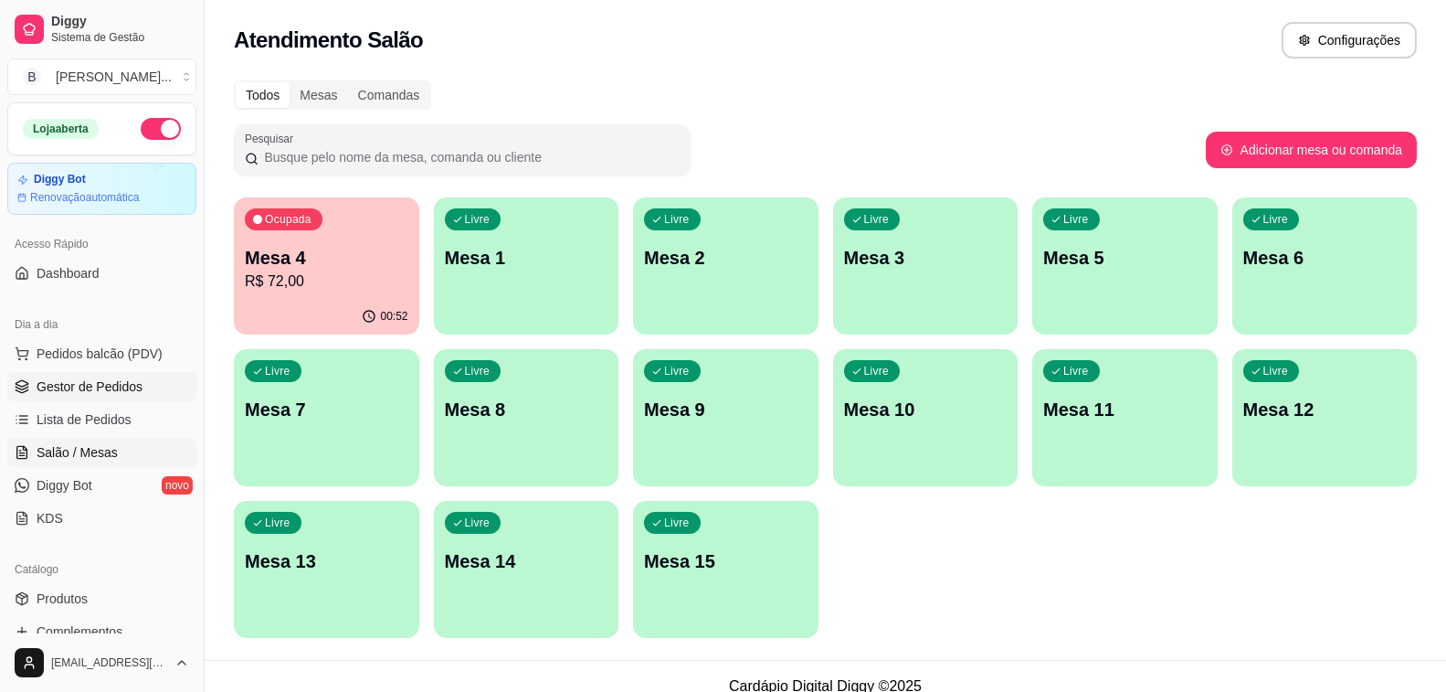
click at [107, 383] on span "Gestor de Pedidos" at bounding box center [90, 386] width 106 height 18
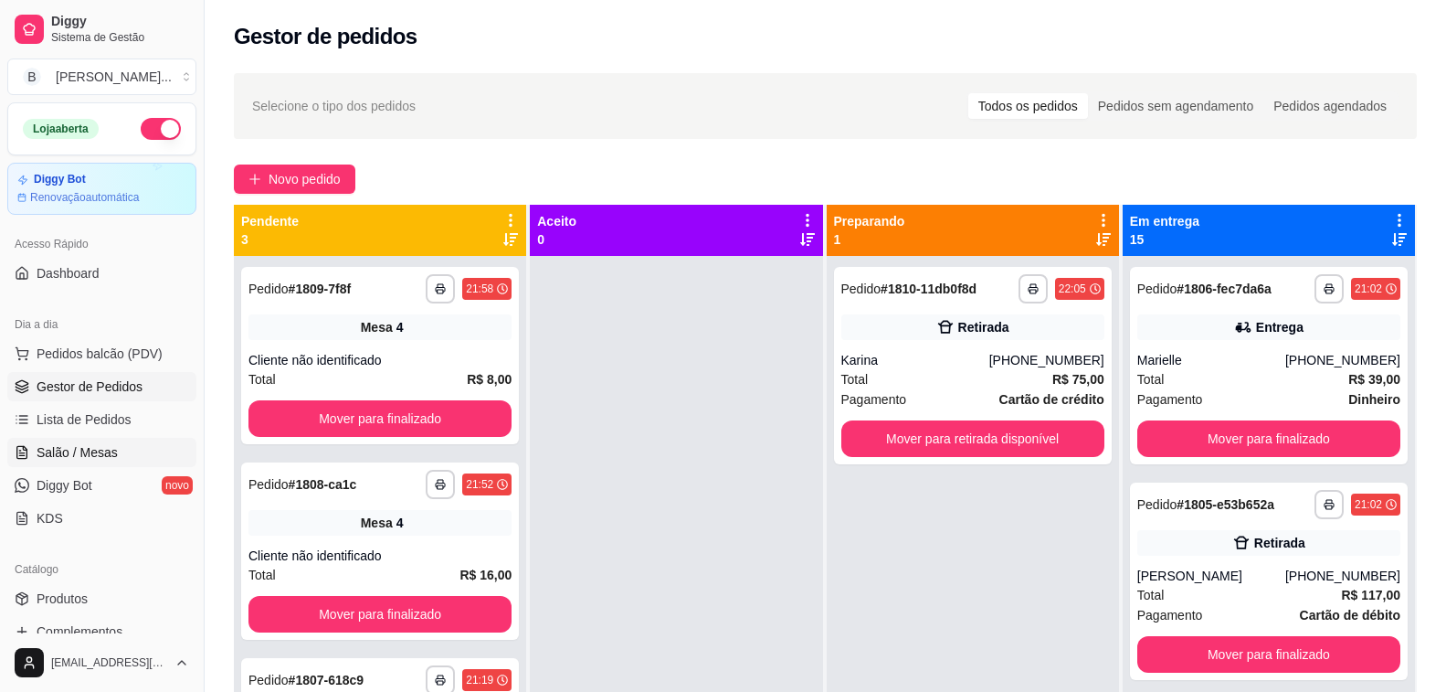
click at [65, 459] on span "Salão / Mesas" at bounding box center [77, 452] width 81 height 18
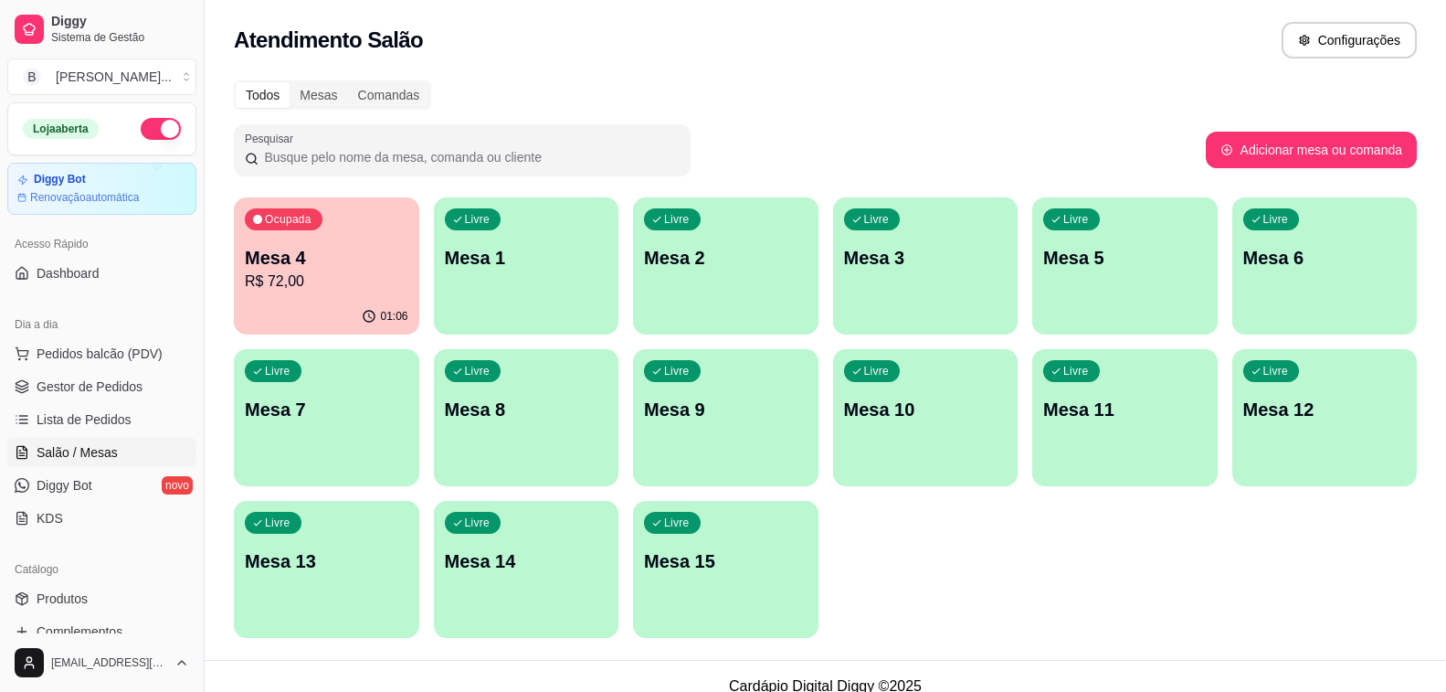
click at [335, 266] on p "Mesa 4" at bounding box center [327, 258] width 164 height 26
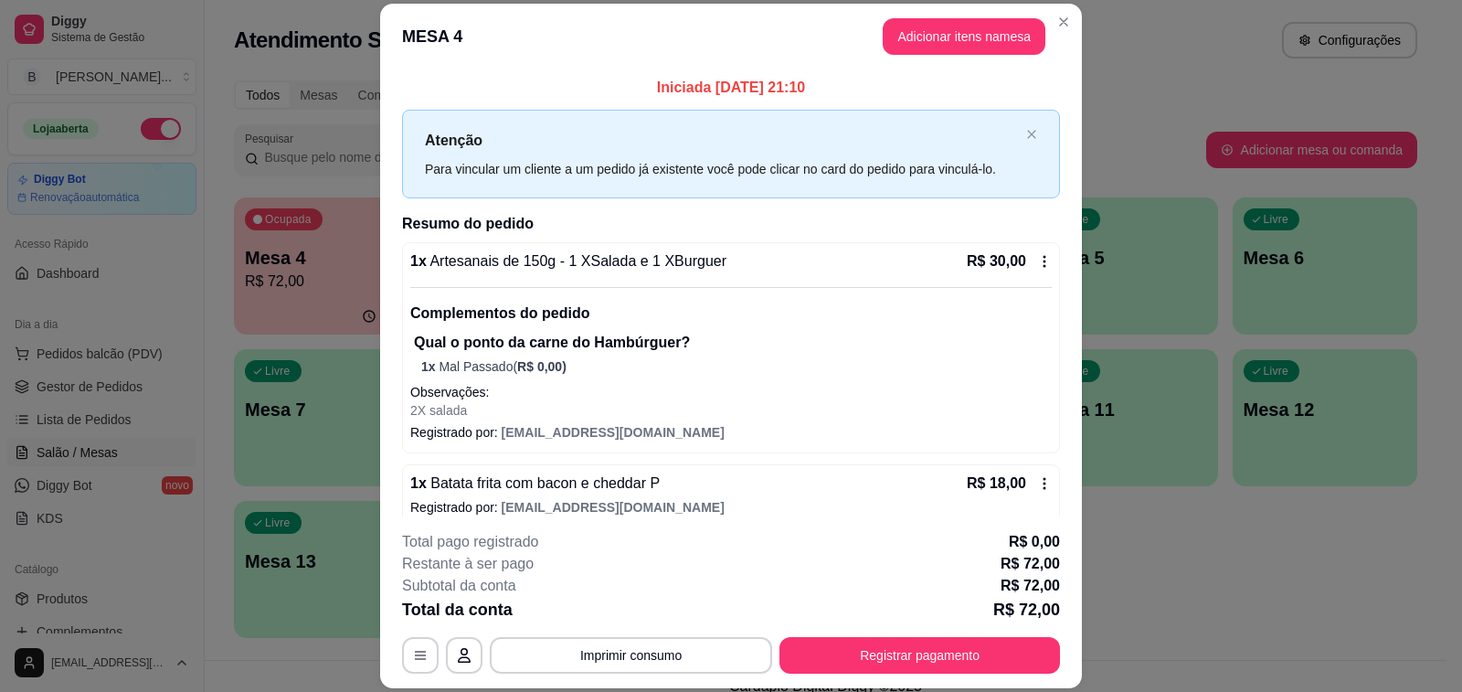
scroll to position [365, 0]
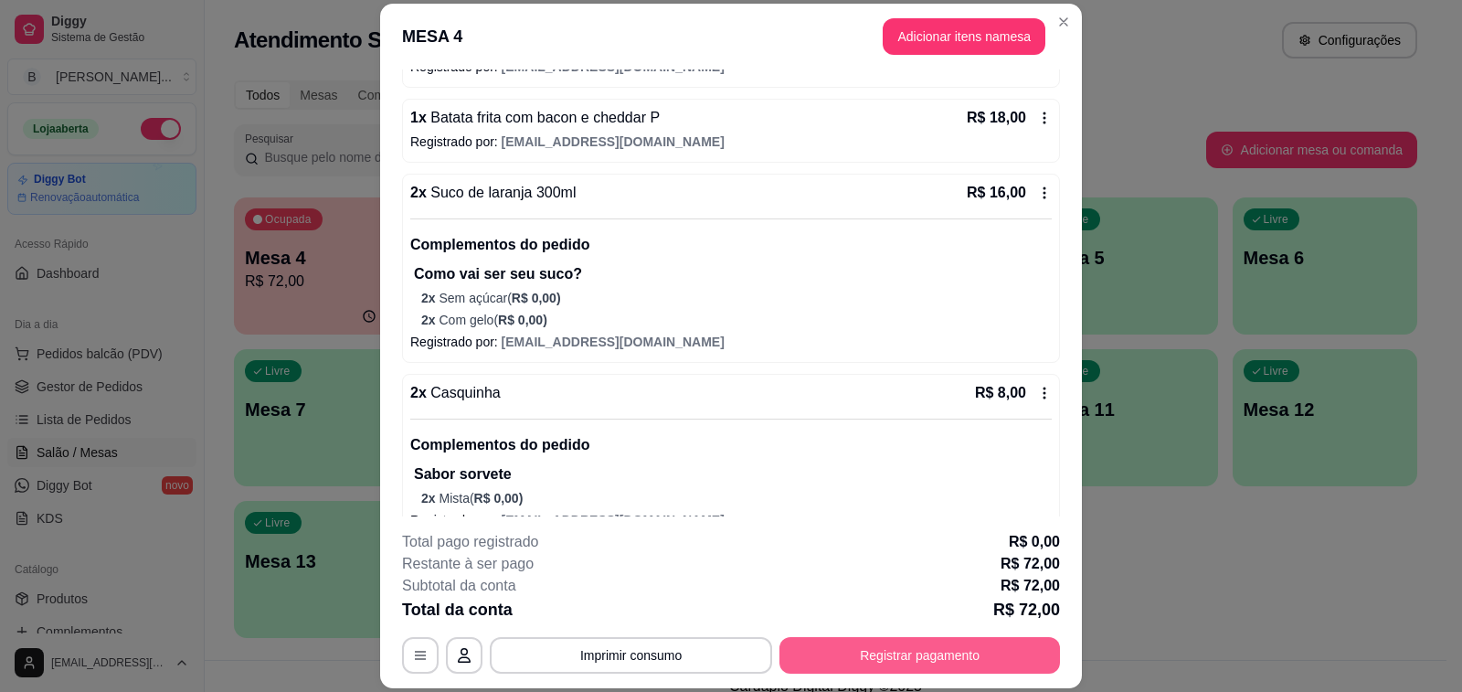
click at [900, 650] on button "Registrar pagamento" at bounding box center [919, 655] width 280 height 37
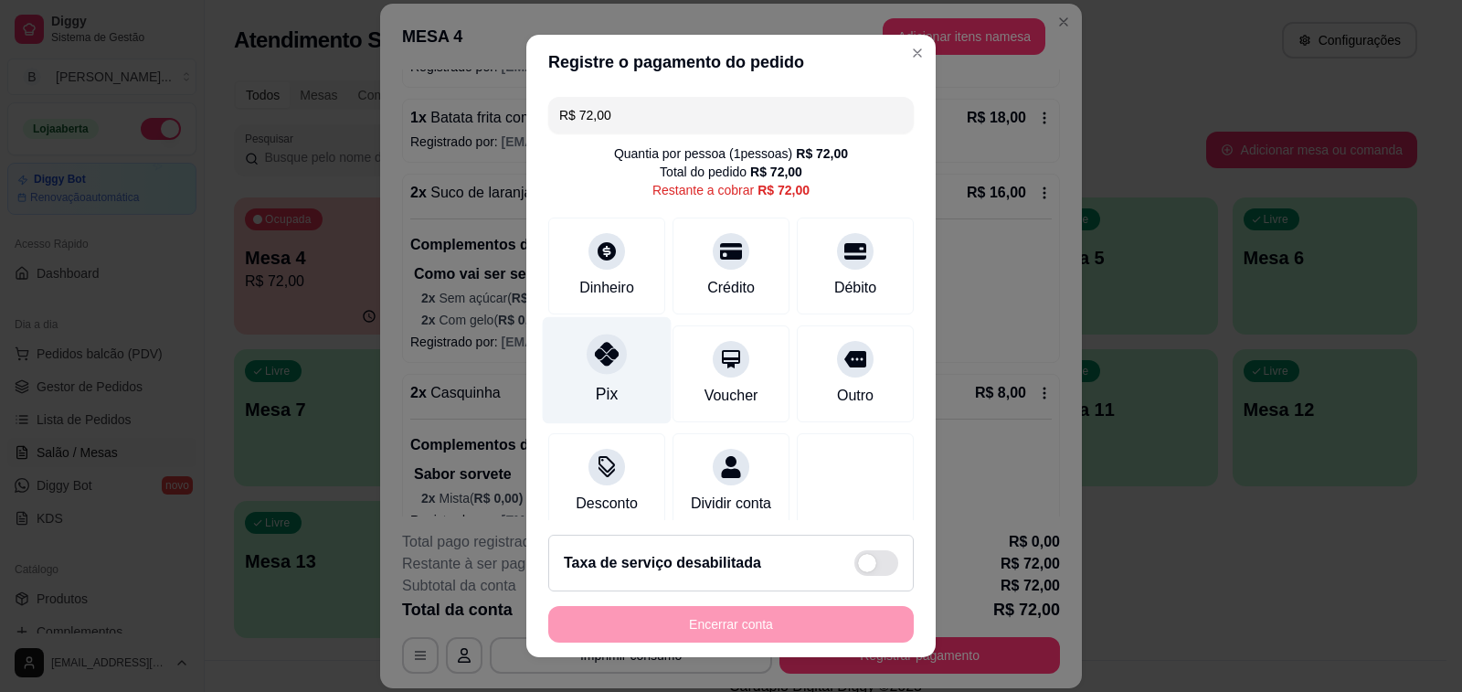
click at [598, 350] on icon at bounding box center [607, 354] width 24 height 24
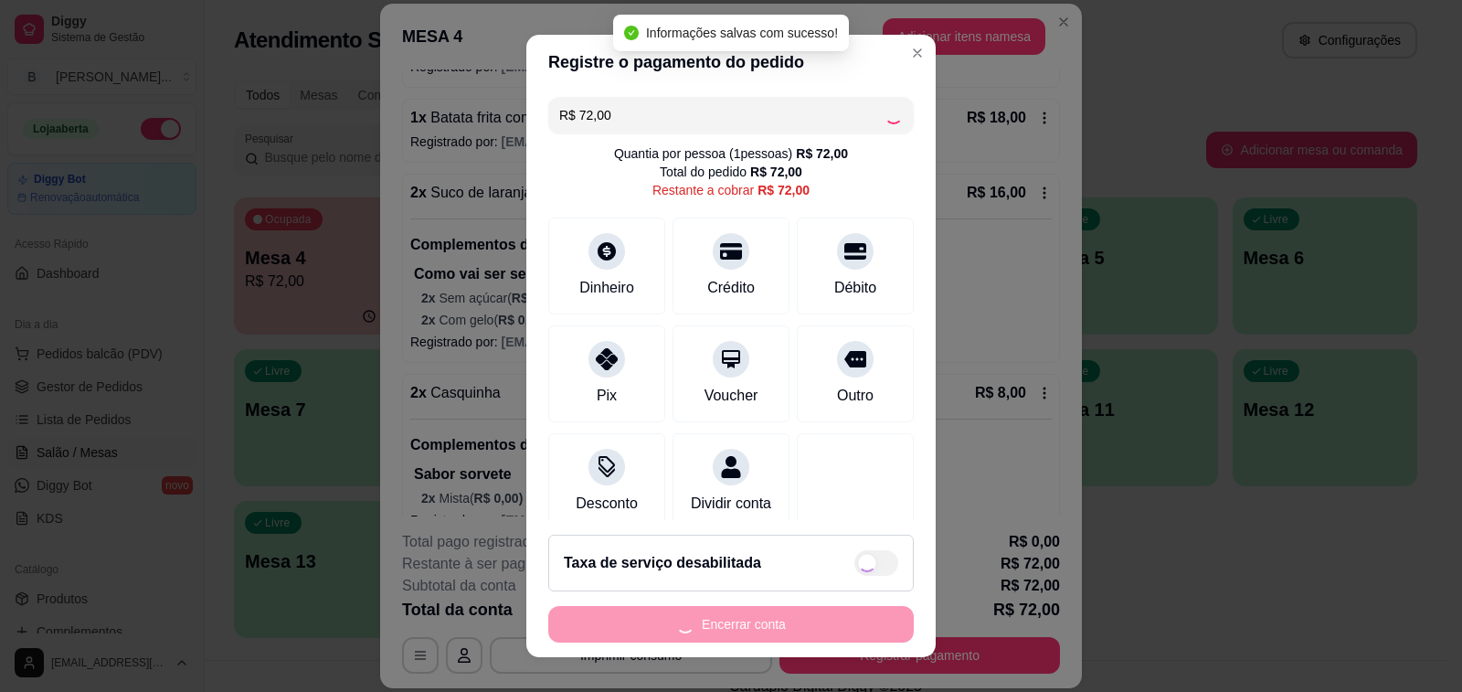
type input "R$ 0,00"
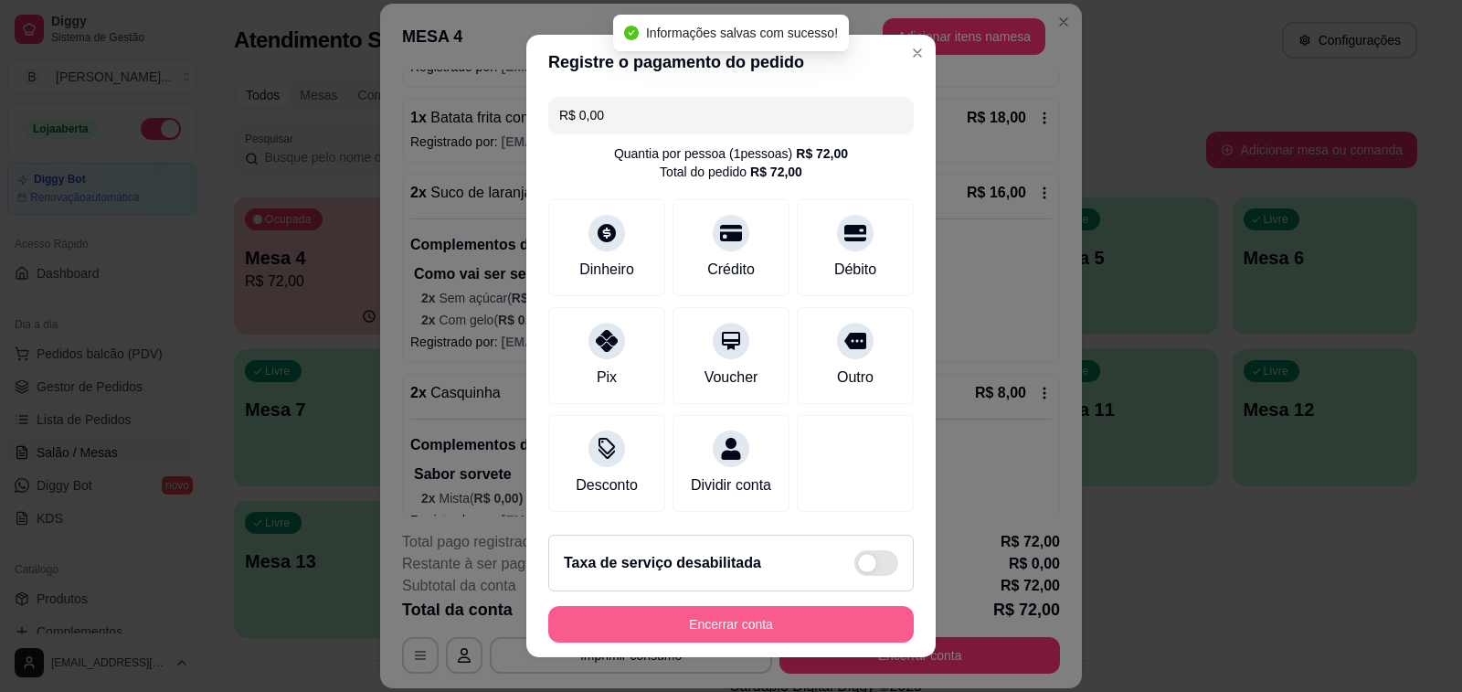
click at [655, 624] on button "Encerrar conta" at bounding box center [730, 624] width 365 height 37
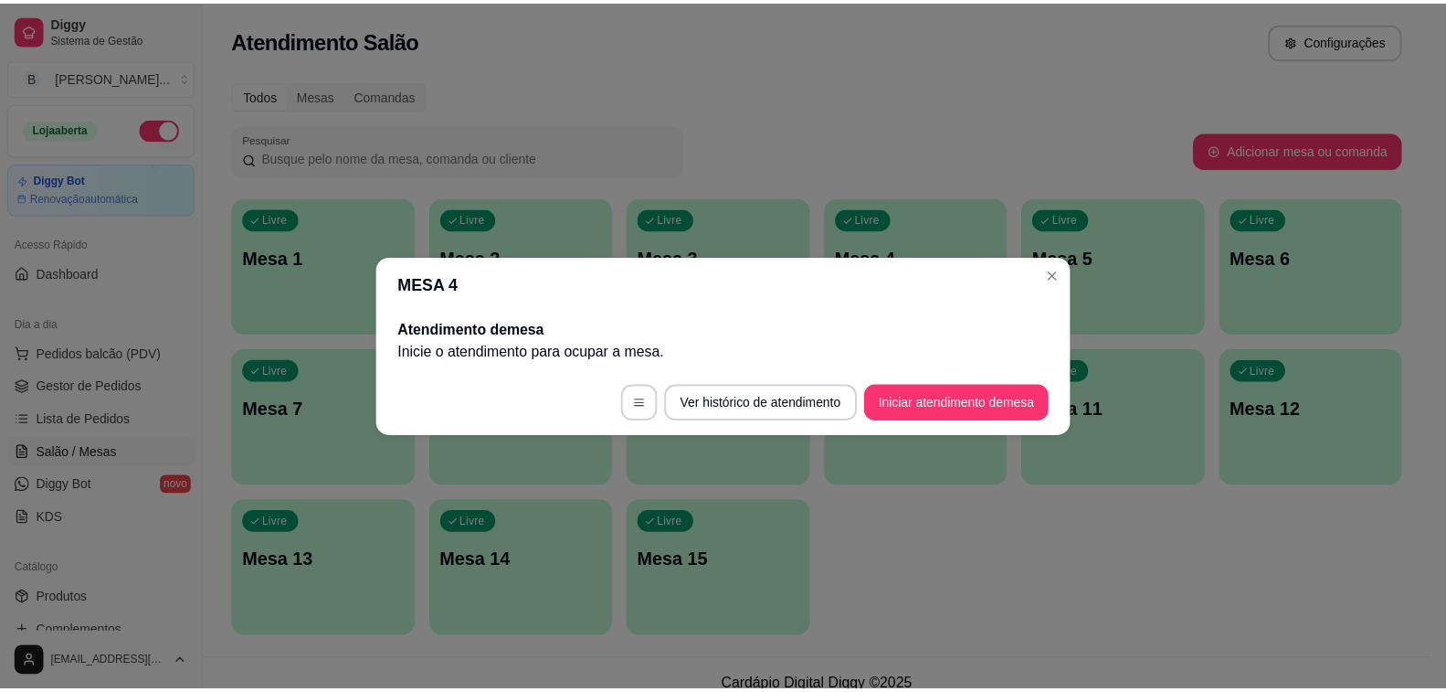
scroll to position [0, 0]
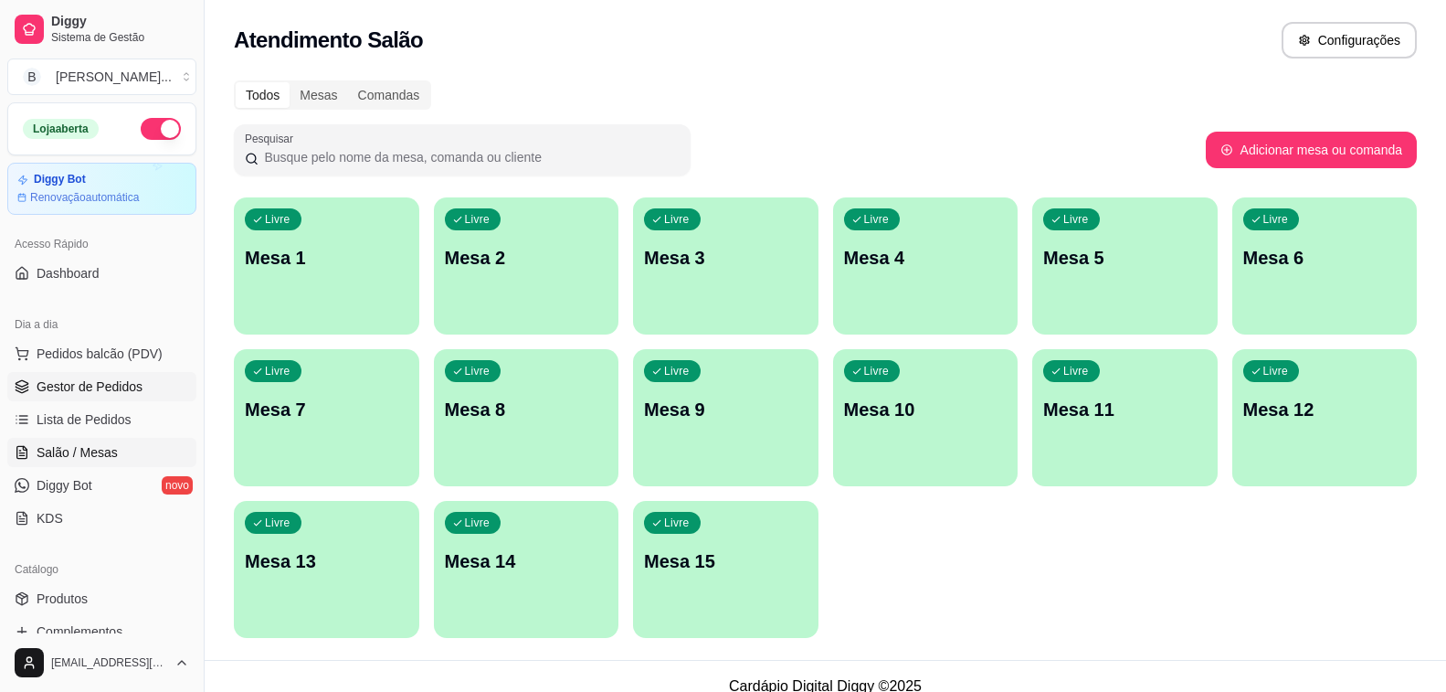
click at [104, 377] on span "Gestor de Pedidos" at bounding box center [90, 386] width 106 height 18
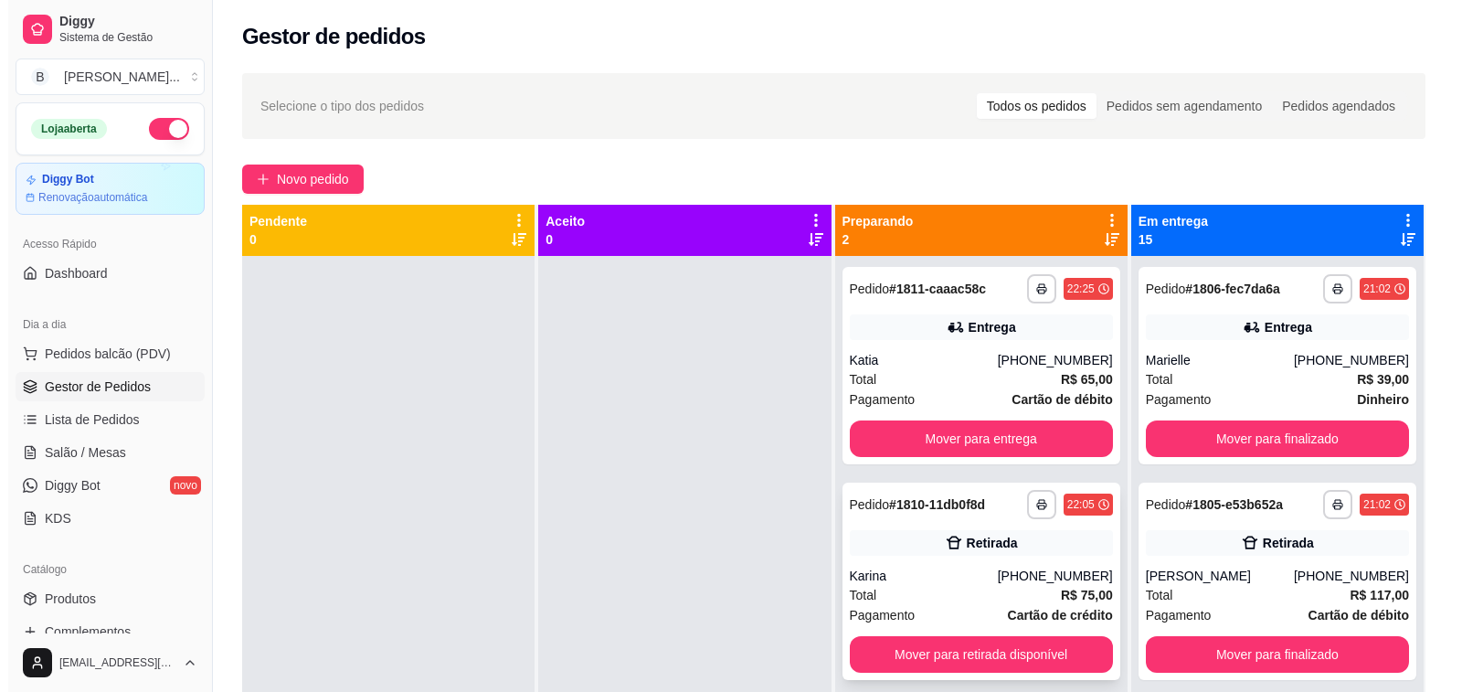
scroll to position [51, 0]
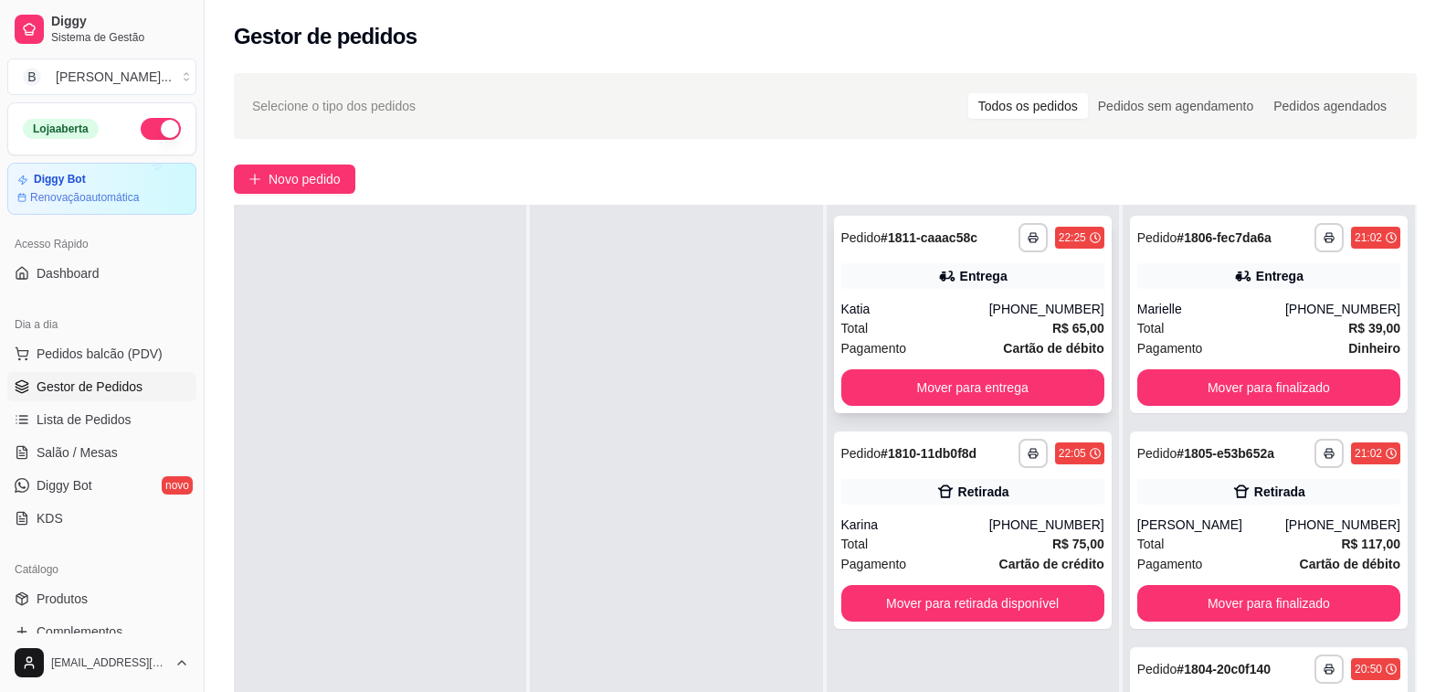
click at [915, 286] on div "Entrega" at bounding box center [972, 276] width 263 height 26
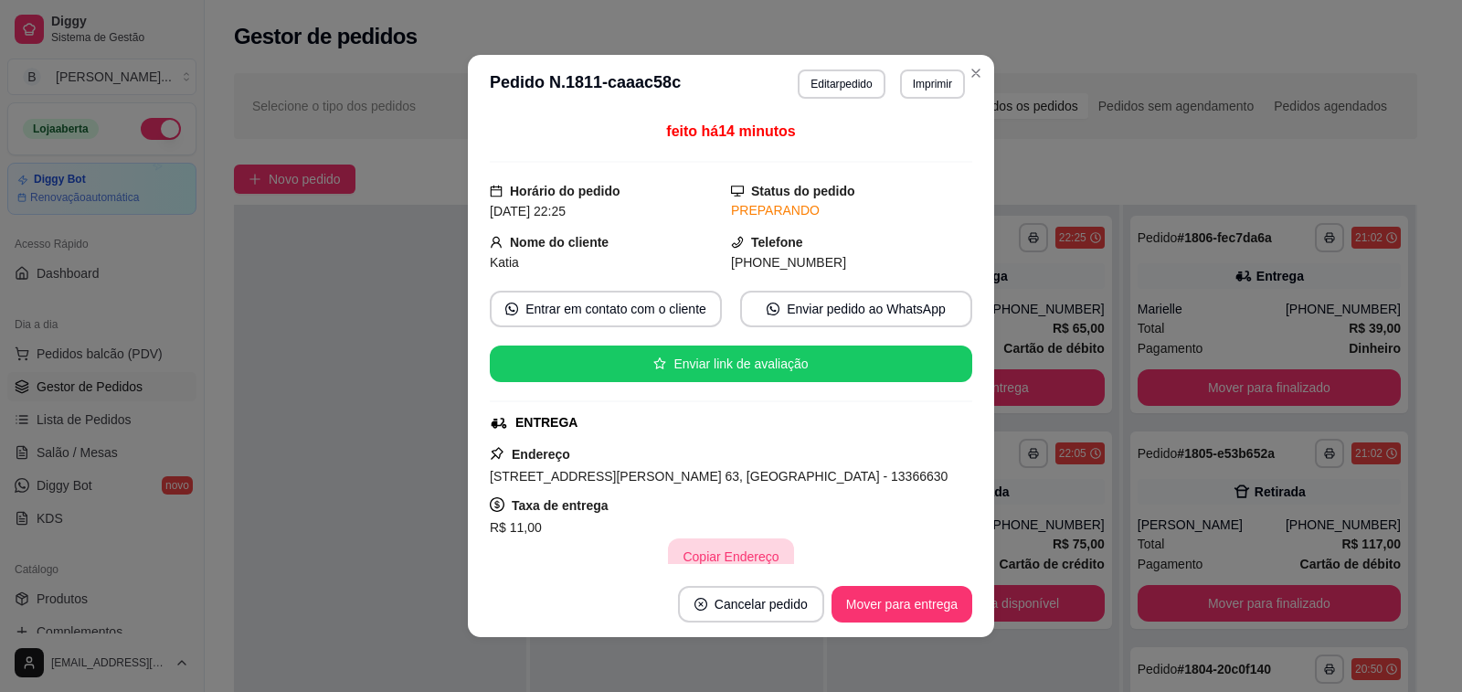
click at [736, 557] on button "Copiar Endereço" at bounding box center [730, 556] width 125 height 37
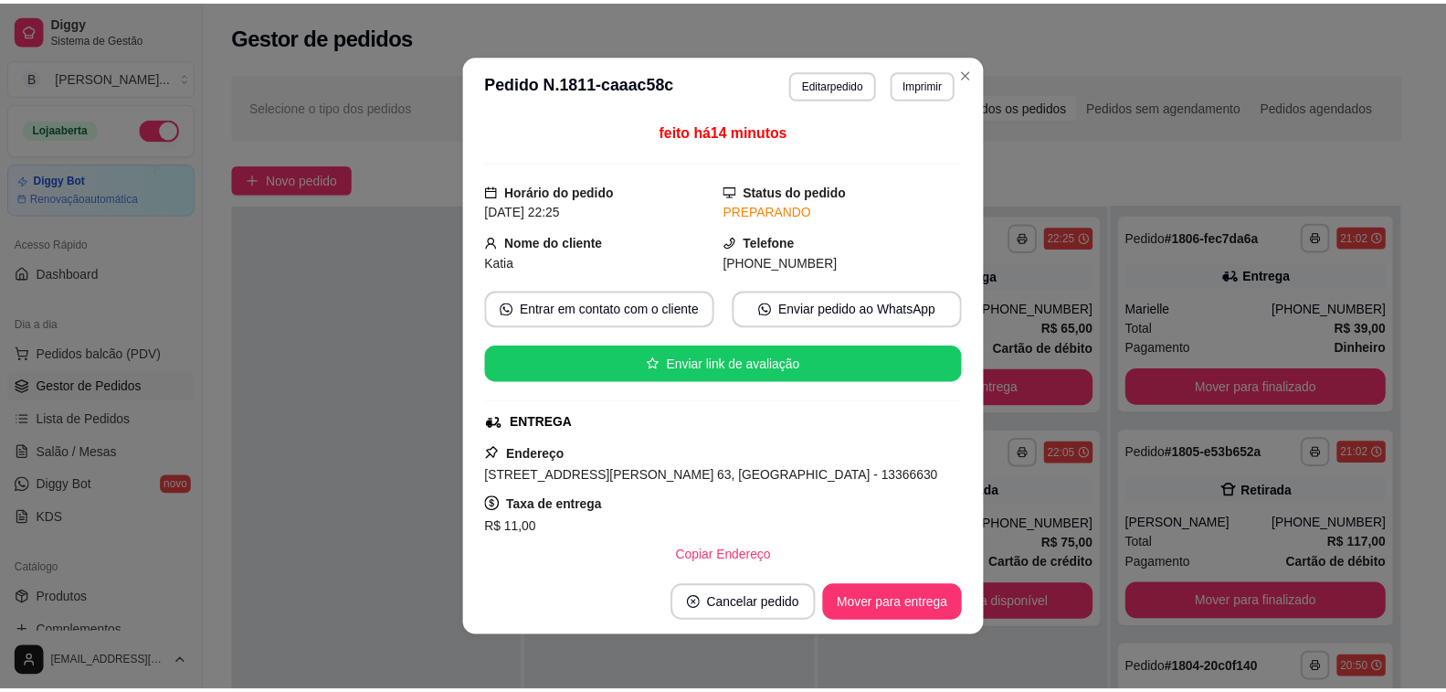
scroll to position [274, 0]
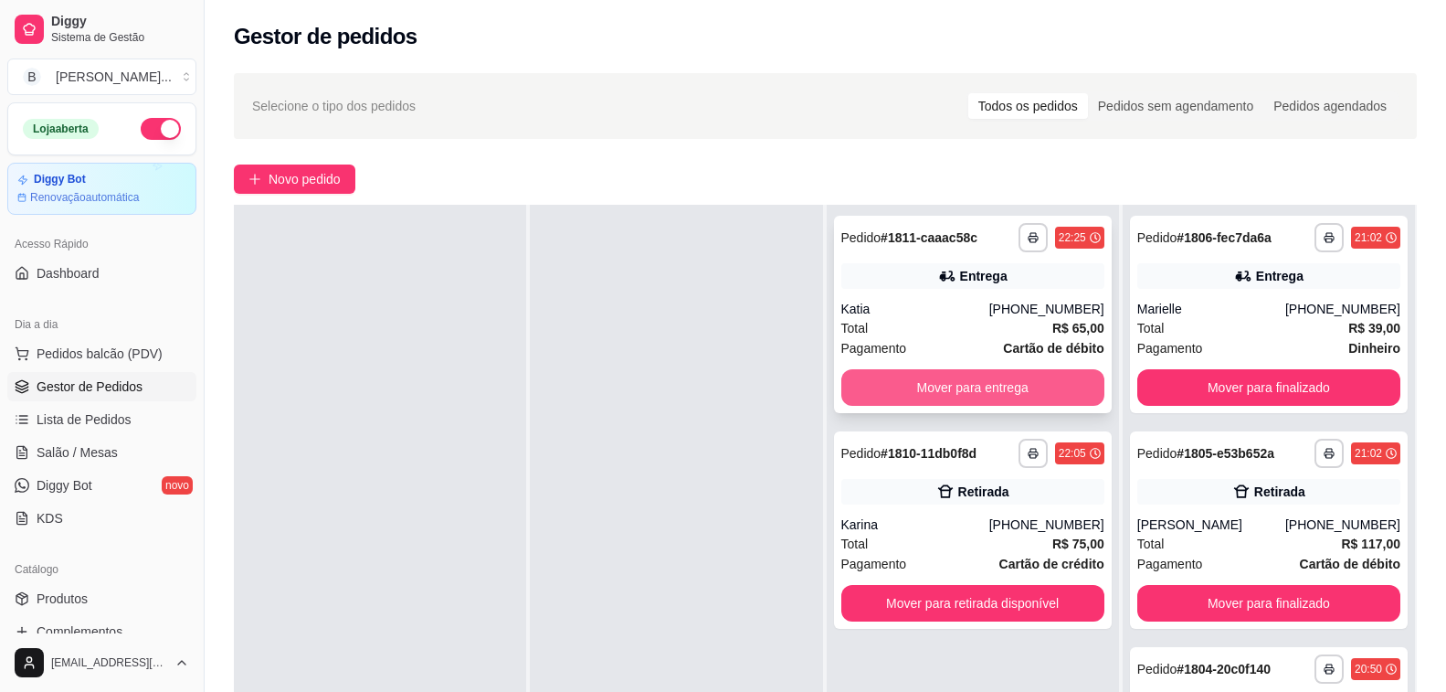
click at [940, 385] on button "Mover para entrega" at bounding box center [972, 387] width 263 height 37
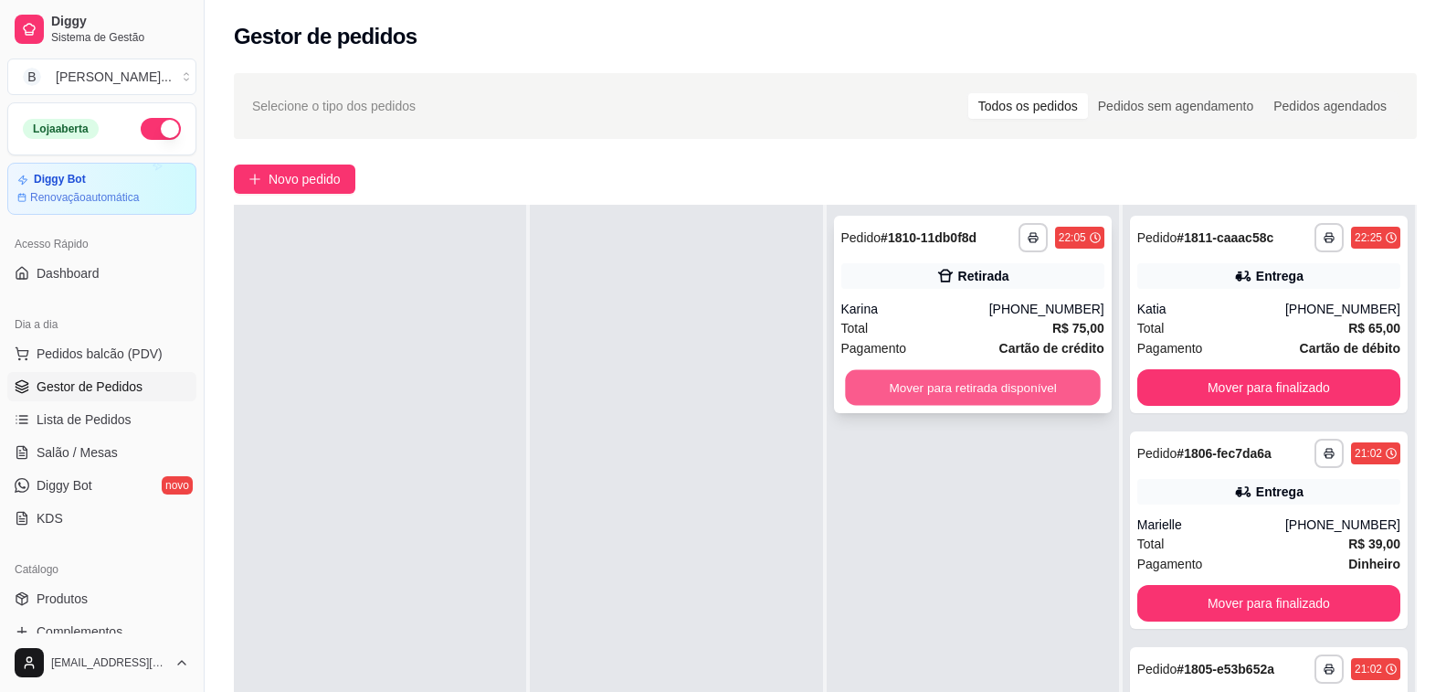
click at [1007, 402] on button "Mover para retirada disponível" at bounding box center [973, 388] width 256 height 36
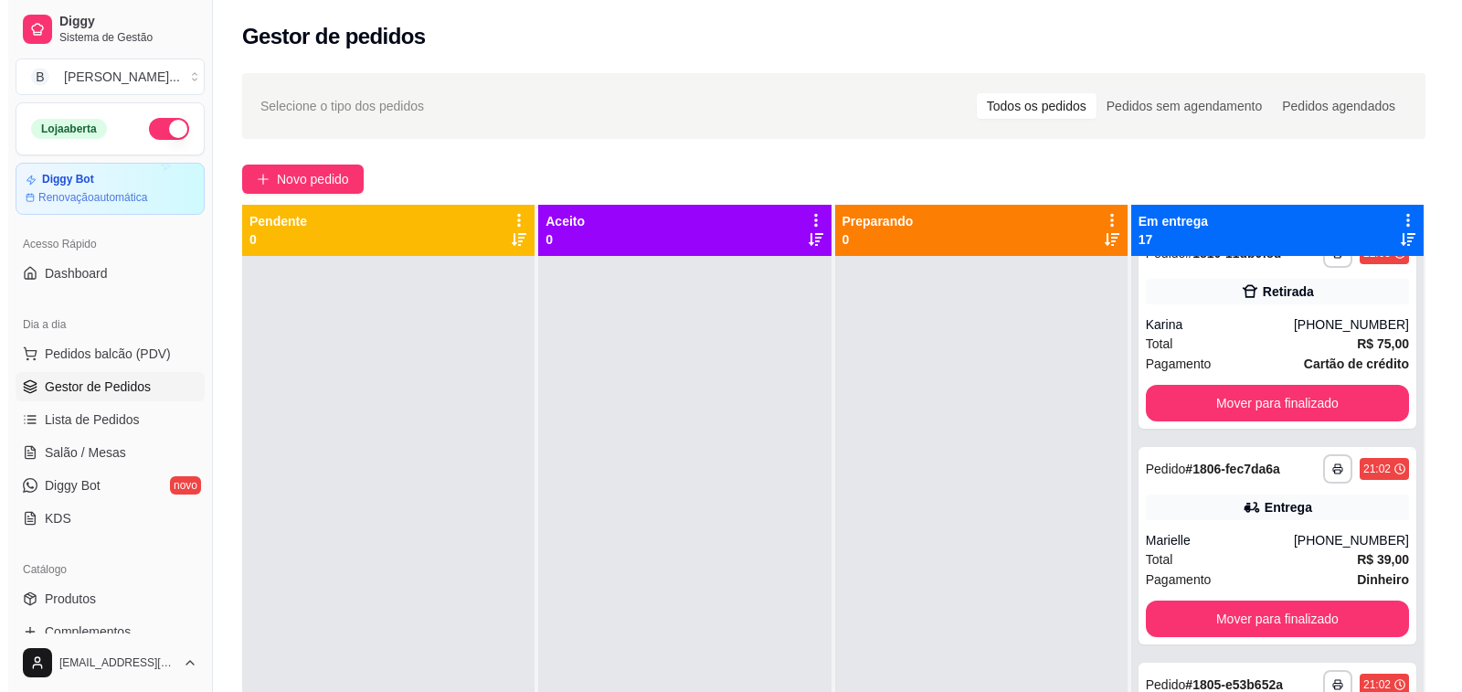
scroll to position [0, 0]
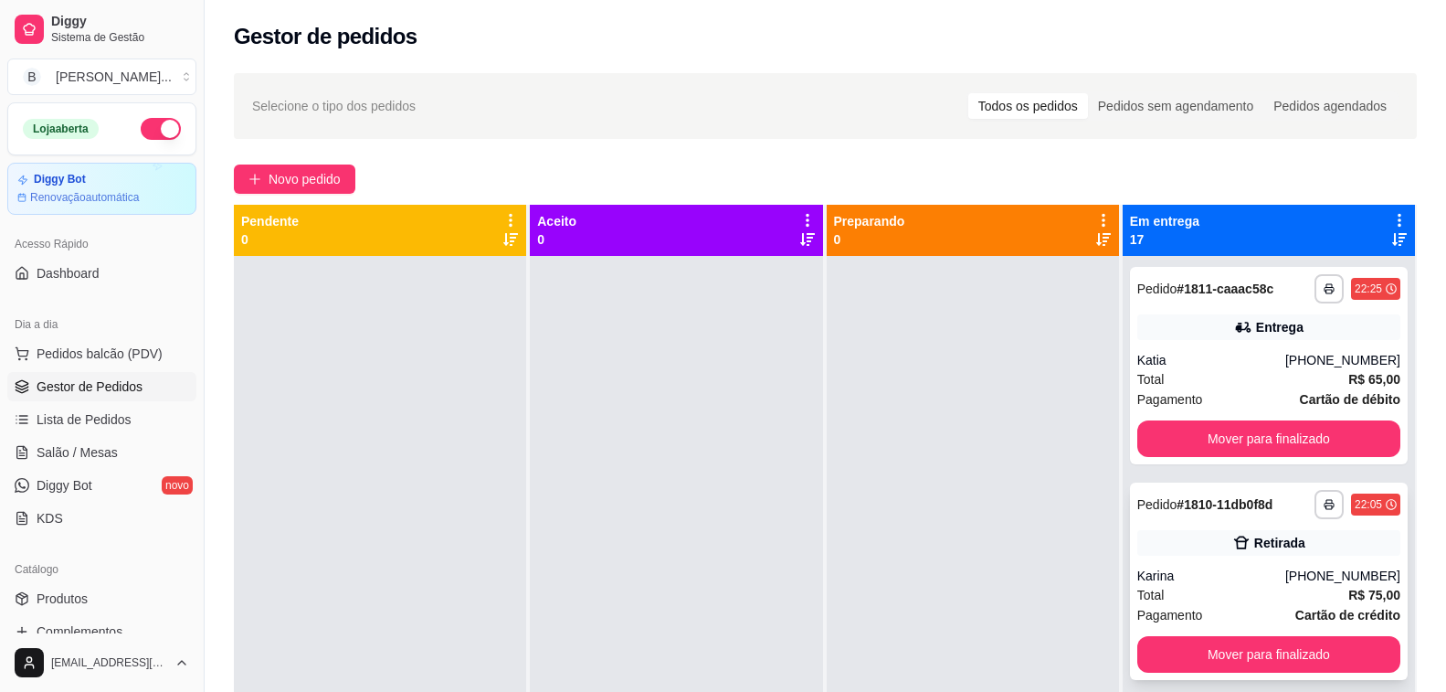
click at [1177, 587] on div "Total R$ 75,00" at bounding box center [1268, 595] width 263 height 20
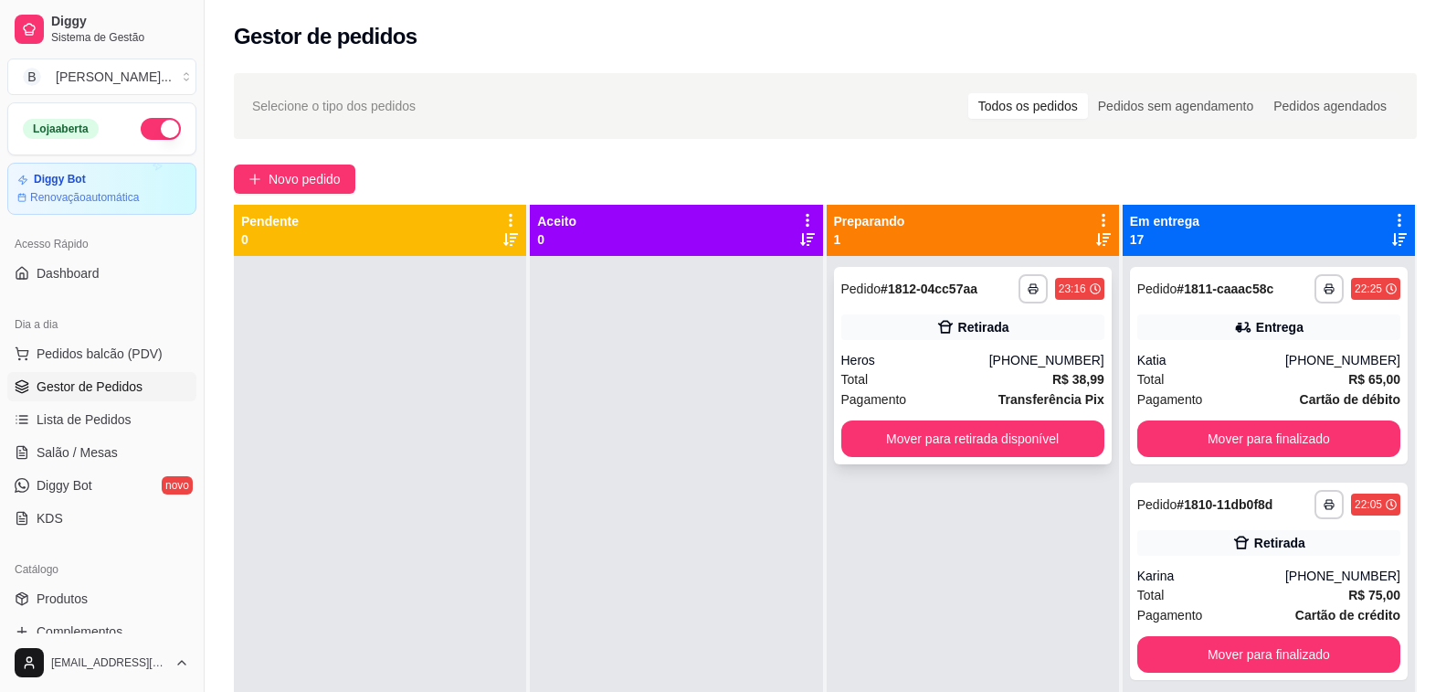
click at [962, 437] on button "Mover para retirada disponível" at bounding box center [972, 438] width 263 height 37
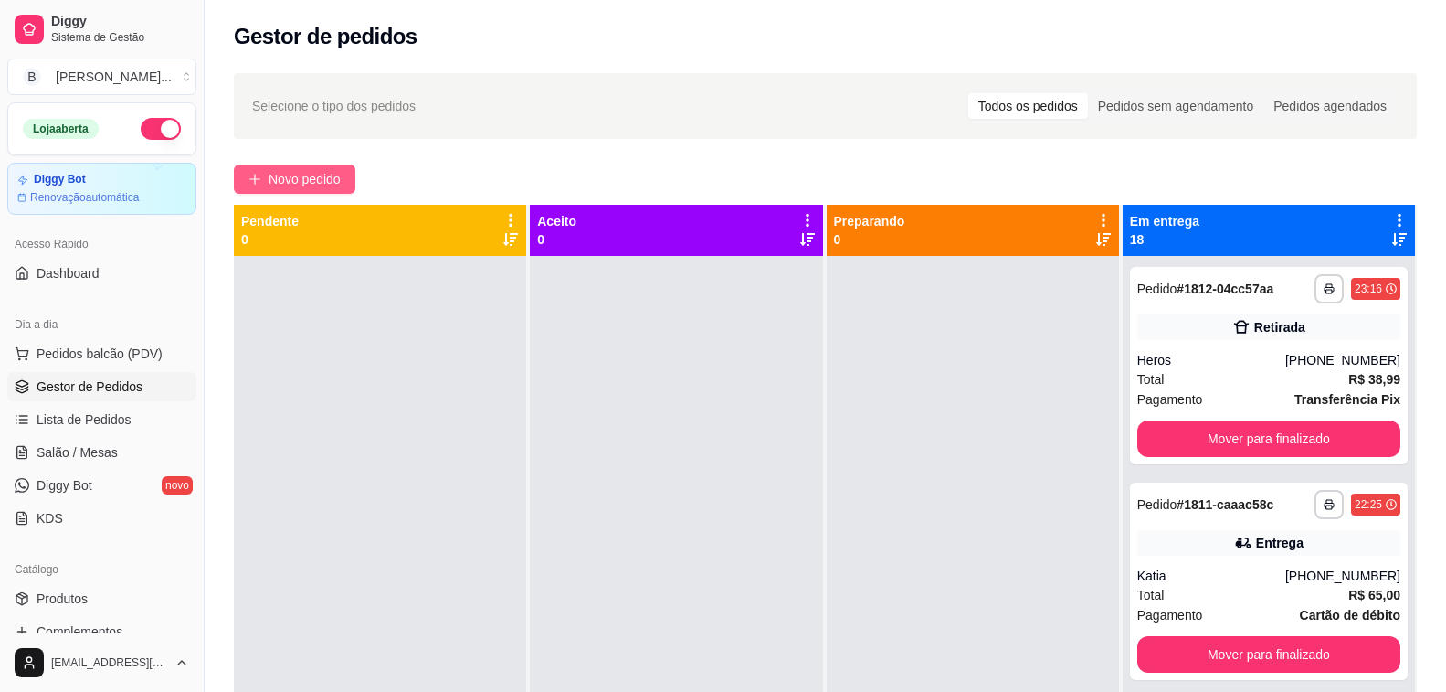
click at [311, 182] on span "Novo pedido" at bounding box center [305, 179] width 72 height 20
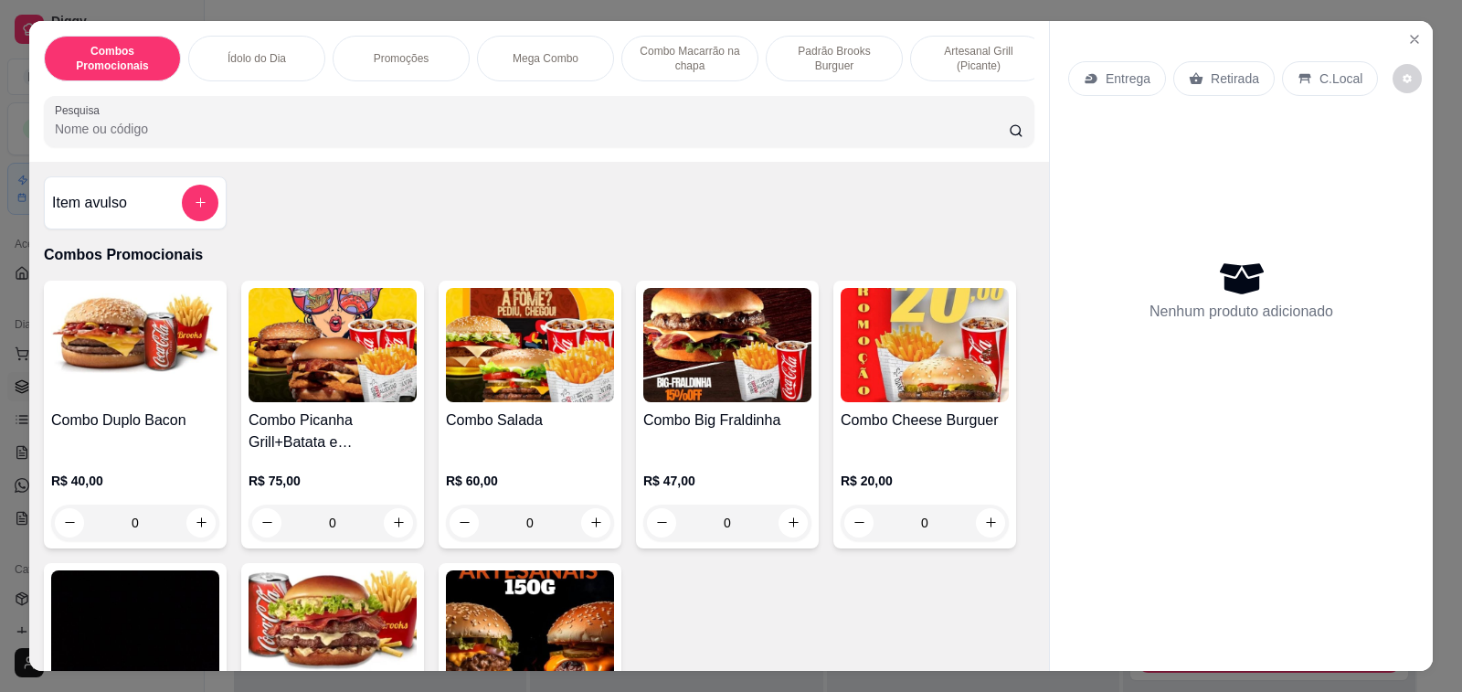
click at [439, 235] on div "Item avulso Combos Promocionais Combo Duplo Bacon R$ 40,00 0 Combo Picanha Gril…" at bounding box center [539, 417] width 1020 height 510
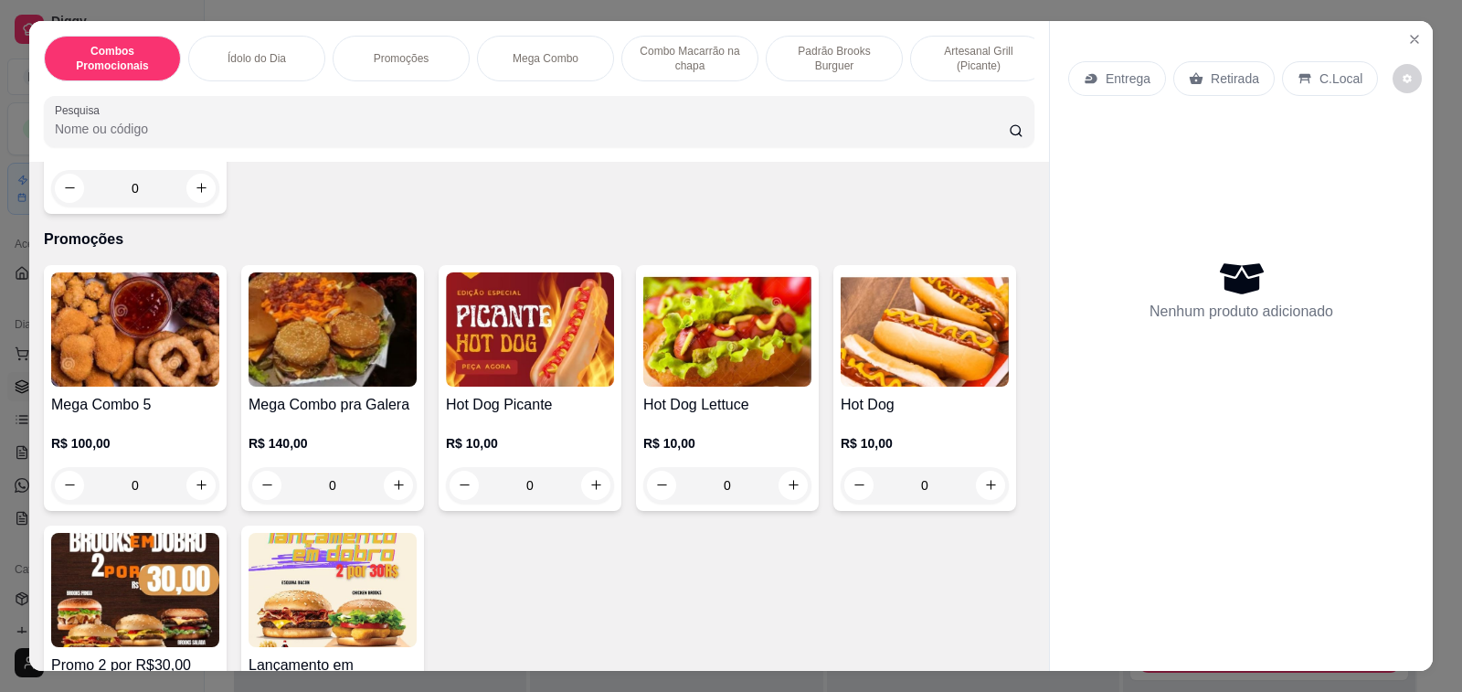
scroll to position [640, 0]
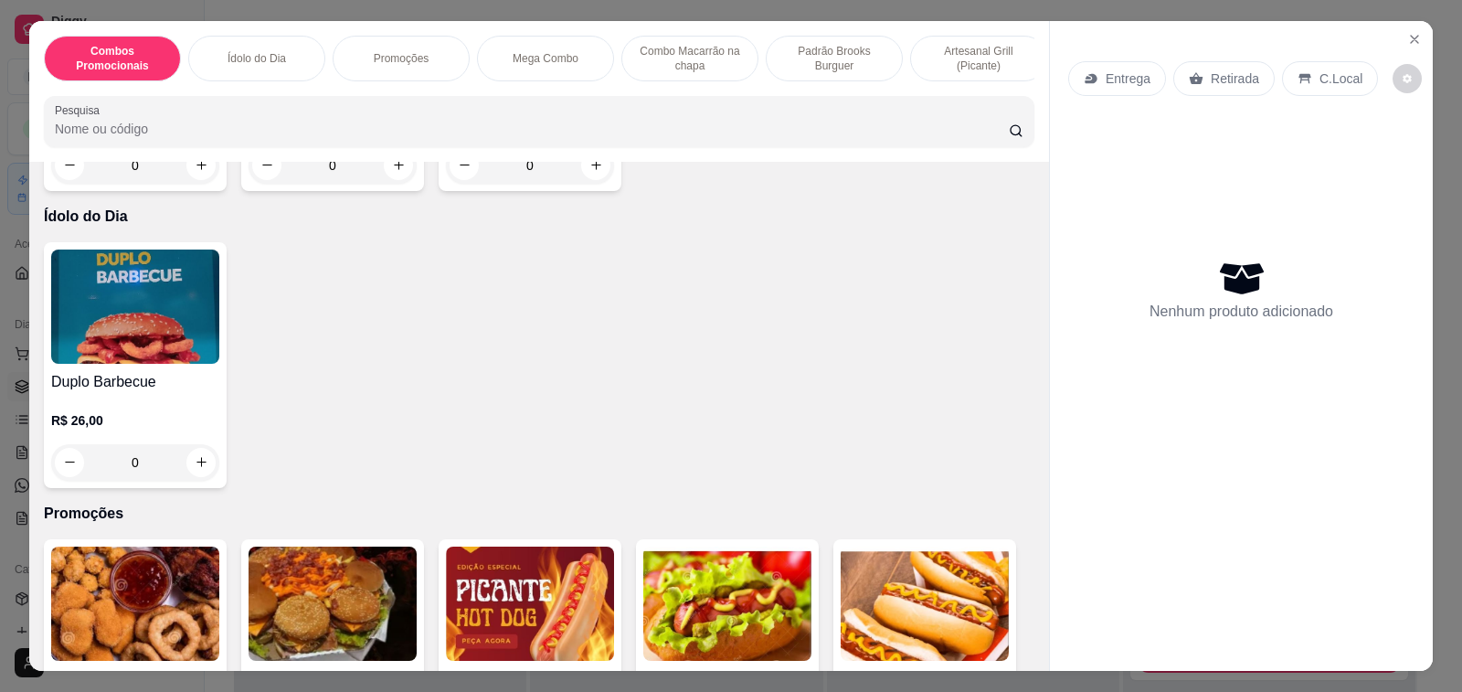
click at [153, 406] on div "R$ 26,00 0" at bounding box center [135, 437] width 168 height 88
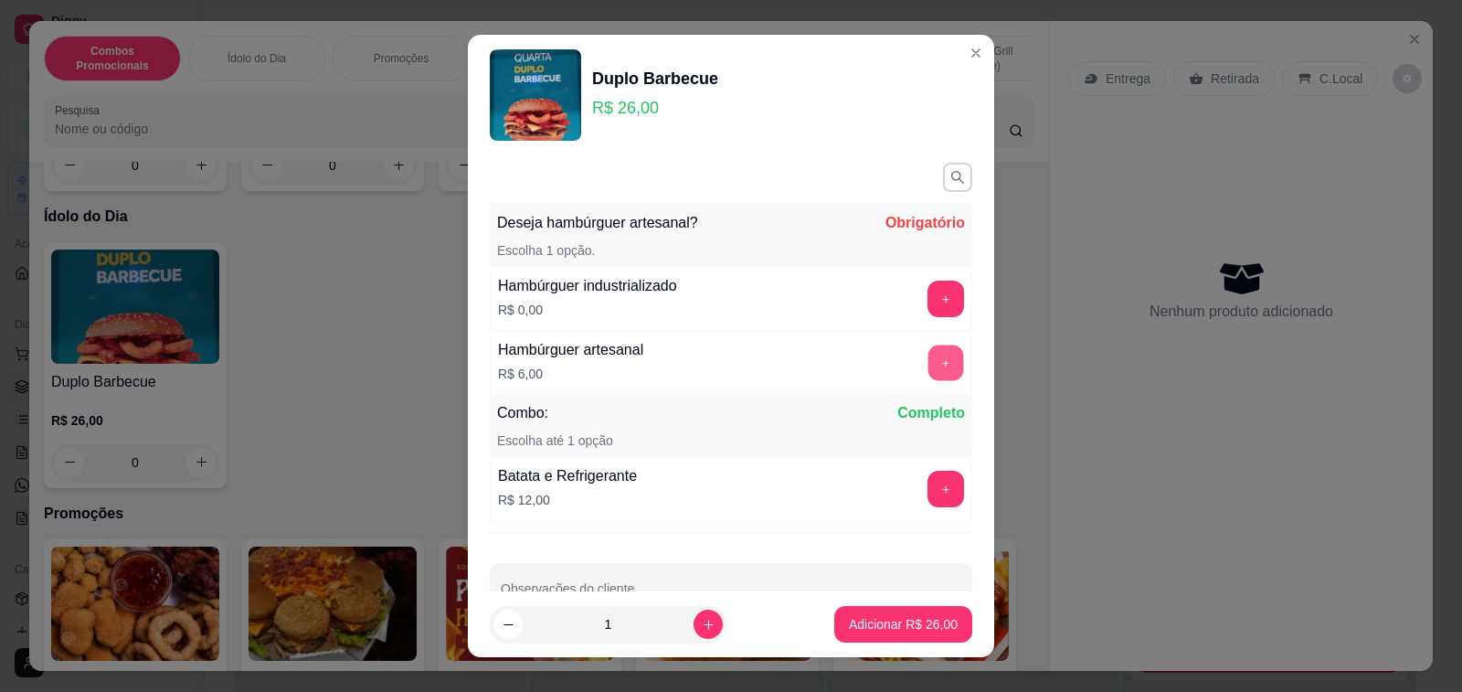
click at [928, 370] on button "+" at bounding box center [946, 362] width 36 height 36
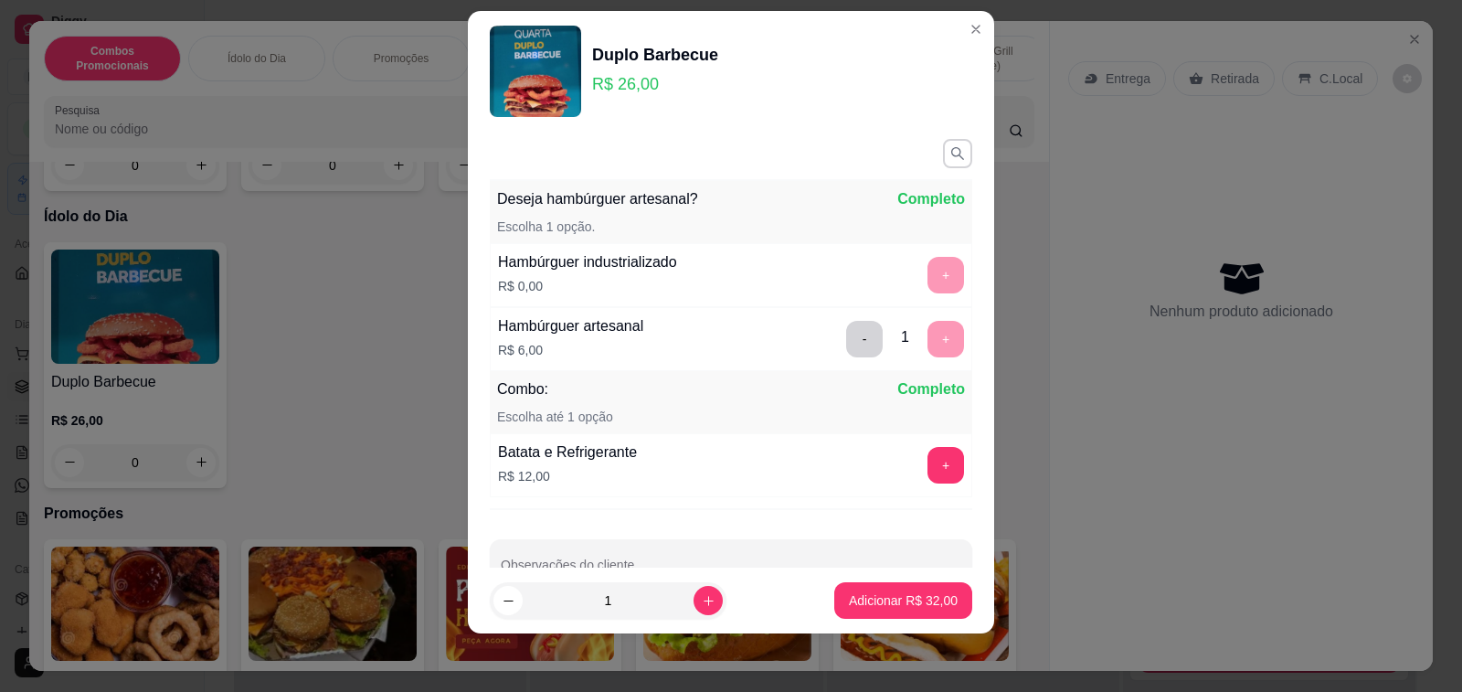
scroll to position [48, 0]
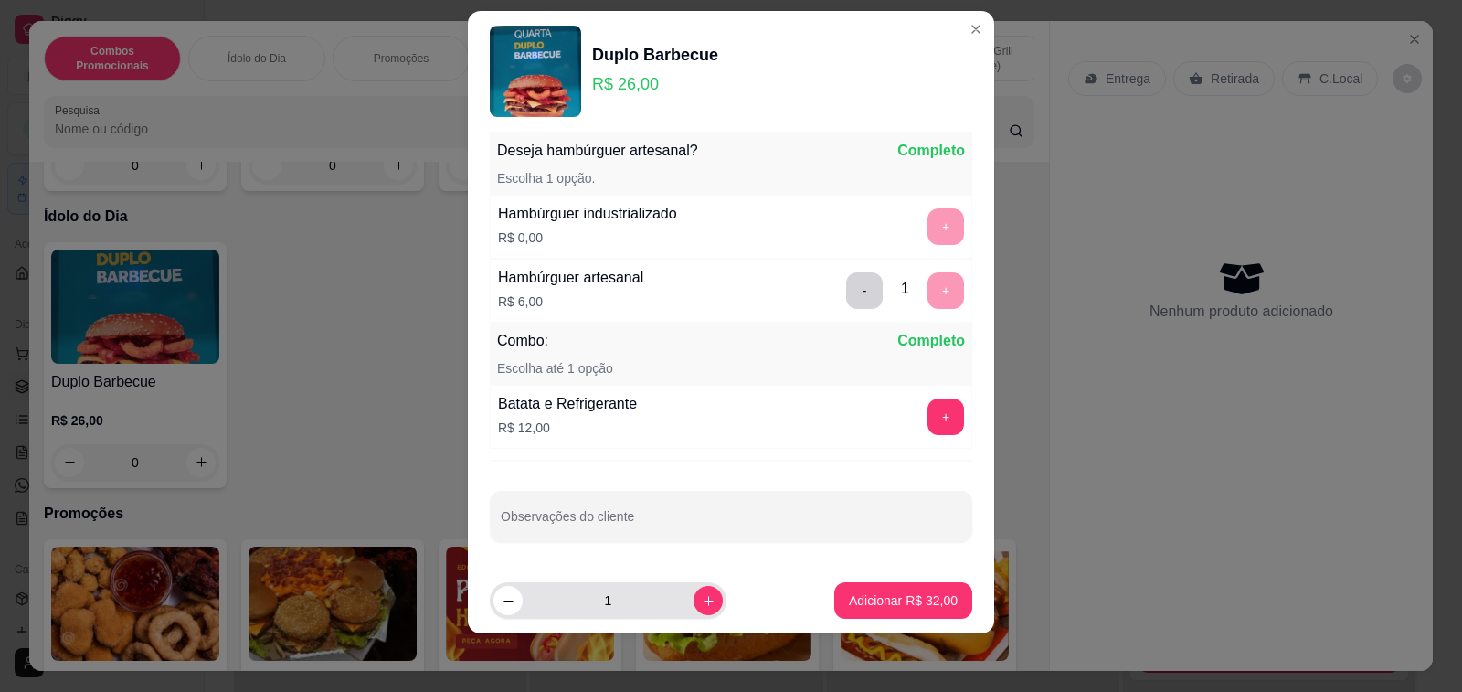
click at [693, 608] on button "increase-product-quantity" at bounding box center [707, 600] width 29 height 29
type input "2"
click at [884, 602] on p "Adicionar R$ 64,00" at bounding box center [903, 600] width 109 height 18
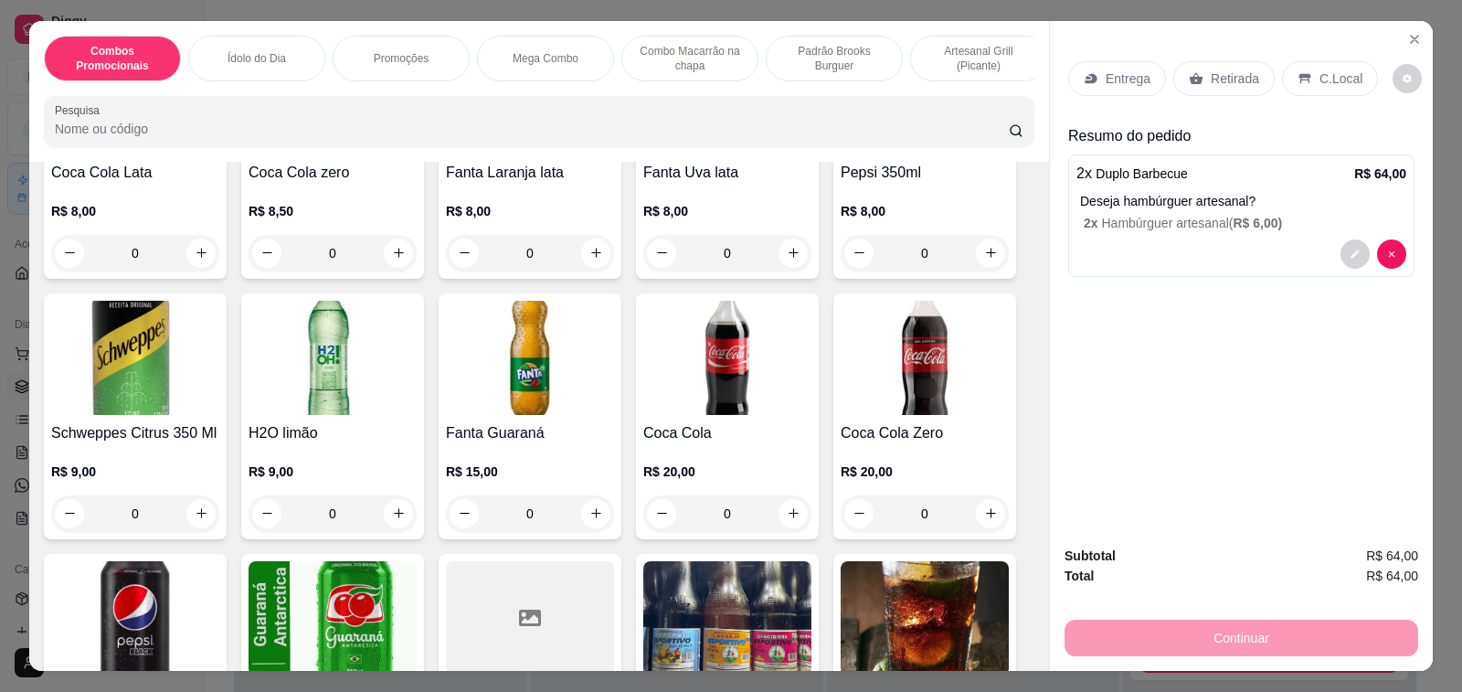
scroll to position [8040, 0]
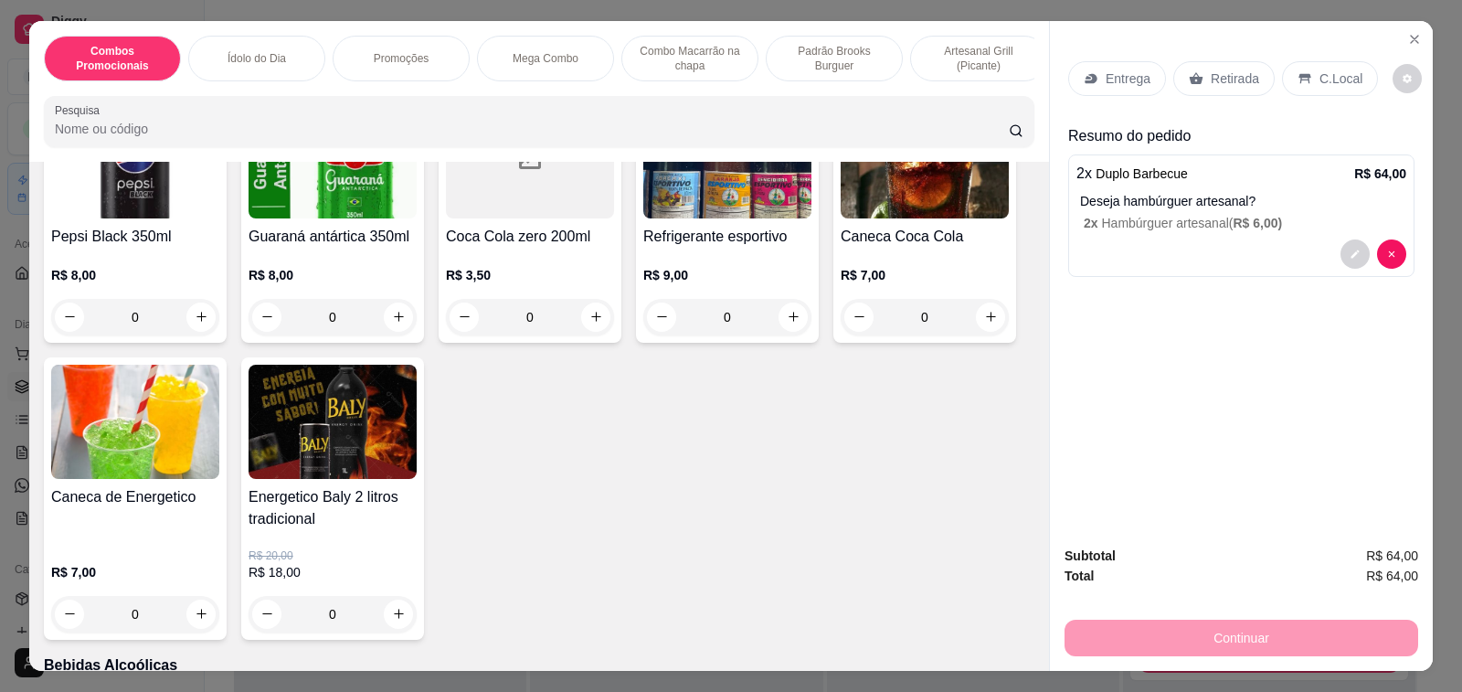
click at [725, 248] on div "R$ 9,00 0" at bounding box center [727, 292] width 168 height 88
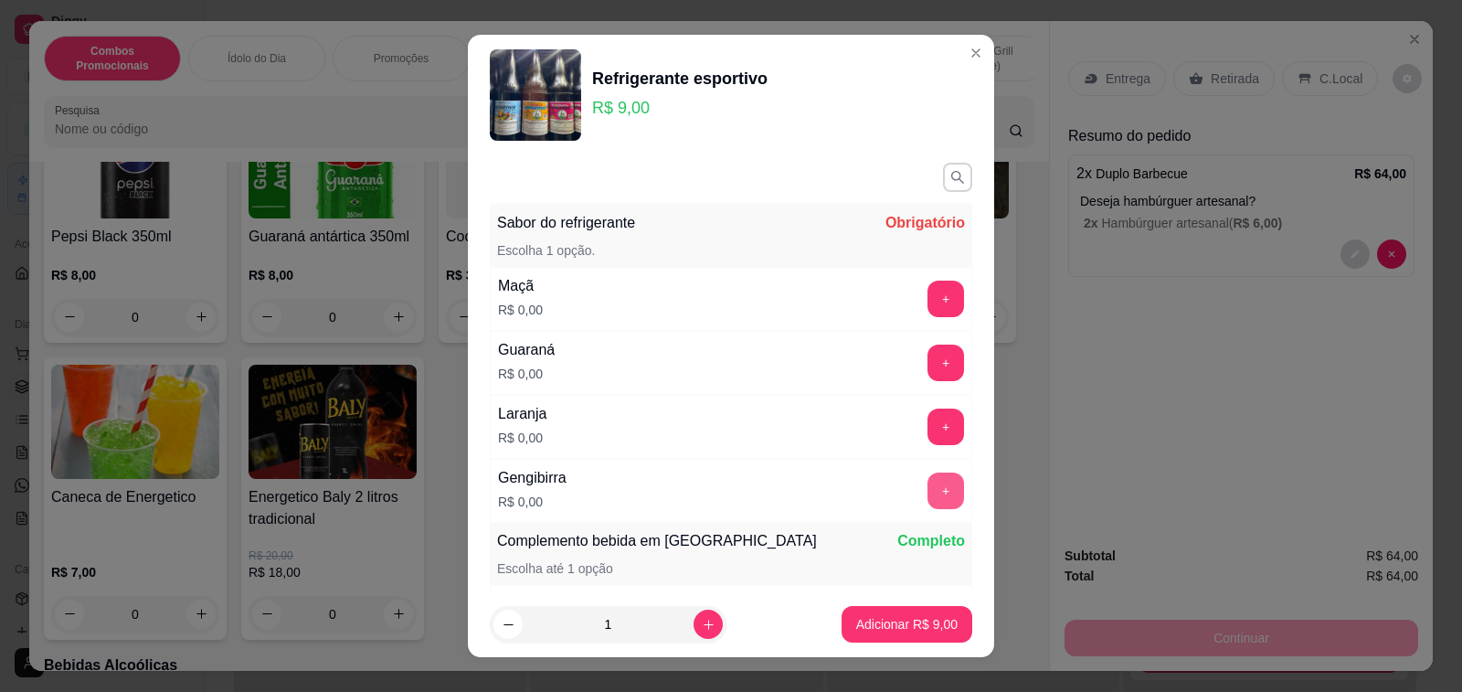
click at [927, 488] on button "+" at bounding box center [945, 490] width 37 height 37
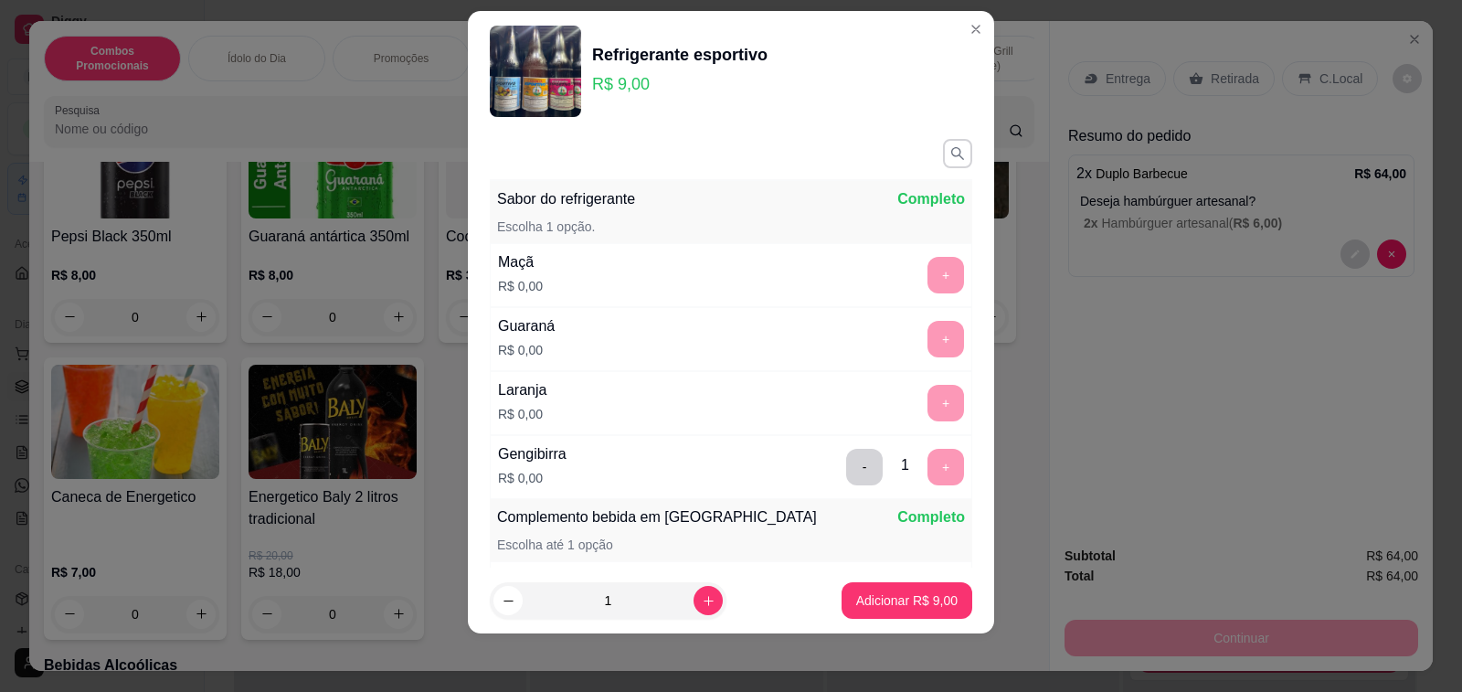
scroll to position [304, 0]
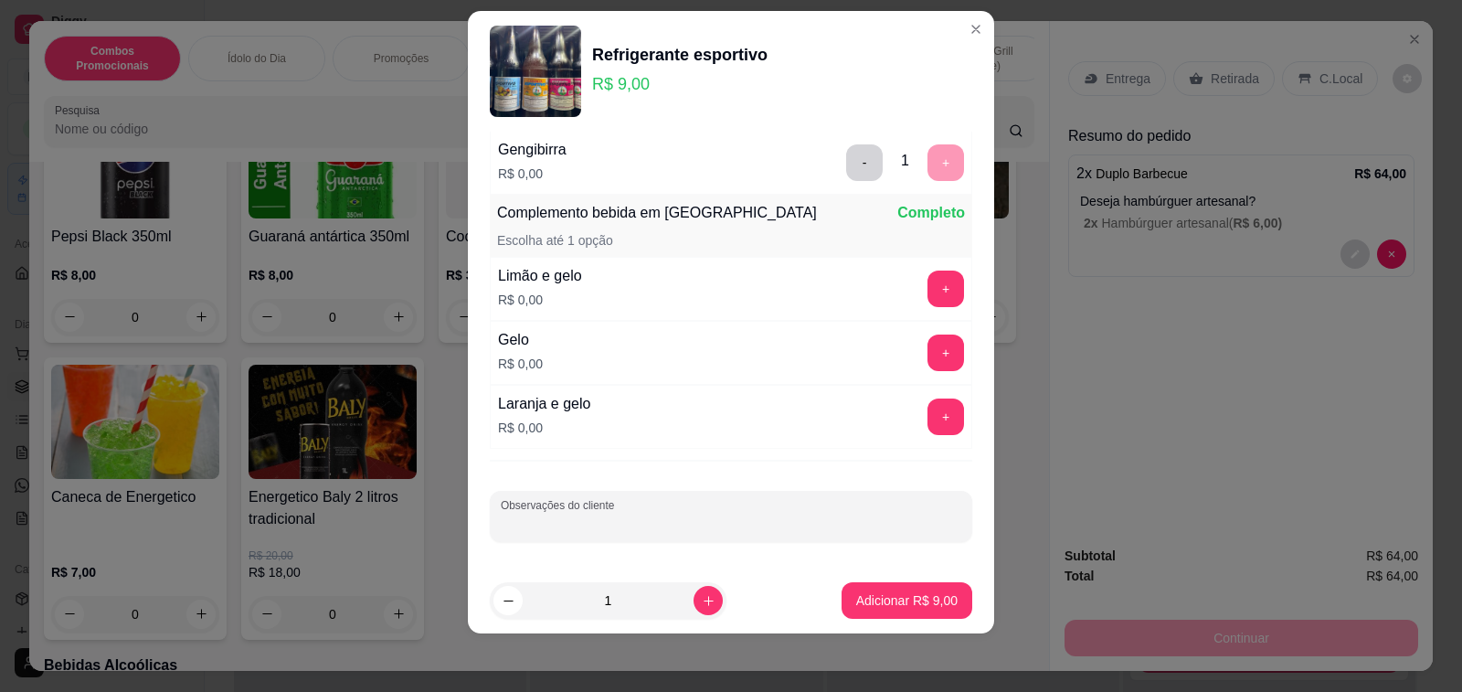
click at [655, 515] on input "Observações do cliente" at bounding box center [731, 523] width 460 height 18
type input "soda"
click at [868, 598] on p "Adicionar R$ 9,00" at bounding box center [906, 600] width 101 height 18
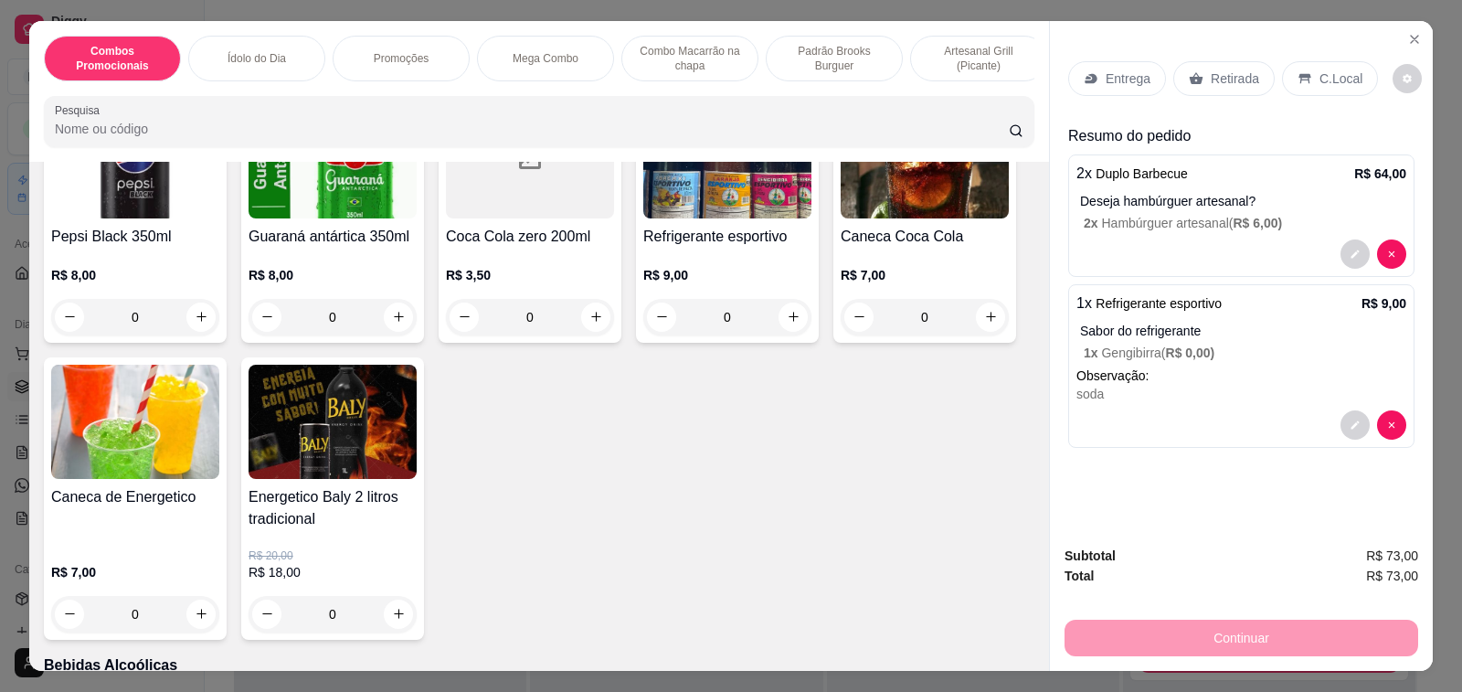
click at [1336, 69] on p "C.Local" at bounding box center [1340, 78] width 43 height 18
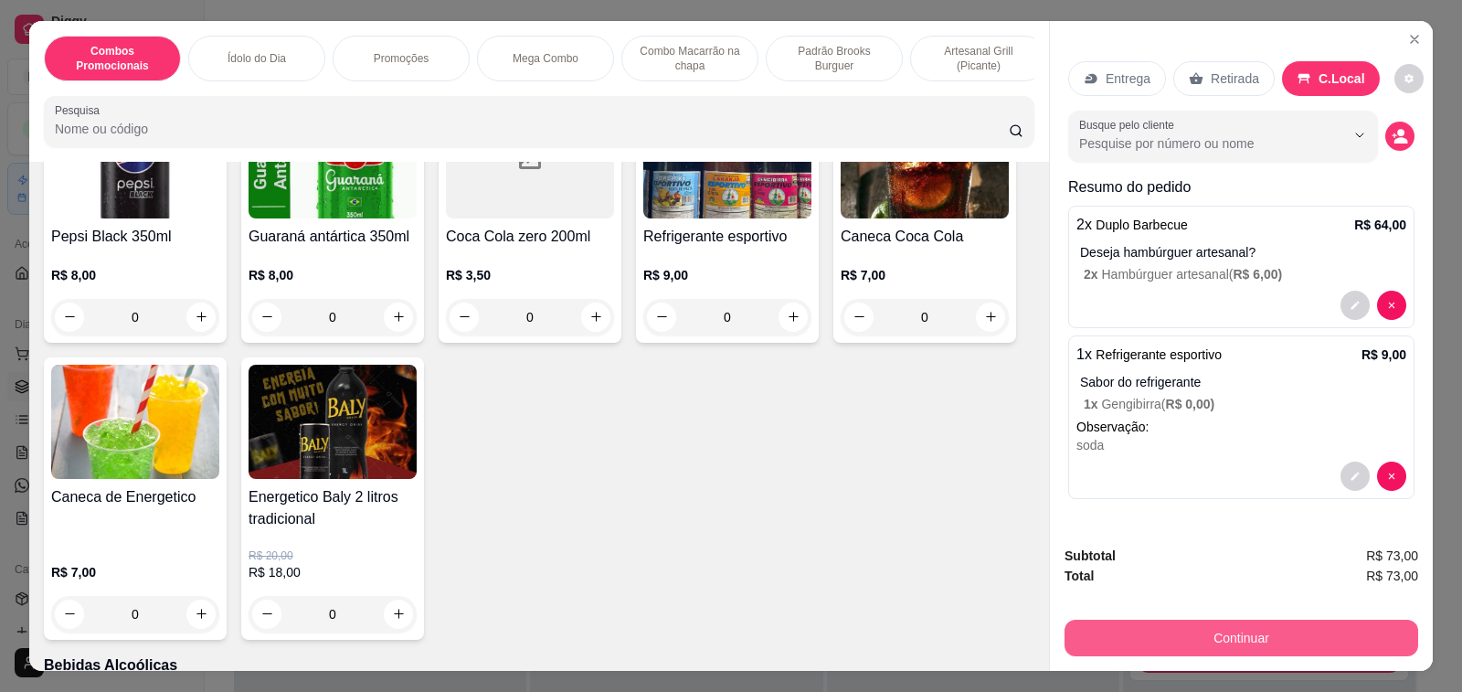
click at [1236, 630] on button "Continuar" at bounding box center [1241, 637] width 354 height 37
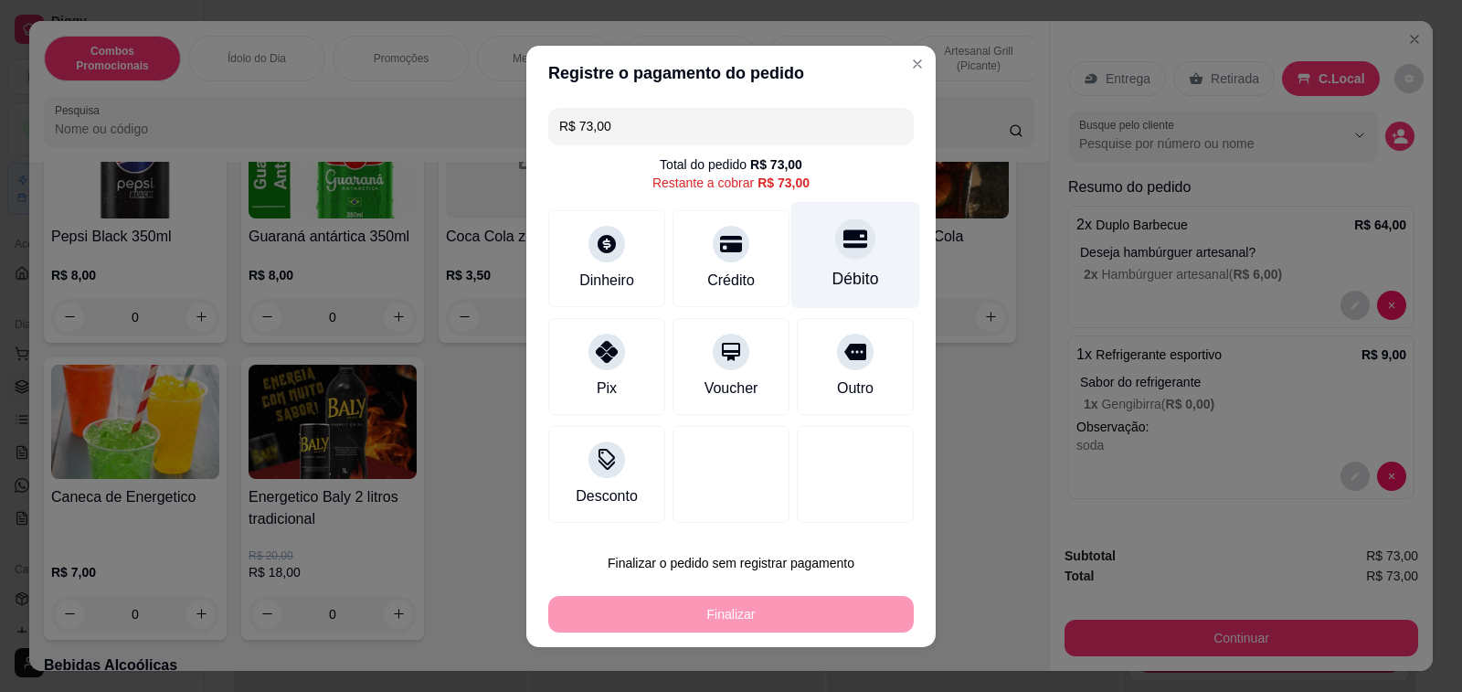
click at [843, 245] on icon at bounding box center [855, 238] width 24 height 18
type input "R$ 0,00"
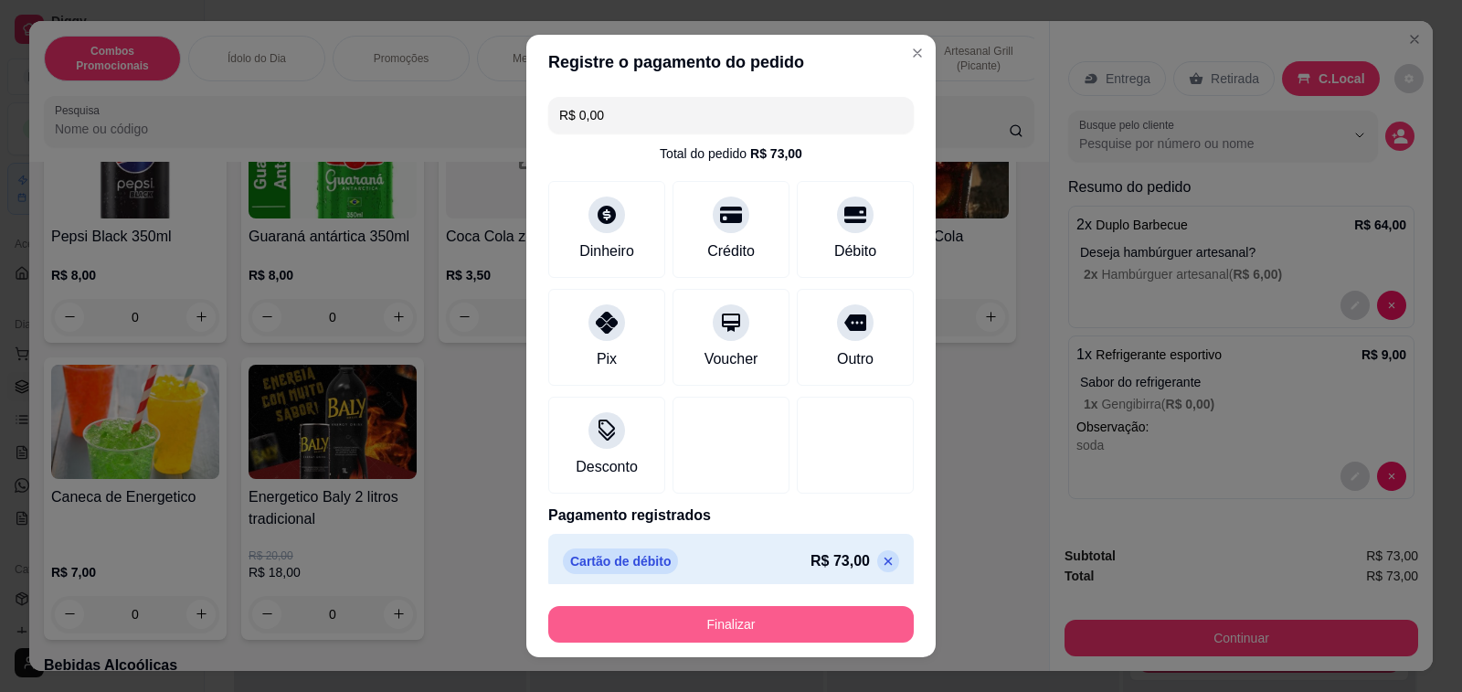
click at [725, 623] on button "Finalizar" at bounding box center [730, 624] width 365 height 37
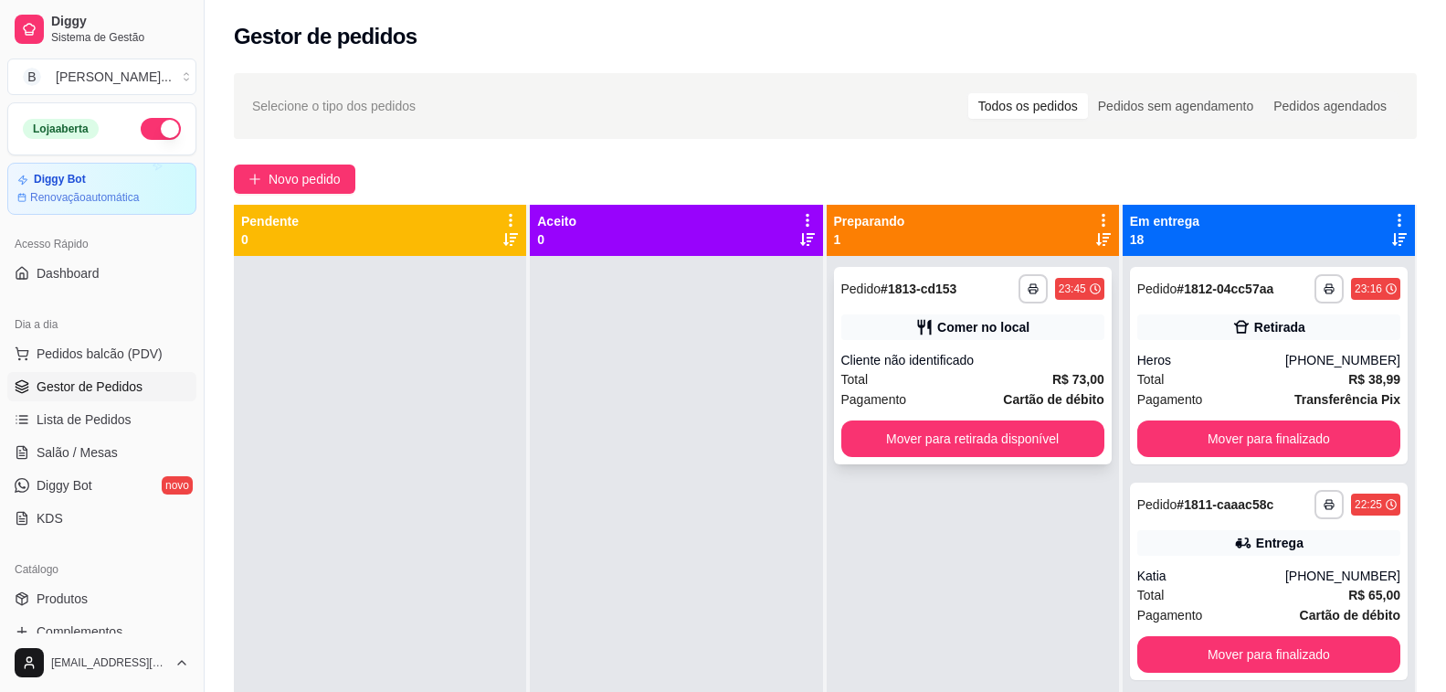
click at [915, 380] on div "Total R$ 73,00" at bounding box center [972, 379] width 263 height 20
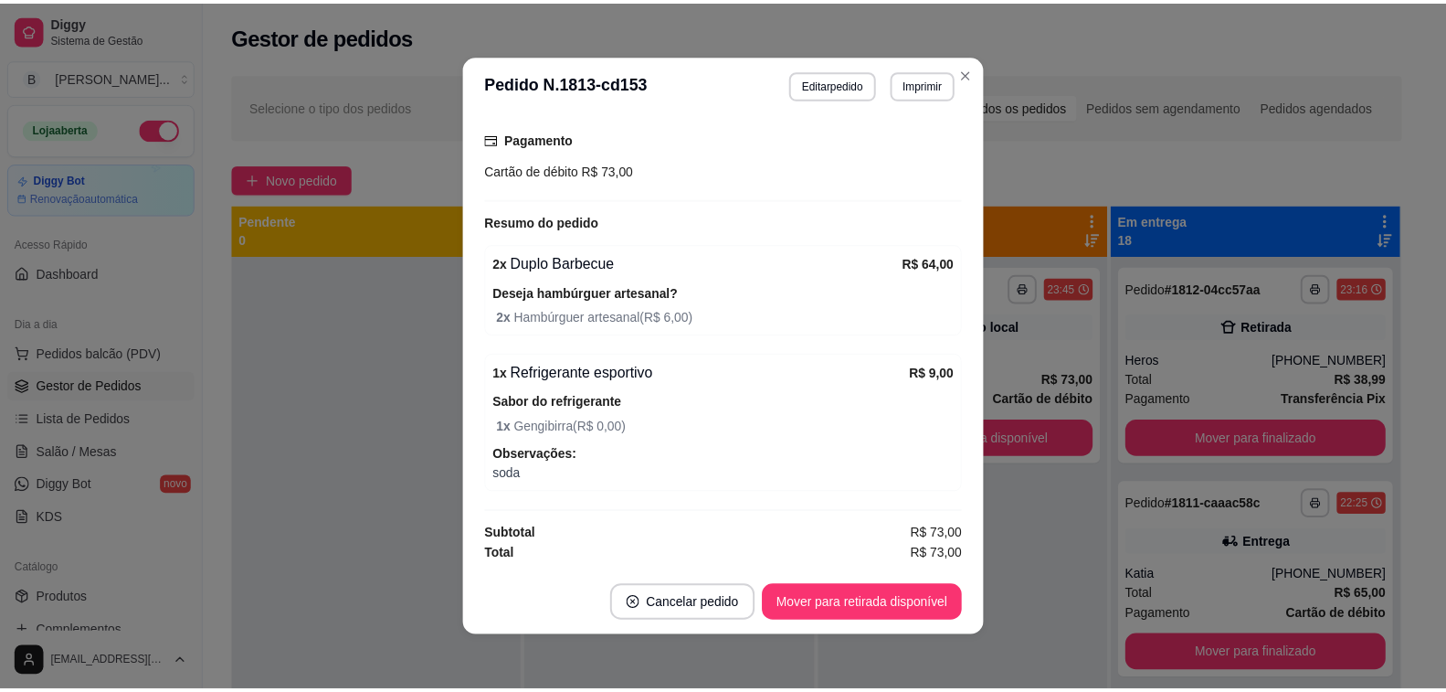
scroll to position [4, 0]
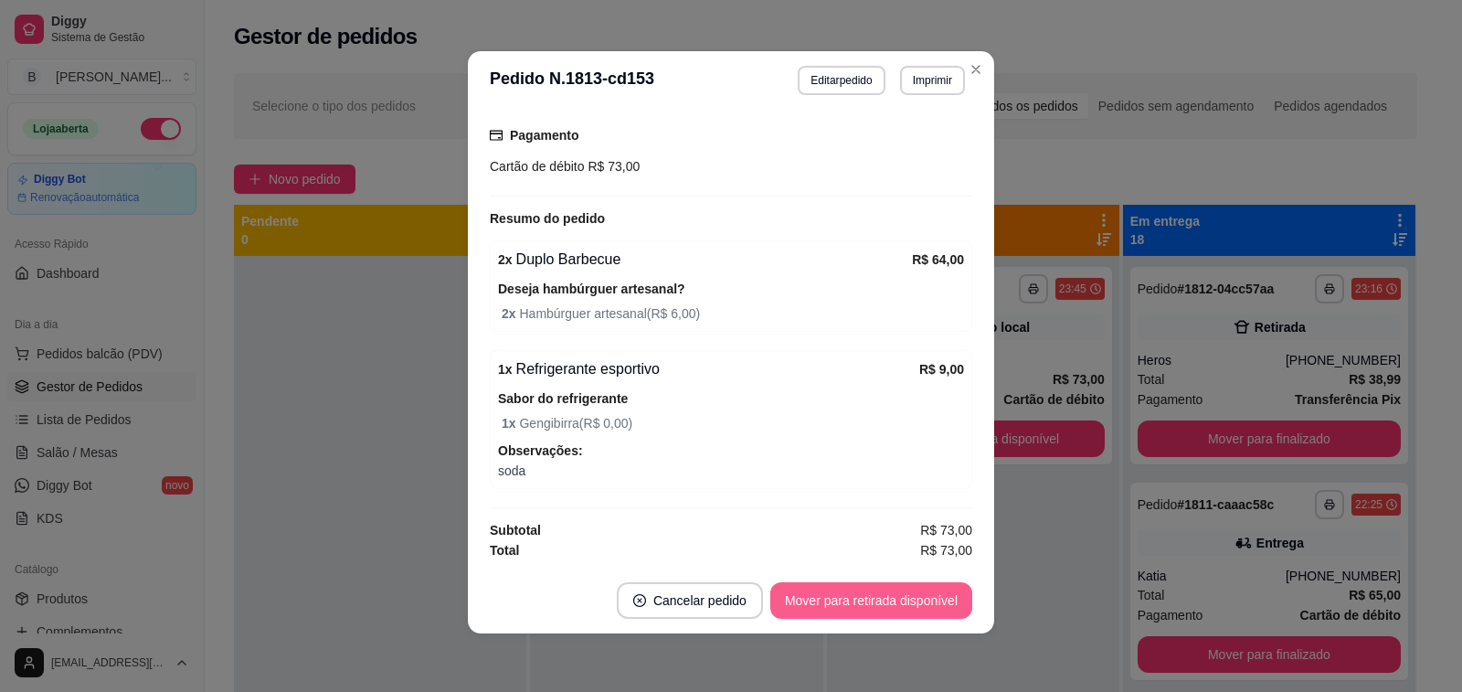
click at [874, 607] on button "Mover para retirada disponível" at bounding box center [871, 600] width 202 height 37
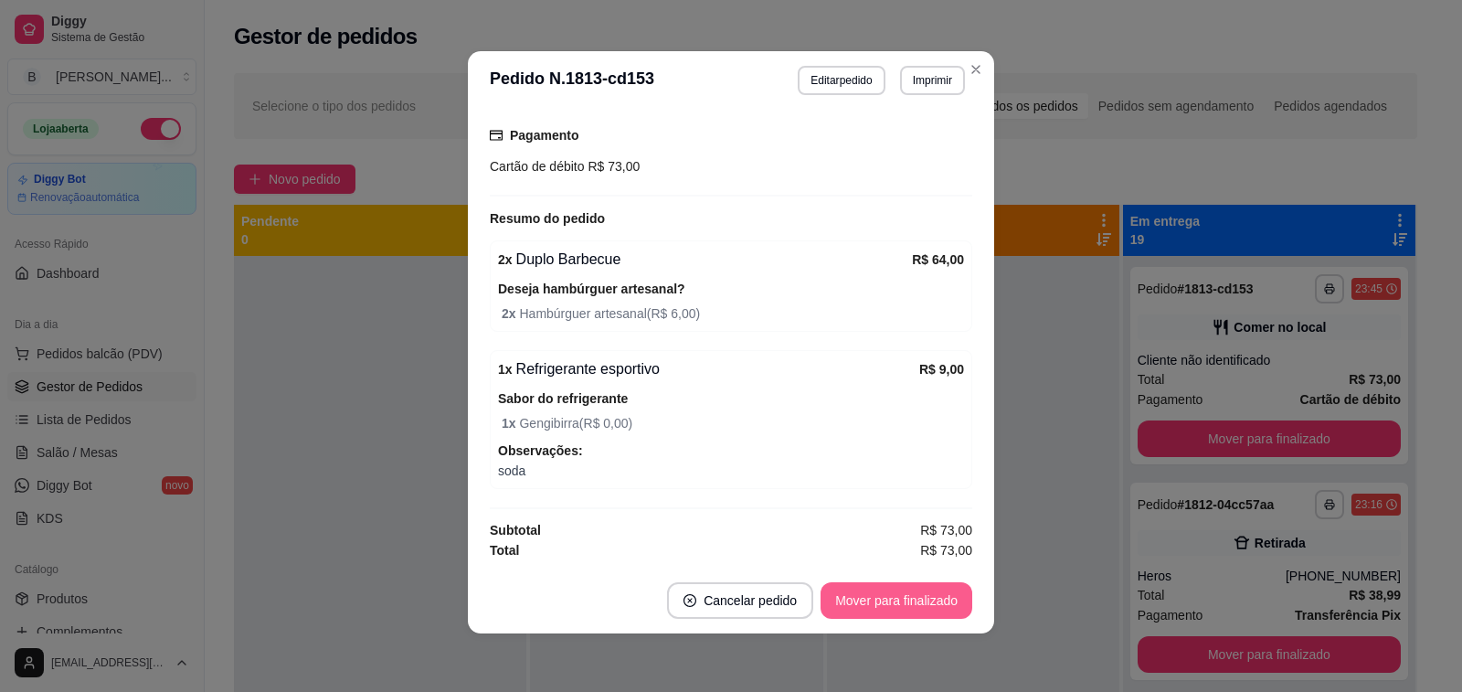
click at [874, 607] on button "Mover para finalizado" at bounding box center [896, 600] width 152 height 37
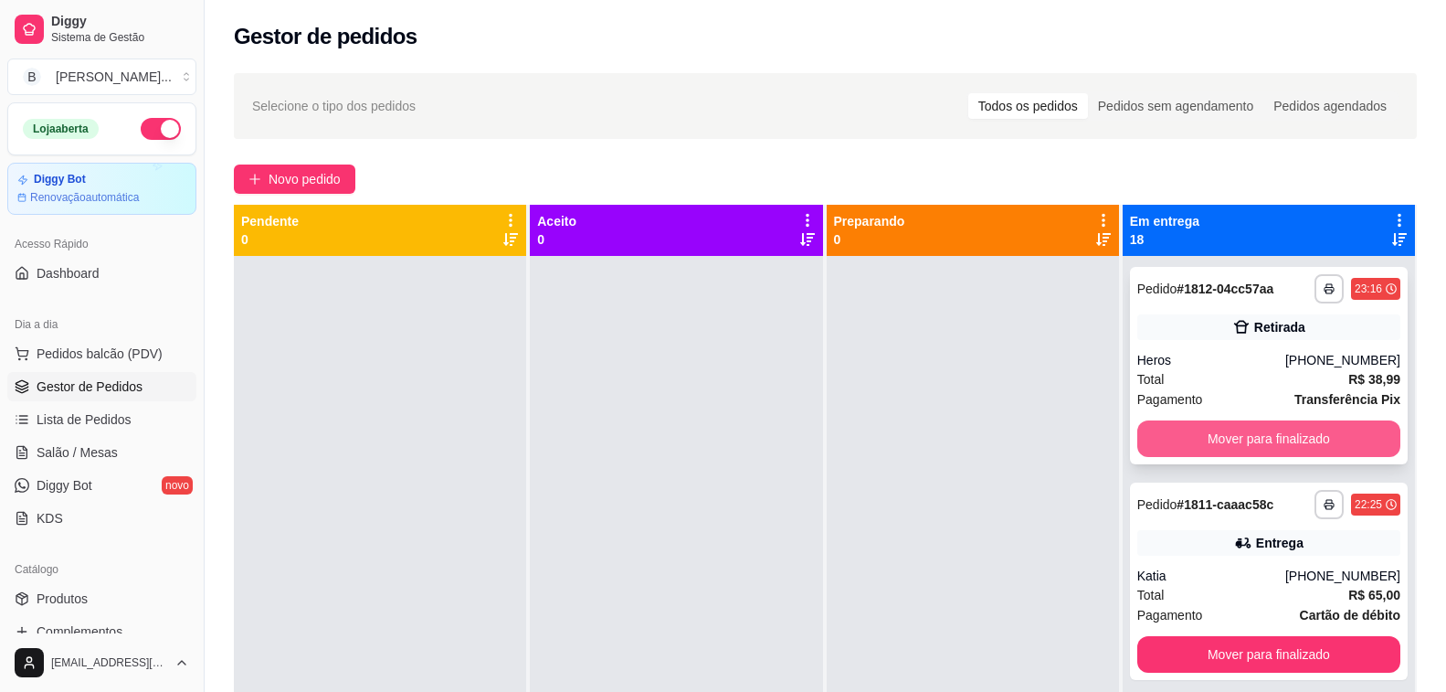
click at [1277, 435] on button "Mover para finalizado" at bounding box center [1268, 438] width 263 height 37
click at [1269, 430] on button "Mover para finalizado" at bounding box center [1268, 438] width 263 height 37
click at [1270, 432] on button "Mover para finalizado" at bounding box center [1269, 439] width 256 height 36
click at [1270, 432] on button "Mover para finalizado" at bounding box center [1268, 438] width 263 height 37
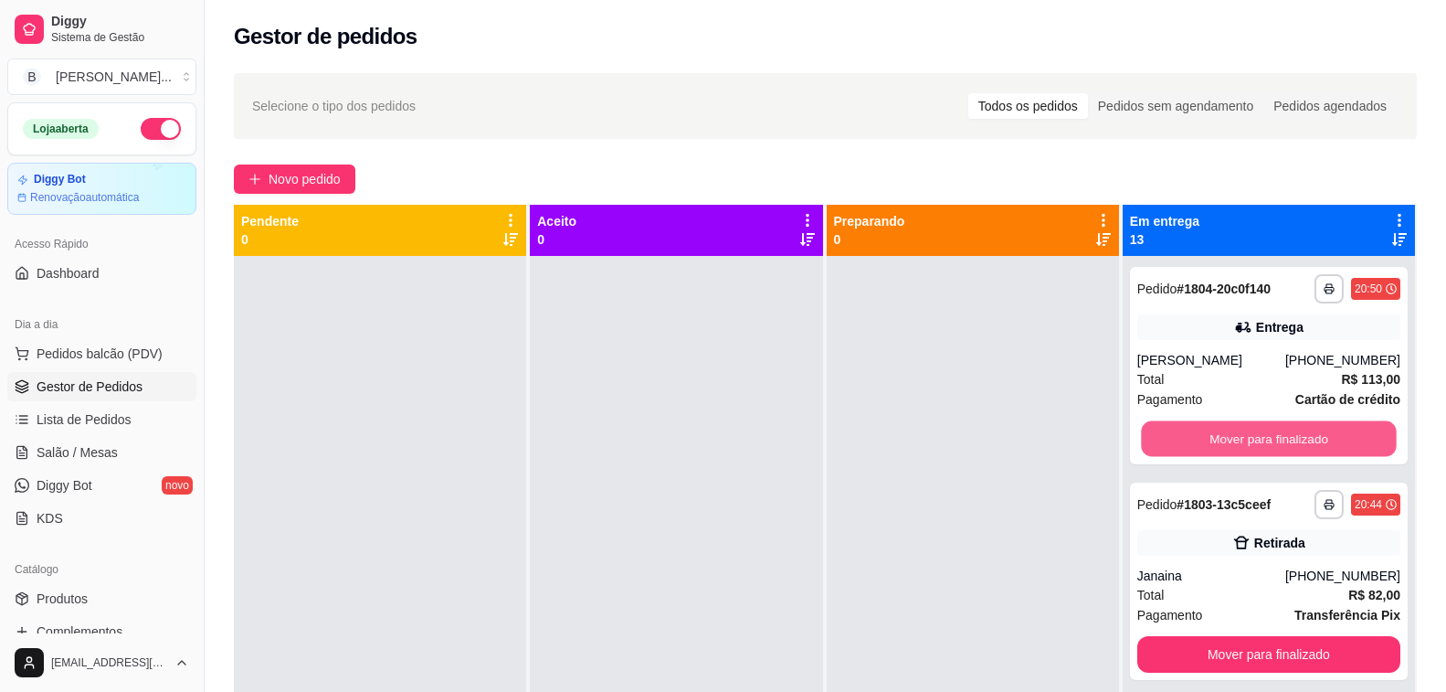
click at [1270, 432] on button "Mover para finalizado" at bounding box center [1269, 439] width 256 height 36
click at [1272, 432] on button "Mover para finalizado" at bounding box center [1268, 438] width 263 height 37
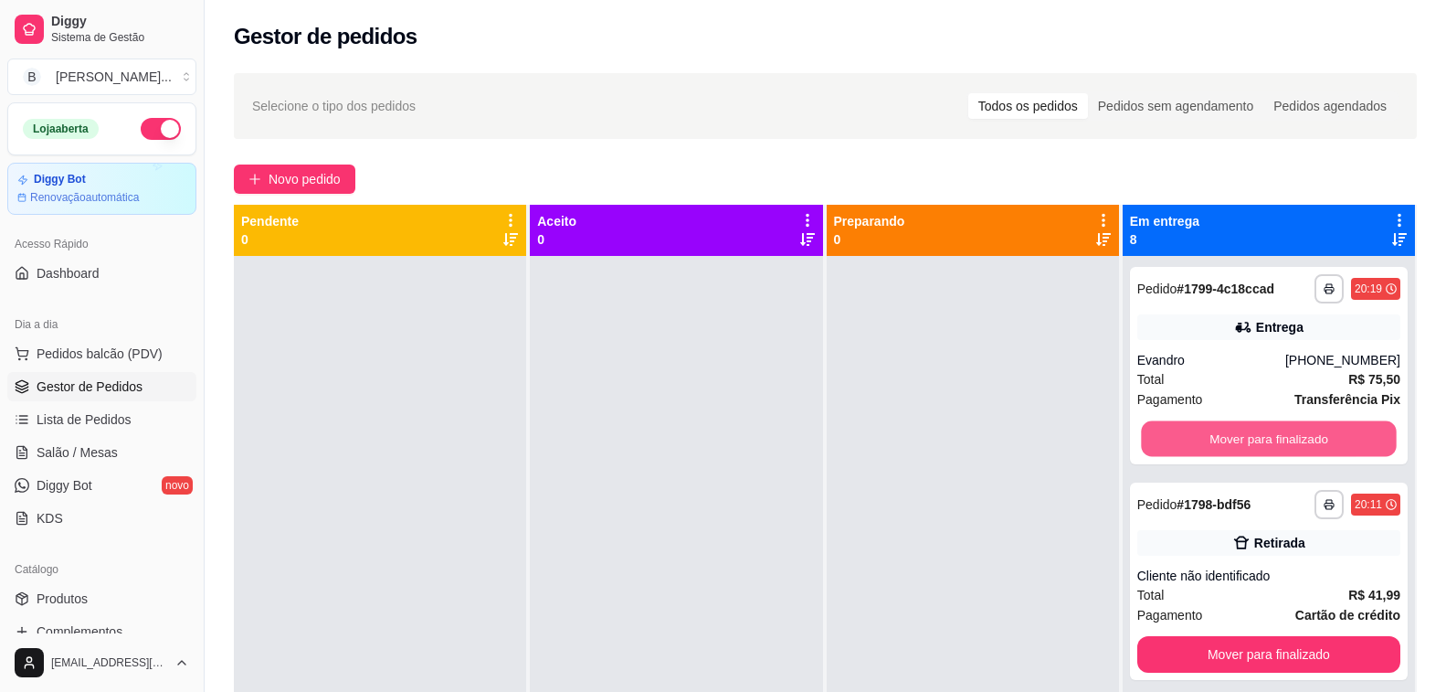
click at [1272, 432] on button "Mover para finalizado" at bounding box center [1269, 439] width 256 height 36
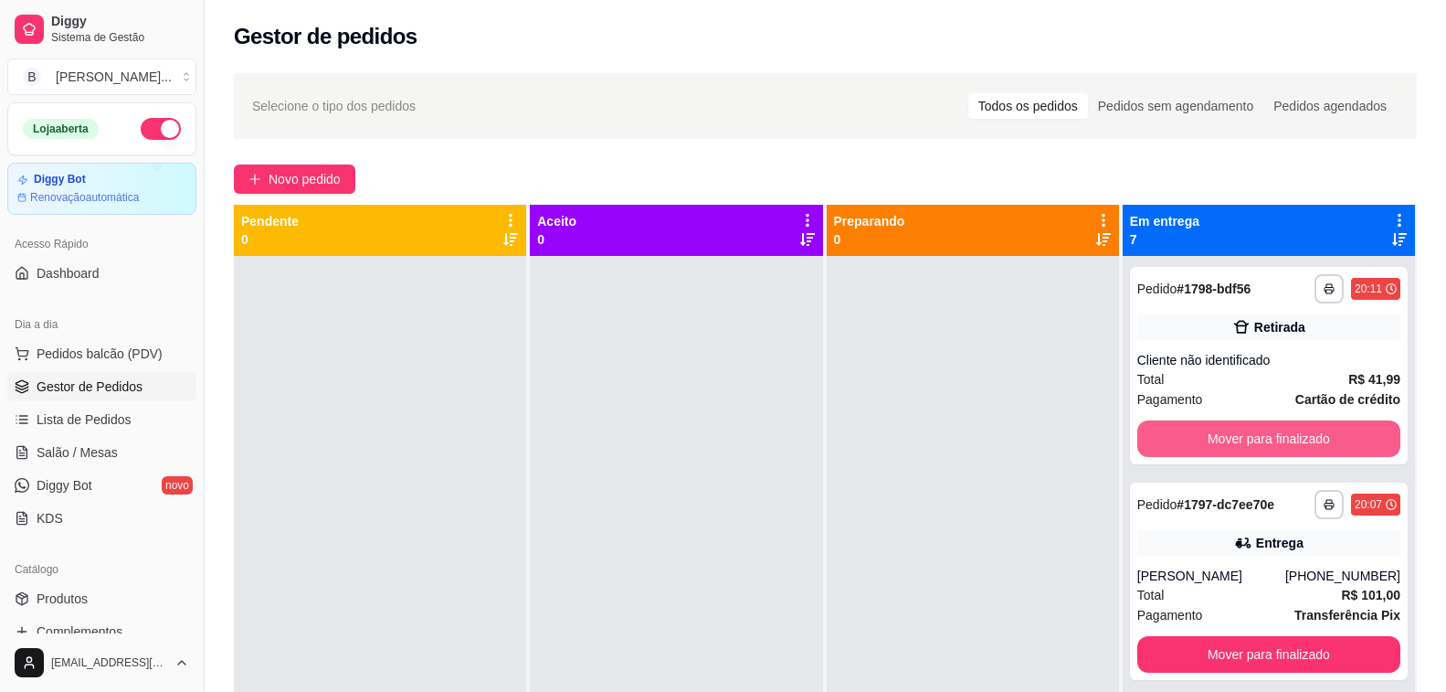
click at [1272, 432] on button "Mover para finalizado" at bounding box center [1268, 438] width 263 height 37
click at [1272, 432] on button "Mover para finalizado" at bounding box center [1269, 439] width 256 height 36
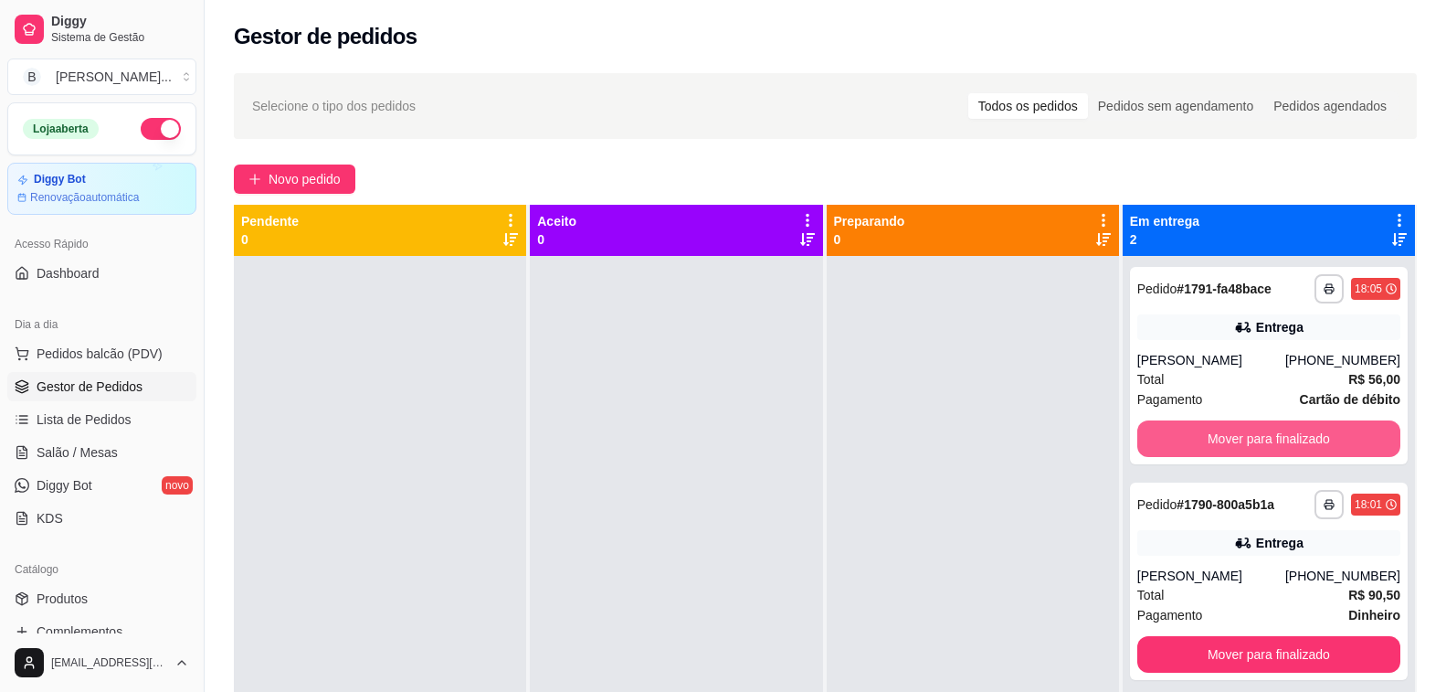
click at [1272, 432] on button "Mover para finalizado" at bounding box center [1268, 438] width 263 height 37
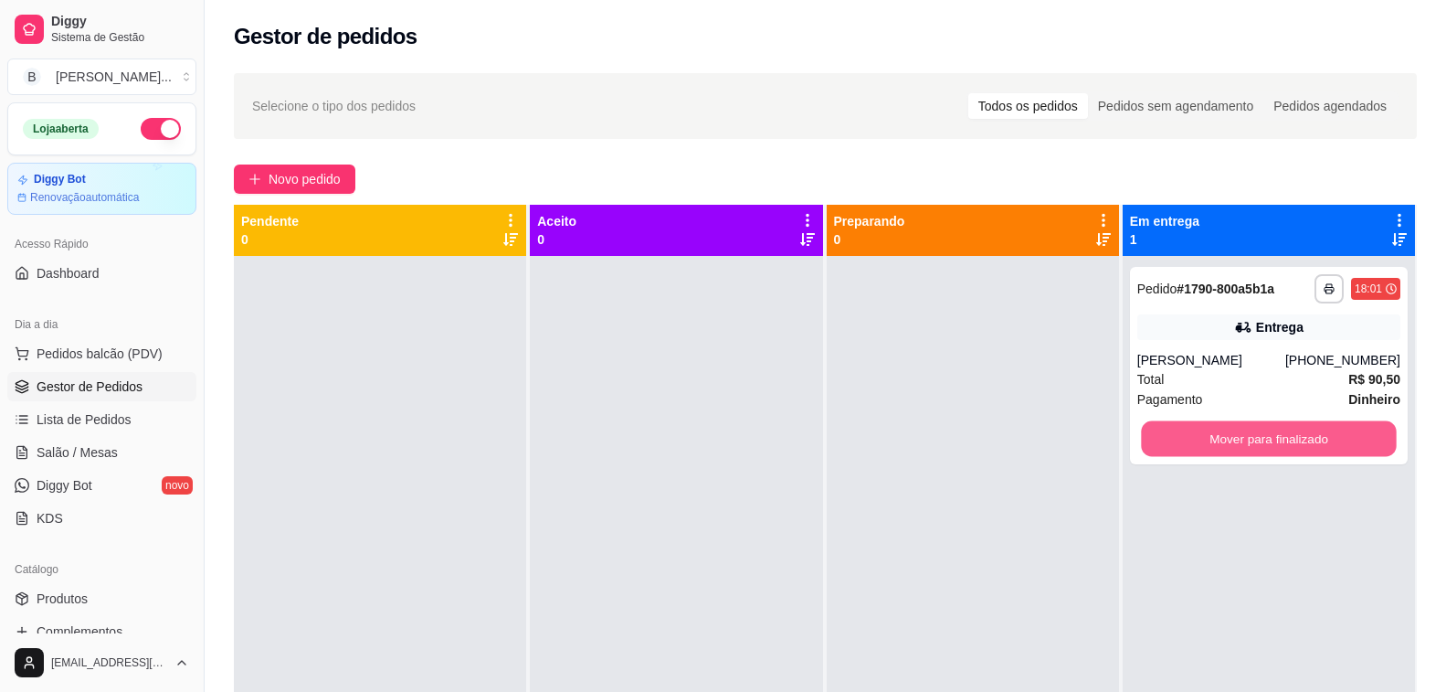
click at [1272, 432] on button "Mover para finalizado" at bounding box center [1269, 439] width 256 height 36
